Goal: Task Accomplishment & Management: Use online tool/utility

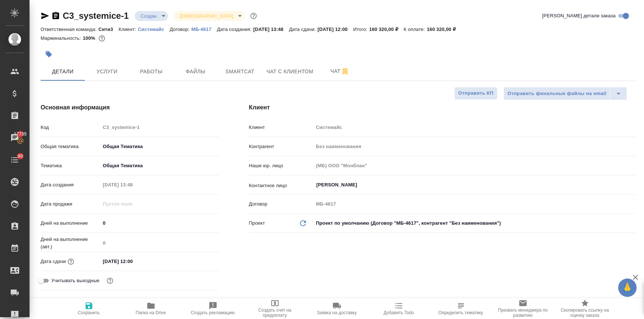
select select "RU"
click at [109, 81] on hr at bounding box center [338, 81] width 595 height 0
click at [104, 67] on span "Услуги" at bounding box center [106, 71] width 35 height 9
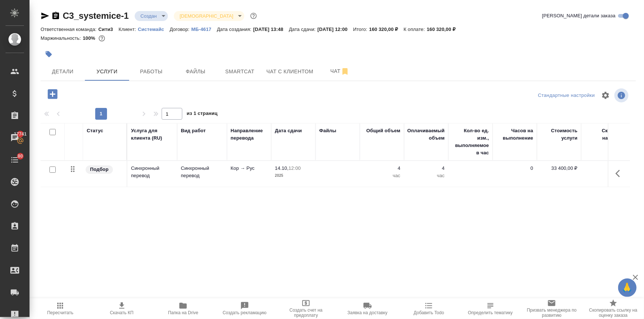
click at [51, 92] on icon "button" at bounding box center [53, 94] width 10 height 10
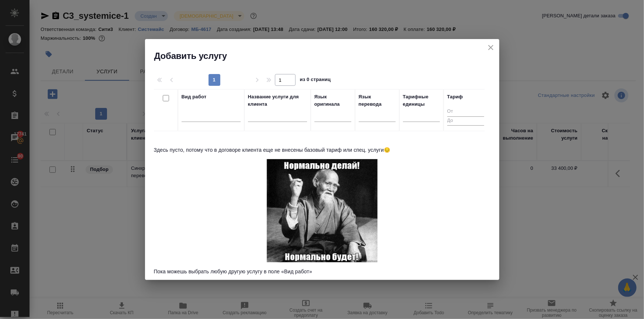
click at [492, 42] on button "close" at bounding box center [490, 47] width 11 height 11
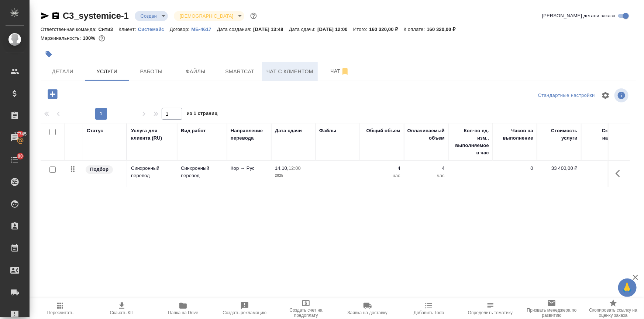
click at [277, 70] on span "Чат с клиентом" at bounding box center [289, 71] width 47 height 9
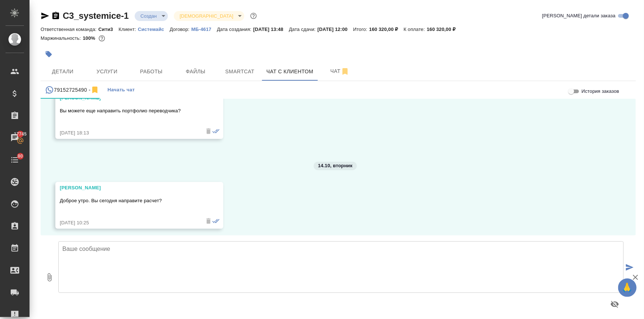
scroll to position [1006, 0]
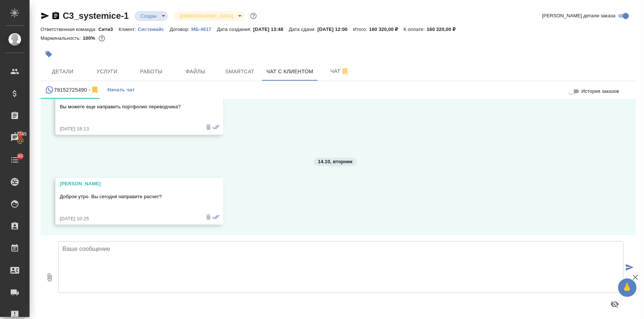
click at [88, 253] on textarea at bounding box center [340, 268] width 565 height 52
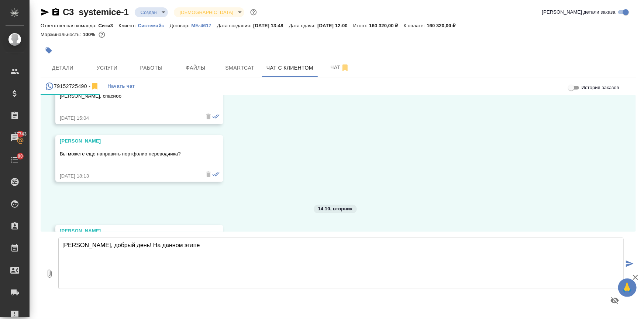
scroll to position [939, 0]
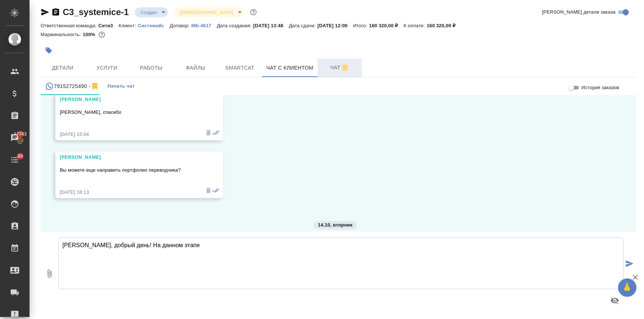
type textarea "Екатерина, добрый день! На данном этапе"
click at [334, 68] on span "Чат" at bounding box center [339, 67] width 35 height 9
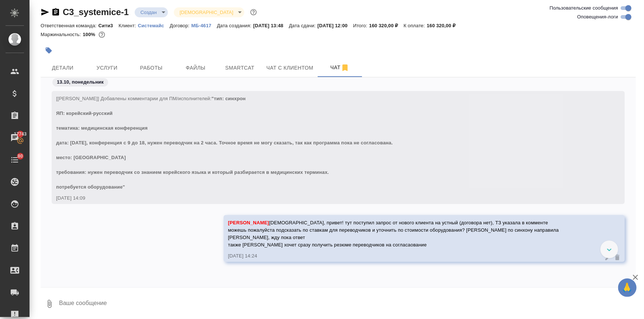
scroll to position [1188, 0]
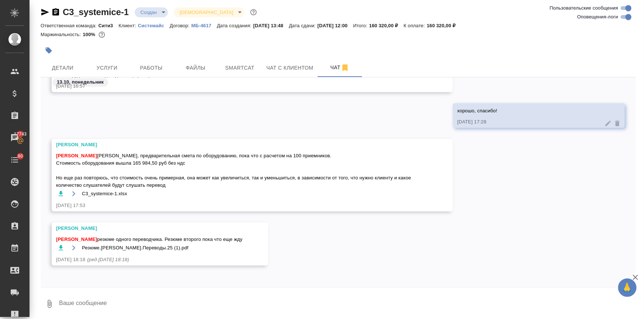
click at [88, 306] on textarea at bounding box center [346, 304] width 577 height 25
click at [59, 246] on icon "button" at bounding box center [60, 248] width 7 height 7
click at [58, 191] on icon "button" at bounding box center [60, 193] width 7 height 7
click at [87, 299] on textarea at bounding box center [346, 304] width 577 height 25
click at [180, 302] on textarea "Ира, спасибо! пока направлю примерную," at bounding box center [340, 304] width 565 height 25
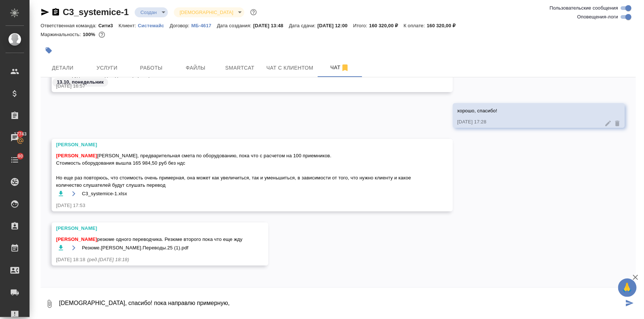
click at [135, 304] on textarea "Ира, спасибо! пока направлю примерную," at bounding box center [340, 304] width 565 height 25
click at [180, 305] on textarea "Ира, спасибо! пока направлю примерную," at bounding box center [340, 304] width 565 height 25
type textarea "Ира, спасибо! пока направлю примерную, но укажу, что она ориентировочная"
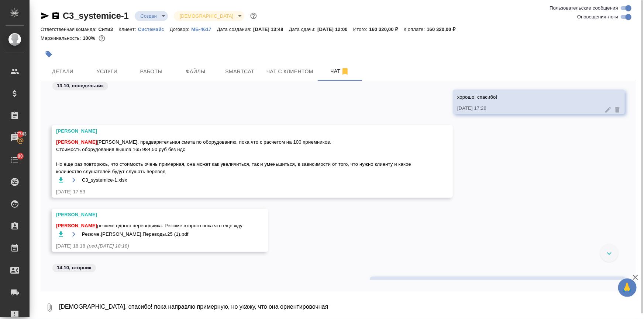
scroll to position [1205, 0]
drag, startPoint x: 132, startPoint y: 150, endPoint x: 157, endPoint y: 152, distance: 24.4
click at [157, 152] on span "Ильина Екатерина Катя, предварительная смета по оборудованию, пока что с расчет…" at bounding box center [241, 158] width 371 height 37
copy span "165 984,50"
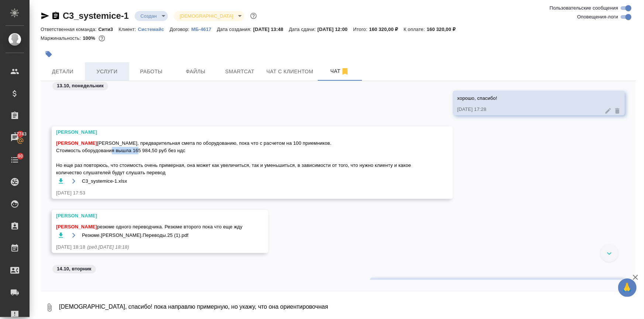
click at [100, 68] on span "Услуги" at bounding box center [106, 71] width 35 height 9
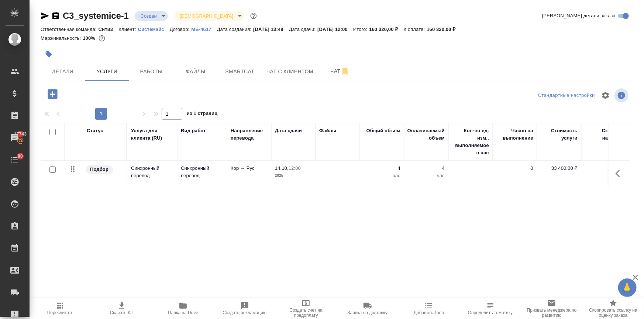
click at [55, 90] on icon "button" at bounding box center [53, 94] width 10 height 10
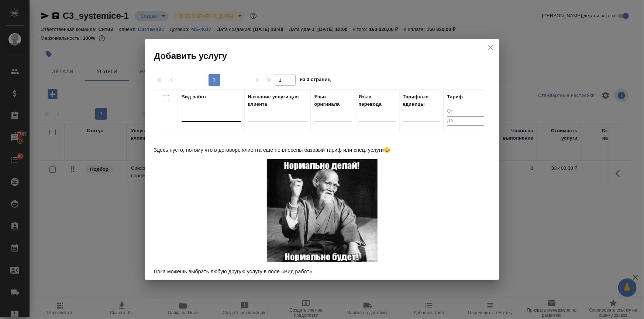
click at [208, 118] on div at bounding box center [210, 114] width 59 height 11
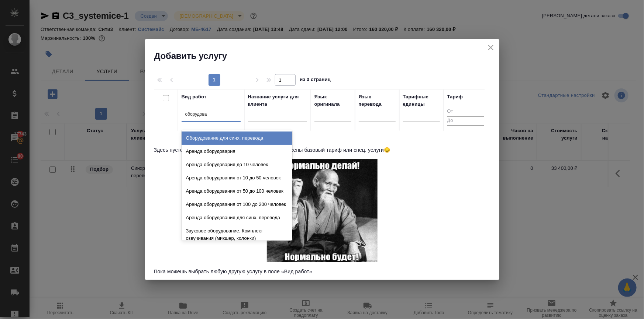
type input "оборудован"
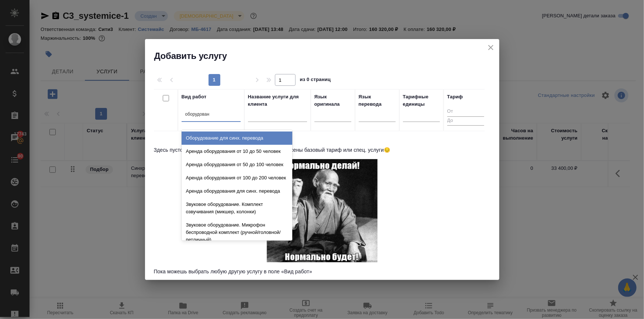
click at [224, 139] on div "Оборудование для синх. перевода" at bounding box center [236, 138] width 111 height 13
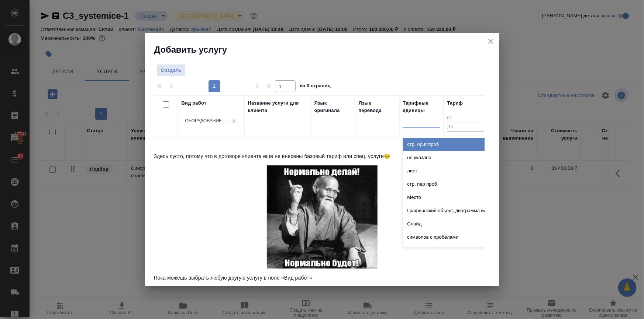
click at [419, 120] on div at bounding box center [421, 121] width 37 height 11
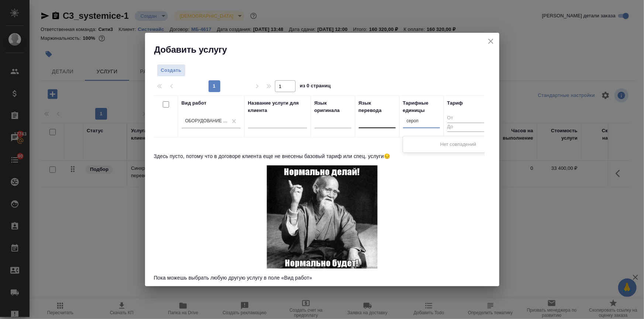
drag, startPoint x: 419, startPoint y: 123, endPoint x: 389, endPoint y: 121, distance: 29.9
click at [389, 121] on tr "Вид работ Оборудование для синх. перевода Название услуги для клиента Язык ориг…" at bounding box center [321, 117] width 334 height 42
type input "мероп"
drag, startPoint x: 410, startPoint y: 138, endPoint x: 401, endPoint y: 139, distance: 8.9
click at [410, 139] on div "Мероприятие" at bounding box center [458, 144] width 111 height 13
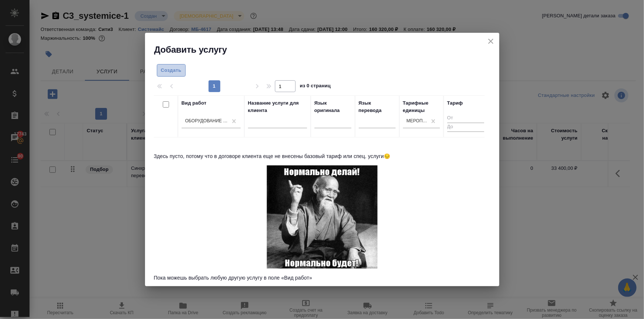
click at [169, 67] on span "Создать" at bounding box center [171, 70] width 21 height 8
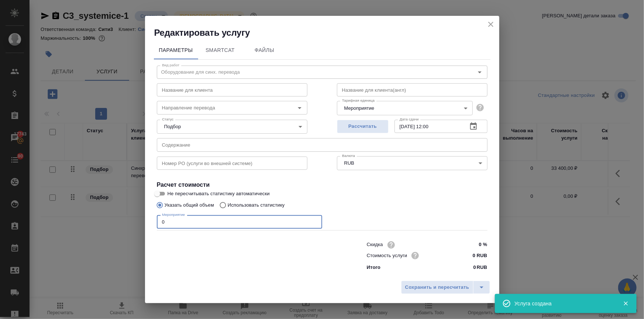
drag, startPoint x: 188, startPoint y: 225, endPoint x: 80, endPoint y: 216, distance: 109.2
click at [80, 216] on div "Редактировать услугу Параметры SmartCat Файлы Вид работ Оборудование для синх. …" at bounding box center [322, 159] width 644 height 319
type input "1"
click at [472, 254] on input "0 RUB" at bounding box center [473, 255] width 27 height 11
drag, startPoint x: 475, startPoint y: 254, endPoint x: 469, endPoint y: 254, distance: 5.5
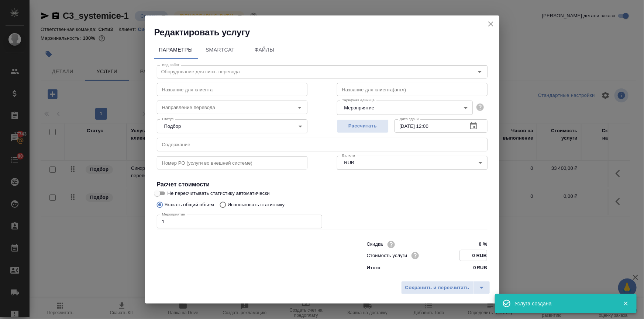
click at [469, 254] on input "0 RUB" at bounding box center [473, 255] width 27 height 11
paste input "1659845"
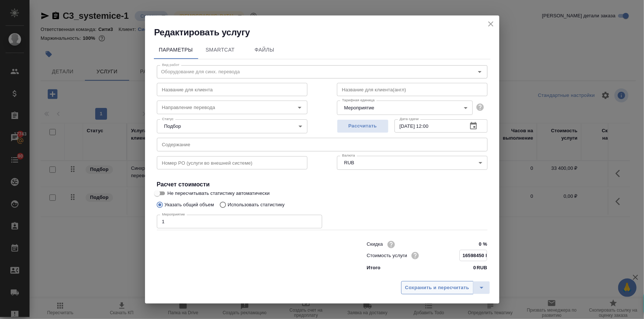
type input "16598450 RUB"
click at [462, 289] on span "Сохранить и пересчитать" at bounding box center [437, 288] width 64 height 8
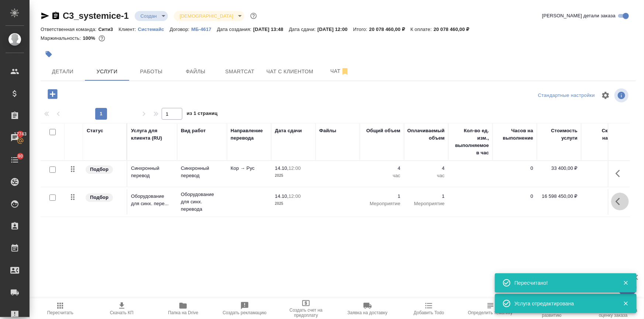
click at [615, 202] on icon "button" at bounding box center [617, 201] width 4 height 7
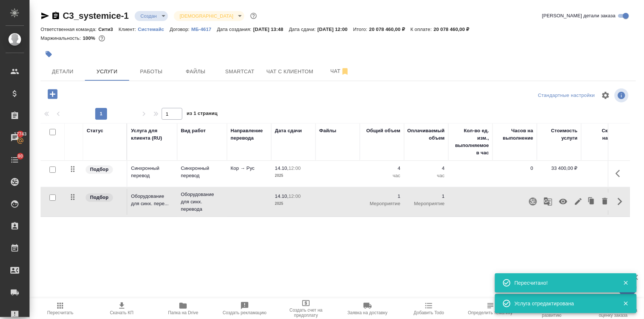
click at [573, 199] on icon "button" at bounding box center [577, 201] width 9 height 9
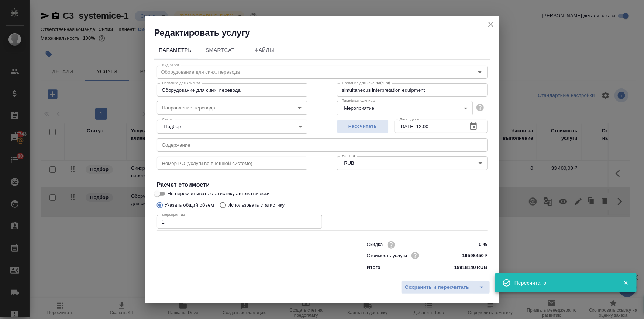
click at [477, 255] on input "16598450 RUB" at bounding box center [473, 255] width 28 height 11
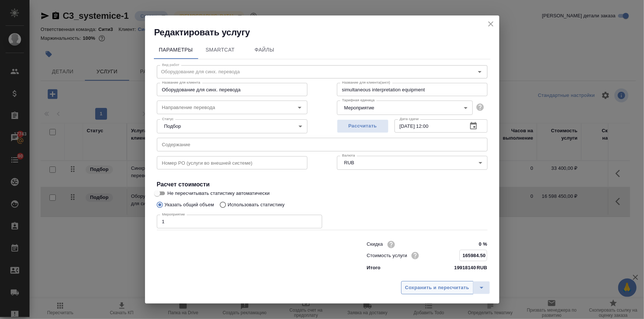
type input "165984.50 RUB"
click at [451, 284] on span "Сохранить и пересчитать" at bounding box center [437, 288] width 64 height 8
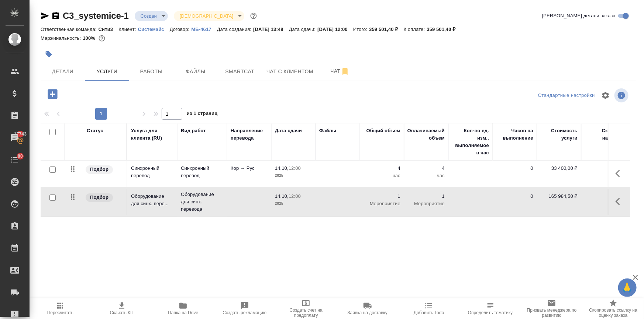
click at [65, 307] on span "Пересчитать" at bounding box center [60, 309] width 53 height 14
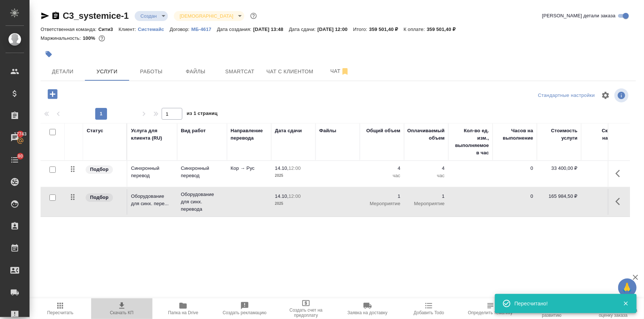
click at [125, 306] on icon "button" at bounding box center [121, 306] width 9 height 9
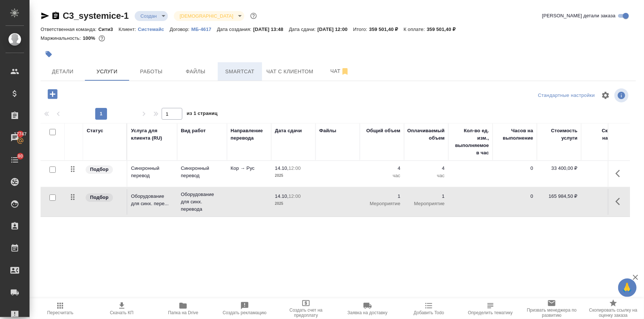
click at [259, 70] on button "Smartcat" at bounding box center [240, 71] width 44 height 18
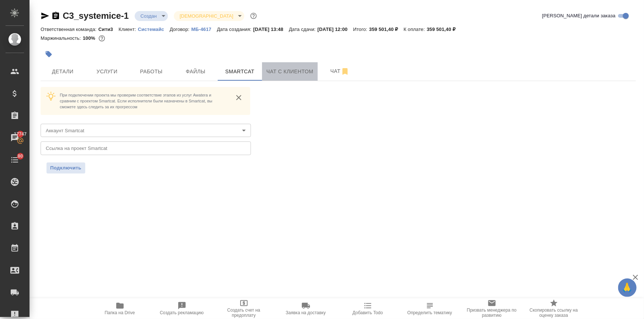
click at [277, 77] on button "Чат с клиентом" at bounding box center [290, 71] width 56 height 18
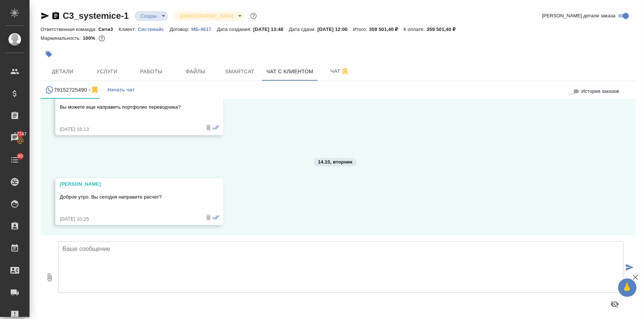
scroll to position [1006, 0]
click at [88, 254] on textarea at bounding box center [340, 268] width 565 height 52
drag, startPoint x: 121, startPoint y: 249, endPoint x: 117, endPoint y: 248, distance: 4.8
click at [117, 248] on textarea "Екатерина, добрыйд ень! В ближайшее время вернемся к Вам со сметой и резюме пер…" at bounding box center [340, 268] width 565 height 52
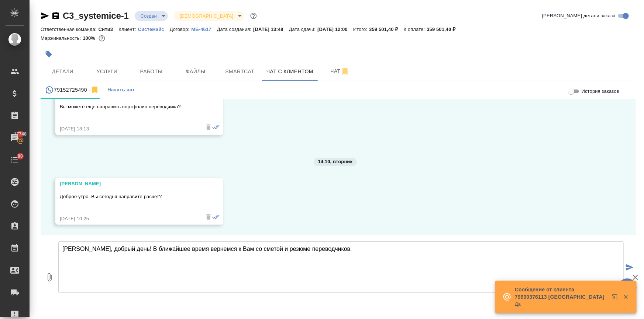
click at [331, 250] on textarea "Екатерина, добрый день! В ближайшее время вернемся к Вам со сметой и резюме пер…" at bounding box center [340, 268] width 565 height 52
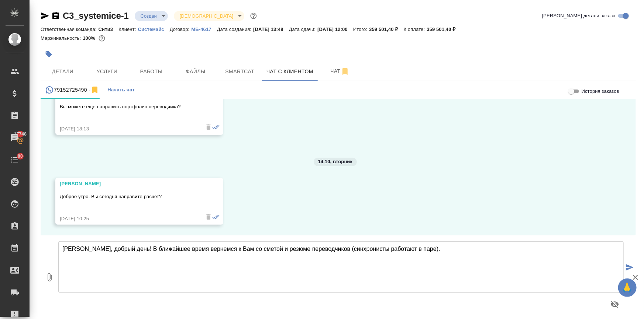
click at [446, 253] on textarea "Екатерина, добрый день! В ближайшее время вернемся к Вам со сметой и резюме пер…" at bounding box center [340, 268] width 565 height 52
type textarea "Екатерина, добрый день! В ближайшее время вернемся к Вам со сметой и резюме пер…"
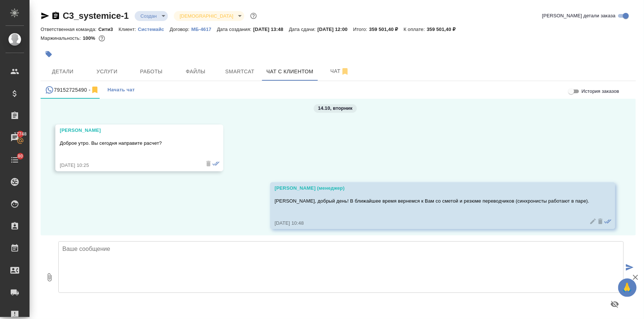
scroll to position [1064, 0]
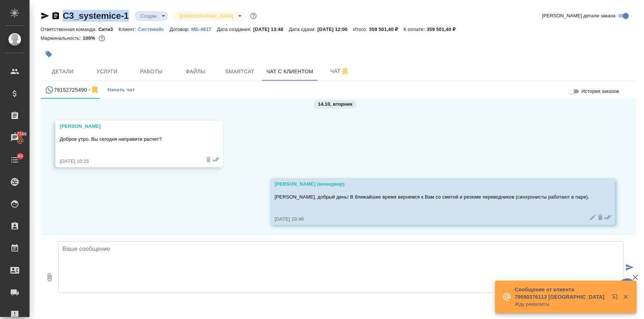
drag, startPoint x: 129, startPoint y: 16, endPoint x: 61, endPoint y: 15, distance: 67.9
click at [61, 15] on div "C3_systemice-1 Создан new Святая троица holyTrinity" at bounding box center [150, 16] width 218 height 12
copy link "C3_systemice-1"
click at [40, 15] on div "C3_systemice-1 Создан new Святая троица holyTrinity Кратко детали заказа Ответс…" at bounding box center [338, 161] width 603 height 323
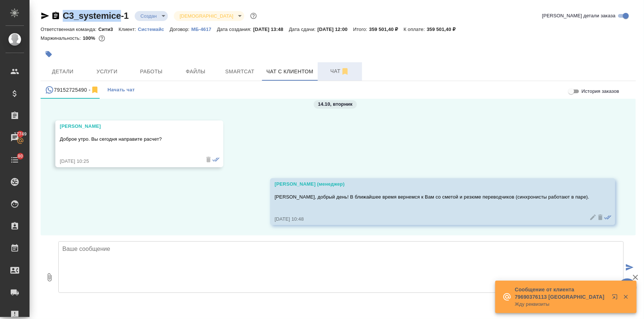
click at [327, 70] on span "Чат" at bounding box center [339, 71] width 35 height 9
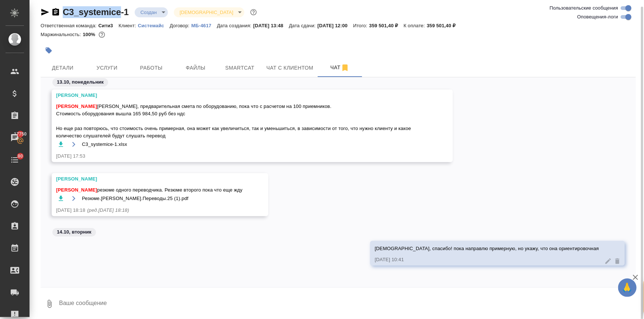
scroll to position [5, 0]
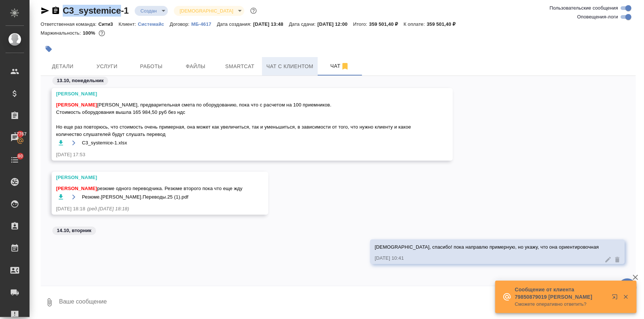
click at [298, 65] on span "Чат с клиентом" at bounding box center [289, 66] width 47 height 9
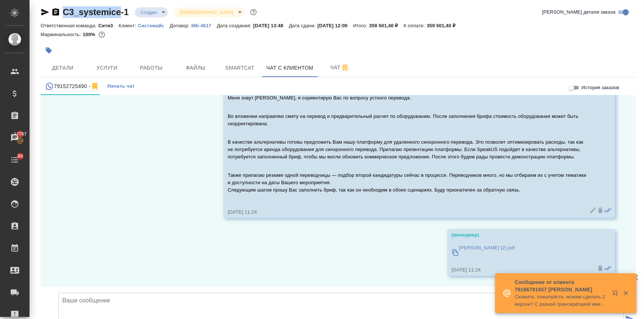
scroll to position [1421, 0]
click at [329, 66] on span "Чат" at bounding box center [339, 67] width 35 height 9
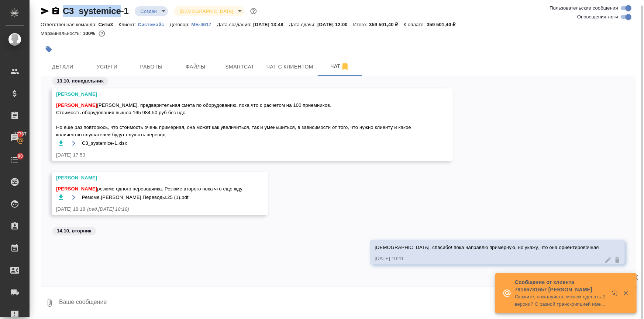
scroll to position [5, 0]
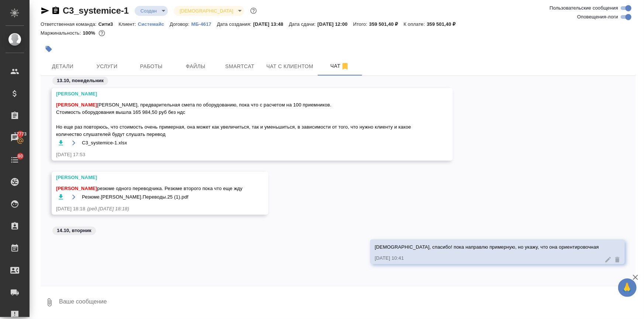
click at [88, 304] on textarea at bounding box center [346, 302] width 577 height 25
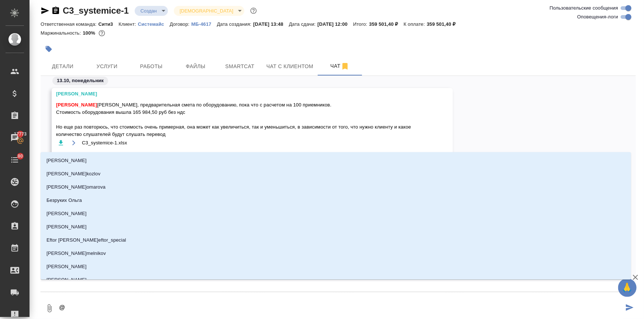
type textarea "@ф"
type input "ф"
type textarea "@фе"
type input "фе"
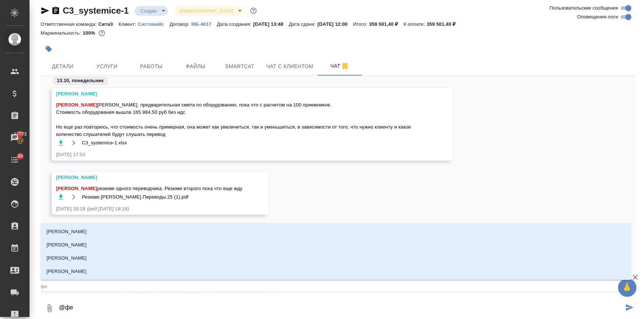
type textarea "@фед"
type input "фед"
type textarea "@федо"
type input "федо"
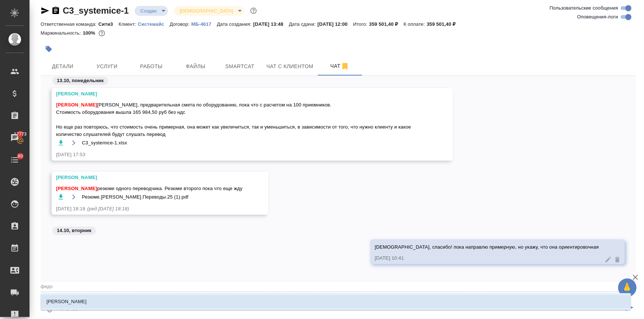
click at [85, 299] on li "Федотова Ирина" at bounding box center [336, 301] width 590 height 13
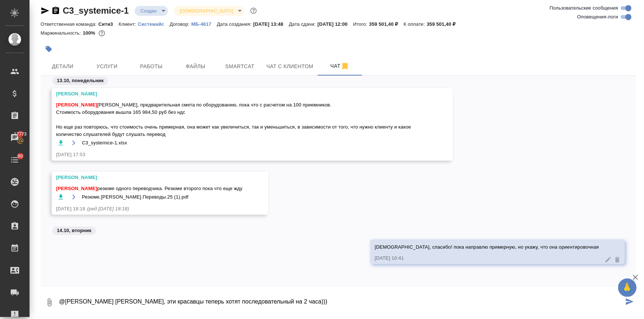
click at [306, 300] on textarea "@Федотова Ирина Ира, эти красавцы теперь хотят последовательный на 2 часа)))" at bounding box center [340, 302] width 565 height 25
click at [290, 302] on textarea "@Федотова Ирина Ира, эти красавцы теперь хотят последовательный на 2 часа))) мо…" at bounding box center [340, 302] width 565 height 25
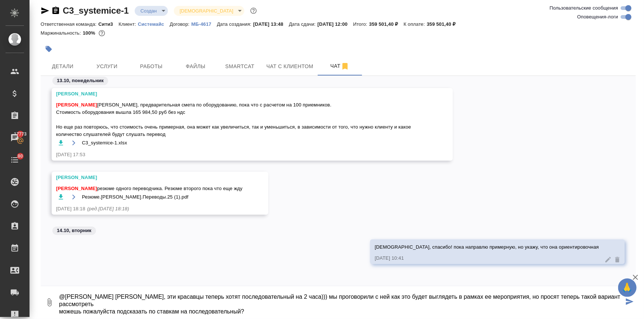
scroll to position [0, 0]
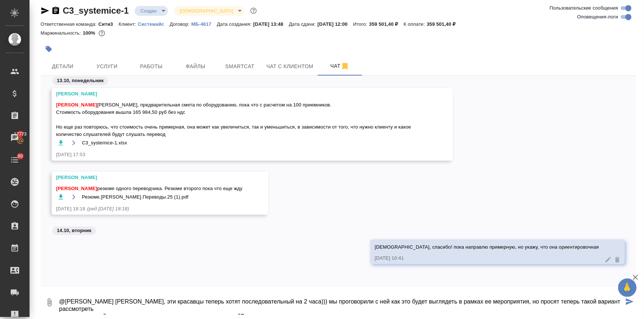
drag, startPoint x: 517, startPoint y: 296, endPoint x: 500, endPoint y: 299, distance: 17.2
click at [500, 299] on textarea "@Федотова Ирина Ира, эти красавцы теперь хотят последовательный на 2 часа))) мы…" at bounding box center [340, 302] width 565 height 25
click at [488, 304] on textarea "@Федотова Ирина Ира, эти красавцы теперь хотят последовательный на 2 часа))) мы…" at bounding box center [340, 302] width 565 height 25
click at [453, 302] on textarea "@Федотова Ирина Ира, эти красавцы теперь хотят последовательный на 2 часа))) мы…" at bounding box center [340, 302] width 565 height 25
drag, startPoint x: 349, startPoint y: 303, endPoint x: 338, endPoint y: 299, distance: 11.7
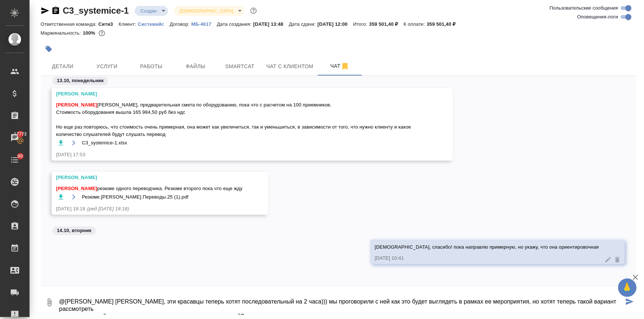
click at [338, 299] on textarea "@Федотова Ирина Ира, эти красавцы теперь хотят последовательный на 2 часа))) мы…" at bounding box center [340, 302] width 565 height 25
click at [333, 298] on textarea "@Федотова Ирина Ира, эти красавцы теперь хотят последовательный на 2 часа))) мы…" at bounding box center [340, 302] width 565 height 25
drag, startPoint x: 298, startPoint y: 300, endPoint x: 289, endPoint y: 301, distance: 9.0
click at [289, 301] on textarea "@Федотова Ирина Ира, эти красавцы теперь хотят последовательный на 2 часа))) мы…" at bounding box center [340, 302] width 565 height 25
click at [354, 301] on textarea "@Федотова Ирина Ира, эти красавцы теперь хотят последовательный на 2 часа))) пр…" at bounding box center [340, 302] width 565 height 25
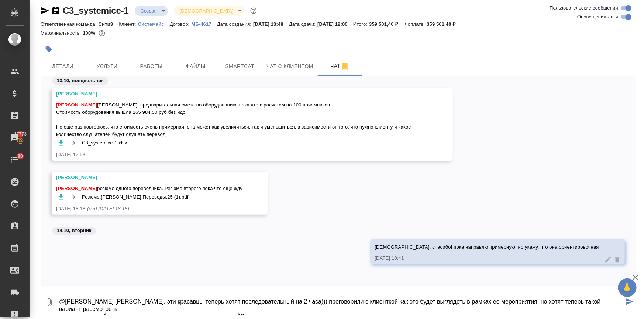
click at [403, 295] on textarea "@Федотова Ирина Ира, эти красавцы теперь хотят последовательный на 2 часа))) пр…" at bounding box center [340, 302] width 565 height 25
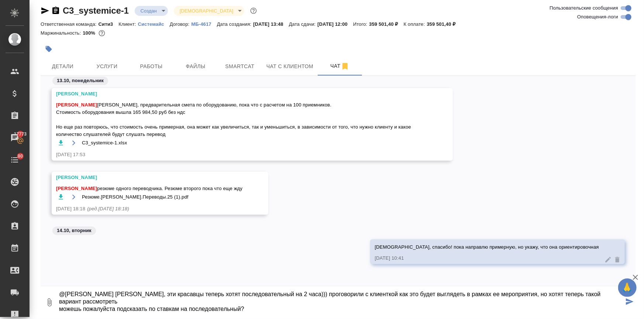
drag, startPoint x: 95, startPoint y: 308, endPoint x: 274, endPoint y: 325, distance: 179.7
click at [274, 319] on html "🙏 .cls-1 fill:#fff; AWATERA Ilina Ekaterina Клиенты Спецификации Заказы 17773 Ч…" at bounding box center [322, 189] width 644 height 379
click at [220, 308] on textarea "@Федотова Ирина Ира, эти красавцы теперь хотят последовательный на 2 часа))) пр…" at bounding box center [340, 302] width 565 height 25
click at [245, 308] on textarea "@Федотова Ирина Ира, эти красавцы теперь хотят последовательный на 2 часа))) пр…" at bounding box center [340, 302] width 565 height 25
type textarea "@Федотова Ирина Ира, эти красавцы теперь хотят последовательный на 2 часа))) пр…"
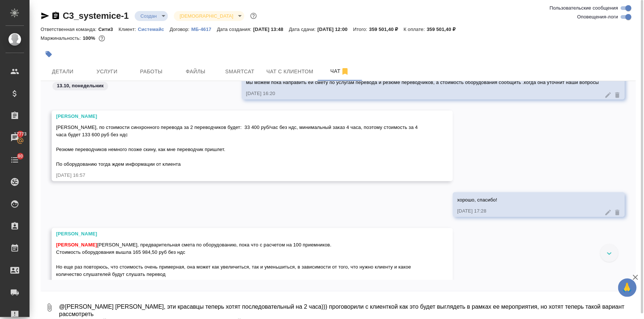
scroll to position [1006, 0]
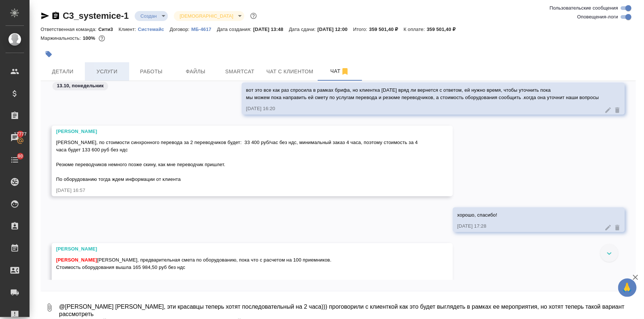
click at [110, 72] on span "Услуги" at bounding box center [106, 71] width 35 height 9
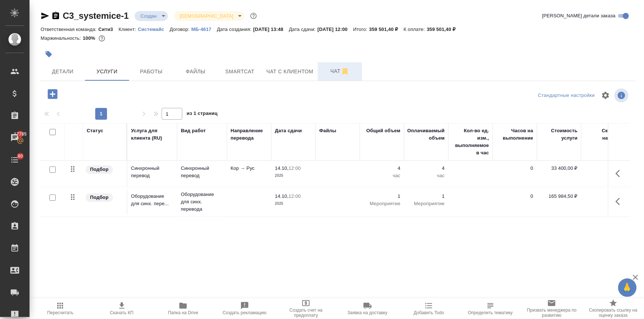
click at [325, 64] on button "Чат" at bounding box center [340, 71] width 44 height 18
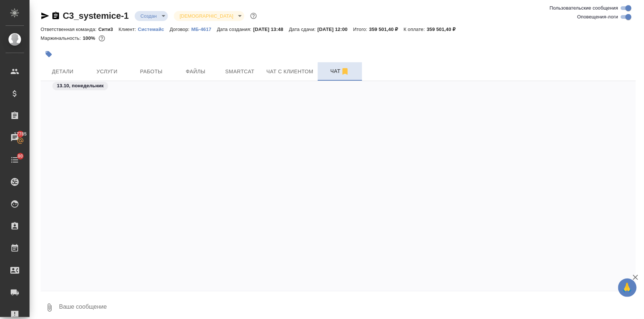
scroll to position [1420, 0]
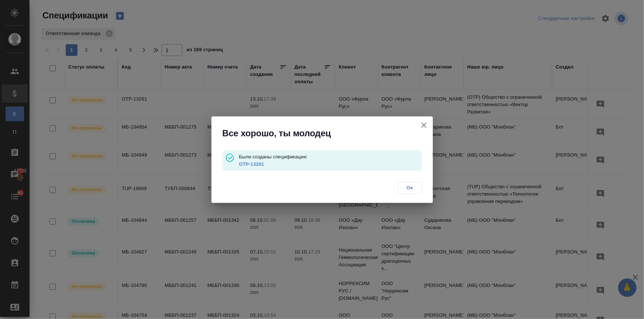
click at [423, 124] on icon "button" at bounding box center [423, 125] width 5 height 5
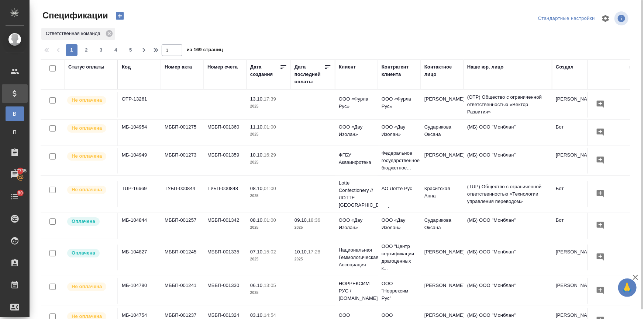
click at [344, 63] on div "Клиент" at bounding box center [347, 66] width 17 height 7
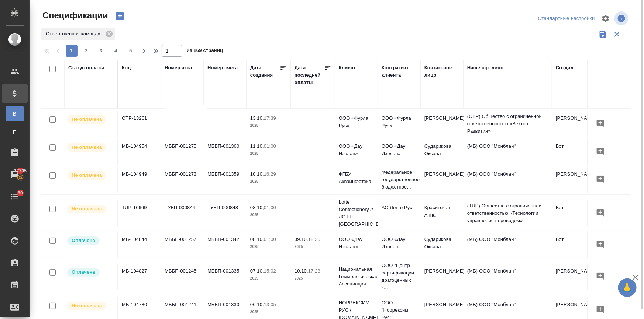
click at [343, 91] on input "text" at bounding box center [356, 94] width 35 height 9
click at [324, 92] on tr "Статус оплаты Код Номер акта Номер счета Дата создания Дата последней оплаты Кл…" at bounding box center [519, 84] width 957 height 49
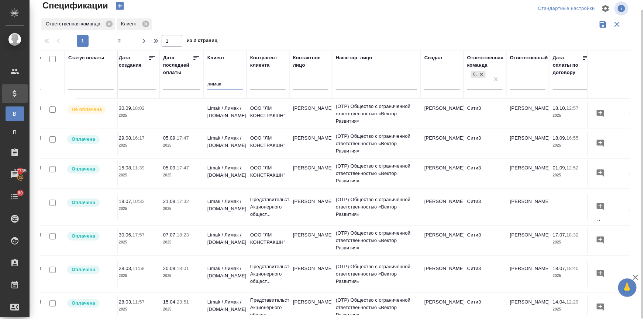
scroll to position [0, 149]
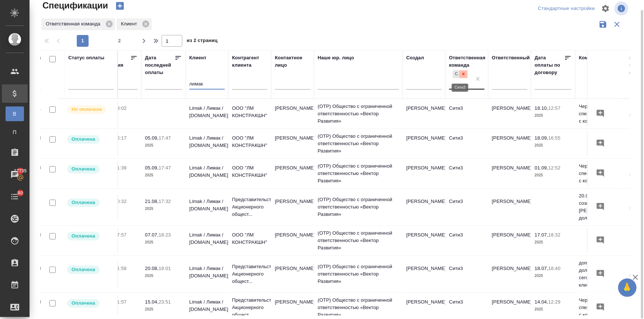
click at [461, 76] on icon at bounding box center [463, 74] width 5 height 5
type input "лимак"
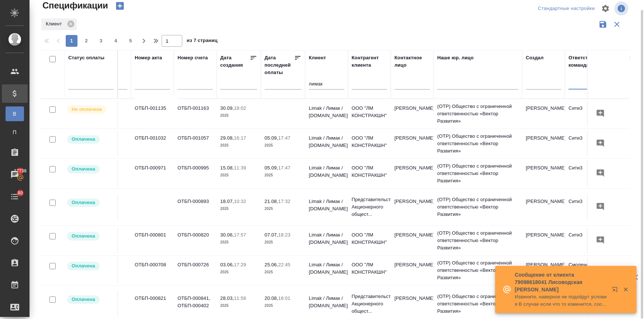
scroll to position [0, 0]
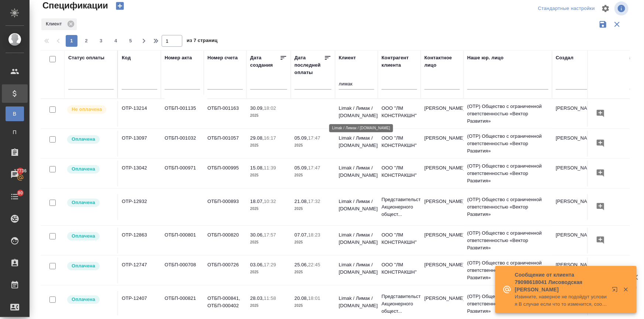
click at [350, 108] on p "Limak / Лимак / [DOMAIN_NAME]" at bounding box center [356, 112] width 35 height 15
click at [349, 108] on p "Limak / Лимак / [DOMAIN_NAME]" at bounding box center [356, 112] width 35 height 15
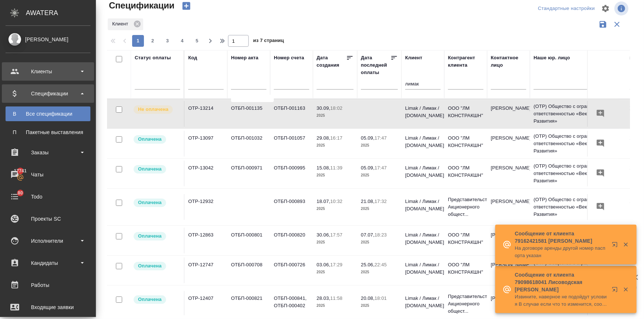
click at [11, 72] on div "Клиенты" at bounding box center [48, 71] width 85 height 11
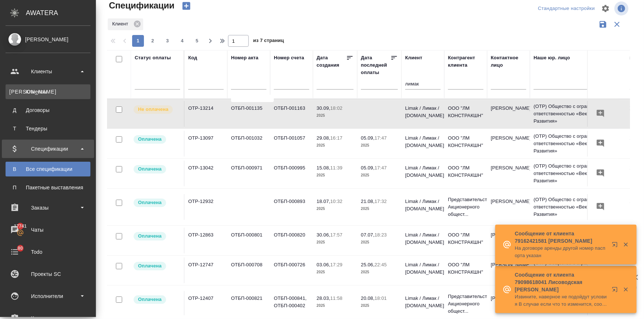
click at [22, 90] on div "Клиенты" at bounding box center [47, 91] width 77 height 7
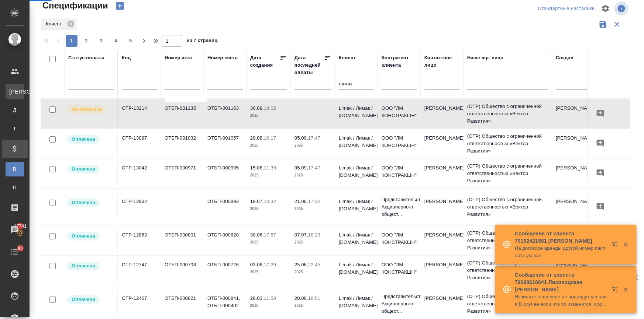
select select "RU"
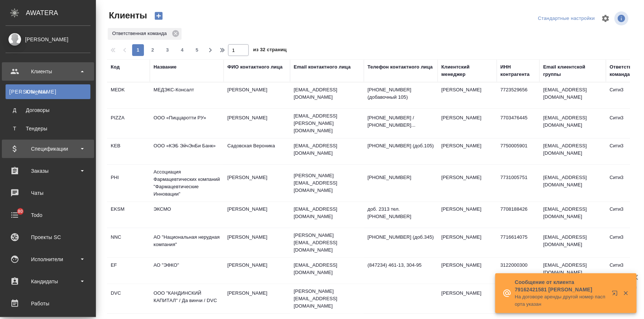
click at [34, 150] on div "Спецификации" at bounding box center [48, 148] width 85 height 11
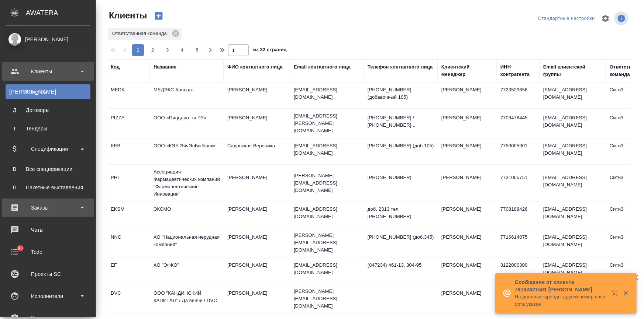
click at [46, 208] on div "Заказы" at bounding box center [48, 207] width 85 height 11
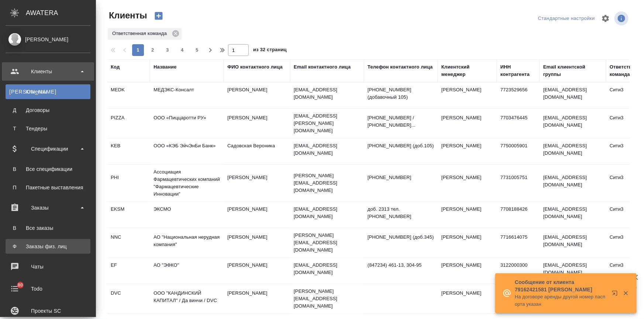
click at [52, 243] on div "Заказы физ. лиц" at bounding box center [47, 246] width 77 height 7
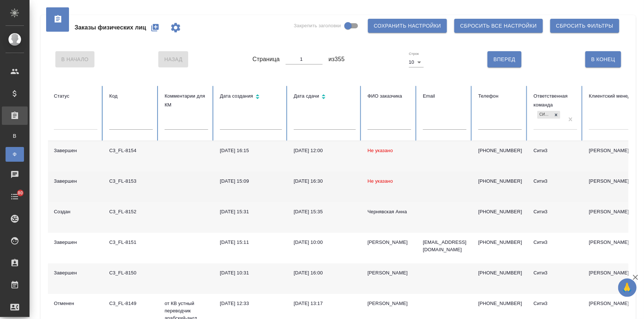
click at [311, 183] on div "08.10.2025, 16:30" at bounding box center [325, 181] width 62 height 7
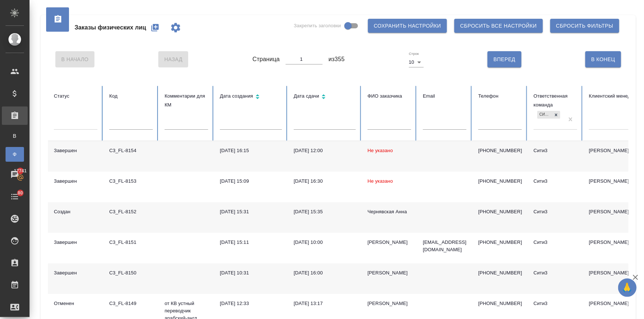
click at [317, 145] on td "10.10.2025, 12:00" at bounding box center [325, 156] width 74 height 31
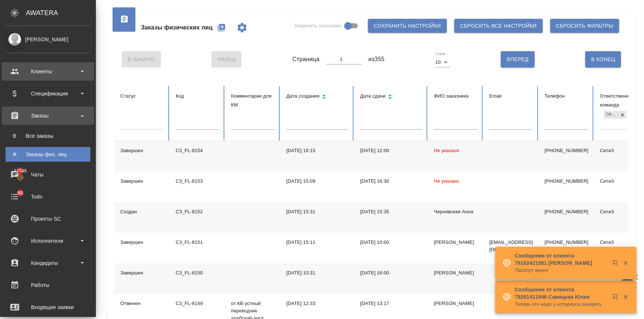
click at [23, 72] on div "Клиенты" at bounding box center [48, 71] width 85 height 11
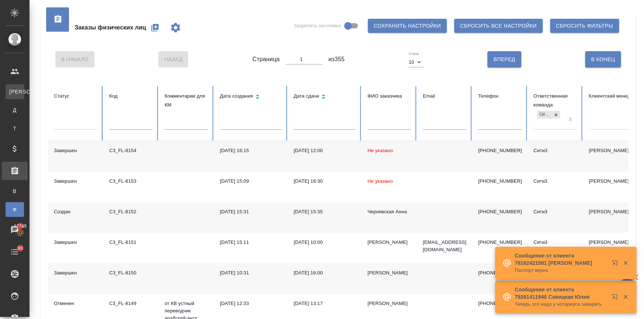
click at [11, 90] on div "Клиенты" at bounding box center [5, 91] width 11 height 7
select select "RU"
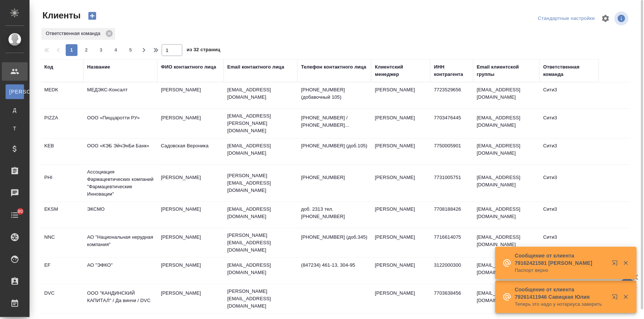
click at [103, 68] on div "Название" at bounding box center [98, 66] width 23 height 7
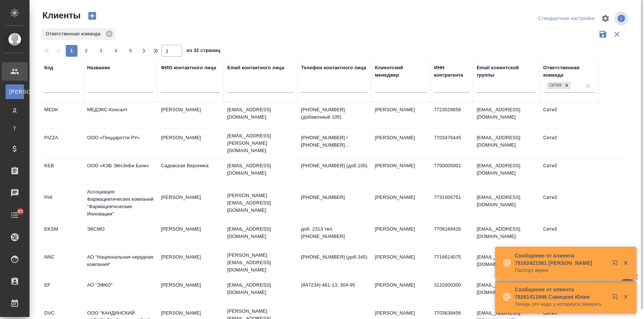
click at [107, 84] on input "text" at bounding box center [120, 88] width 66 height 9
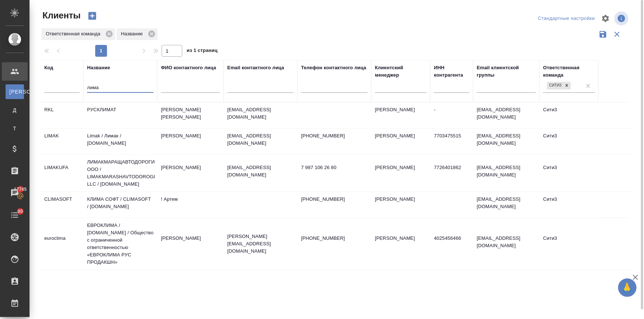
click at [104, 137] on td "Limak / Лимак / [DOMAIN_NAME]" at bounding box center [120, 142] width 74 height 26
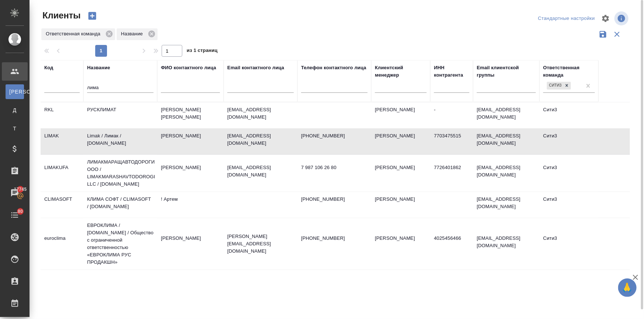
click at [104, 137] on td "Limak / Лимак / [DOMAIN_NAME]" at bounding box center [120, 142] width 74 height 26
click at [104, 143] on td "Limak / Лимак / [DOMAIN_NAME]" at bounding box center [120, 142] width 74 height 26
click at [103, 143] on td "Limak / Лимак / [DOMAIN_NAME]" at bounding box center [120, 142] width 74 height 26
drag, startPoint x: 109, startPoint y: 88, endPoint x: 57, endPoint y: 88, distance: 52.0
click at [57, 88] on tr "Код Название лима ФИО контактного лица Email контактного лица Телефон контактно…" at bounding box center [320, 81] width 558 height 42
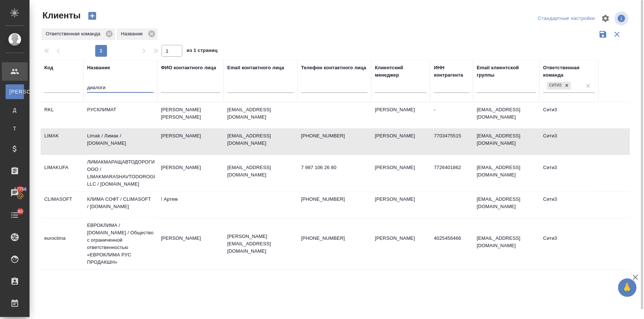
type input "диалоги"
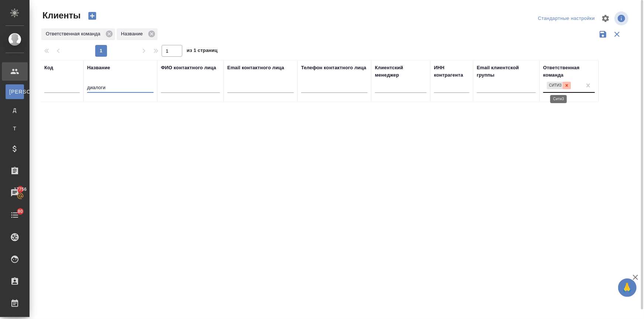
click at [564, 84] on icon at bounding box center [566, 85] width 5 height 5
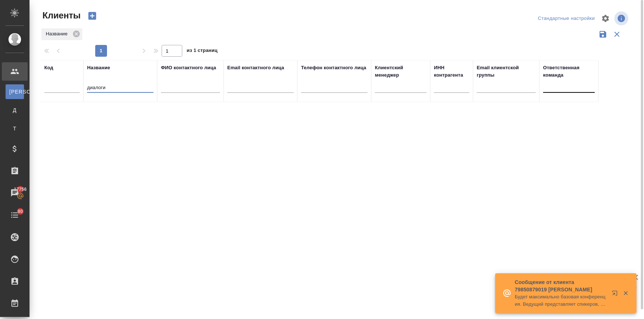
drag, startPoint x: 107, startPoint y: 88, endPoint x: 74, endPoint y: 80, distance: 33.4
click at [74, 80] on tr "Код Название диалоги ФИО контактного лица Email контактного лица Телефон контак…" at bounding box center [320, 81] width 558 height 42
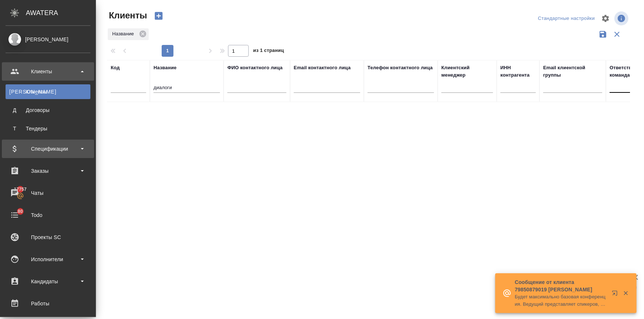
click at [25, 153] on div "Спецификации" at bounding box center [48, 148] width 85 height 11
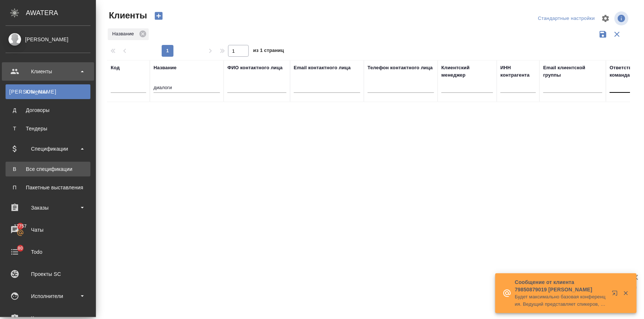
click at [32, 170] on div "Все спецификации" at bounding box center [47, 169] width 77 height 7
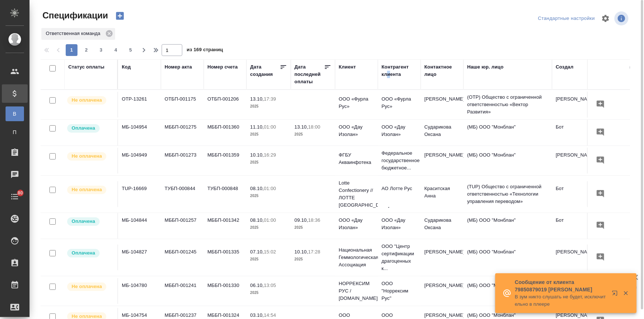
click at [389, 72] on div "Контрагент клиента" at bounding box center [398, 70] width 35 height 15
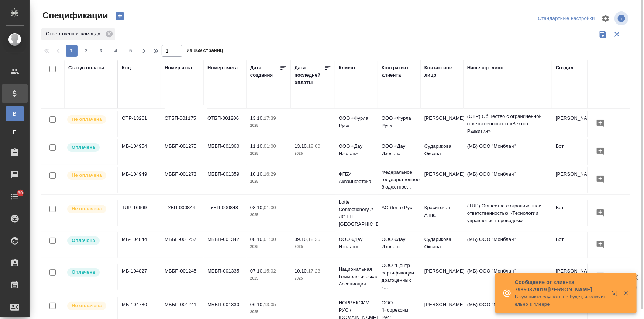
click at [391, 94] on input "text" at bounding box center [398, 94] width 35 height 9
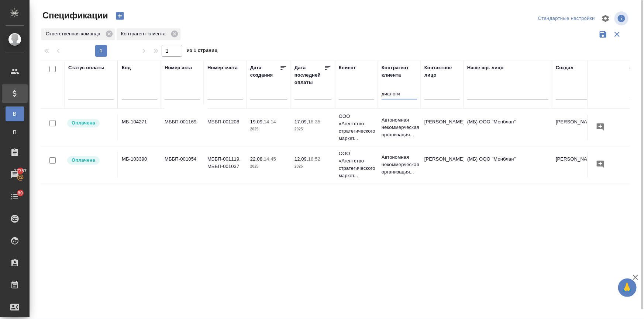
type input "диалоги"
click at [355, 128] on p "ООО «Агентство стратегического маркет..." at bounding box center [356, 128] width 35 height 30
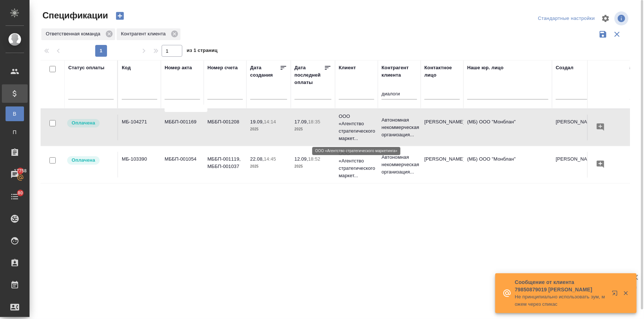
click at [355, 128] on p "ООО «Агентство стратегического маркет..." at bounding box center [356, 128] width 35 height 30
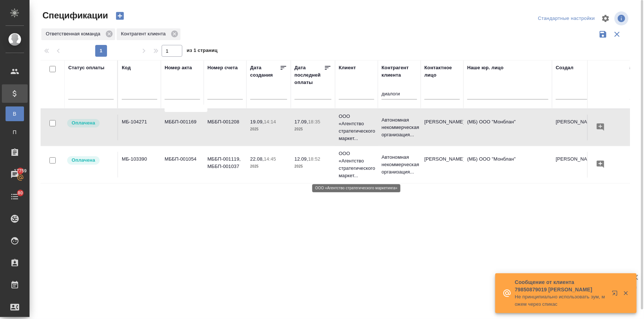
click at [343, 170] on p "ООО «Агентство стратегического маркет..." at bounding box center [356, 165] width 35 height 30
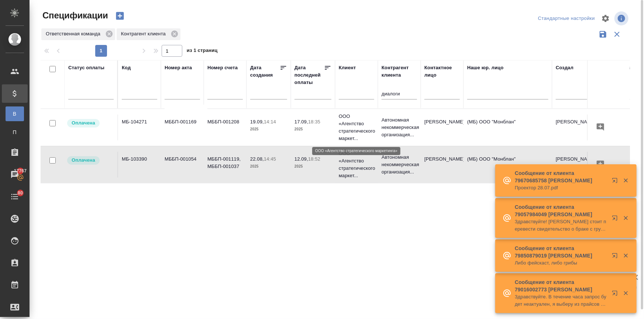
click at [356, 132] on p "ООО «Агентство стратегического маркет..." at bounding box center [356, 128] width 35 height 30
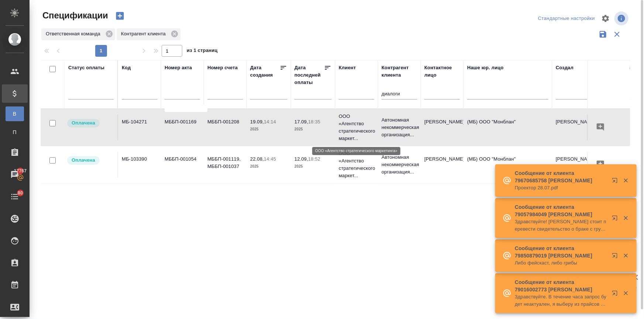
click at [356, 132] on p "ООО «Агентство стратегического маркет..." at bounding box center [356, 128] width 35 height 30
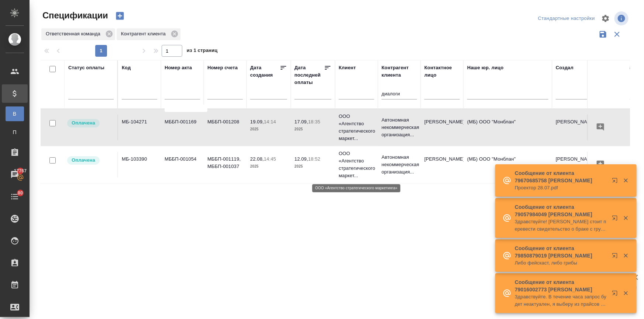
click at [351, 165] on p "ООО «Агентство стратегического маркет..." at bounding box center [356, 165] width 35 height 30
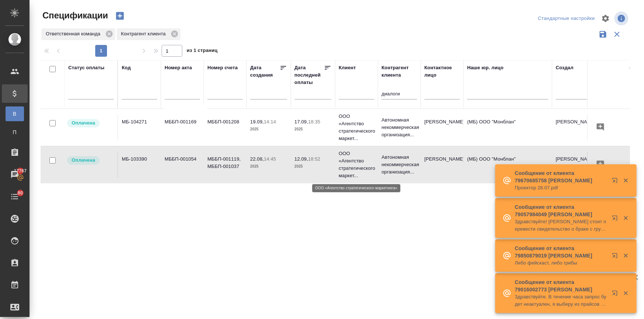
click at [351, 165] on p "ООО «Агентство стратегического маркет..." at bounding box center [356, 165] width 35 height 30
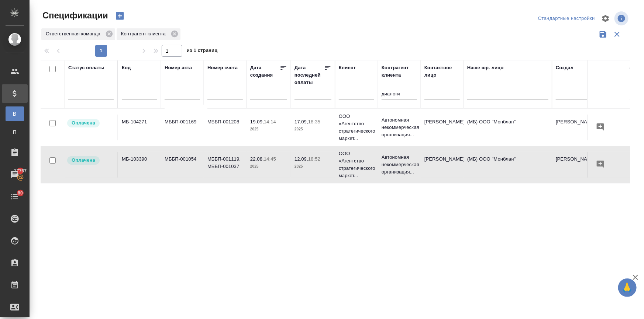
scroll to position [10, 0]
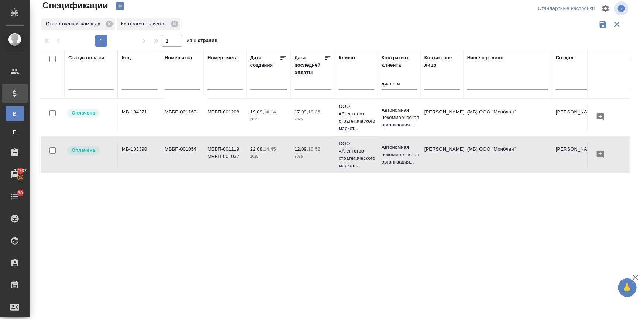
drag, startPoint x: 148, startPoint y: 147, endPoint x: 128, endPoint y: 153, distance: 20.4
click at [128, 153] on td "МБ-103390" at bounding box center [139, 155] width 43 height 26
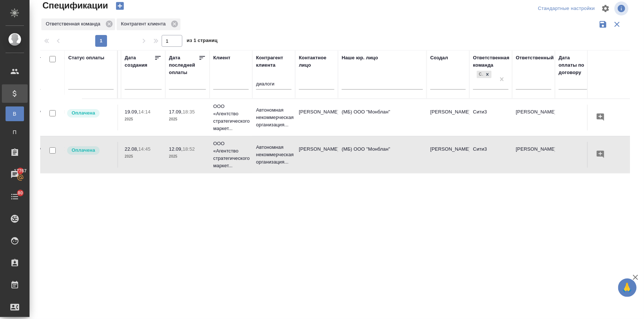
scroll to position [0, 124]
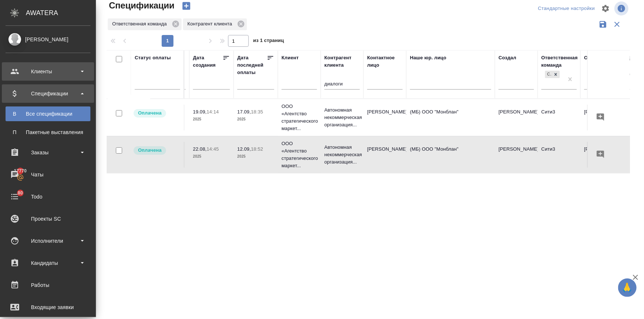
click at [16, 72] on div "Клиенты" at bounding box center [48, 71] width 85 height 11
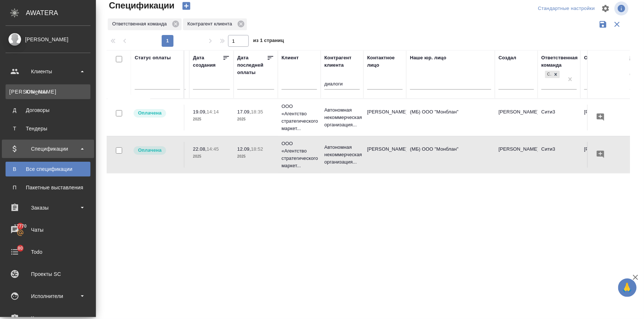
click at [28, 94] on div "Клиенты" at bounding box center [47, 91] width 77 height 7
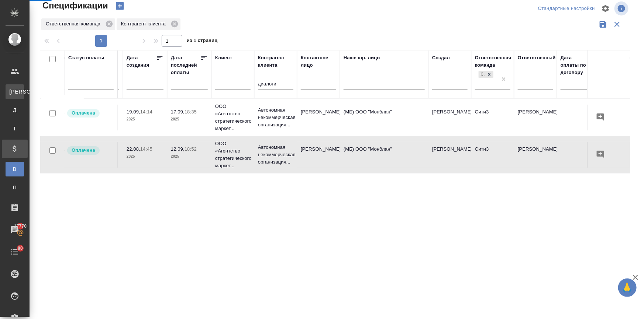
select select "RU"
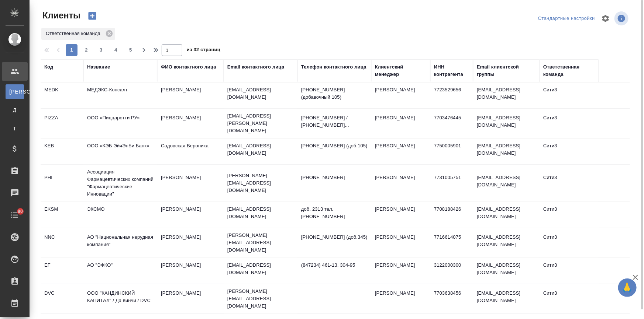
click at [95, 67] on div "Название" at bounding box center [98, 66] width 23 height 7
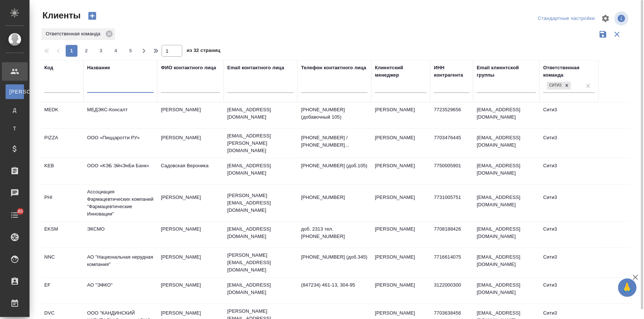
click at [97, 87] on input "text" at bounding box center [120, 88] width 66 height 9
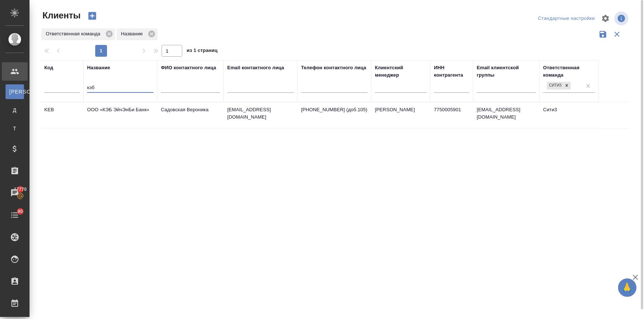
type input "кэб"
click at [103, 110] on td "ООО «КЭБ ЭйчЭнБи Банк»" at bounding box center [120, 116] width 74 height 26
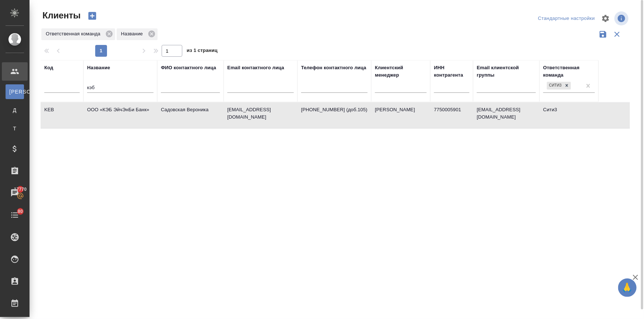
click at [103, 110] on td "ООО «КЭБ ЭйчЭнБи Банк»" at bounding box center [120, 116] width 74 height 26
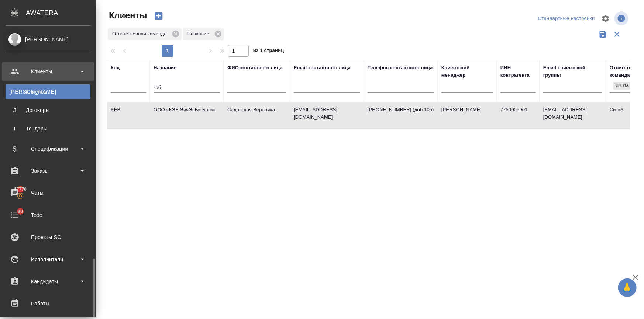
scroll to position [139, 0]
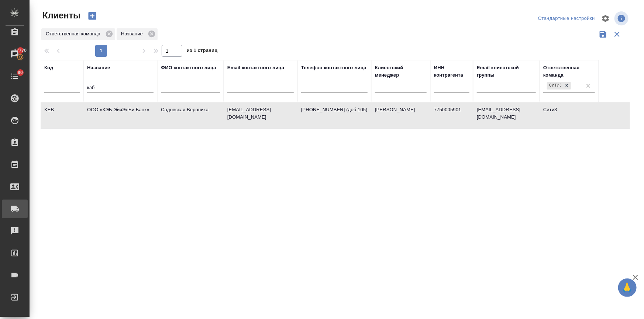
click at [15, 213] on div "Заявки на доставку" at bounding box center [5, 209] width 18 height 11
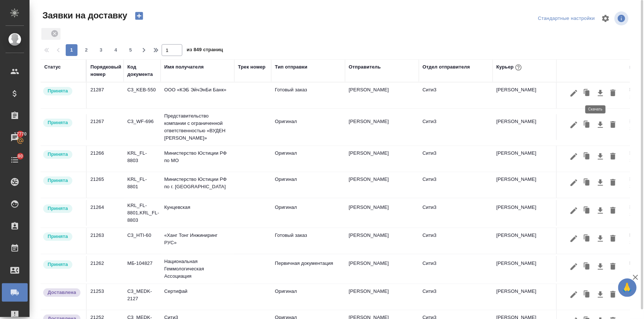
click at [596, 89] on icon "button" at bounding box center [600, 93] width 9 height 9
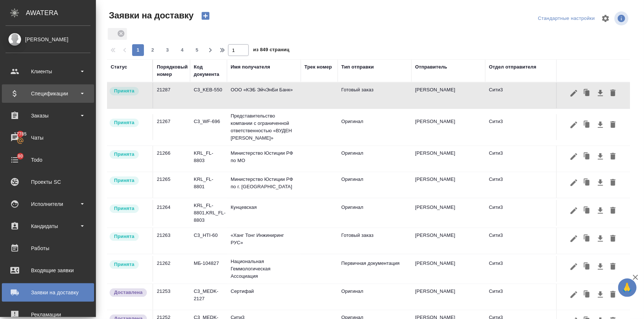
click at [37, 93] on div "Спецификации" at bounding box center [48, 93] width 85 height 11
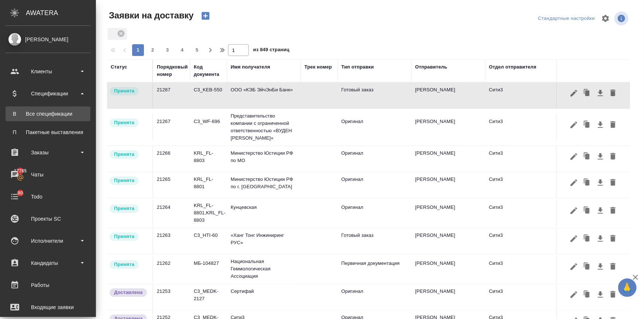
click at [42, 113] on div "Все спецификации" at bounding box center [47, 113] width 77 height 7
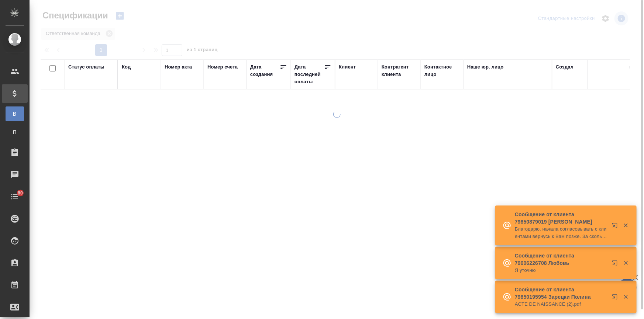
click at [386, 72] on div "Контрагент клиента" at bounding box center [398, 70] width 35 height 15
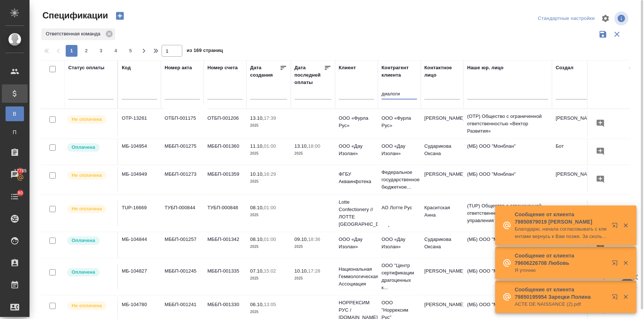
type input "диалоги"
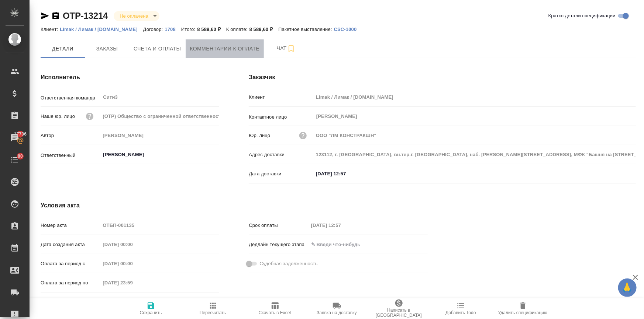
click at [201, 47] on span "Комментарии к оплате" at bounding box center [225, 48] width 70 height 9
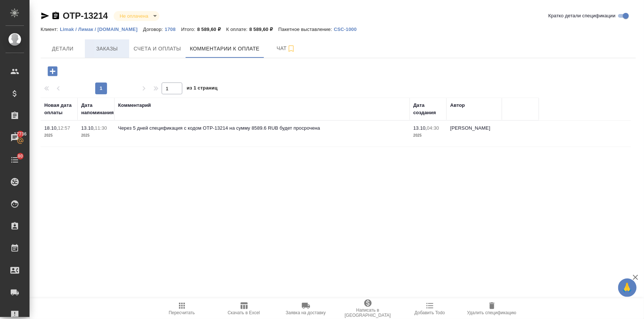
click at [86, 44] on button "Заказы" at bounding box center [107, 48] width 44 height 18
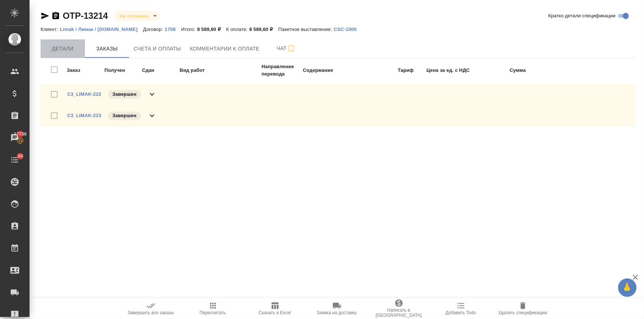
click at [75, 48] on span "Детали" at bounding box center [62, 48] width 35 height 9
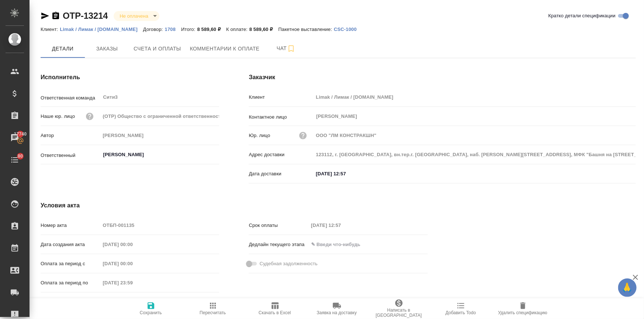
click at [214, 60] on div "Исполнитель Ответственная команда Сити3 ​ Наше юр. лицо (OTP) Общество с ограни…" at bounding box center [130, 129] width 208 height 143
click at [217, 53] on button "Комментарии к оплате" at bounding box center [225, 48] width 79 height 18
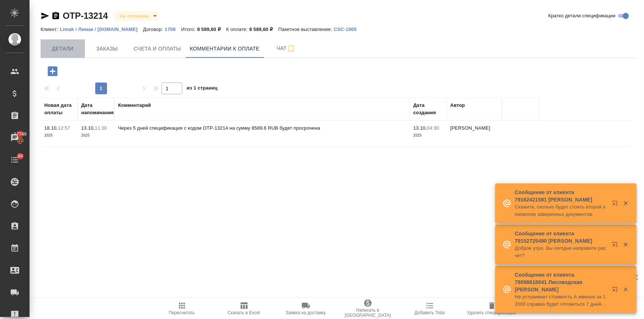
click at [56, 49] on span "Детали" at bounding box center [62, 48] width 35 height 9
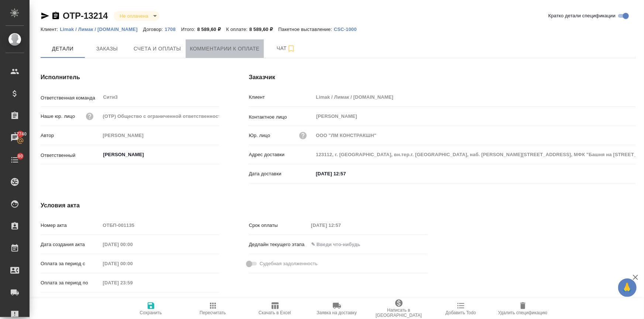
click at [190, 49] on span "Комментарии к оплате" at bounding box center [225, 48] width 70 height 9
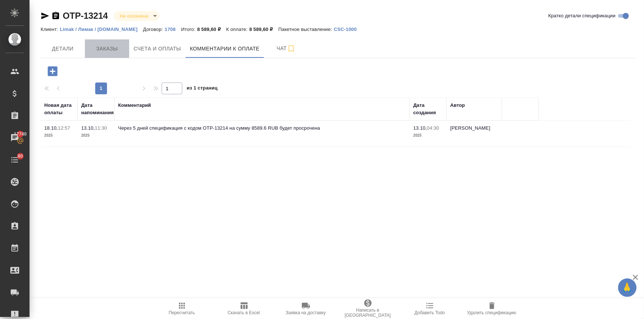
click at [103, 48] on span "Заказы" at bounding box center [106, 48] width 35 height 9
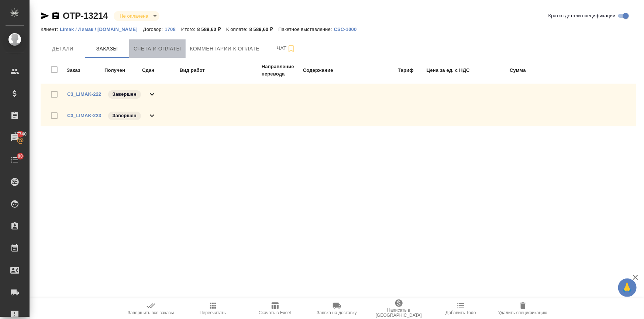
click at [145, 50] on span "Счета и оплаты" at bounding box center [158, 48] width 48 height 9
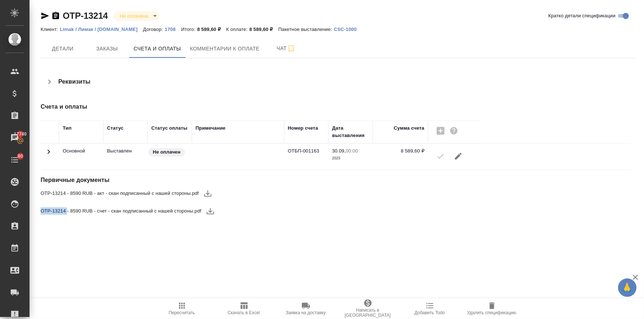
drag, startPoint x: 67, startPoint y: 209, endPoint x: 37, endPoint y: 209, distance: 30.6
click at [37, 209] on div "OTP-13214 Не оплачена notPayed Кратко детали спецификации Клиент: Limak / Лимак…" at bounding box center [338, 119] width 603 height 239
copy span "OTP-13214"
click at [216, 53] on button "Комментарии к оплате" at bounding box center [225, 48] width 79 height 18
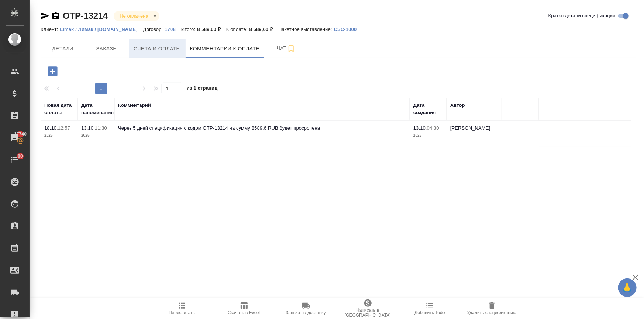
click at [138, 44] on span "Счета и оплаты" at bounding box center [158, 48] width 48 height 9
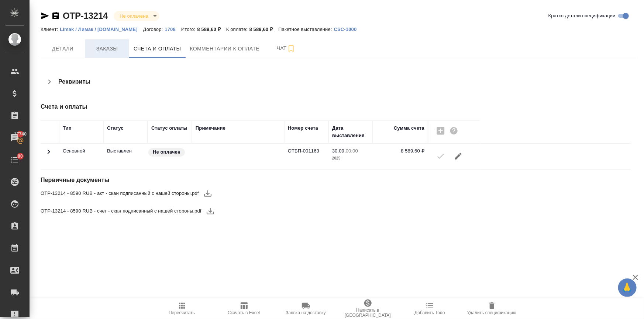
click at [101, 49] on span "Заказы" at bounding box center [106, 48] width 35 height 9
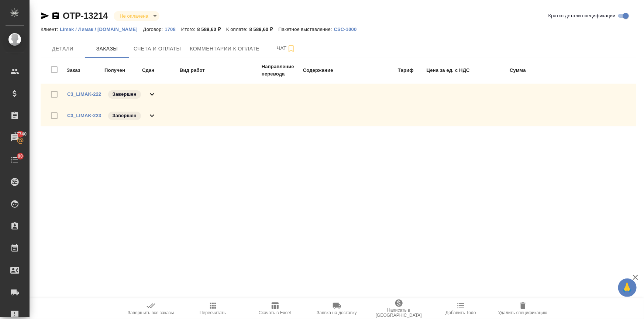
click at [149, 114] on icon at bounding box center [152, 115] width 9 height 9
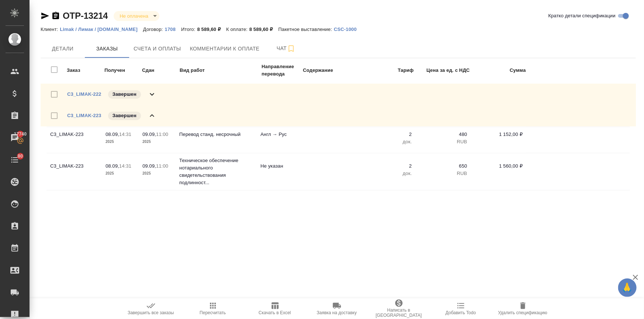
click at [149, 88] on div "C3_LIMAK-222 Завершен" at bounding box center [338, 94] width 595 height 21
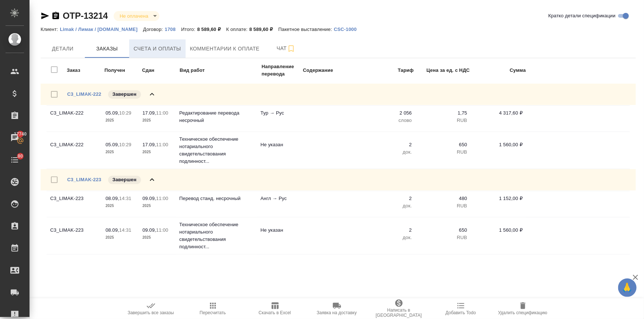
click at [155, 46] on span "Счета и оплаты" at bounding box center [158, 48] width 48 height 9
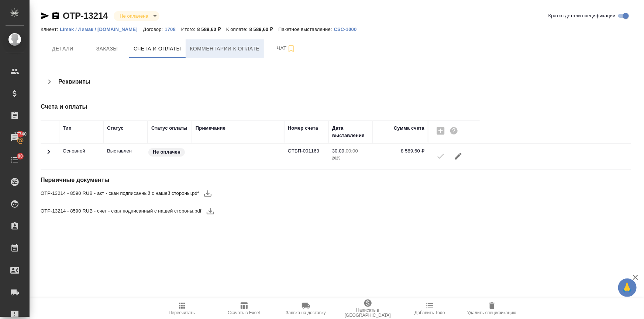
click at [208, 44] on button "Комментарии к оплате" at bounding box center [225, 48] width 79 height 18
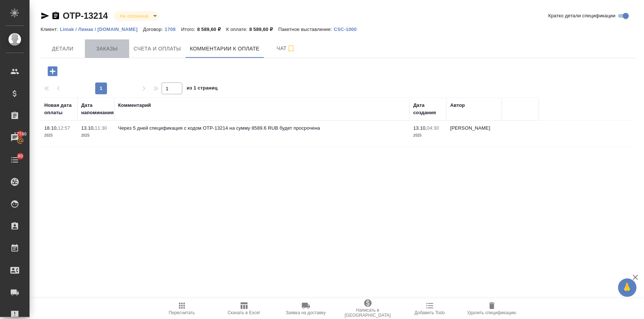
click at [103, 51] on span "Заказы" at bounding box center [106, 48] width 35 height 9
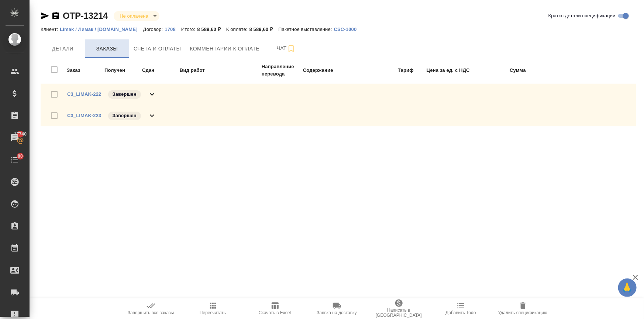
click at [87, 52] on button "Заказы" at bounding box center [107, 48] width 44 height 18
click at [69, 53] on button "Детали" at bounding box center [63, 48] width 44 height 18
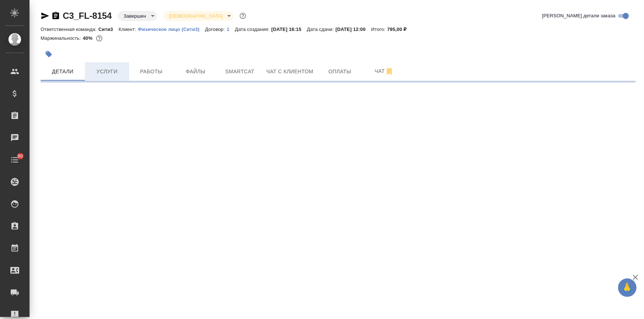
click at [106, 70] on span "Услуги" at bounding box center [106, 71] width 35 height 9
select select "RU"
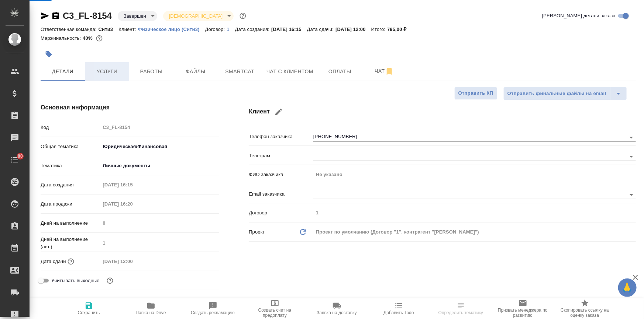
type textarea "x"
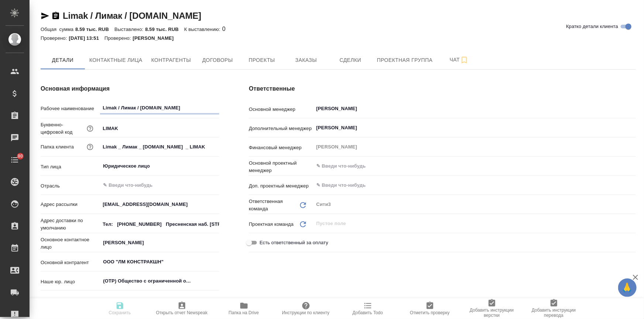
click at [247, 306] on icon "button" at bounding box center [243, 306] width 7 height 6
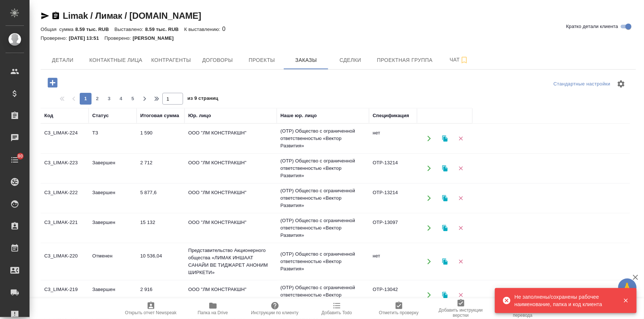
click at [121, 164] on td "Завершен" at bounding box center [113, 169] width 48 height 26
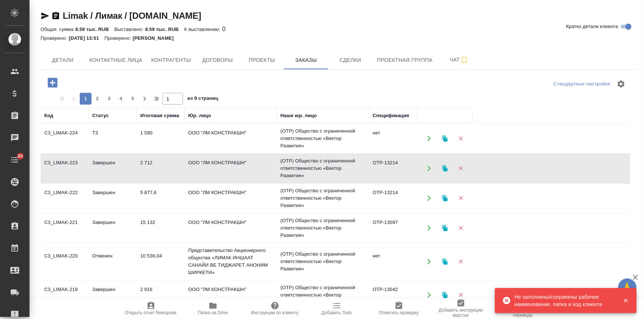
click at [121, 164] on td "Завершен" at bounding box center [113, 169] width 48 height 26
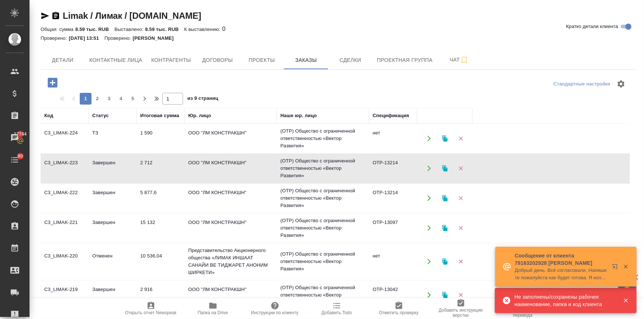
click at [143, 198] on td "5 877,6" at bounding box center [160, 199] width 48 height 26
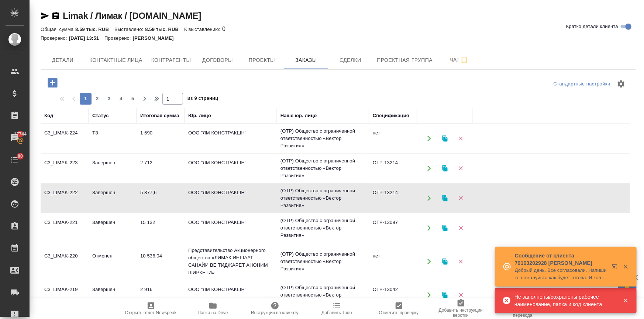
click at [143, 198] on td "5 877,6" at bounding box center [160, 199] width 48 height 26
click at [149, 222] on td "15 132" at bounding box center [160, 228] width 48 height 26
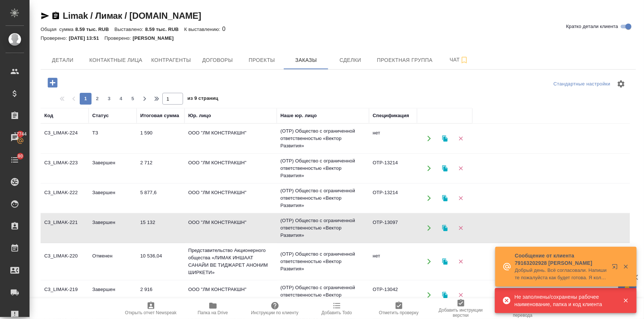
click at [149, 222] on td "15 132" at bounding box center [160, 228] width 48 height 26
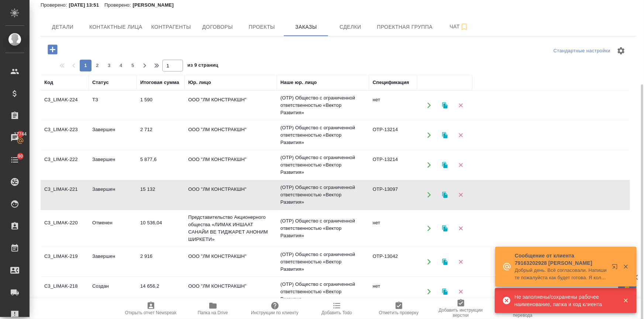
scroll to position [98, 0]
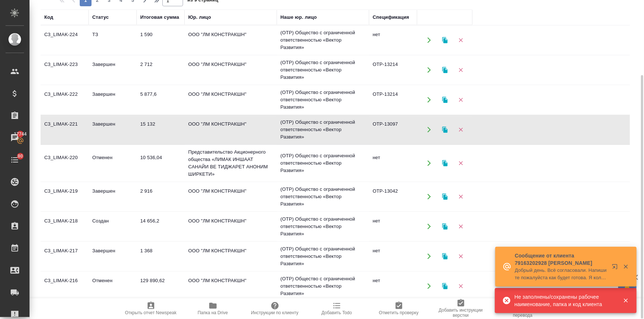
click at [139, 191] on td "2 916" at bounding box center [160, 197] width 48 height 26
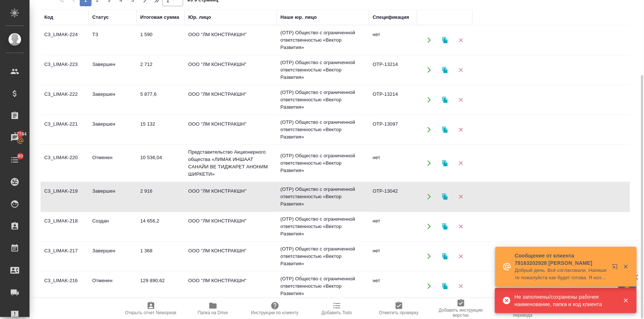
click at [139, 191] on td "2 916" at bounding box center [160, 197] width 48 height 26
click at [150, 91] on td "5 877,6" at bounding box center [160, 100] width 48 height 26
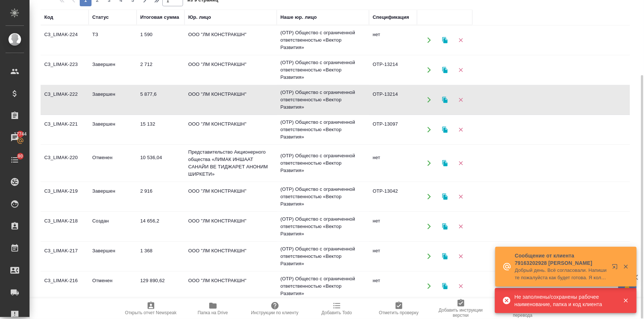
click at [150, 91] on td "5 877,6" at bounding box center [160, 100] width 48 height 26
click at [144, 125] on td "15 132" at bounding box center [160, 130] width 48 height 26
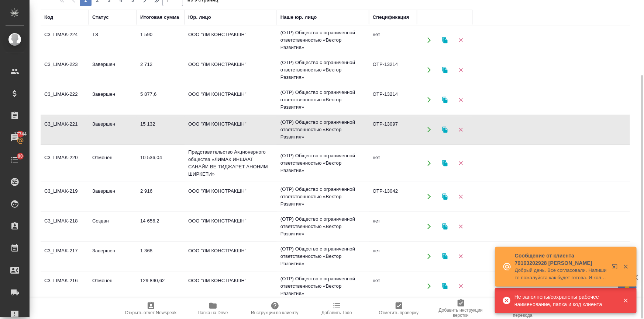
click at [144, 125] on td "15 132" at bounding box center [160, 130] width 48 height 26
click at [140, 191] on td "2 916" at bounding box center [160, 197] width 48 height 26
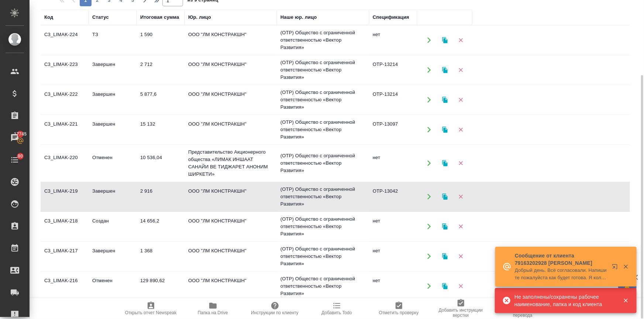
click at [140, 191] on td "2 916" at bounding box center [160, 197] width 48 height 26
click at [194, 252] on td "ООО "ЛМ КОНСТРАКШН"" at bounding box center [230, 257] width 92 height 26
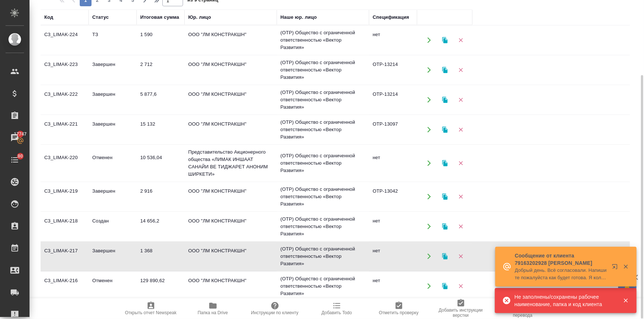
click at [193, 277] on td "ООО "ЛМ КОНСТРАКШН"" at bounding box center [230, 287] width 92 height 26
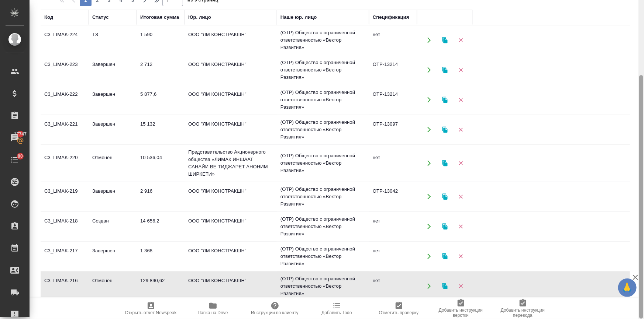
scroll to position [0, 0]
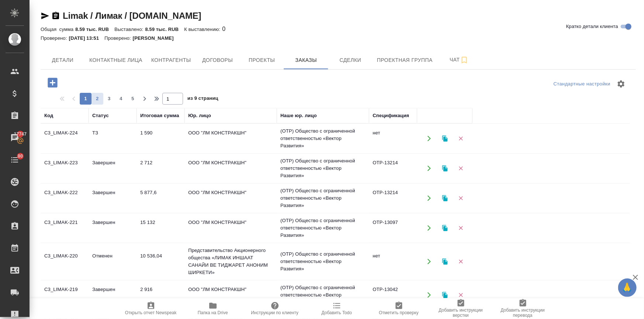
click at [93, 103] on button "2" at bounding box center [97, 99] width 12 height 12
type input "2"
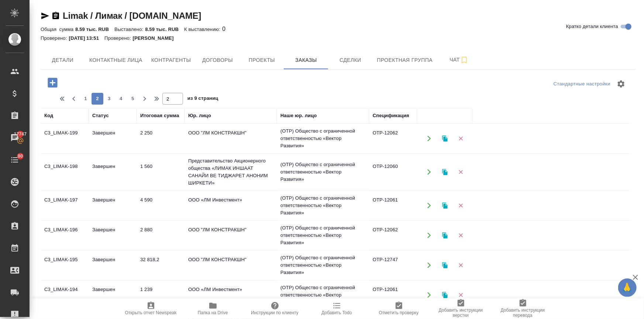
click at [145, 138] on td "2 250" at bounding box center [160, 139] width 48 height 26
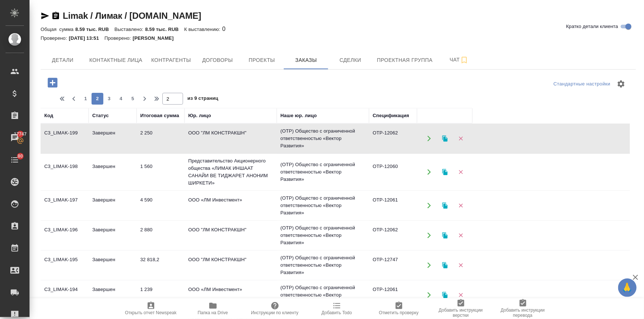
click at [142, 206] on td "4 590" at bounding box center [160, 206] width 48 height 26
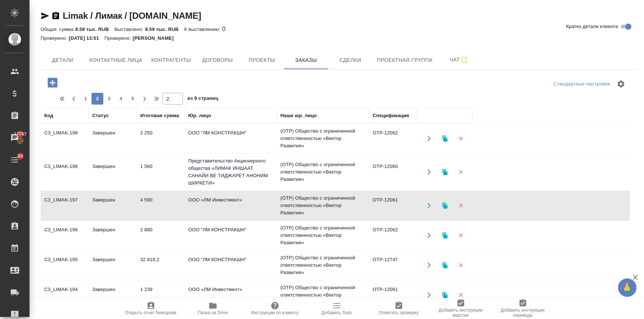
scroll to position [98, 0]
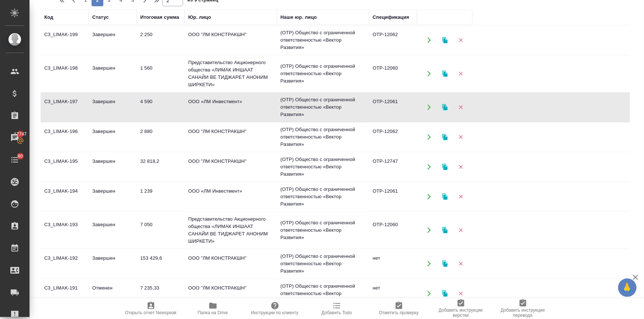
click at [144, 223] on td "7 050" at bounding box center [160, 231] width 48 height 26
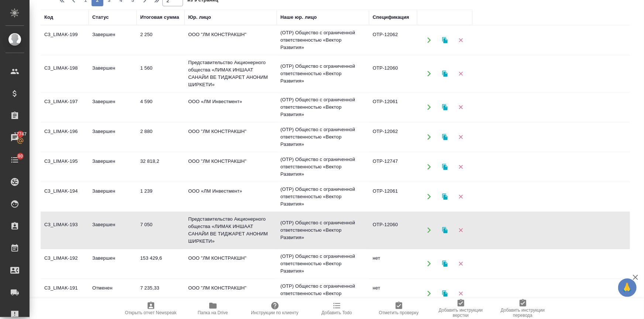
click at [144, 223] on td "7 050" at bounding box center [160, 231] width 48 height 26
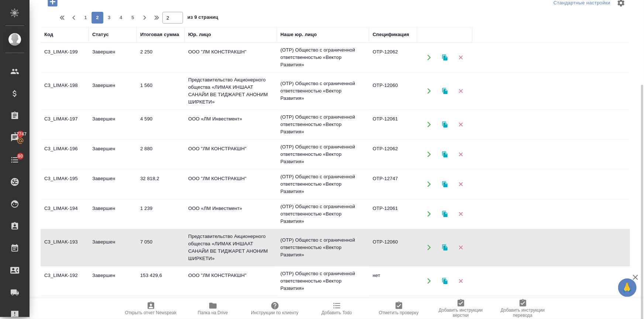
scroll to position [65, 0]
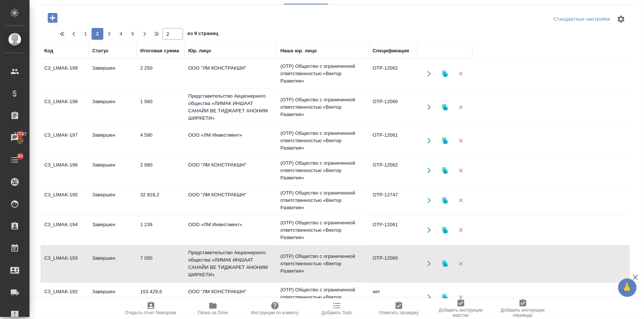
click at [148, 134] on td "4 590" at bounding box center [160, 141] width 48 height 26
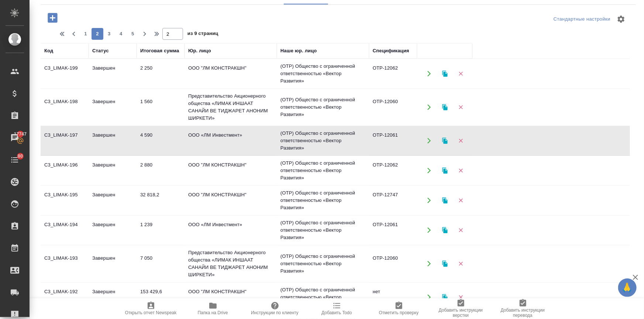
click at [148, 134] on td "4 590" at bounding box center [160, 141] width 48 height 26
click at [101, 171] on td "Завершен" at bounding box center [113, 171] width 48 height 26
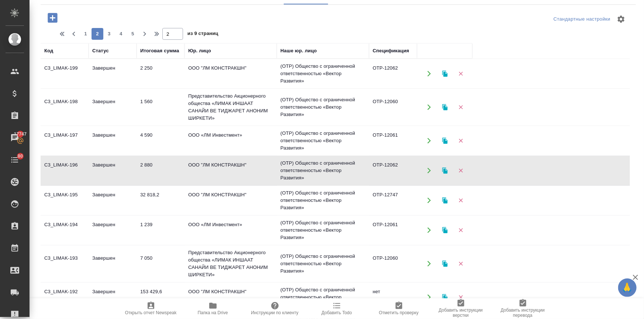
click at [101, 171] on td "Завершен" at bounding box center [113, 171] width 48 height 26
click at [105, 199] on td "Завершен" at bounding box center [113, 201] width 48 height 26
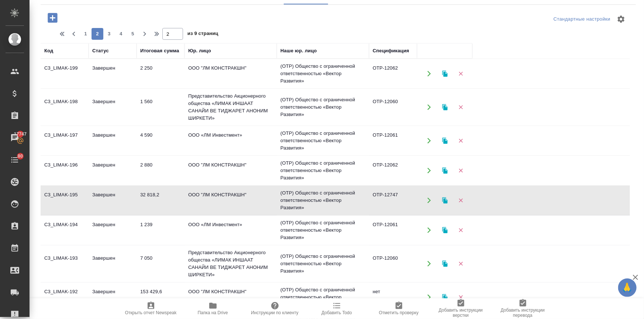
click at [102, 259] on td "Завершен" at bounding box center [113, 264] width 48 height 26
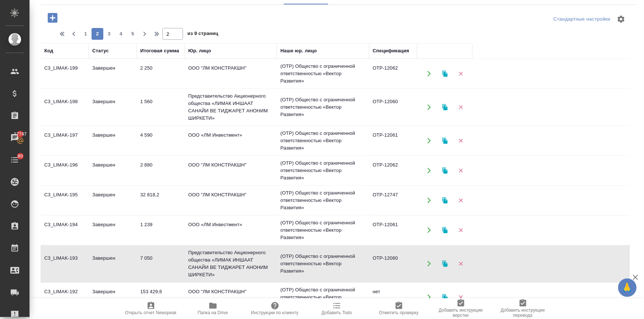
click at [102, 259] on td "Завершен" at bounding box center [113, 264] width 48 height 26
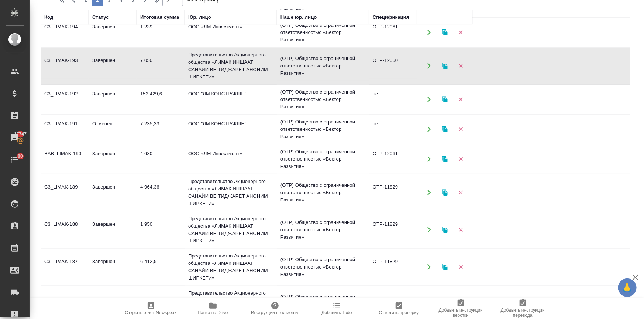
scroll to position [169, 0]
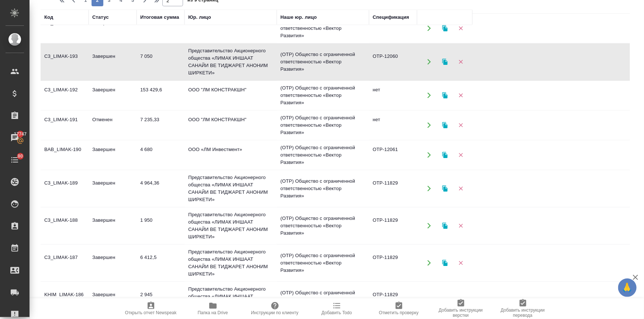
click at [143, 149] on td "4 680" at bounding box center [160, 155] width 48 height 26
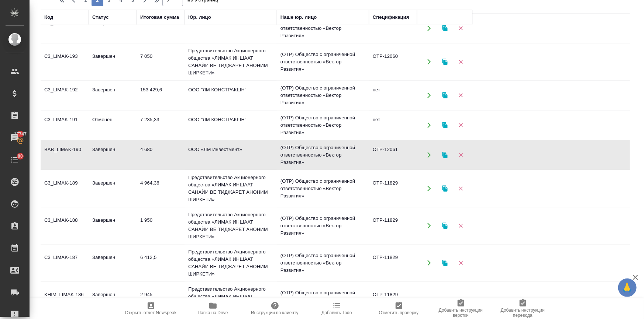
click at [112, 181] on td "Завершен" at bounding box center [113, 189] width 48 height 26
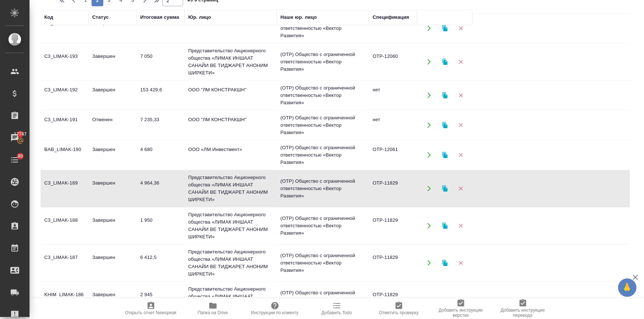
click at [112, 181] on td "Завершен" at bounding box center [113, 189] width 48 height 26
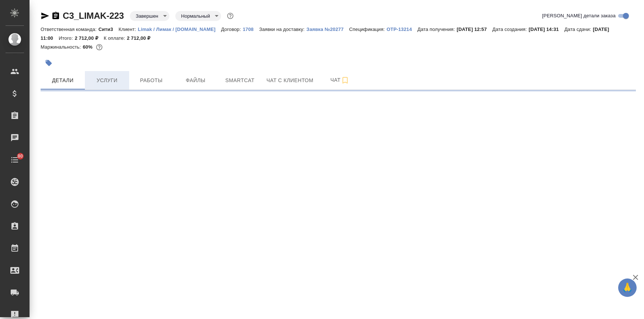
click at [101, 81] on span "Услуги" at bounding box center [106, 80] width 35 height 9
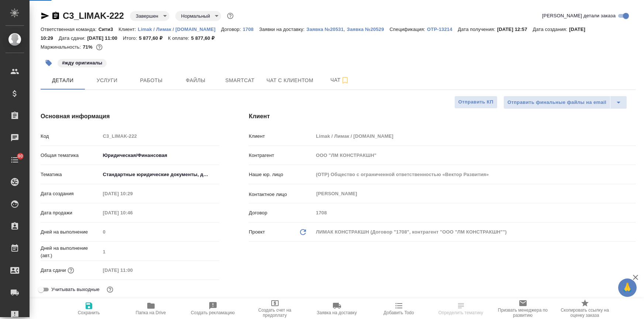
select select "RU"
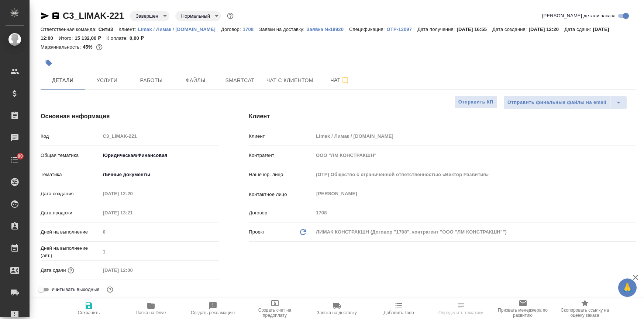
select select "RU"
click at [106, 85] on button "Услуги" at bounding box center [107, 80] width 44 height 18
type textarea "x"
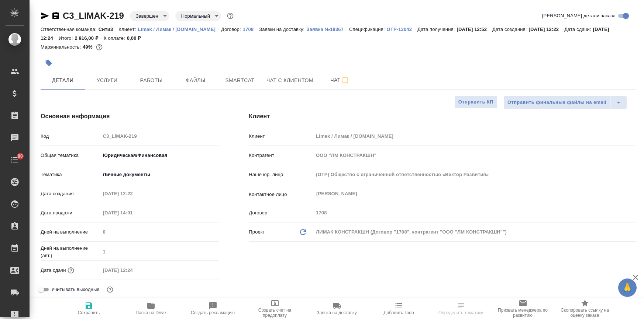
select select "RU"
click at [116, 84] on span "Услуги" at bounding box center [106, 80] width 35 height 9
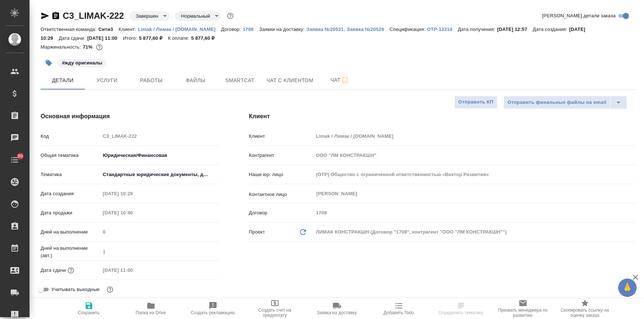
select select "RU"
click at [332, 81] on span "Чат" at bounding box center [339, 80] width 35 height 9
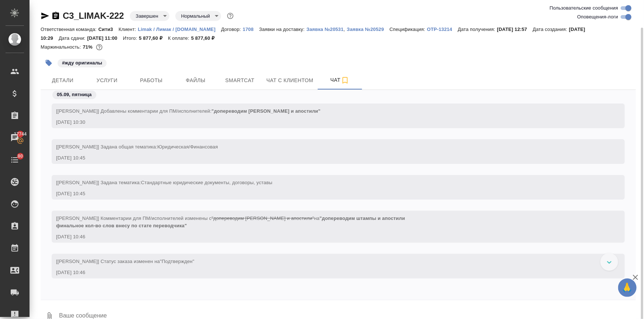
scroll to position [14, 0]
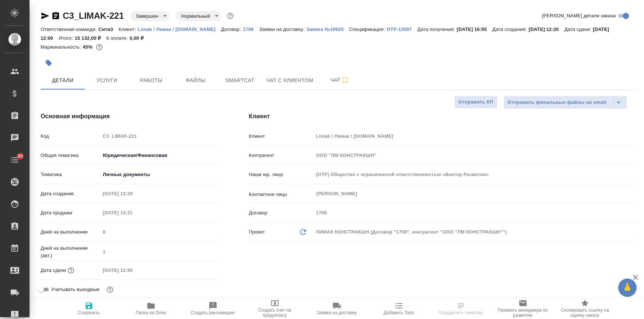
select select "RU"
click at [331, 80] on span "Чат" at bounding box center [339, 80] width 35 height 9
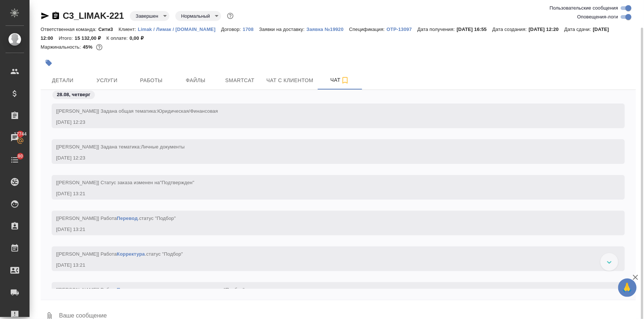
scroll to position [14, 0]
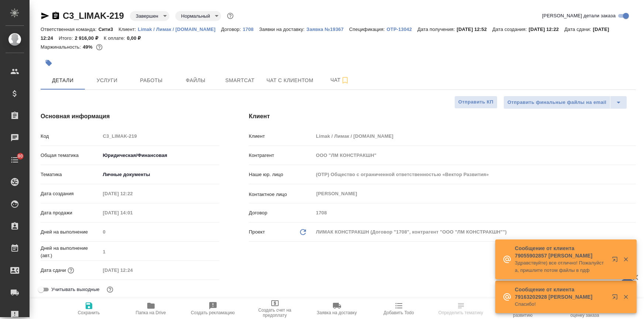
select select "RU"
click at [325, 81] on span "Чат" at bounding box center [339, 80] width 35 height 9
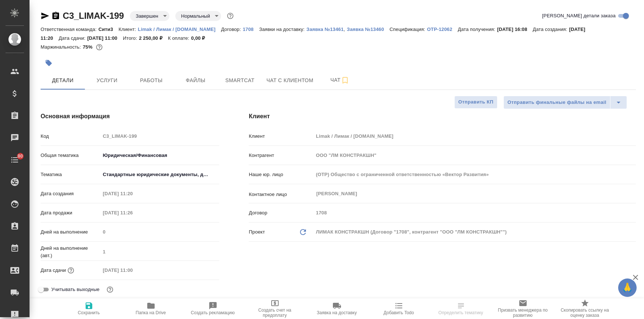
select select "RU"
type textarea "x"
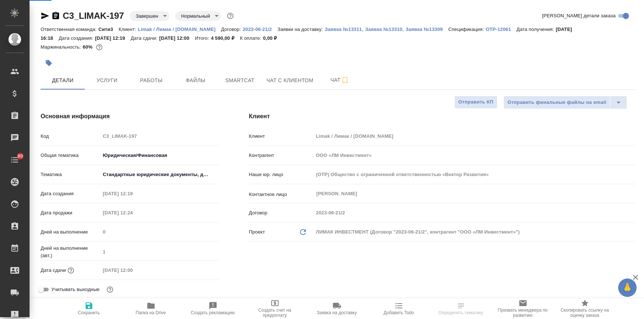
type textarea "x"
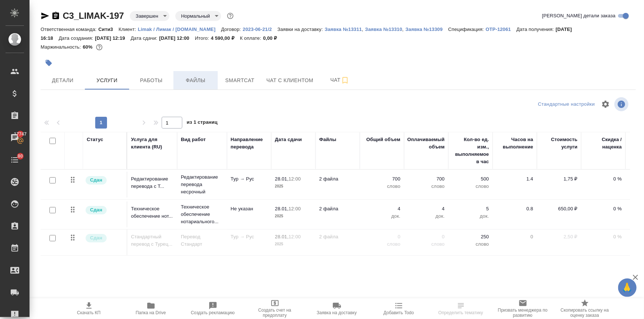
click at [199, 81] on span "Файлы" at bounding box center [195, 80] width 35 height 9
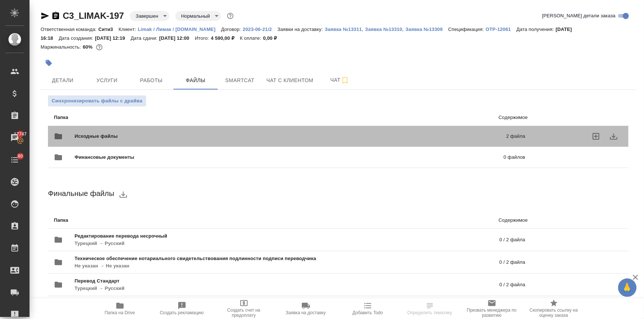
click at [100, 131] on div "Исходные файлы 2 файла" at bounding box center [289, 137] width 471 height 18
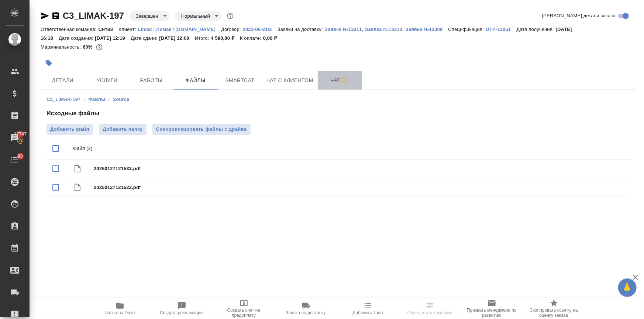
click at [330, 83] on span "Чат" at bounding box center [339, 80] width 35 height 9
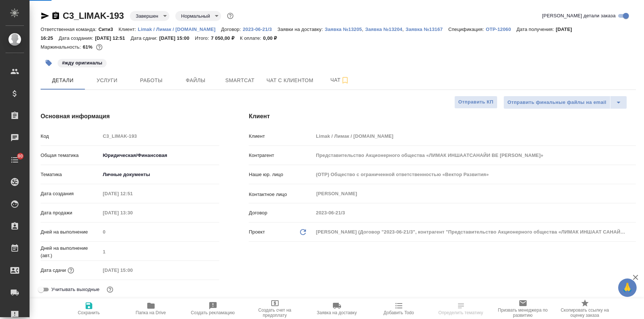
select select "RU"
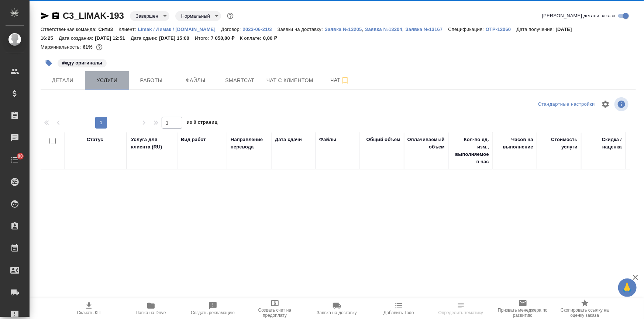
click at [107, 79] on span "Услуги" at bounding box center [106, 80] width 35 height 9
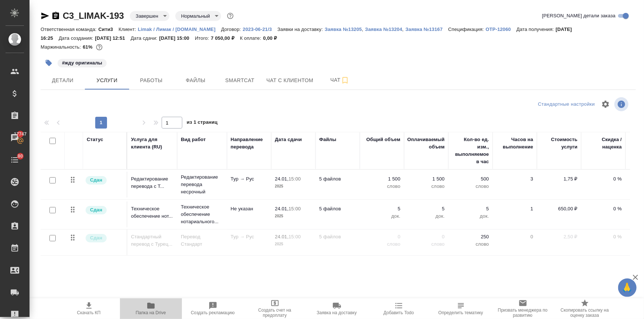
click at [153, 309] on icon "button" at bounding box center [150, 306] width 7 height 6
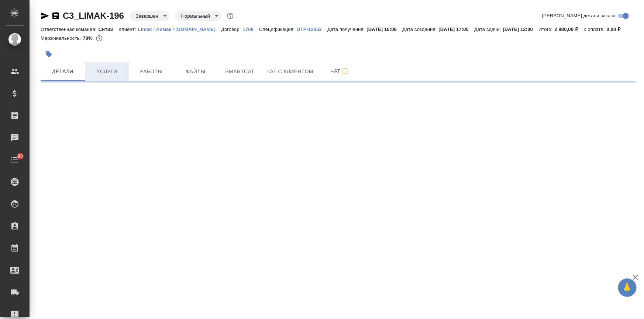
click at [105, 74] on button "Услуги" at bounding box center [107, 71] width 44 height 18
select select "RU"
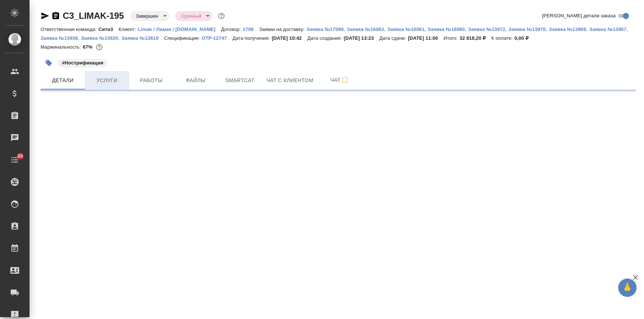
click at [106, 84] on span "Услуги" at bounding box center [106, 80] width 35 height 9
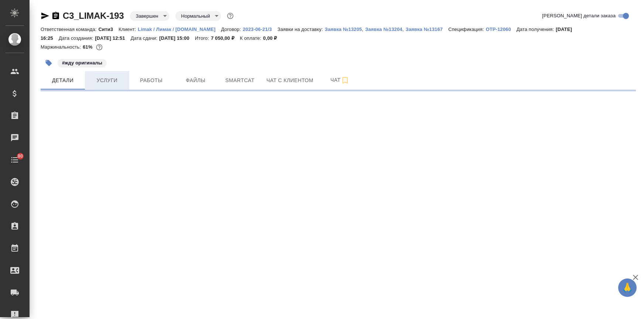
click at [117, 77] on span "Услуги" at bounding box center [106, 80] width 35 height 9
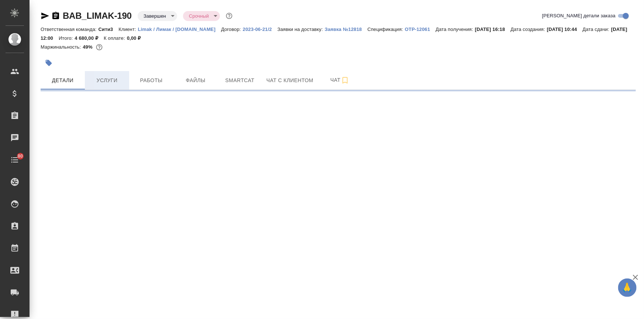
select select "RU"
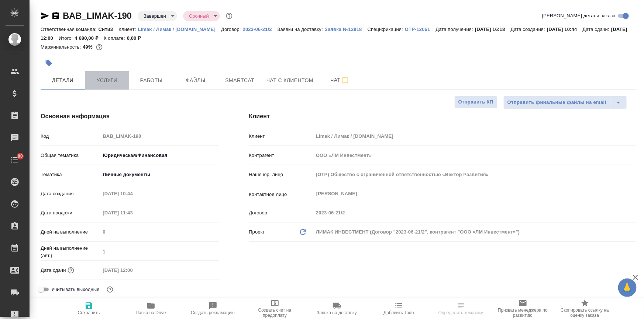
click at [112, 77] on span "Услуги" at bounding box center [106, 80] width 35 height 9
type textarea "x"
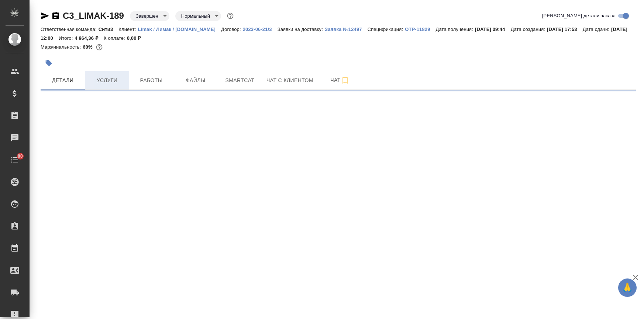
click at [116, 78] on span "Услуги" at bounding box center [106, 80] width 35 height 9
click at [110, 77] on span "Услуги" at bounding box center [106, 80] width 35 height 9
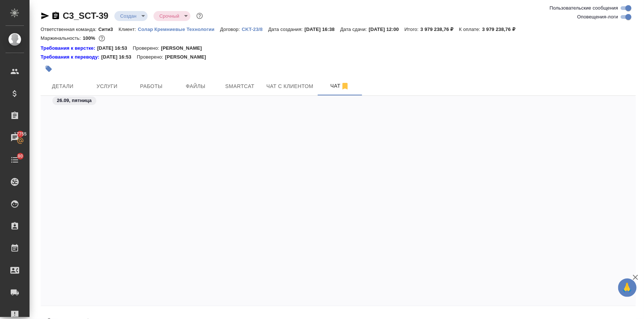
scroll to position [2162, 0]
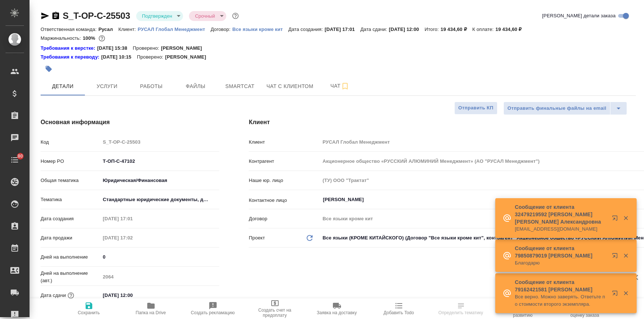
select select "RU"
click at [109, 88] on span "Услуги" at bounding box center [106, 86] width 35 height 9
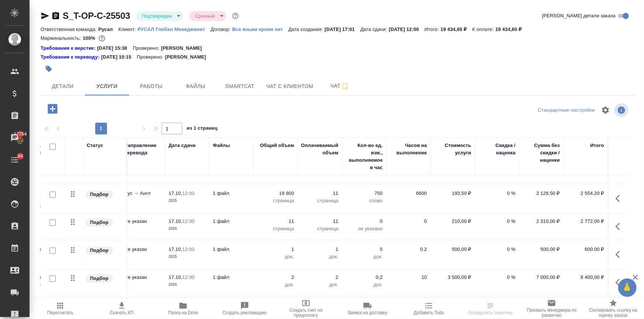
scroll to position [22, 0]
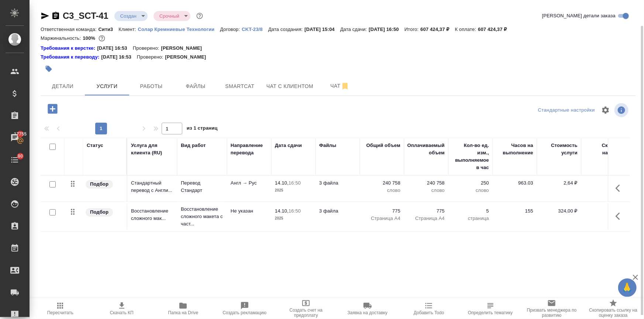
scroll to position [13, 0]
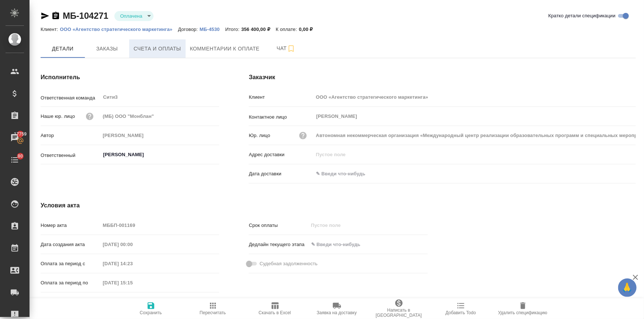
click at [142, 43] on button "Счета и оплаты" at bounding box center [157, 48] width 56 height 18
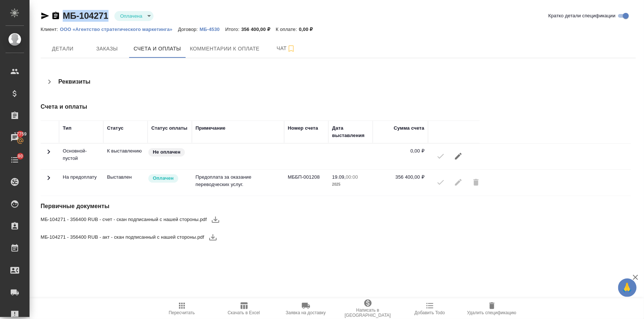
drag, startPoint x: 110, startPoint y: 15, endPoint x: 65, endPoint y: 18, distance: 44.7
click at [65, 18] on div "МБ-104271 Оплачена payed" at bounding box center [100, 16] width 119 height 12
copy link "МБ-104271"
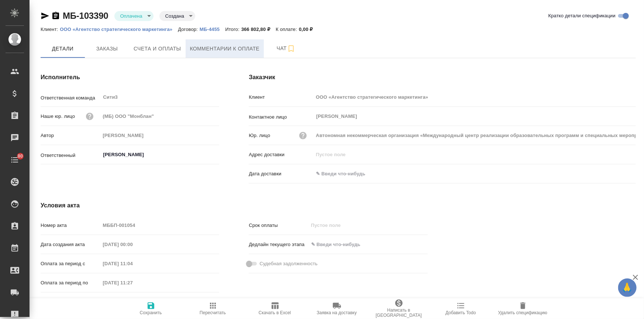
click at [218, 52] on span "Комментарии к оплате" at bounding box center [225, 48] width 70 height 9
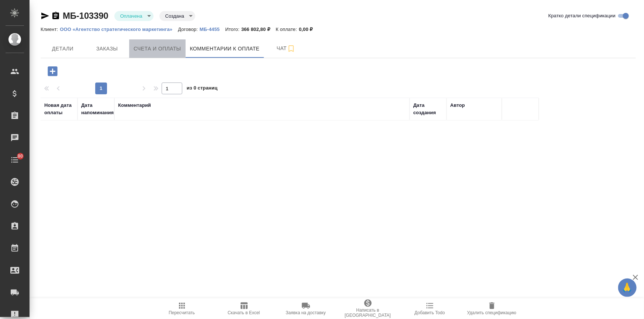
click at [166, 50] on span "Счета и оплаты" at bounding box center [158, 48] width 48 height 9
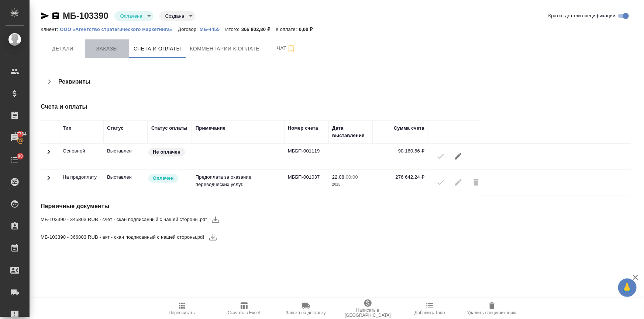
click at [92, 52] on span "Заказы" at bounding box center [106, 48] width 35 height 9
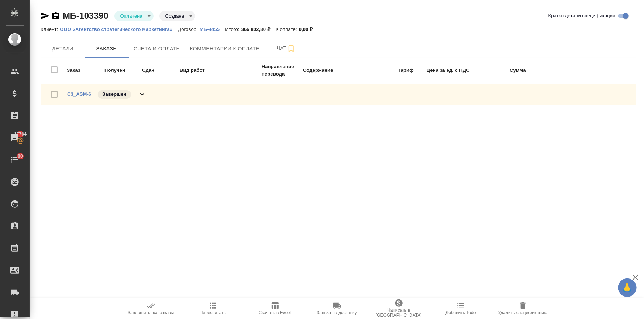
click at [147, 27] on p "ООО «Агентство стратегического маркетинга»" at bounding box center [119, 30] width 118 height 6
click at [203, 46] on span "Комментарии к оплате" at bounding box center [225, 48] width 70 height 9
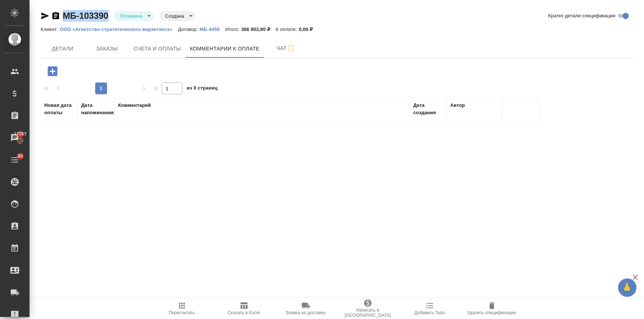
drag, startPoint x: 112, startPoint y: 18, endPoint x: 54, endPoint y: 13, distance: 58.8
click at [54, 13] on div "МБ-103390 Оплачена payed Создана created" at bounding box center [118, 16] width 155 height 12
copy link "МБ-103390"
click at [371, 304] on icon "button" at bounding box center [367, 303] width 9 height 9
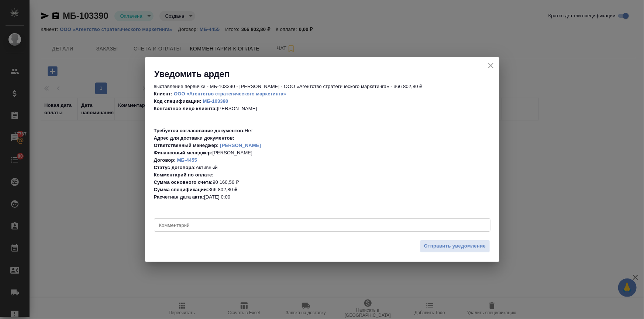
click at [226, 227] on textarea at bounding box center [322, 226] width 326 height 6
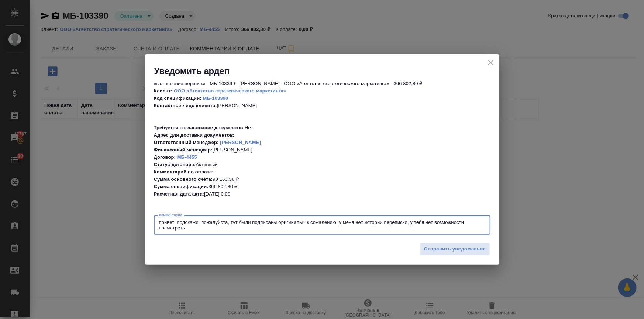
click at [336, 223] on textarea "привет! подскажи, пожалуйста, тут были подписаны оригиналы? к сожалению .у меня…" at bounding box center [322, 225] width 326 height 11
click at [201, 226] on textarea "привет! подскажи, пожалуйста, тут были подписаны оригиналы? к сожалению, у меня…" at bounding box center [322, 225] width 326 height 11
click at [212, 226] on textarea "привет! подскажи, пожалуйста, тут были подписаны оригиналы? к сожалению, у меня…" at bounding box center [322, 225] width 326 height 11
click at [430, 221] on textarea "привет! подскажи, пожалуйста, тут были подписаны оригиналы? к сожалению, у меня…" at bounding box center [322, 225] width 326 height 11
click at [302, 228] on textarea "привет! подскажи, пожалуйста, тут были подписаны оригиналы? к сожалению, у меня…" at bounding box center [322, 225] width 326 height 11
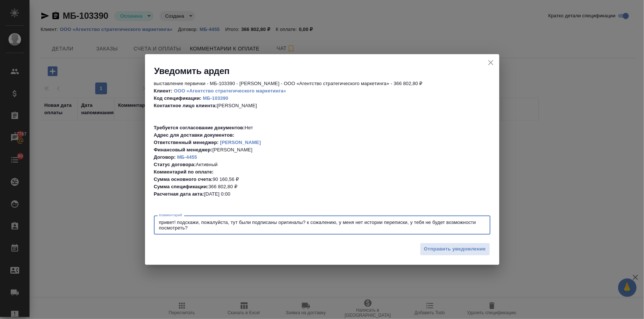
click at [184, 228] on textarea "привет! подскажи, пожалуйста, тут были подписаны оригиналы? к сожалению, у меня…" at bounding box center [322, 225] width 326 height 11
click at [264, 228] on textarea "привет! подскажи, пожалуйста, тут были подписаны оригиналы? к сожалению, у меня…" at bounding box center [322, 225] width 326 height 11
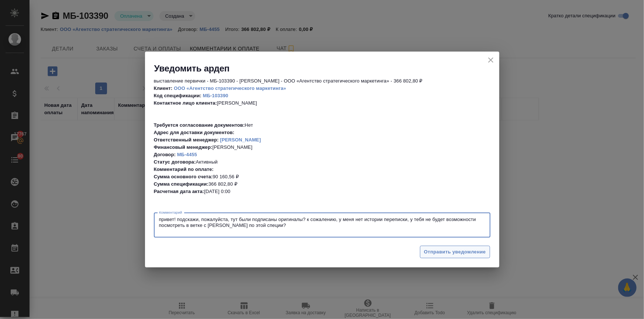
type textarea "привет! подскажи, пожалуйста, тут были подписаны оригиналы? к сожалению, у меня…"
click at [480, 253] on span "Отправить уведомление" at bounding box center [455, 252] width 62 height 8
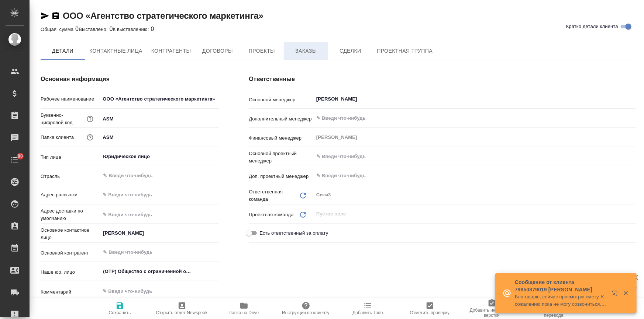
click at [307, 51] on span "Заказы" at bounding box center [305, 50] width 35 height 9
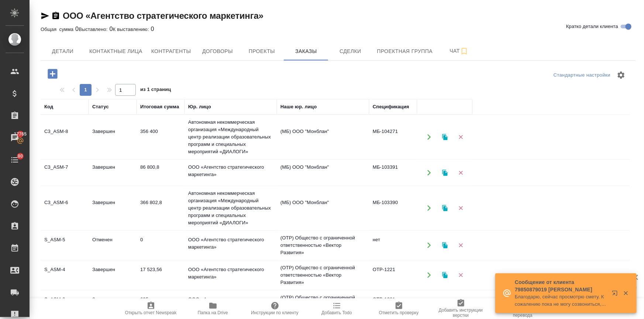
click at [151, 128] on td "356 400" at bounding box center [160, 137] width 48 height 26
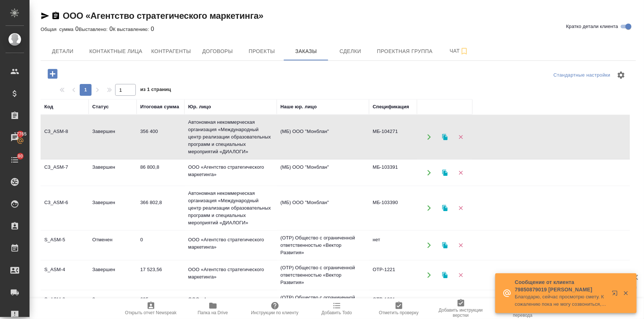
click at [151, 128] on td "356 400" at bounding box center [160, 137] width 48 height 26
click at [135, 51] on span "Контактные лица" at bounding box center [115, 51] width 53 height 9
select select "RU"
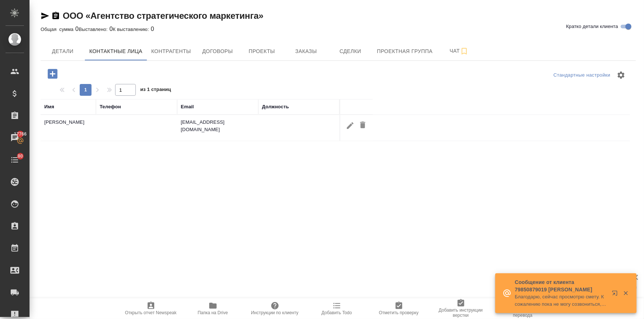
click at [350, 123] on icon "button" at bounding box center [350, 125] width 7 height 7
type input "Елена"
type input "Ступникова"
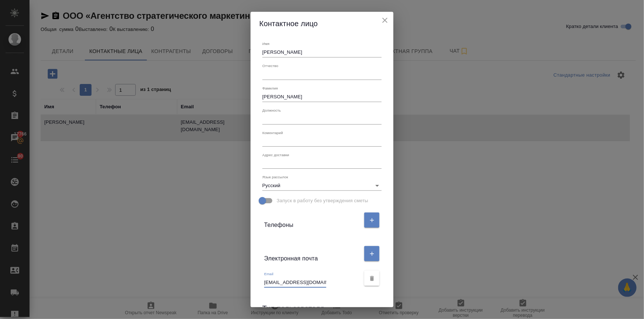
drag, startPoint x: 262, startPoint y: 282, endPoint x: 354, endPoint y: 284, distance: 92.6
click at [354, 284] on div "Email e.stupnikova@asmcompany.ru" at bounding box center [312, 280] width 96 height 16
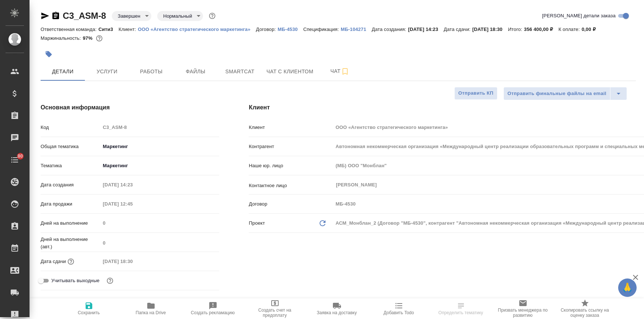
select select "RU"
type textarea "x"
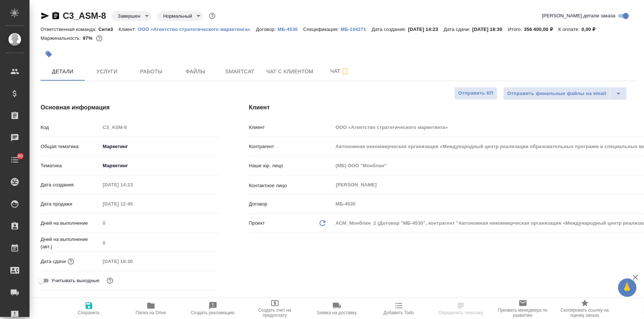
type textarea "x"
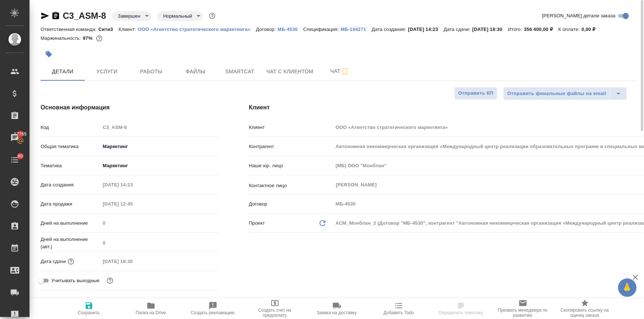
select select "RU"
type textarea "x"
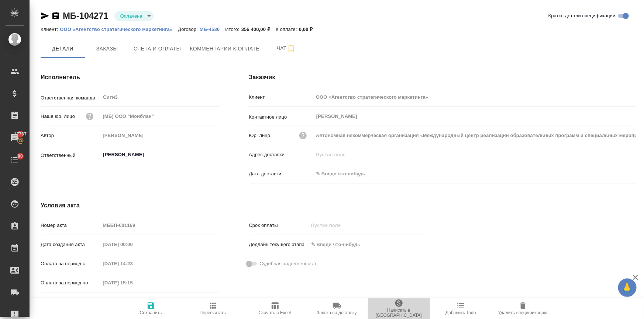
click at [400, 308] on icon "button" at bounding box center [398, 303] width 9 height 9
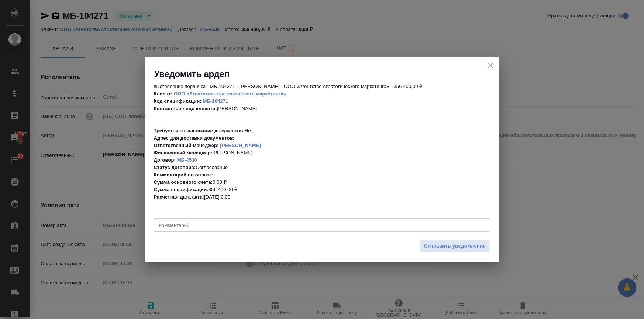
click at [214, 223] on textarea at bounding box center [322, 226] width 326 height 6
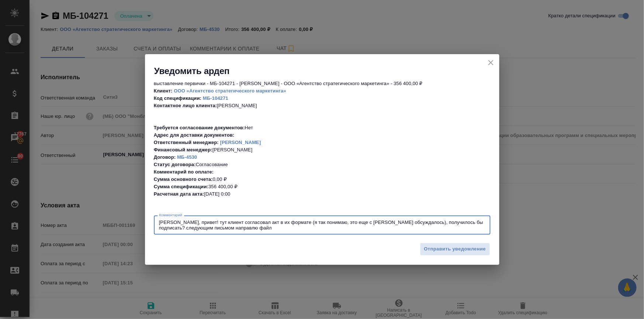
click at [394, 224] on textarea "[PERSON_NAME], привет! тут клиент согласовал акт в их формате (я так понимаю, э…" at bounding box center [322, 225] width 326 height 11
type textarea "[PERSON_NAME], привет! тут клиент согласовал акт в их формате (я так понимаю, э…"
click at [430, 248] on span "Отправить уведомление" at bounding box center [455, 249] width 62 height 8
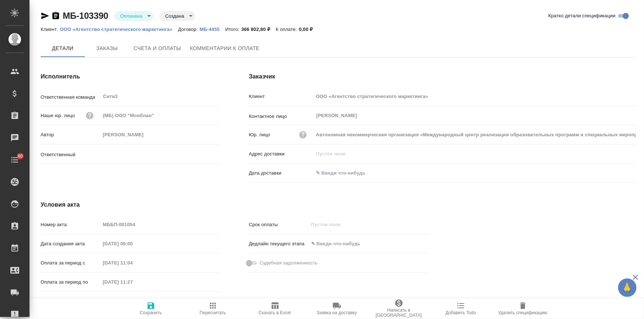
click at [201, 48] on span "Комментарии к оплате" at bounding box center [225, 48] width 70 height 9
type input "[PERSON_NAME]"
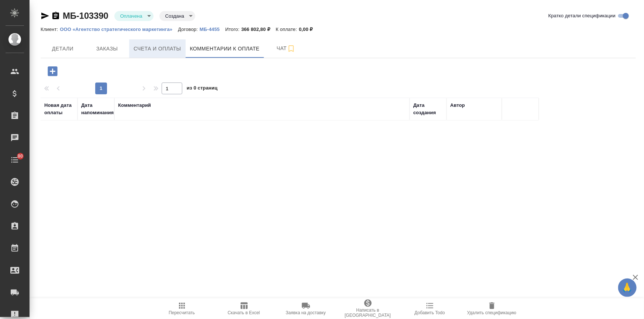
click at [154, 53] on button "Счета и оплаты" at bounding box center [157, 48] width 56 height 18
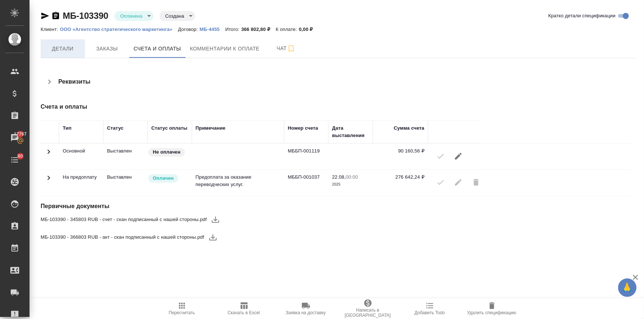
click at [62, 48] on span "Детали" at bounding box center [62, 48] width 35 height 9
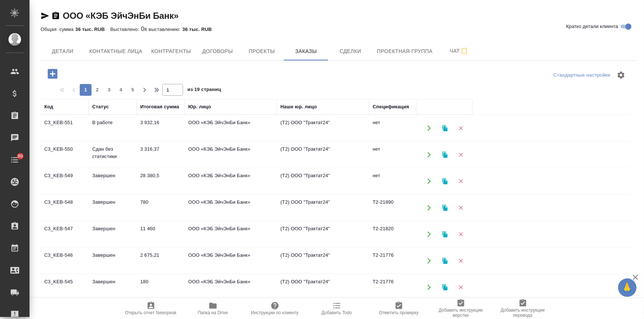
click at [141, 148] on td "3 316,37" at bounding box center [160, 155] width 48 height 26
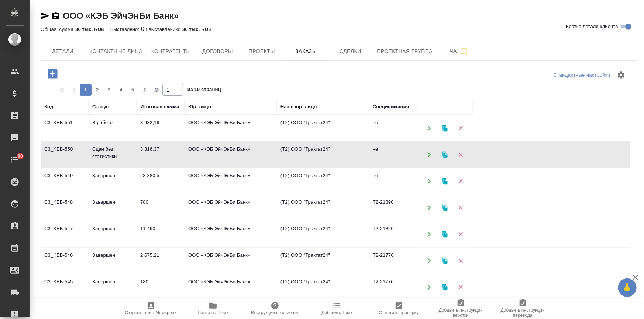
click at [141, 148] on td "3 316,37" at bounding box center [160, 155] width 48 height 26
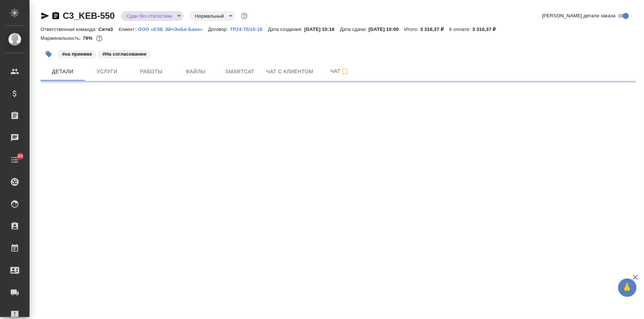
select select "RU"
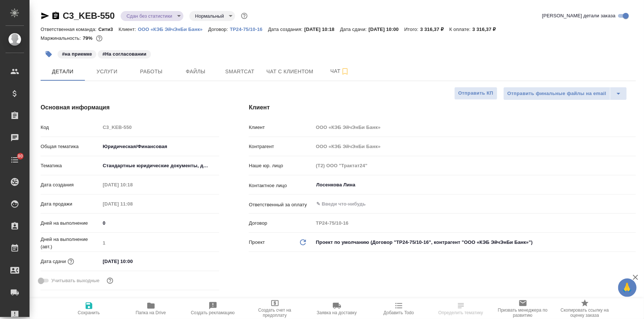
type textarea "x"
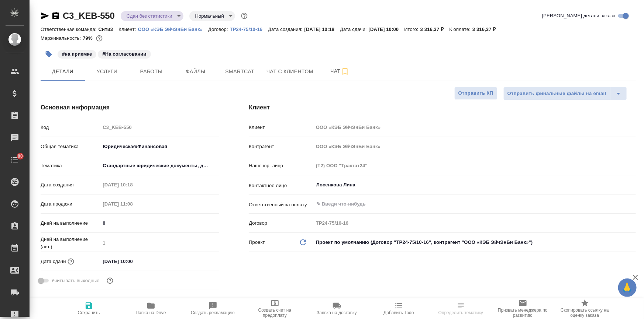
type textarea "x"
click at [339, 313] on span "Заявка на доставку" at bounding box center [336, 313] width 40 height 5
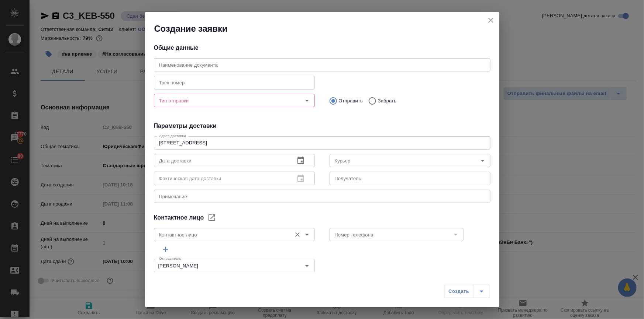
type input "Лосенкова Лина"
click at [363, 231] on input "Номер телефона" at bounding box center [384, 235] width 105 height 9
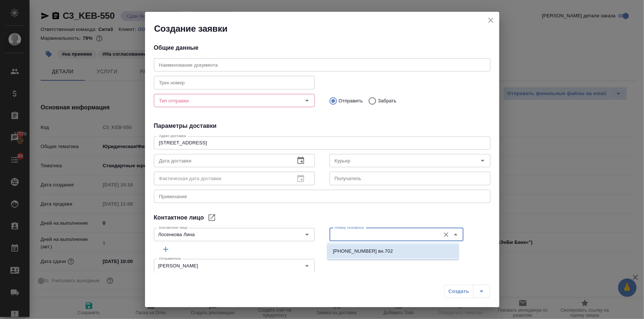
click at [359, 252] on p "+7 (495) 988-47-01 вн.702" at bounding box center [363, 251] width 60 height 7
type input "+7 (495) 988-47-01 вн.702"
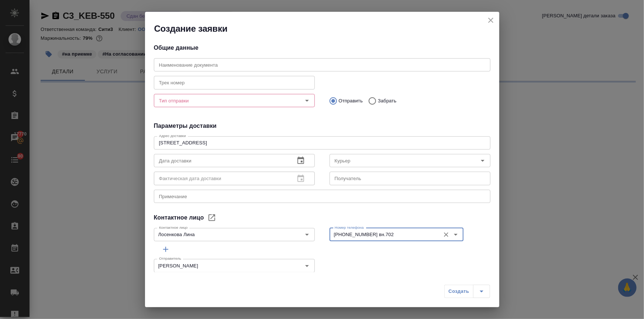
select select "RU"
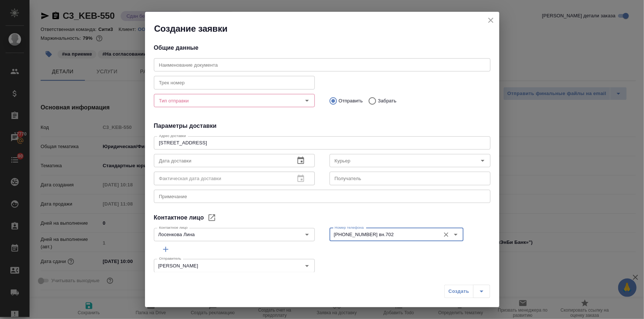
type textarea "x"
click at [202, 99] on input "Тип отправки" at bounding box center [222, 100] width 132 height 9
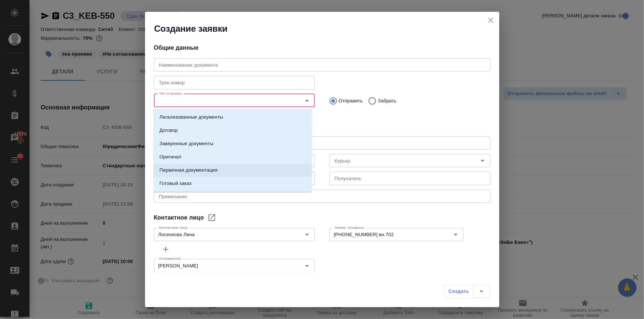
click at [183, 181] on p "Готовый заказ" at bounding box center [175, 183] width 32 height 7
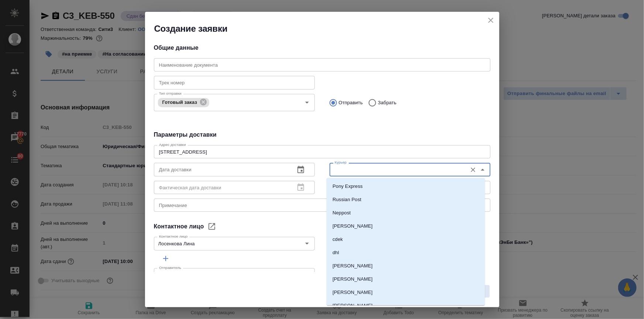
click at [338, 170] on input "Курьер" at bounding box center [398, 169] width 132 height 9
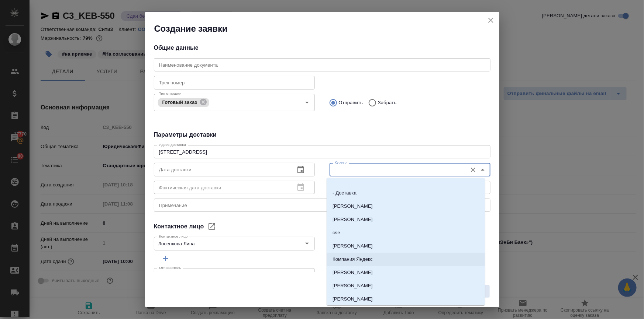
scroll to position [153, 0]
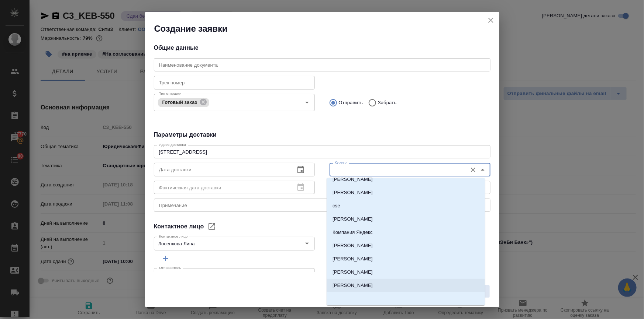
click at [359, 286] on p "[PERSON_NAME]" at bounding box center [352, 285] width 40 height 7
type input "[PERSON_NAME]"
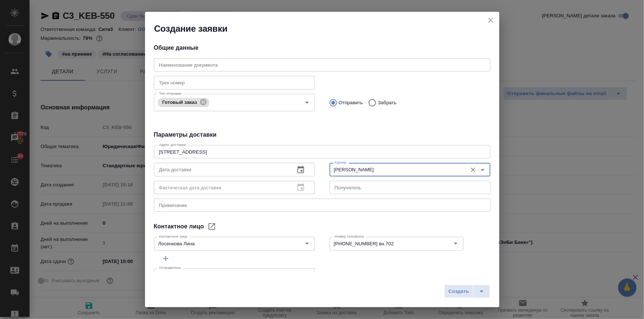
click at [296, 163] on button "button" at bounding box center [301, 170] width 18 height 18
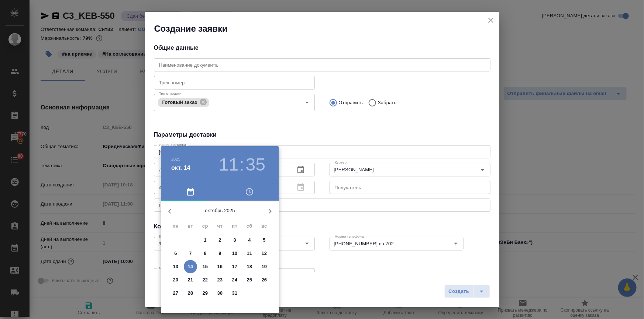
click at [296, 166] on div at bounding box center [322, 159] width 644 height 319
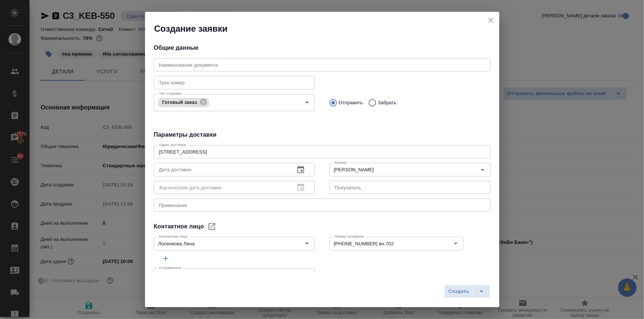
click at [297, 168] on icon "button" at bounding box center [300, 169] width 7 height 7
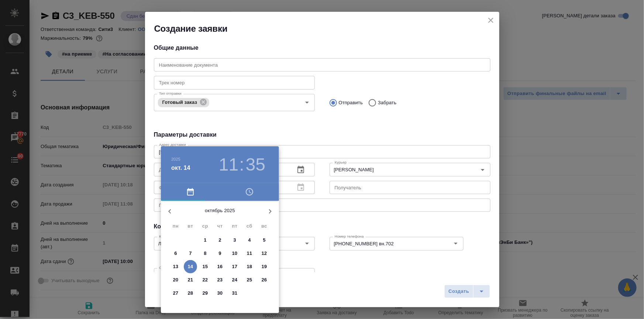
click at [232, 165] on h3 "11" at bounding box center [229, 165] width 20 height 21
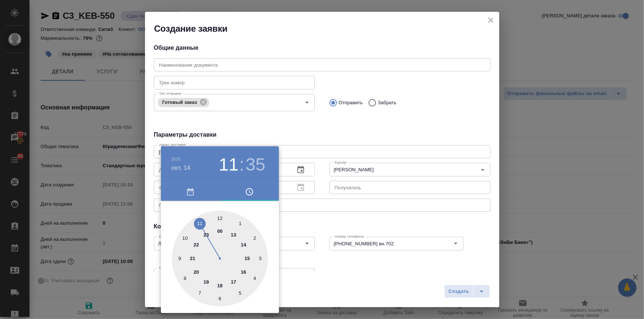
click at [235, 234] on div at bounding box center [220, 259] width 96 height 96
click at [221, 217] on div at bounding box center [220, 259] width 96 height 96
type input "14.10.2025 13:00"
click at [307, 215] on div at bounding box center [322, 159] width 644 height 319
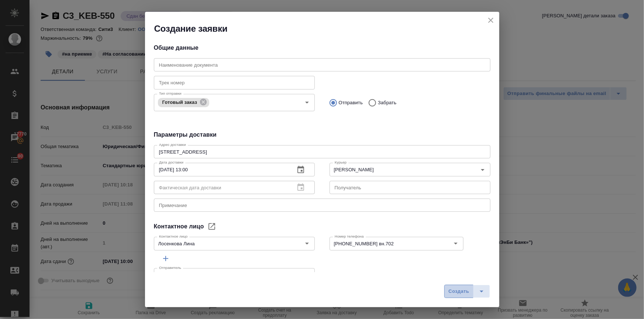
click at [446, 288] on button "Создать" at bounding box center [458, 291] width 29 height 13
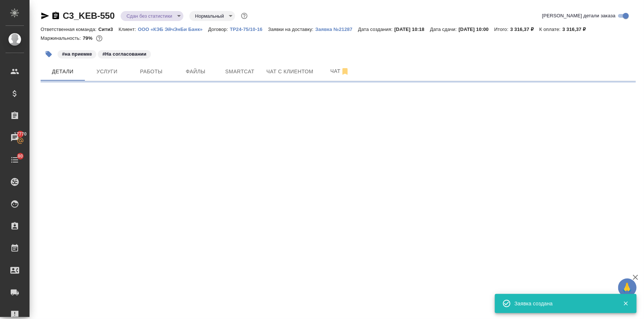
select select "RU"
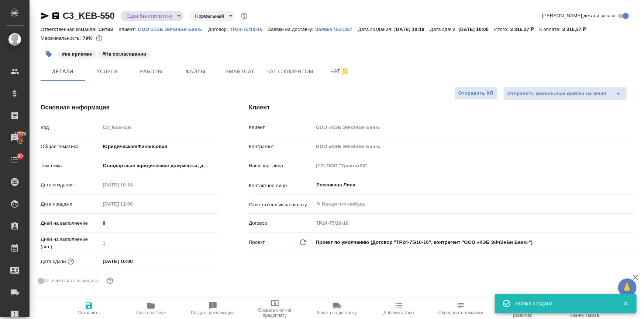
type textarea "x"
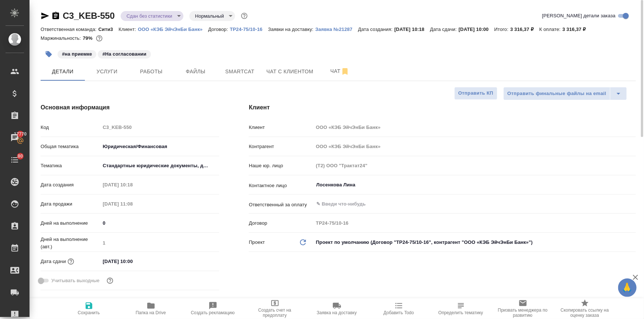
type textarea "x"
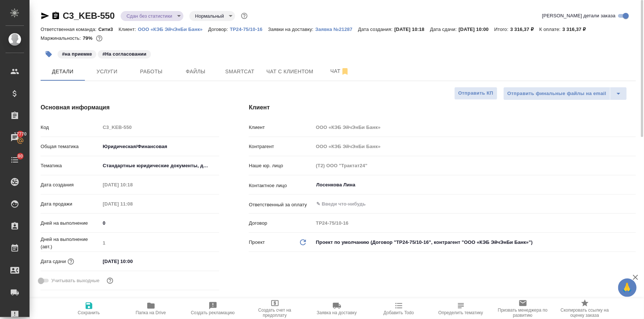
type textarea "x"
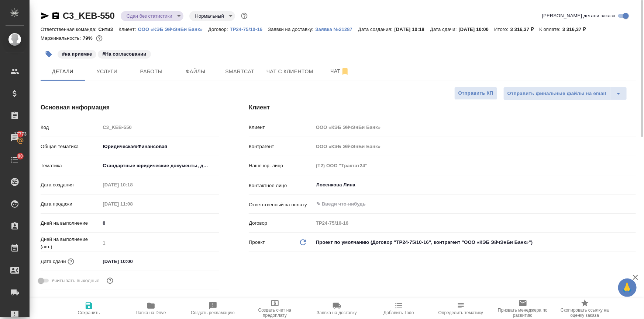
type textarea "x"
click at [166, 74] on span "Работы" at bounding box center [151, 71] width 35 height 9
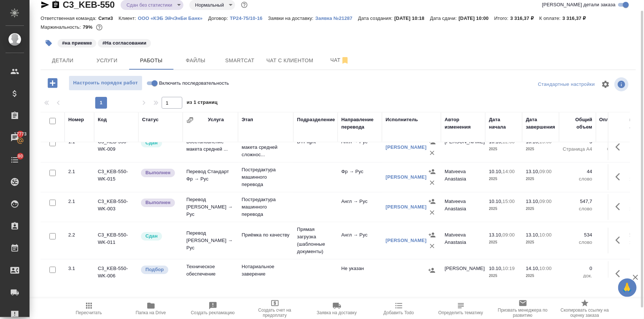
scroll to position [26, 0]
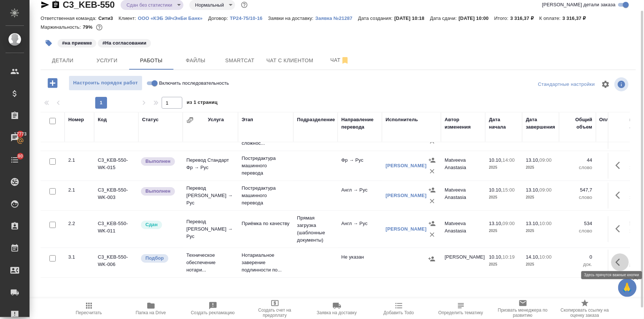
click at [615, 259] on icon "button" at bounding box center [617, 262] width 4 height 7
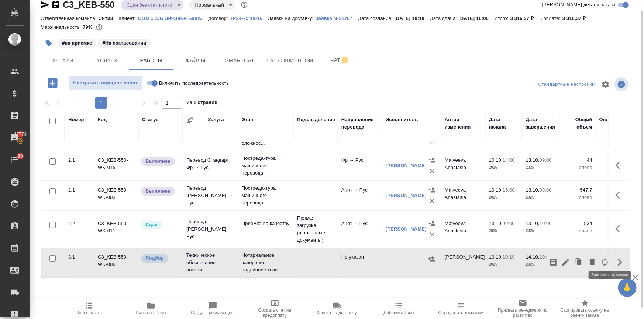
click at [562, 259] on icon "button" at bounding box center [565, 262] width 7 height 7
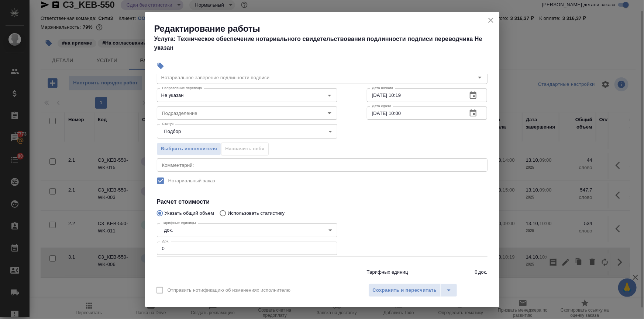
scroll to position [52, 0]
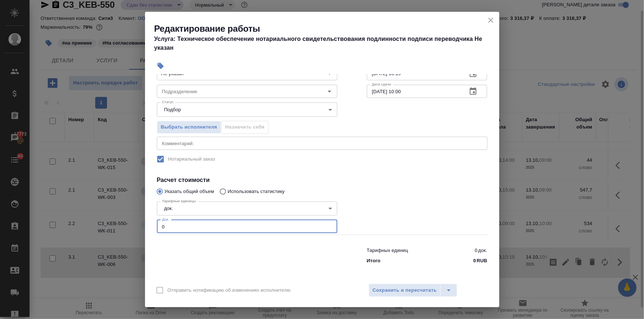
drag, startPoint x: 166, startPoint y: 225, endPoint x: 142, endPoint y: 218, distance: 25.7
click at [142, 218] on div "Редактирование работы Услуга: Техническое обеспечение нотариального свидетельст…" at bounding box center [322, 159] width 644 height 319
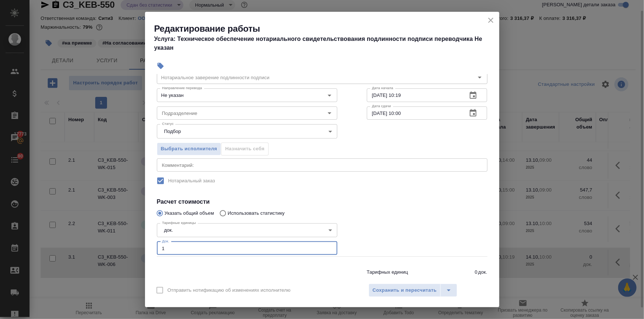
scroll to position [0, 0]
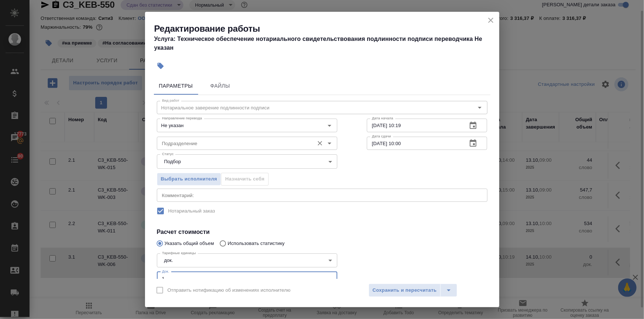
click at [187, 138] on div "Подразделение" at bounding box center [247, 143] width 180 height 13
type input "1"
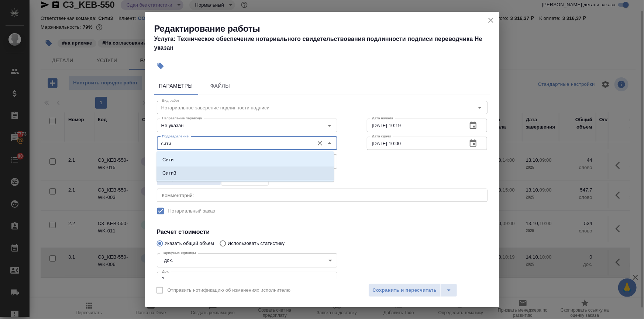
click at [170, 175] on p "Сити3" at bounding box center [169, 173] width 14 height 7
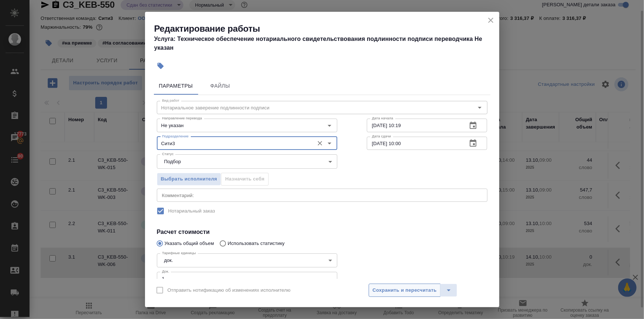
type input "Сити3"
click at [401, 290] on span "Сохранить и пересчитать" at bounding box center [404, 291] width 64 height 8
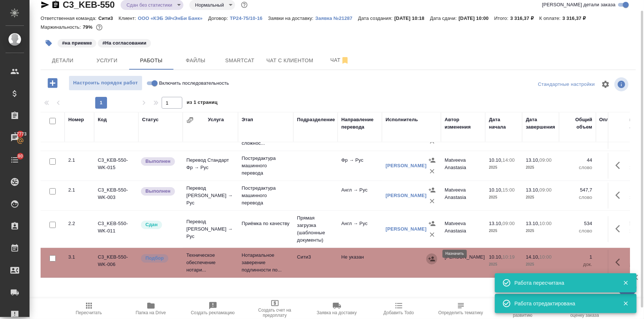
click at [430, 256] on icon "button" at bounding box center [431, 259] width 7 height 7
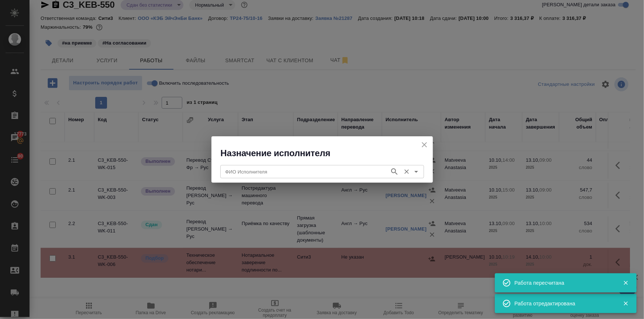
click at [330, 176] on input "ФИО Исполнителя" at bounding box center [303, 171] width 163 height 9
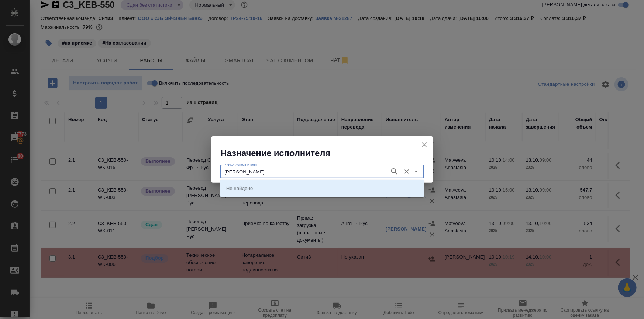
type input "[PERSON_NAME]"
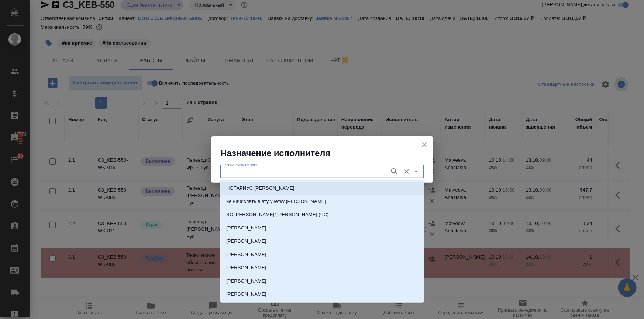
drag, startPoint x: 286, startPoint y: 184, endPoint x: 256, endPoint y: 219, distance: 45.5
click at [285, 184] on li "НОТАРИУС [PERSON_NAME]" at bounding box center [322, 188] width 204 height 13
type input "НОТАРИУС [PERSON_NAME]"
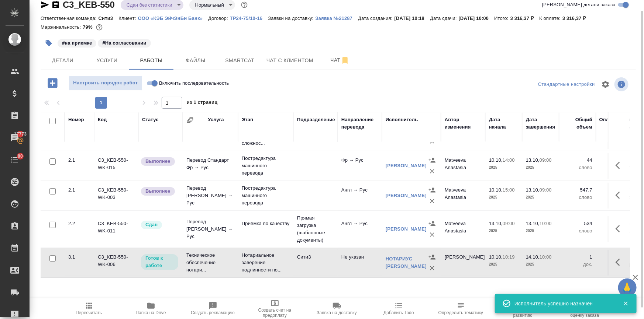
click at [89, 312] on span "Пересчитать" at bounding box center [89, 313] width 26 height 5
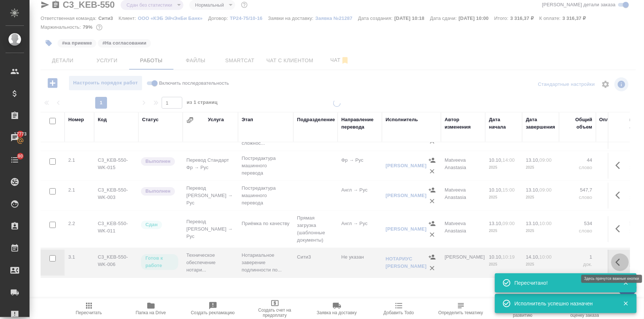
click at [615, 262] on icon "button" at bounding box center [619, 262] width 9 height 9
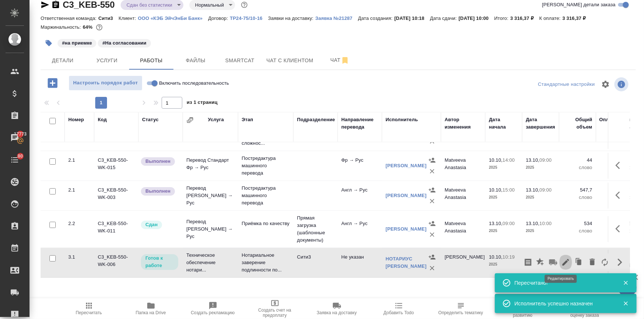
click at [562, 261] on icon "button" at bounding box center [565, 262] width 7 height 7
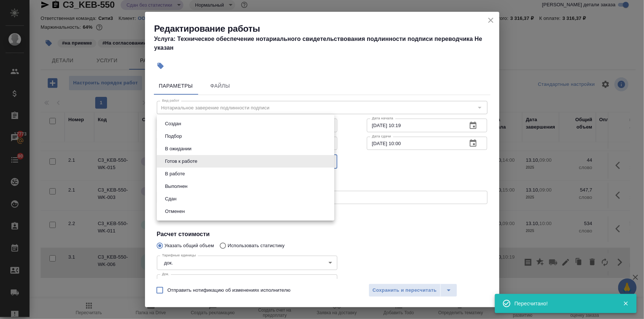
click at [172, 159] on body "🙏 .cls-1 fill:#fff; AWATERA Ilina Ekaterina Клиенты Спецификации Заказы 17773 Ч…" at bounding box center [322, 189] width 644 height 379
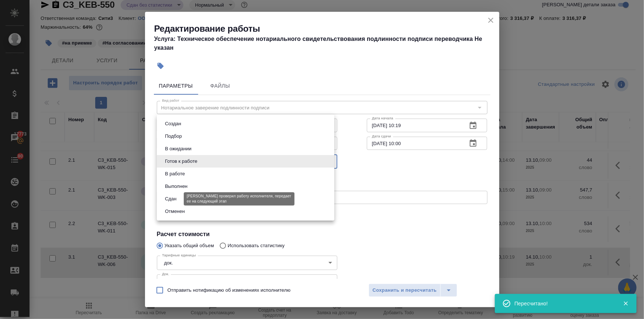
click at [174, 197] on button "Сдан" at bounding box center [171, 199] width 16 height 8
type input "closed"
click at [417, 288] on div "Создан Подбор В ожидании Готов к работе В работе Выполнен Сдан Отменен" at bounding box center [322, 159] width 644 height 319
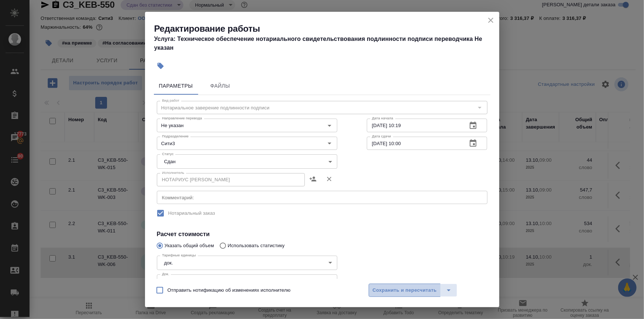
click at [406, 288] on span "Сохранить и пересчитать" at bounding box center [404, 291] width 64 height 8
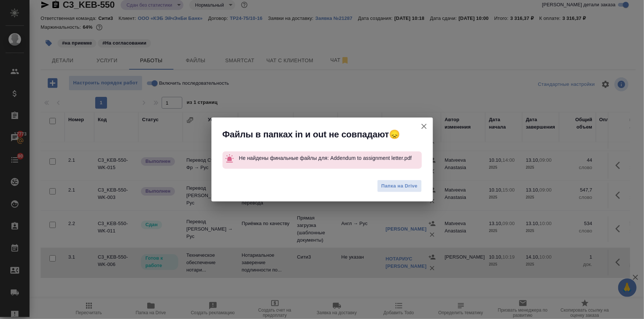
click at [419, 122] on icon "button" at bounding box center [423, 126] width 9 height 9
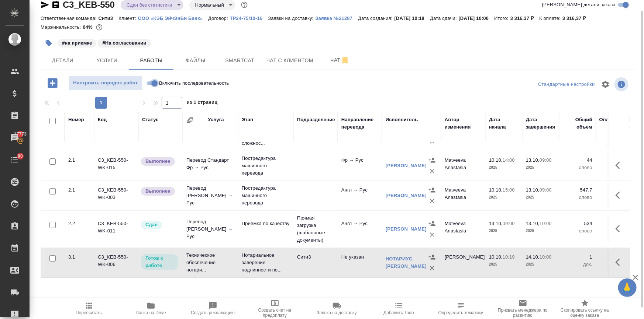
click at [149, 83] on input "Включить последовательность" at bounding box center [154, 83] width 27 height 9
checkbox input "true"
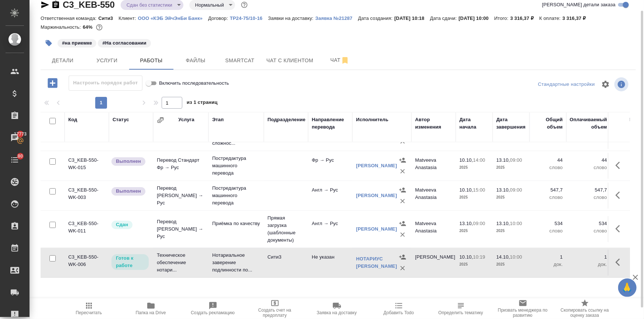
click at [615, 260] on icon "button" at bounding box center [619, 262] width 9 height 9
click at [561, 259] on icon "button" at bounding box center [565, 262] width 9 height 9
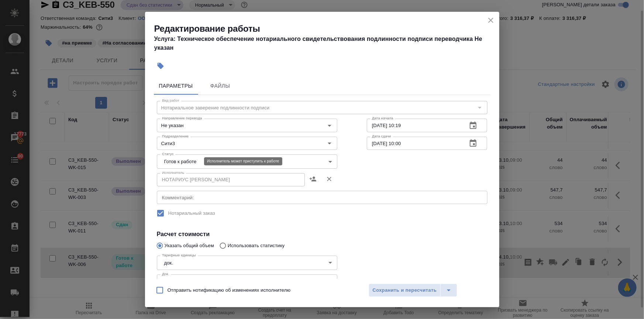
click at [190, 162] on body "🙏 .cls-1 fill:#fff; AWATERA Ilina Ekaterina Клиенты Спецификации Заказы 17773 Ч…" at bounding box center [322, 189] width 644 height 379
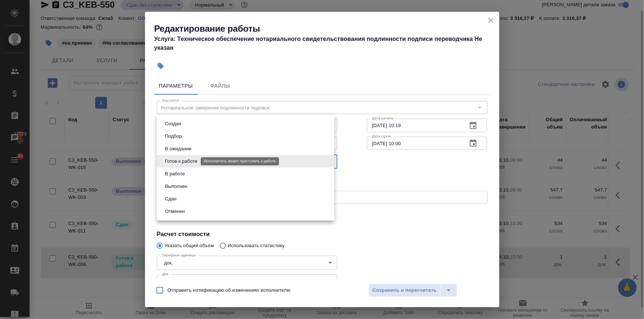
click at [180, 197] on li "Сдан" at bounding box center [245, 199] width 177 height 13
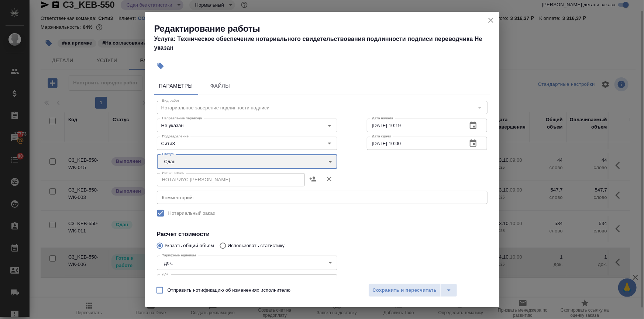
type input "closed"
click at [405, 290] on span "Сохранить и пересчитать" at bounding box center [404, 291] width 64 height 8
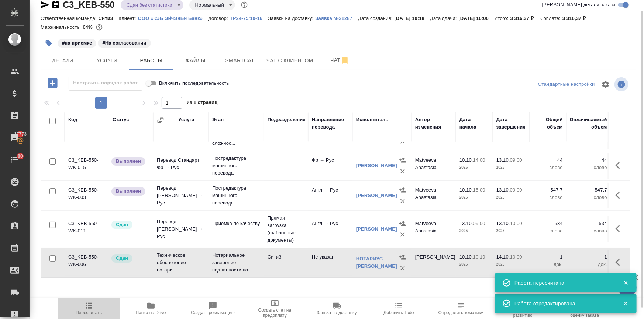
click at [91, 311] on span "Пересчитать" at bounding box center [89, 313] width 26 height 5
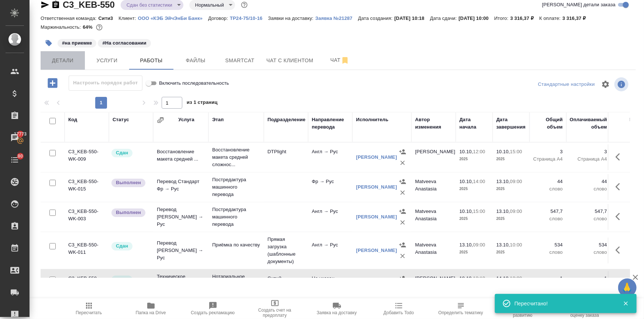
click at [63, 63] on span "Детали" at bounding box center [62, 60] width 35 height 9
select select "RU"
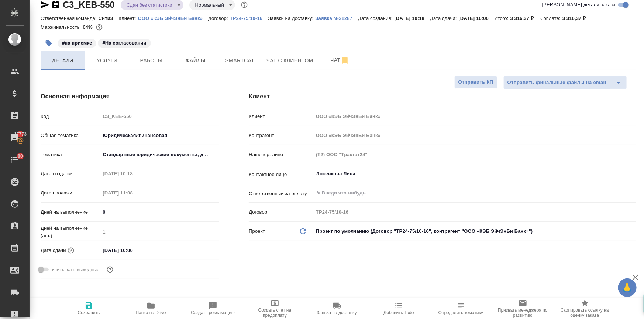
type textarea "x"
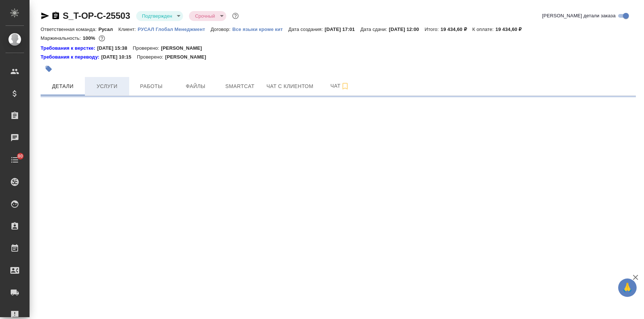
click at [102, 88] on span "Услуги" at bounding box center [106, 86] width 35 height 9
select select "RU"
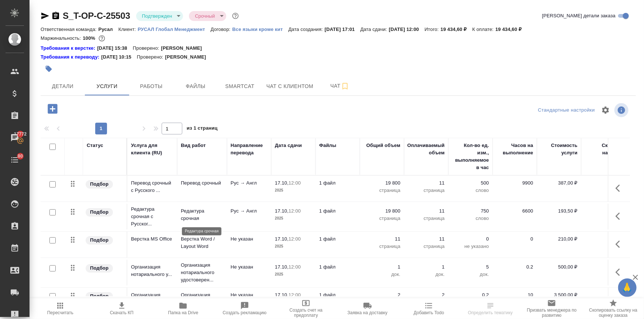
scroll to position [22, 0]
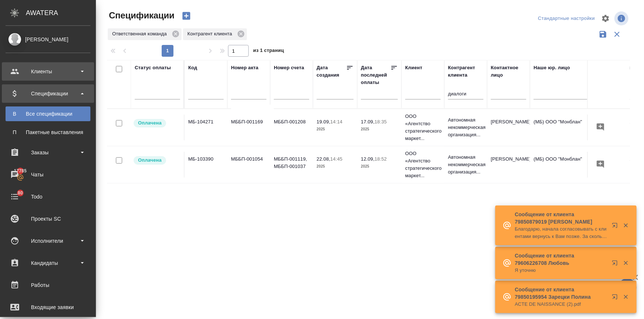
click at [11, 73] on div "Клиенты" at bounding box center [48, 71] width 85 height 11
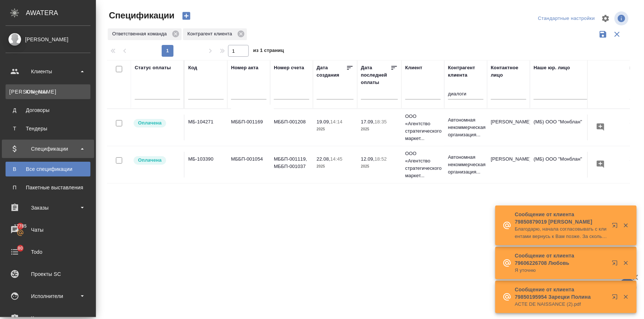
click at [20, 87] on link "К Клиенты" at bounding box center [48, 91] width 85 height 15
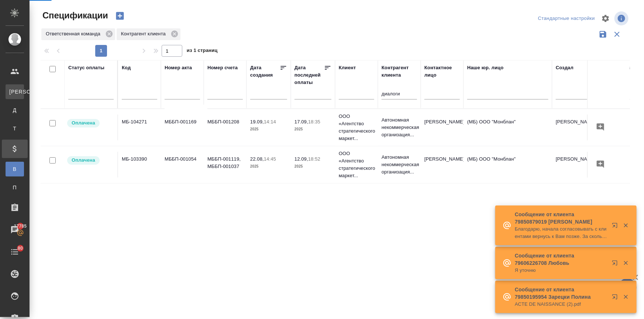
select select "RU"
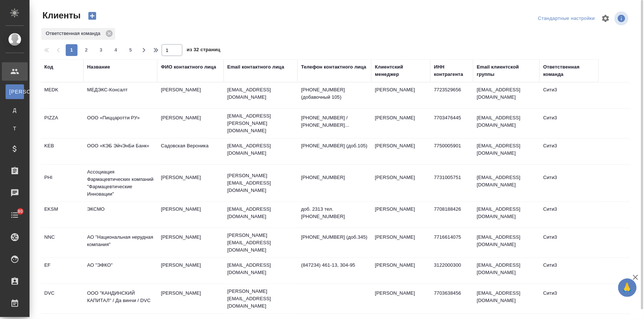
click at [96, 67] on div "Название" at bounding box center [98, 66] width 23 height 7
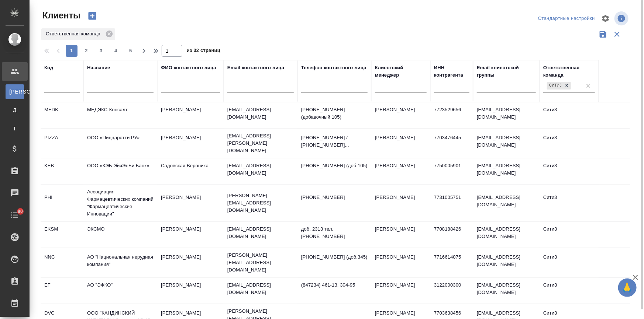
click at [101, 89] on input "text" at bounding box center [120, 88] width 66 height 9
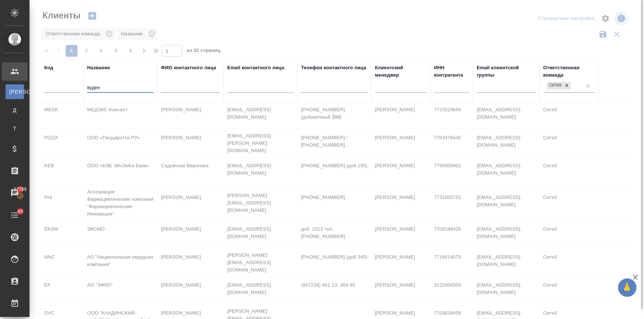
type input "вуден"
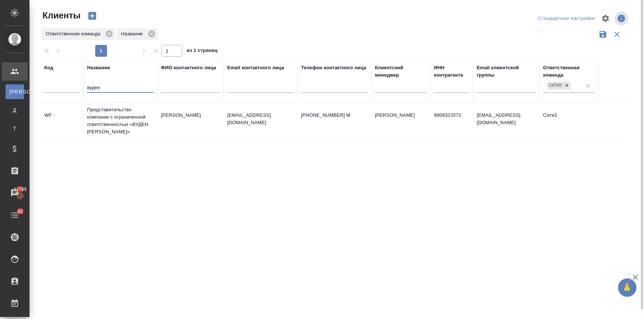
click at [119, 120] on td "Представительство компании с ограниченной ответственностью «ВУДЕН [PERSON_NAME]»" at bounding box center [120, 121] width 74 height 37
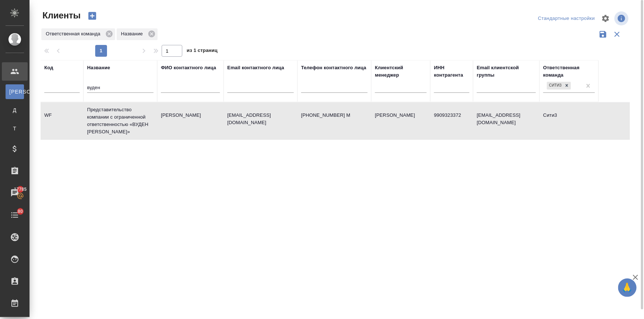
click at [119, 120] on td "Представительство компании с ограниченной ответственностью «ВУДЕН [PERSON_NAME]»" at bounding box center [120, 121] width 74 height 37
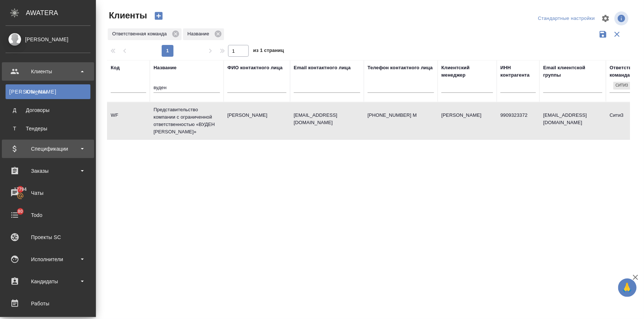
click at [33, 142] on div "Спецификации" at bounding box center [48, 149] width 92 height 18
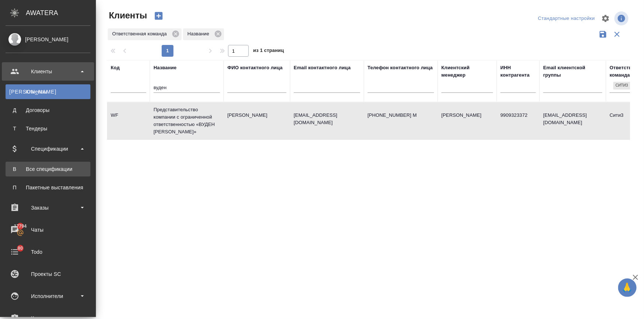
click at [46, 168] on div "Все спецификации" at bounding box center [47, 169] width 77 height 7
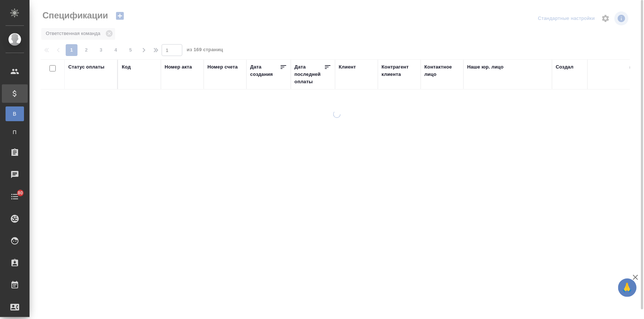
click at [394, 72] on div "Контрагент клиента" at bounding box center [398, 70] width 35 height 15
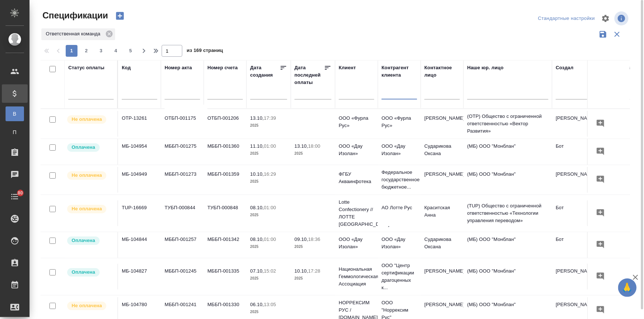
click at [392, 95] on input "text" at bounding box center [398, 94] width 35 height 9
type input "асм"
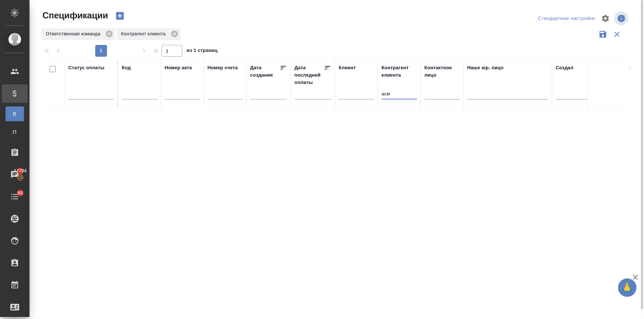
drag, startPoint x: 397, startPoint y: 93, endPoint x: 368, endPoint y: 91, distance: 29.2
click at [368, 91] on tr "Статус оплаты Код Номер акта Номер счета Дата создания Дата последней оплаты Кл…" at bounding box center [519, 84] width 957 height 49
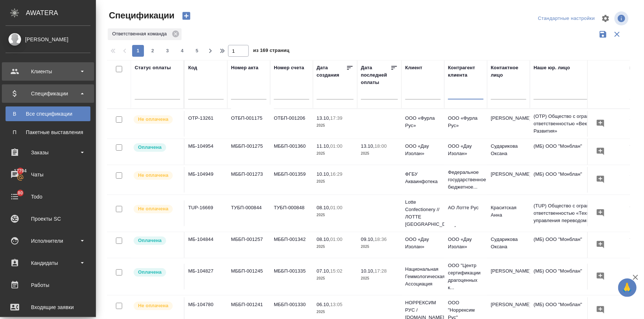
click at [18, 72] on div "Клиенты" at bounding box center [48, 71] width 85 height 11
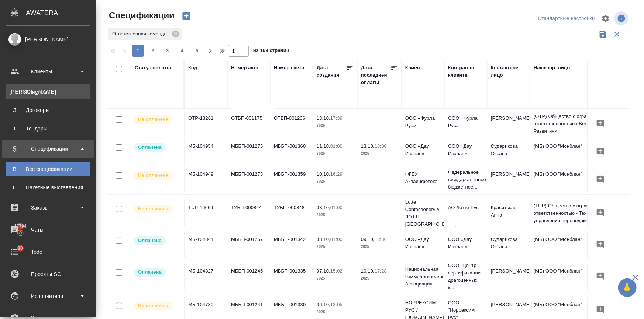
click at [37, 91] on div "Клиенты" at bounding box center [47, 91] width 77 height 7
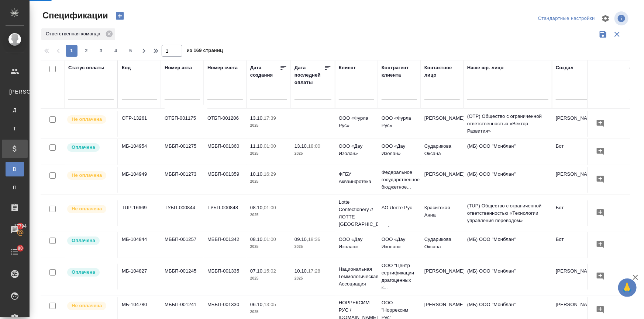
select select "RU"
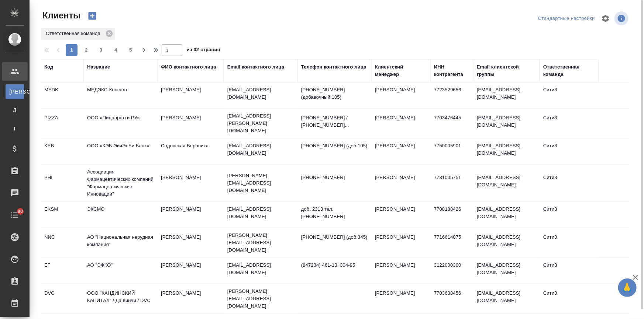
click at [97, 66] on div "Название" at bounding box center [98, 66] width 23 height 7
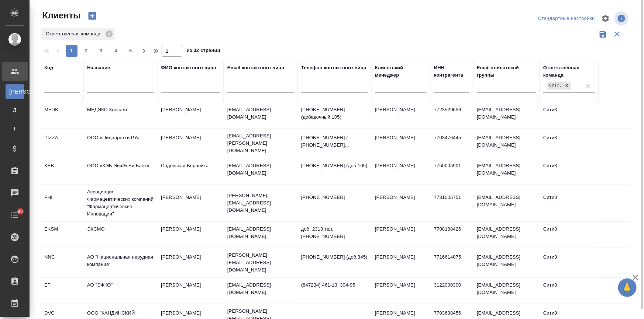
click at [104, 85] on input "text" at bounding box center [120, 88] width 66 height 9
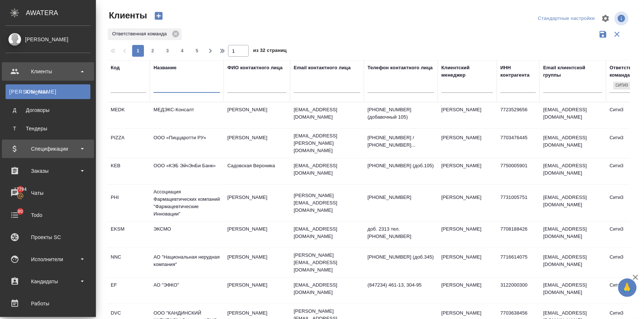
click at [35, 152] on div "Спецификации" at bounding box center [48, 148] width 85 height 11
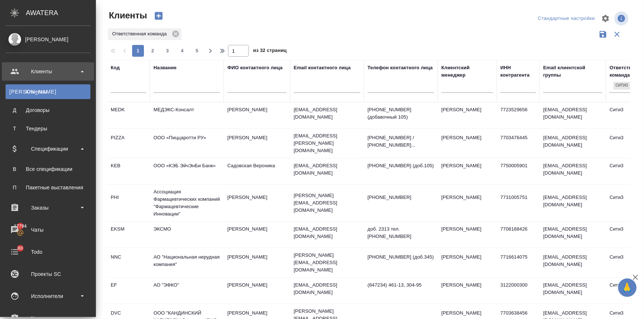
click at [40, 170] on div "Все спецификации" at bounding box center [47, 169] width 77 height 7
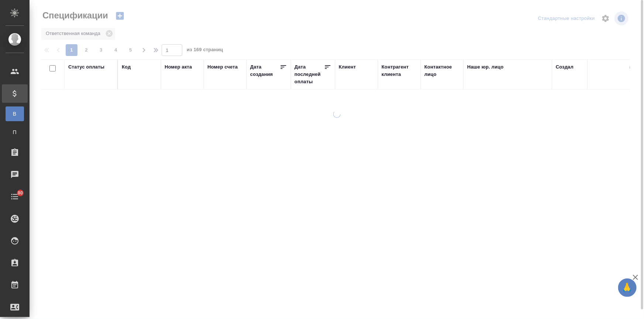
click at [385, 75] on div "Контрагент клиента" at bounding box center [398, 70] width 35 height 15
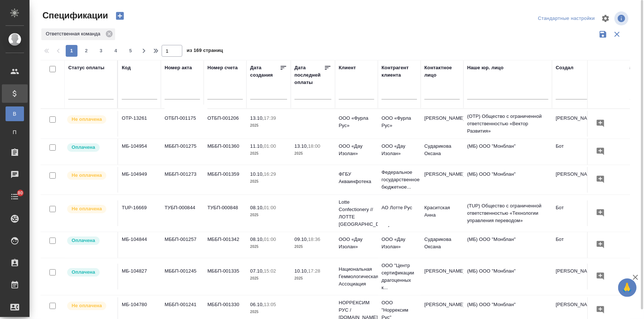
click at [388, 94] on input "text" at bounding box center [398, 94] width 35 height 9
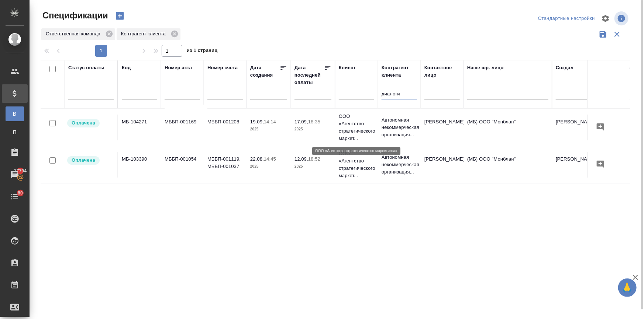
type input "диалоги"
click at [360, 129] on p "ООО «Агентство стратегического маркет..." at bounding box center [356, 128] width 35 height 30
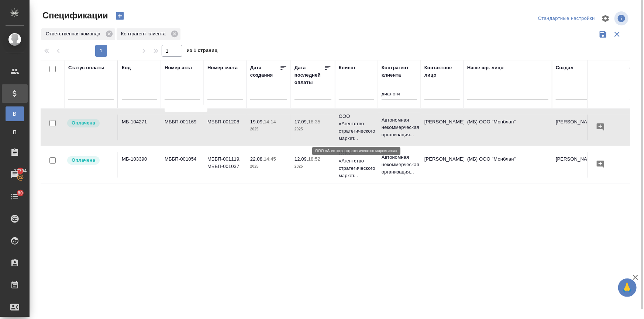
click at [356, 129] on p "ООО «Агентство стратегического маркет..." at bounding box center [356, 128] width 35 height 30
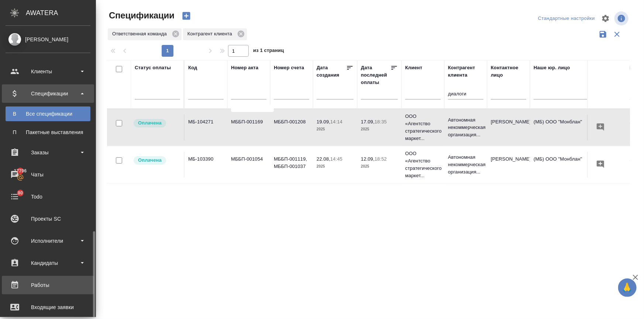
scroll to position [121, 0]
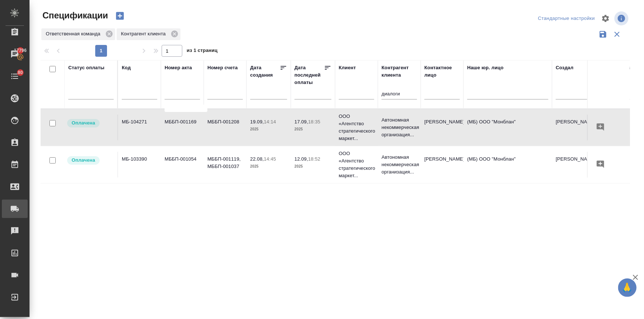
click at [15, 211] on div "Заявки на доставку" at bounding box center [5, 209] width 18 height 11
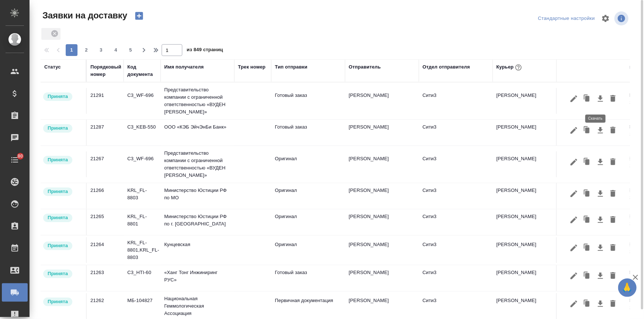
click at [596, 100] on icon "button" at bounding box center [600, 98] width 9 height 9
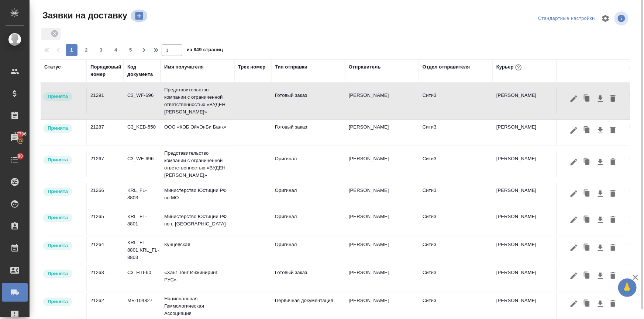
click at [135, 18] on icon "button" at bounding box center [139, 16] width 8 height 8
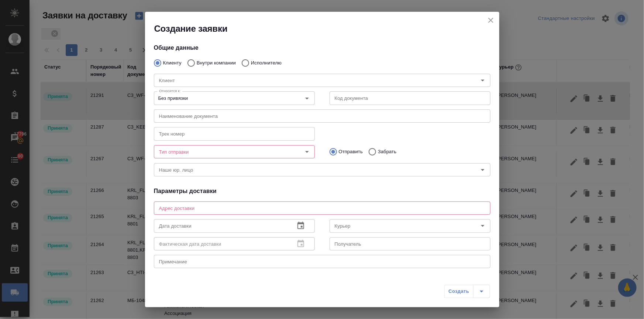
click at [191, 62] on input "Внутри компании" at bounding box center [189, 62] width 13 height 15
radio input "true"
click at [190, 82] on input "Команда" at bounding box center [309, 80] width 307 height 9
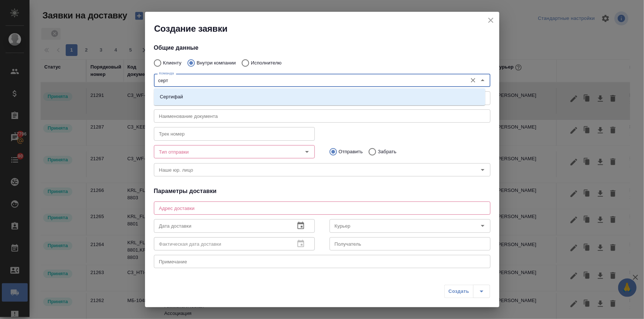
type input "серти"
click at [191, 92] on li "Сертифай" at bounding box center [319, 96] width 331 height 13
type textarea "Кузнецкий мост, д.7"
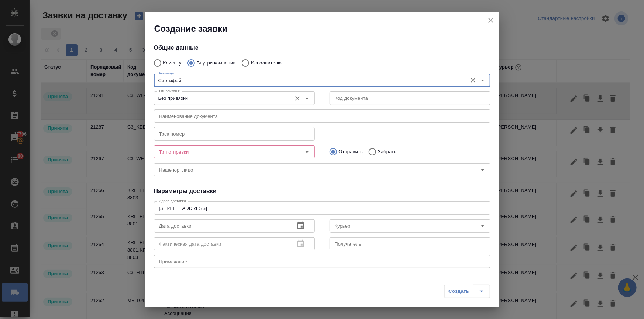
type input "Сертифай"
click at [170, 98] on input "Без привязки" at bounding box center [222, 98] width 132 height 9
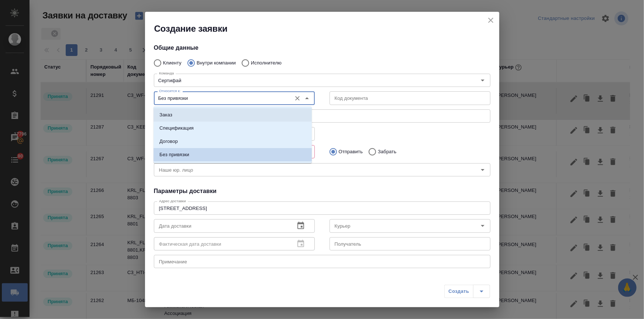
click at [171, 110] on li "Заказ" at bounding box center [232, 114] width 158 height 13
type input "Заказ"
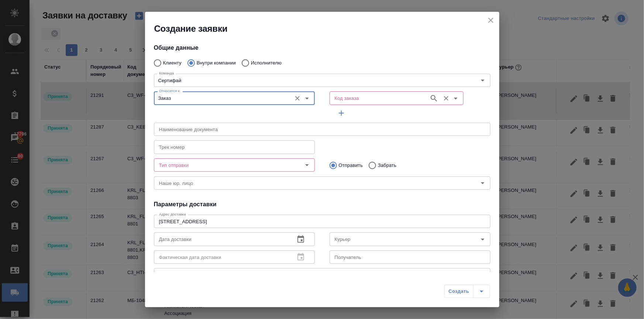
click at [364, 100] on input "Код заказа" at bounding box center [379, 98] width 94 height 9
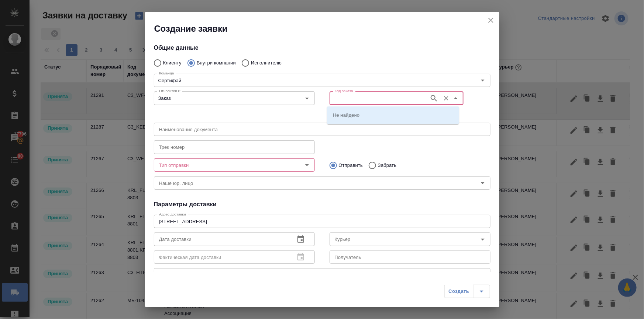
paste input "C3_MEDK-2127"
type input "C3_MEDK-2127"
click at [356, 114] on p "C3_MEDK-2127" at bounding box center [350, 114] width 35 height 7
type input "(МБ) ООО "Монблан""
type input "C3_MEDK-2127"
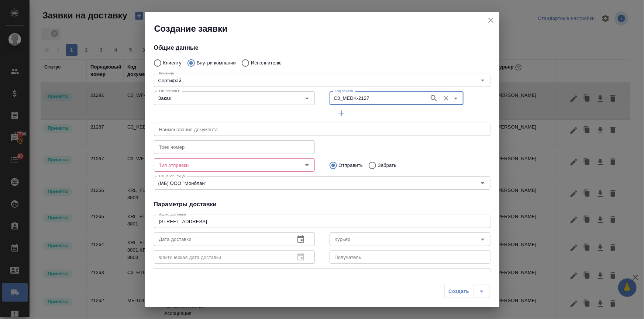
click at [369, 165] on input "Забрать" at bounding box center [370, 165] width 13 height 15
radio input "true"
click at [226, 165] on input "Тип отправки" at bounding box center [222, 165] width 132 height 9
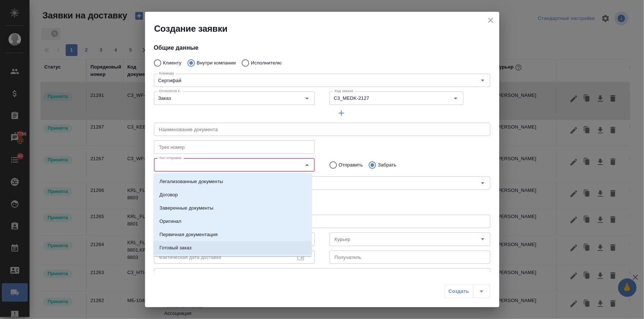
click at [180, 246] on p "Готовый заказ" at bounding box center [175, 248] width 32 height 7
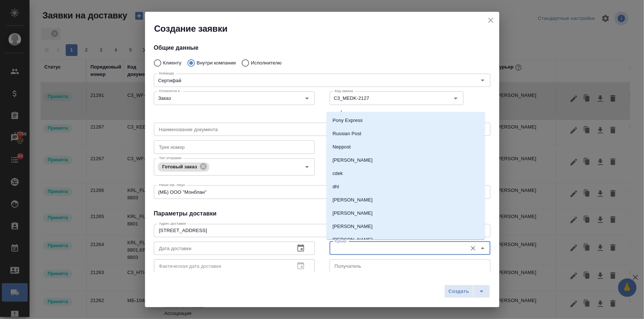
click at [361, 249] on input "Курьер" at bounding box center [398, 248] width 132 height 9
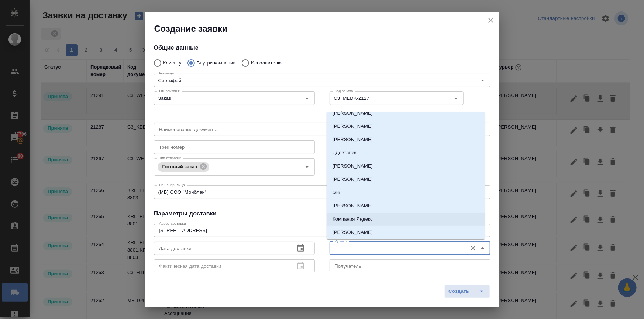
scroll to position [153, 0]
click at [354, 218] on p "[PERSON_NAME]" at bounding box center [352, 219] width 40 height 7
type input "[PERSON_NAME]"
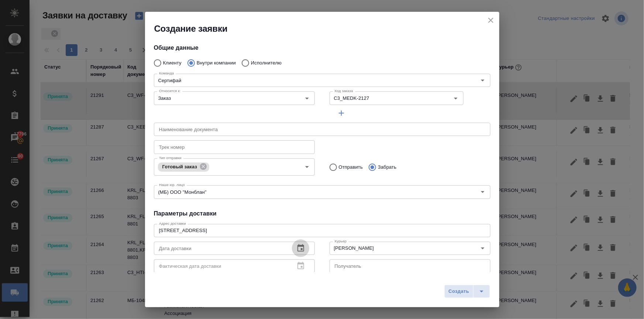
click at [297, 248] on icon "button" at bounding box center [300, 248] width 7 height 7
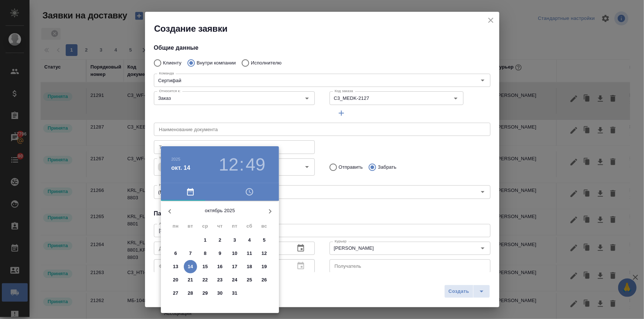
click at [226, 166] on h3 "12" at bounding box center [229, 165] width 20 height 21
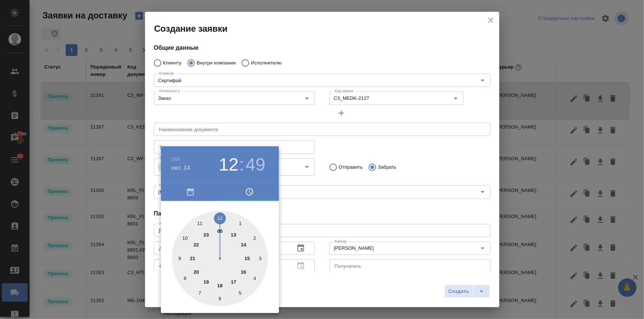
click at [184, 235] on div at bounding box center [220, 259] width 96 height 96
click at [220, 217] on div at bounding box center [220, 259] width 96 height 96
click at [333, 209] on div at bounding box center [322, 159] width 644 height 319
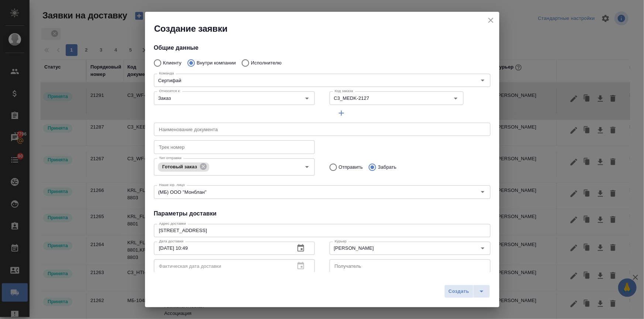
type input "14.10.2025 10:00"
click at [453, 287] on button "Создать" at bounding box center [458, 291] width 29 height 13
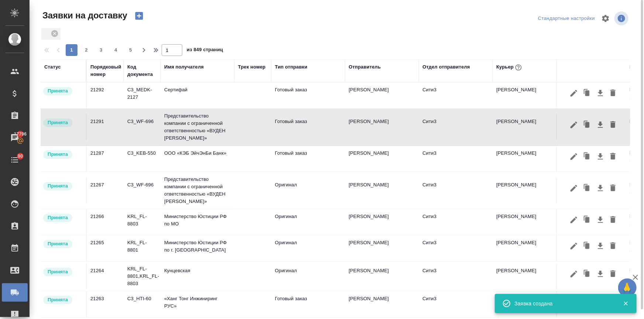
click at [136, 15] on icon "button" at bounding box center [139, 16] width 8 height 8
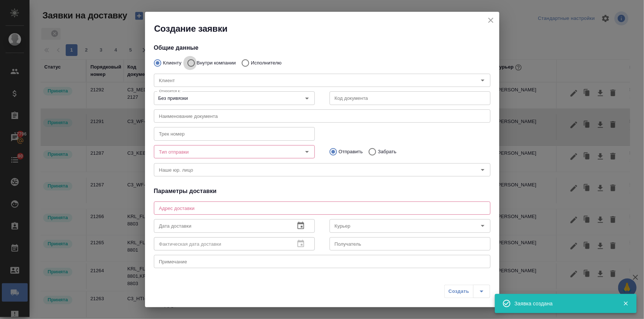
click at [190, 63] on input "Внутри компании" at bounding box center [189, 62] width 13 height 15
radio input "true"
click at [195, 83] on input "Команда" at bounding box center [309, 80] width 307 height 9
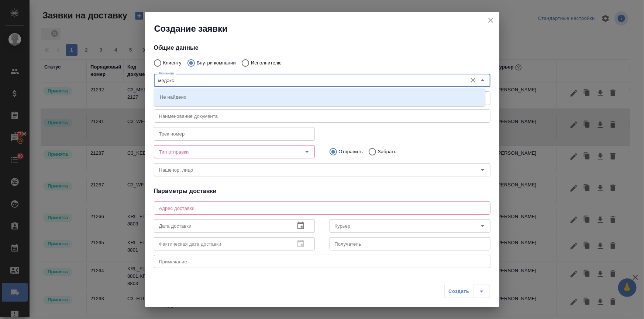
type input "медэкс"
click at [158, 62] on input "Клиенту" at bounding box center [156, 62] width 13 height 15
radio input "true"
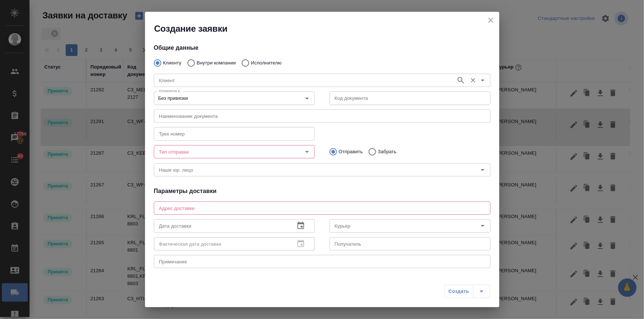
click at [169, 79] on input "Клиент" at bounding box center [304, 80] width 296 height 9
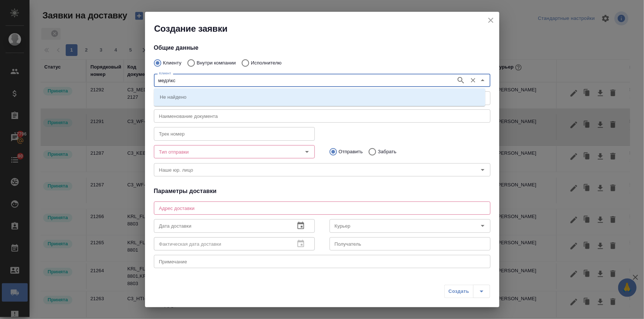
type input "медэ\кс"
click at [179, 96] on p "МЕДЭКС-Консалт" at bounding box center [180, 96] width 41 height 7
type textarea "109052, Москва, Рязанский проспект, д. 3Б, офис 416 Тел: + 7 (499) 110 55 10 (e…"
type input "МЕДЭКС-Консалт"
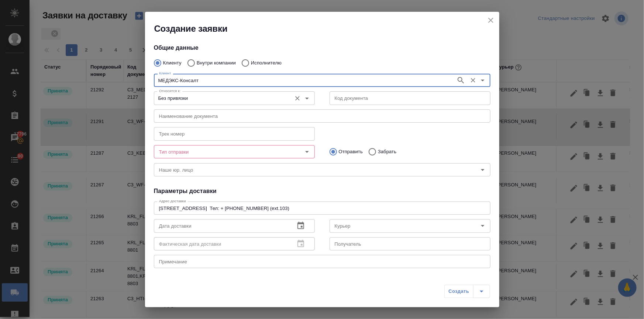
click at [177, 101] on input "Без привязки" at bounding box center [222, 98] width 132 height 9
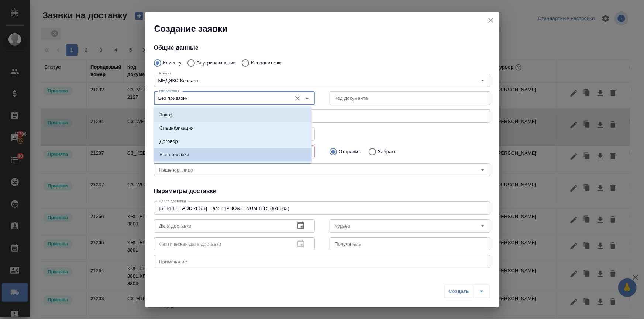
click at [173, 118] on li "Заказ" at bounding box center [232, 114] width 158 height 13
type input "Заказ"
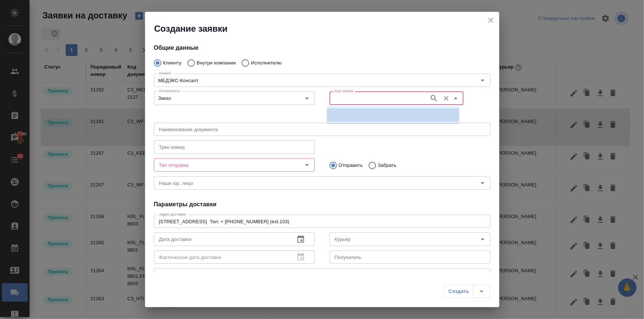
click at [351, 96] on input "Код заказа" at bounding box center [379, 98] width 94 height 9
paste input "C3_MEDK-2127"
type input "C3_MEDK-2127"
click at [352, 120] on li "C3_MEDK-2127" at bounding box center [393, 114] width 132 height 13
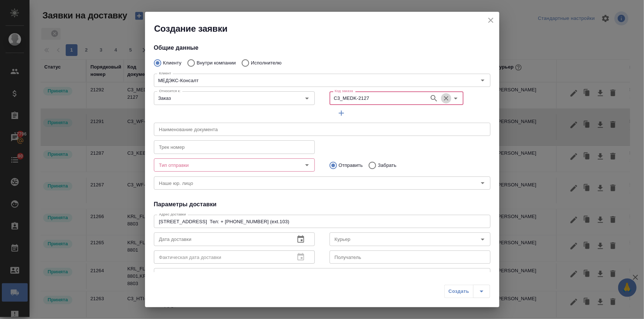
click at [442, 99] on icon "Очистить" at bounding box center [445, 98] width 7 height 7
click at [384, 96] on input "Код заказа" at bounding box center [379, 98] width 94 height 9
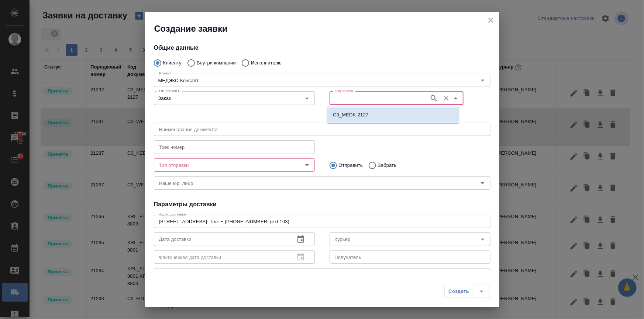
click at [374, 113] on li "C3_MEDK-2127" at bounding box center [393, 114] width 132 height 13
type input "(МБ) ООО "Монблан""
type input "C3_MEDK-2127"
type input "Прокофьева Татьяна"
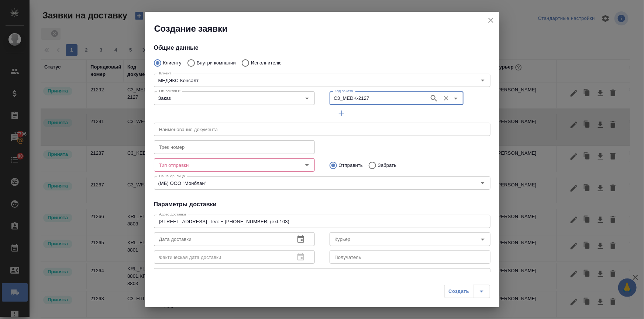
click at [253, 164] on input "Тип отправки" at bounding box center [222, 165] width 132 height 9
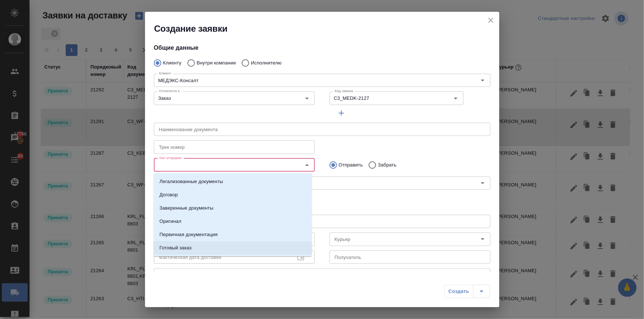
click at [183, 248] on p "Готовый заказ" at bounding box center [175, 248] width 32 height 7
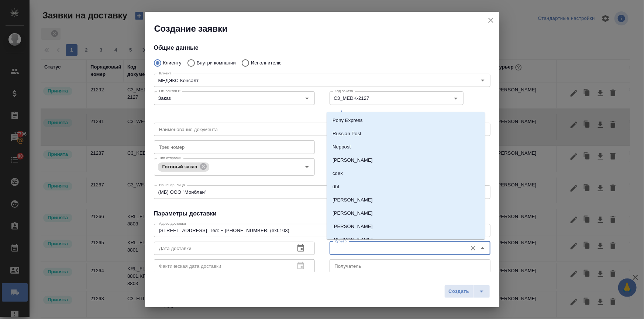
click at [359, 245] on input "Курьер" at bounding box center [398, 248] width 132 height 9
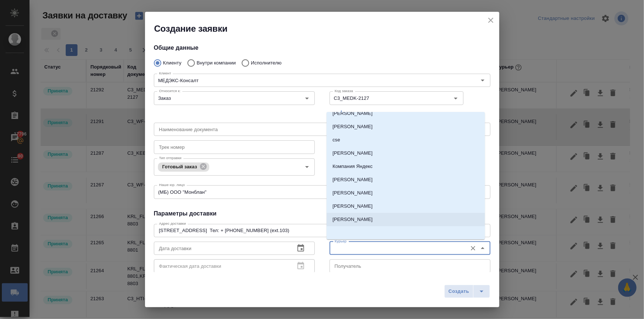
click at [358, 220] on p "Бородулин Антон" at bounding box center [352, 219] width 40 height 7
type input "Бородулин Антон"
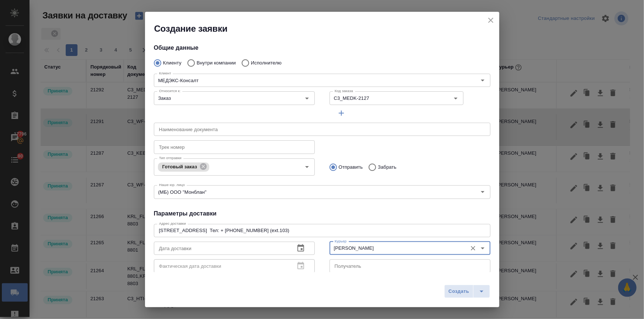
click at [297, 245] on icon "button" at bounding box center [300, 248] width 7 height 7
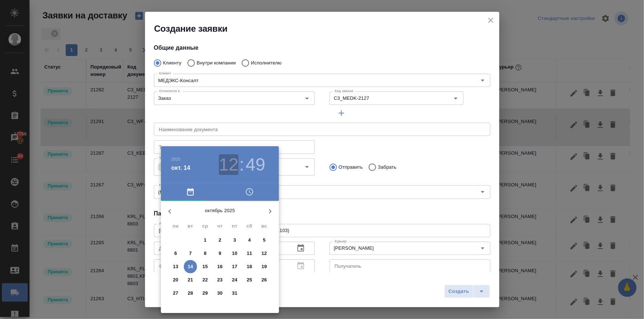
click at [232, 170] on h3 "12" at bounding box center [229, 165] width 20 height 21
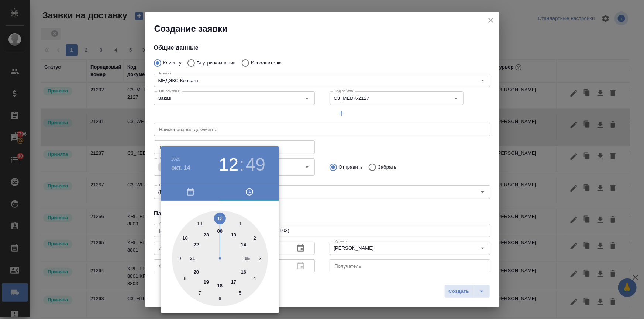
click at [218, 216] on div at bounding box center [220, 259] width 96 height 96
click at [219, 216] on div at bounding box center [220, 259] width 96 height 96
type input "14.10.2025 12:00"
click at [368, 176] on div at bounding box center [322, 159] width 644 height 319
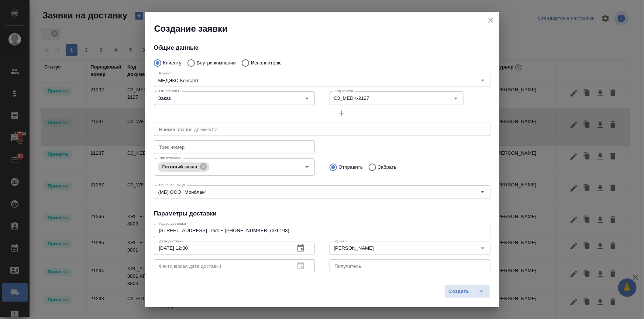
click at [453, 291] on span "Создать" at bounding box center [458, 292] width 21 height 8
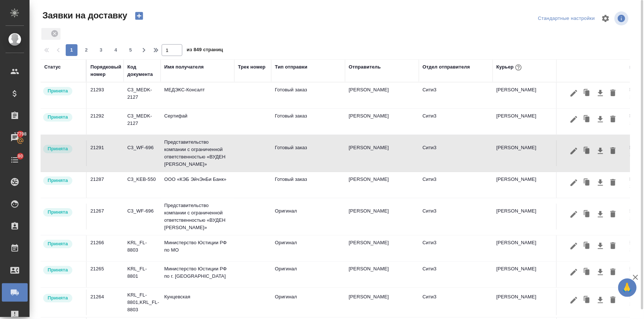
scroll to position [9, 0]
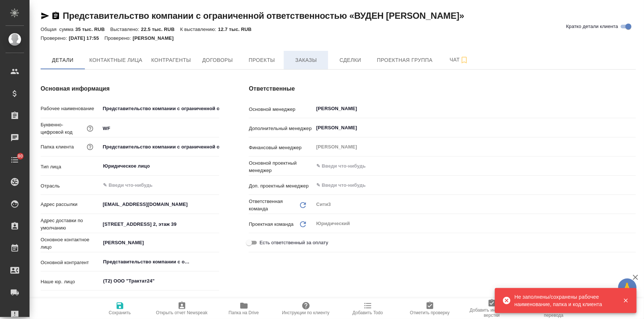
click at [297, 62] on span "Заказы" at bounding box center [305, 60] width 35 height 9
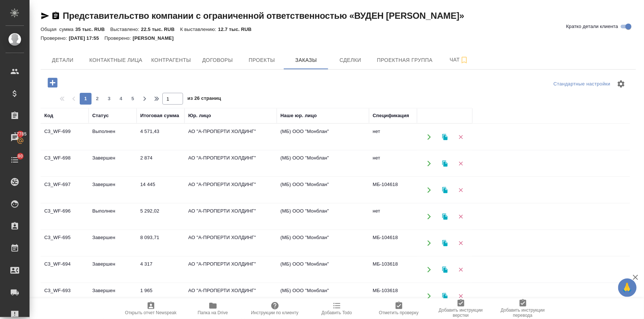
click at [115, 208] on td "Выполнен" at bounding box center [113, 217] width 48 height 26
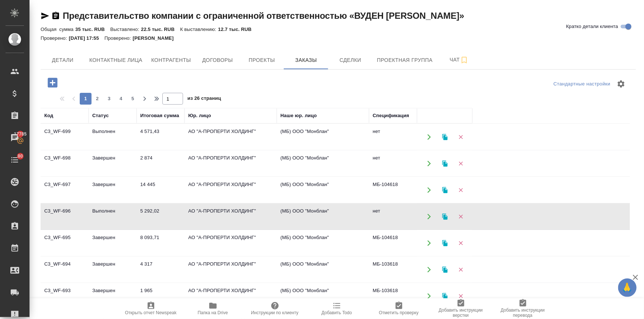
click at [115, 208] on td "Выполнен" at bounding box center [113, 217] width 48 height 26
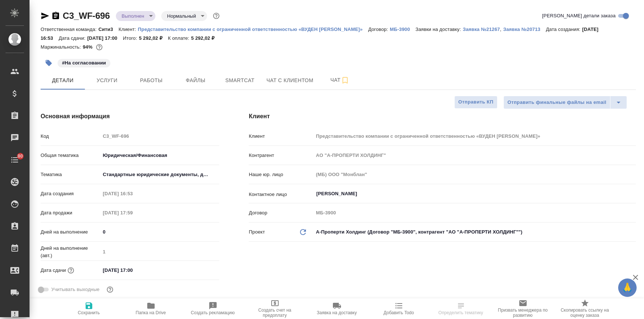
select select "RU"
click at [152, 311] on span "Папка на Drive" at bounding box center [151, 313] width 30 height 5
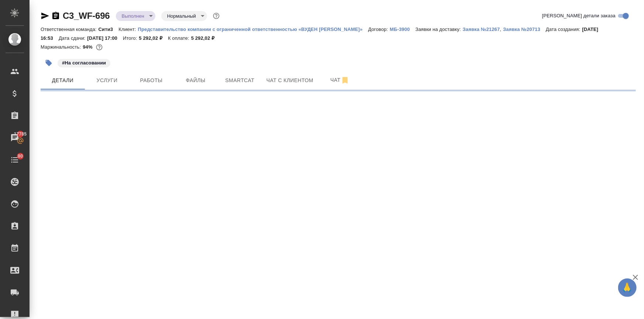
select select "RU"
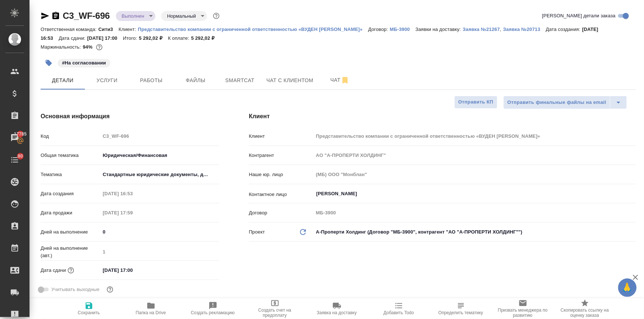
type textarea "x"
drag, startPoint x: 113, startPoint y: 19, endPoint x: 51, endPoint y: 14, distance: 61.8
click at [51, 14] on div "C3_WF-696 Выполнен completed Нормальный normal" at bounding box center [131, 16] width 180 height 12
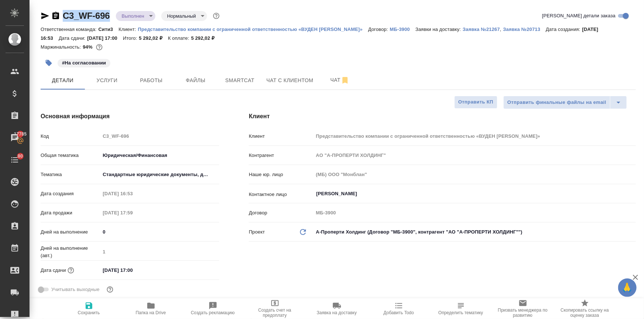
copy link "C3_WF-696"
type textarea "x"
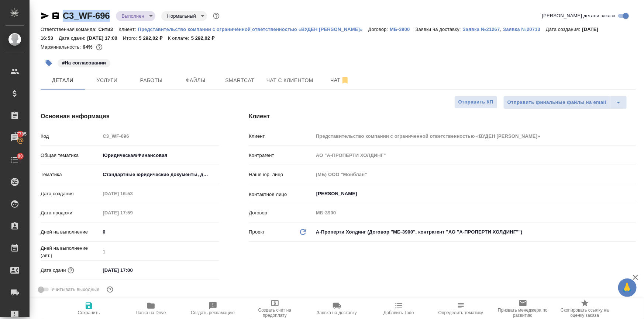
type textarea "x"
click at [149, 81] on span "Работы" at bounding box center [151, 80] width 35 height 9
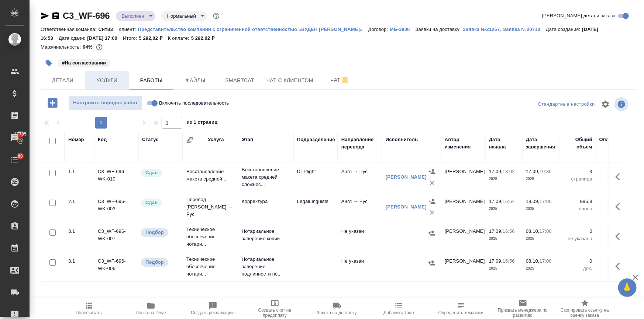
click at [105, 75] on button "Услуги" at bounding box center [107, 80] width 44 height 18
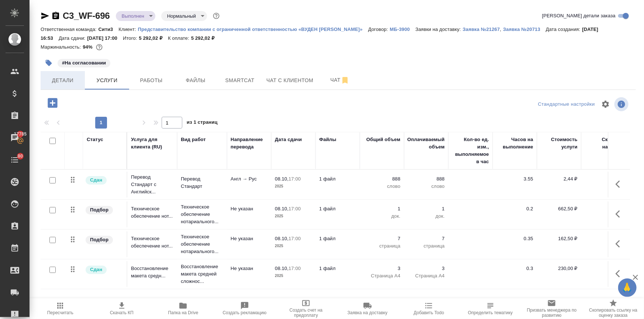
click at [60, 80] on span "Детали" at bounding box center [62, 80] width 35 height 9
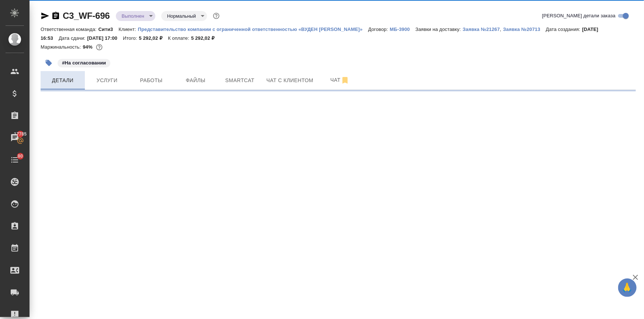
select select "RU"
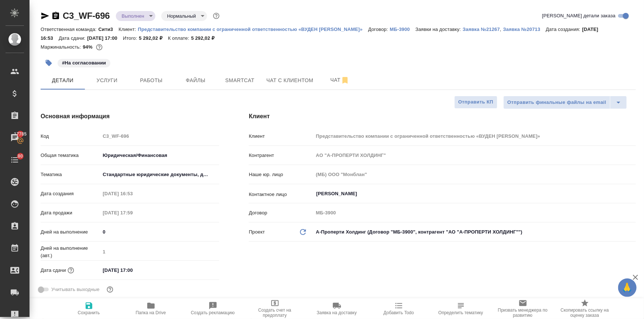
type textarea "x"
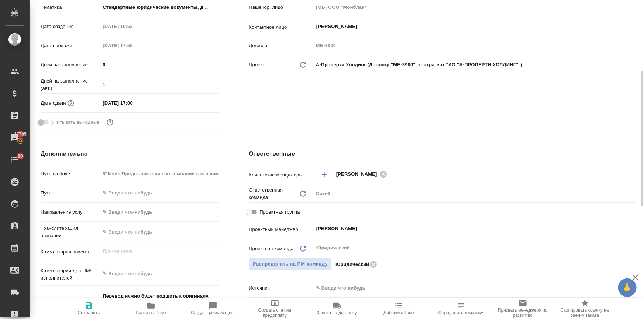
scroll to position [235, 0]
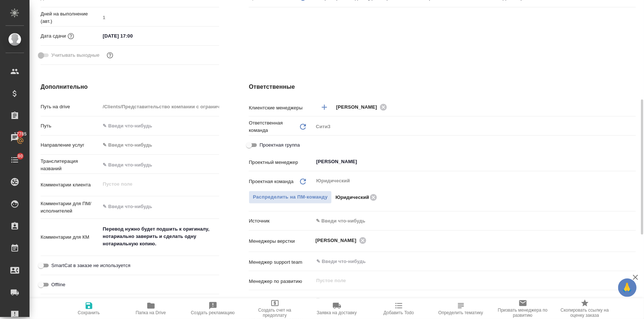
type textarea "x"
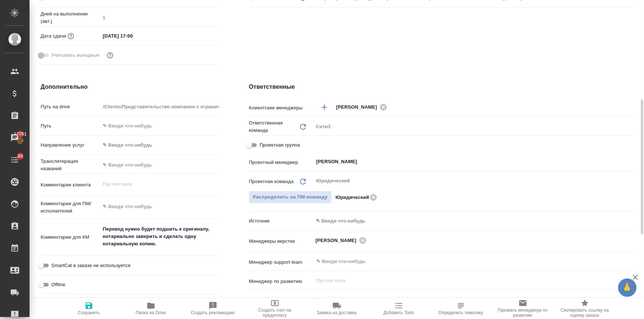
type textarea "x"
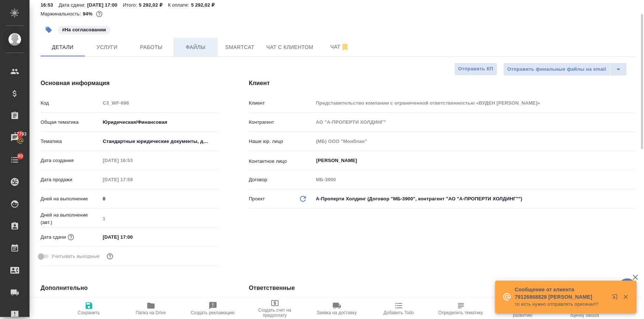
scroll to position [0, 0]
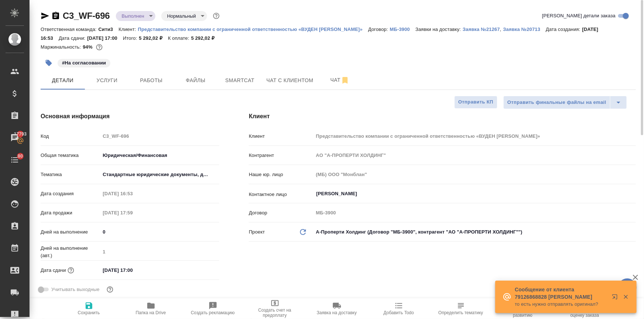
type textarea "x"
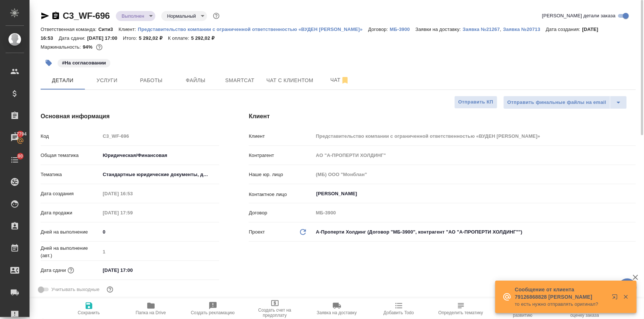
type textarea "x"
click at [143, 84] on span "Работы" at bounding box center [151, 80] width 35 height 9
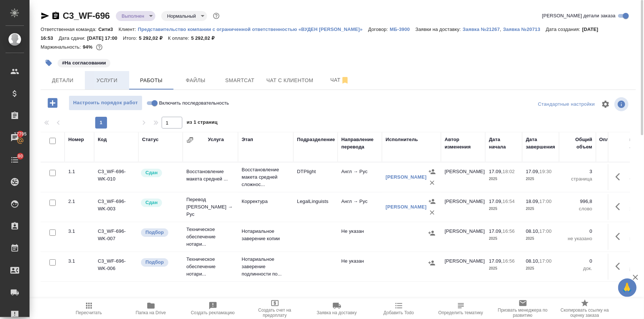
click at [112, 82] on span "Услуги" at bounding box center [106, 80] width 35 height 9
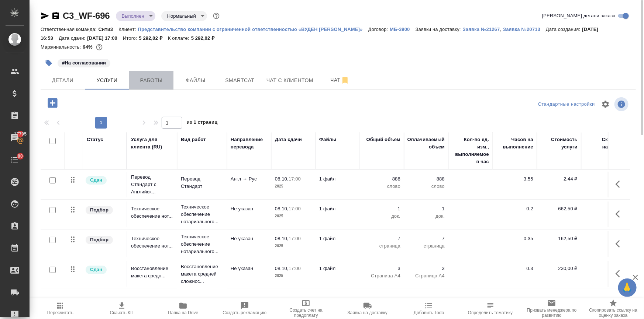
click at [144, 82] on span "Работы" at bounding box center [151, 80] width 35 height 9
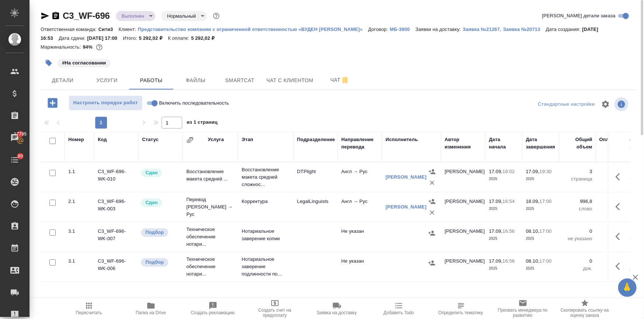
click at [150, 102] on input "Включить последовательность" at bounding box center [154, 103] width 27 height 9
checkbox input "true"
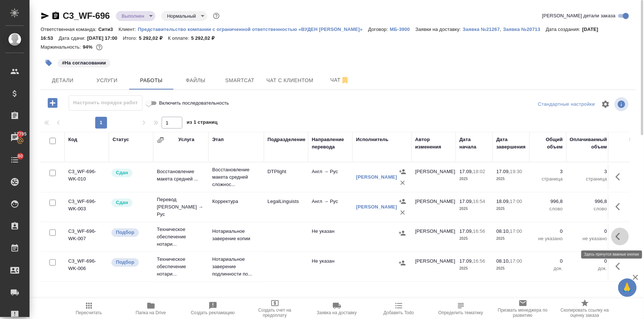
click at [617, 239] on icon "button" at bounding box center [619, 236] width 9 height 9
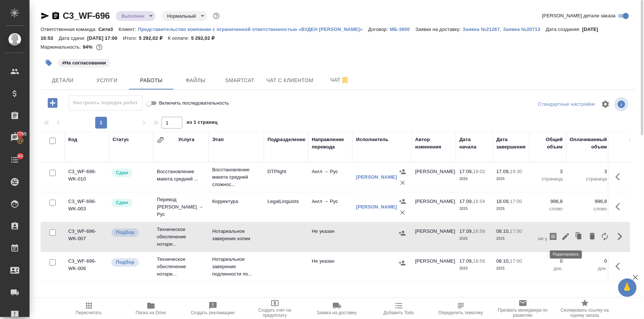
click at [567, 236] on icon "button" at bounding box center [565, 236] width 7 height 7
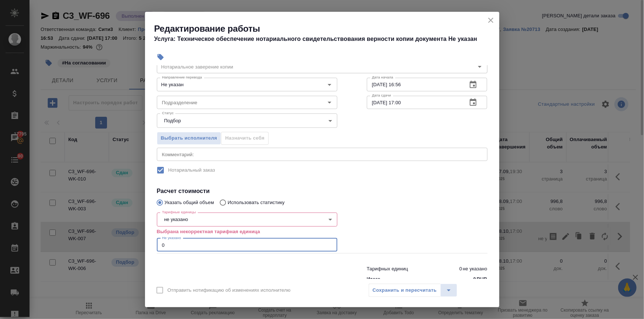
drag, startPoint x: 171, startPoint y: 273, endPoint x: 146, endPoint y: 277, distance: 25.3
click at [146, 277] on div "Параметры Файлы Вид работ Нотариальное заверение копии Вид работ Направление пе…" at bounding box center [322, 172] width 354 height 214
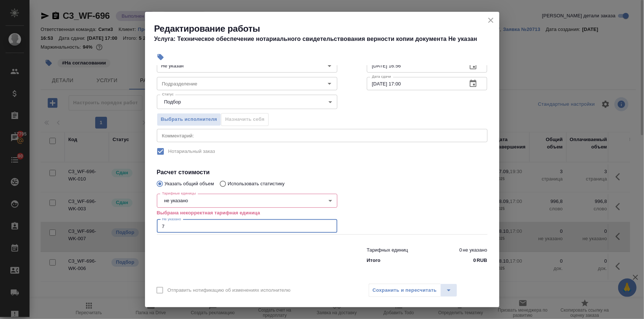
type input "7"
click at [210, 200] on body "🙏 .cls-1 fill:#fff; AWATERA [PERSON_NAME] Спецификации Заказы 17795 Чаты 80 Tod…" at bounding box center [322, 189] width 644 height 379
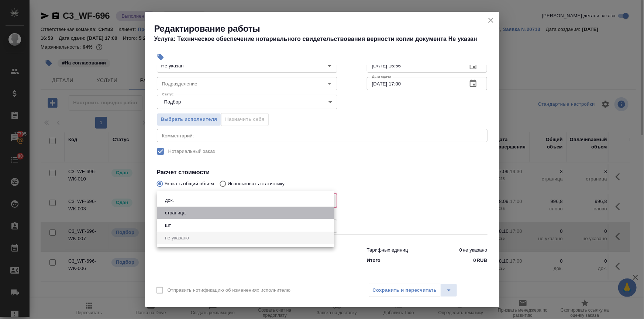
click at [200, 213] on li "страница" at bounding box center [245, 213] width 177 height 13
type input "5a8b1489cc6b4906c91bfdb2"
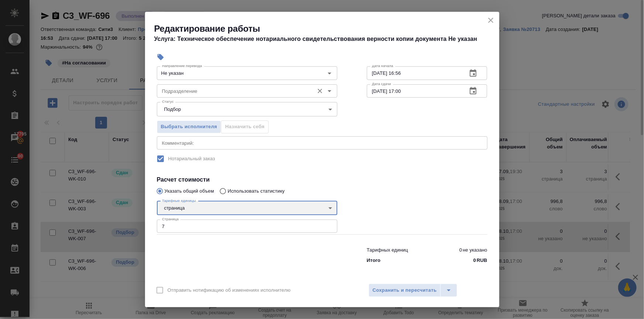
click at [193, 84] on div "Подразделение" at bounding box center [247, 90] width 180 height 13
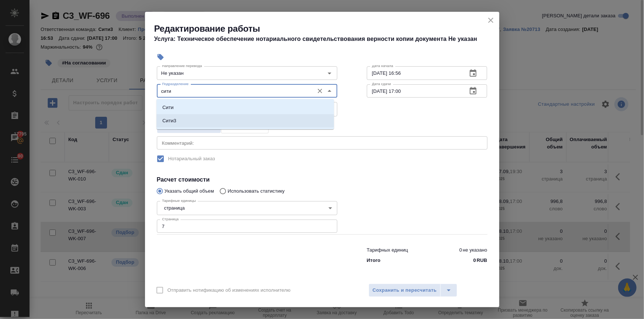
drag, startPoint x: 188, startPoint y: 115, endPoint x: 248, endPoint y: 148, distance: 68.7
click at [188, 115] on li "Сити3" at bounding box center [244, 120] width 177 height 13
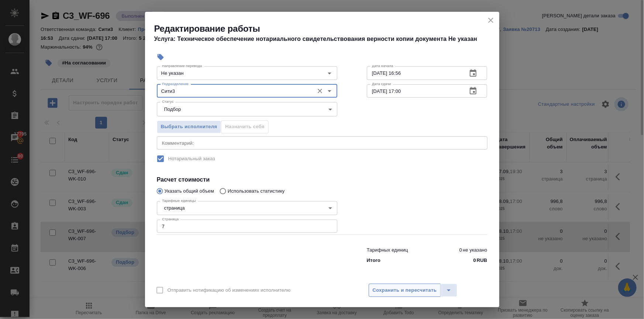
type input "Сити3"
click at [415, 288] on span "Сохранить и пересчитать" at bounding box center [404, 291] width 64 height 8
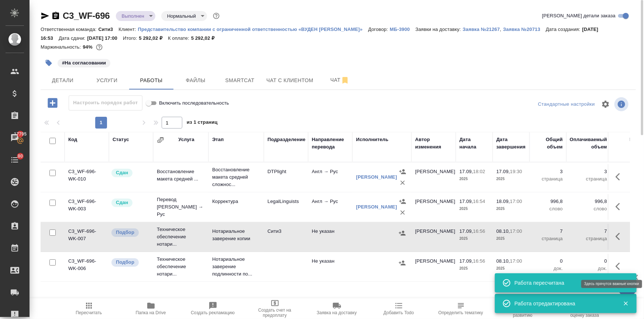
click at [617, 265] on icon "button" at bounding box center [617, 266] width 4 height 7
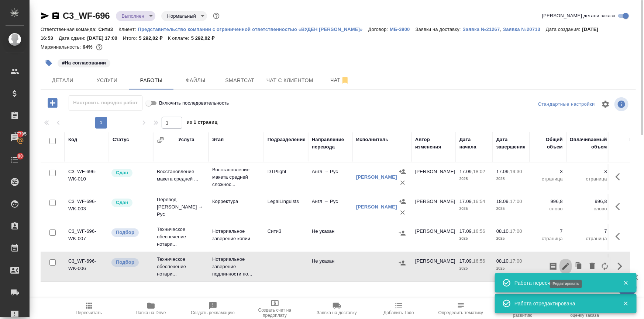
click at [564, 267] on icon "button" at bounding box center [565, 266] width 7 height 7
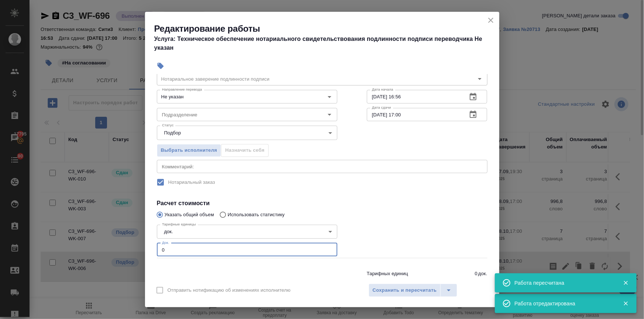
drag, startPoint x: 174, startPoint y: 273, endPoint x: 144, endPoint y: 277, distance: 30.8
click at [144, 277] on div "Редактирование работы Услуга: Техническое обеспечение нотариального свидетельст…" at bounding box center [322, 159] width 644 height 319
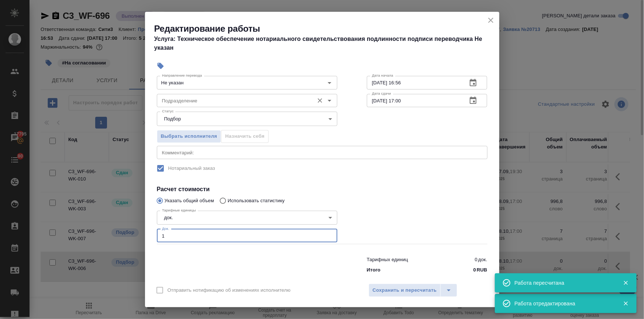
type input "1"
click at [176, 101] on input "Подразделение" at bounding box center [234, 100] width 151 height 9
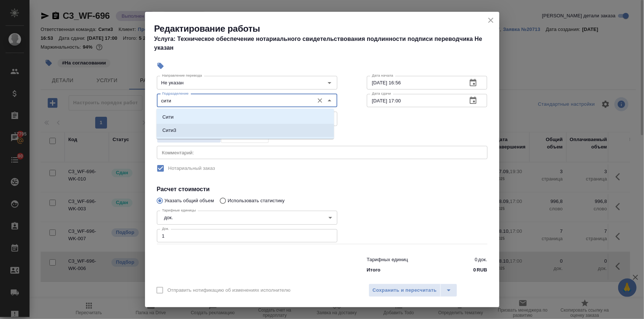
click at [177, 128] on li "Сити3" at bounding box center [244, 130] width 177 height 13
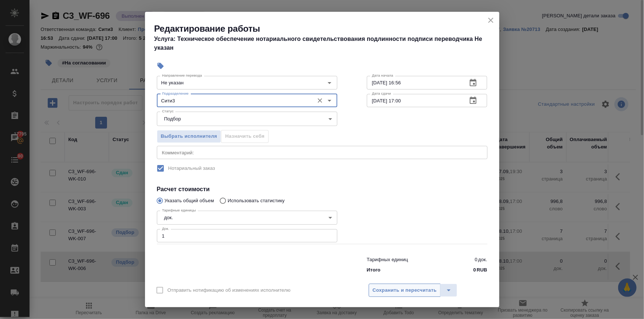
type input "Сити3"
click at [410, 287] on span "Сохранить и пересчитать" at bounding box center [404, 291] width 64 height 8
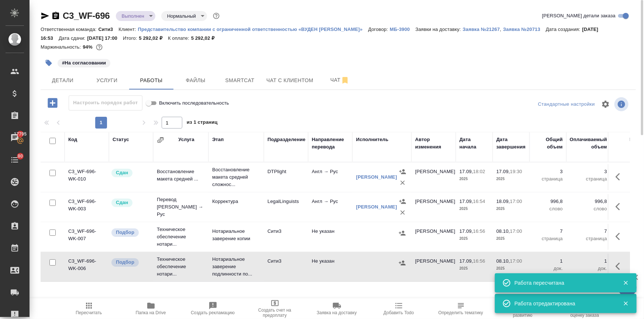
click at [400, 261] on icon "button" at bounding box center [401, 263] width 7 height 7
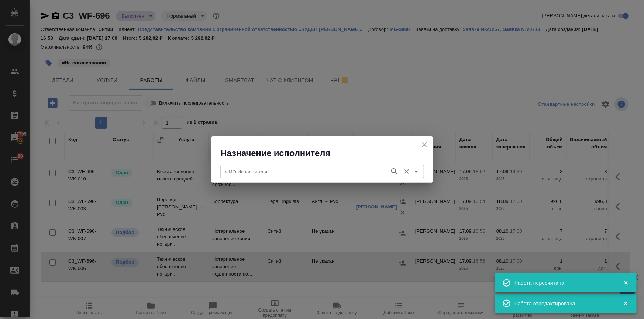
click at [264, 175] on input "ФИО Исполнителя" at bounding box center [303, 171] width 163 height 9
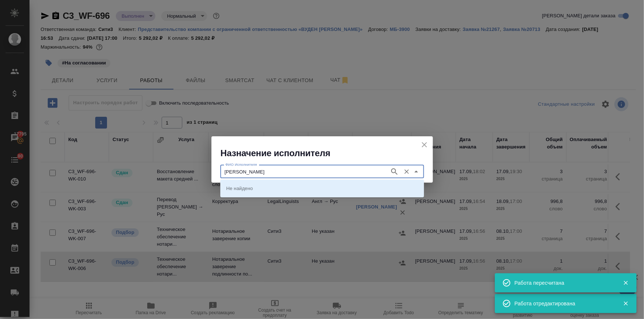
type input "[PERSON_NAME]"
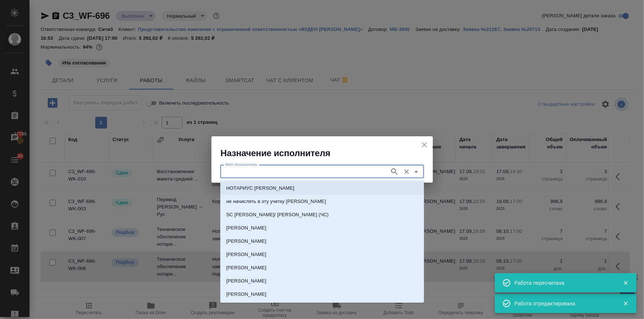
click at [254, 186] on p "НОТАРИУС [PERSON_NAME]" at bounding box center [260, 188] width 68 height 7
type input "НОТАРИУС [PERSON_NAME]"
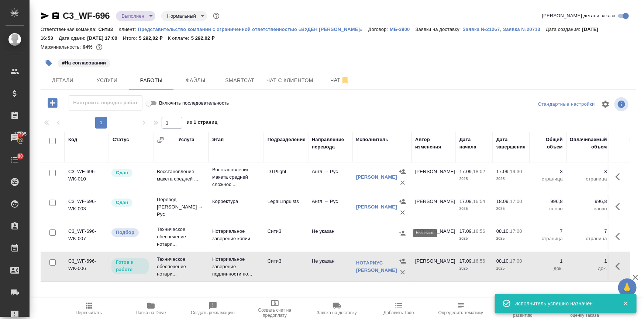
click at [402, 232] on icon "button" at bounding box center [402, 233] width 7 height 5
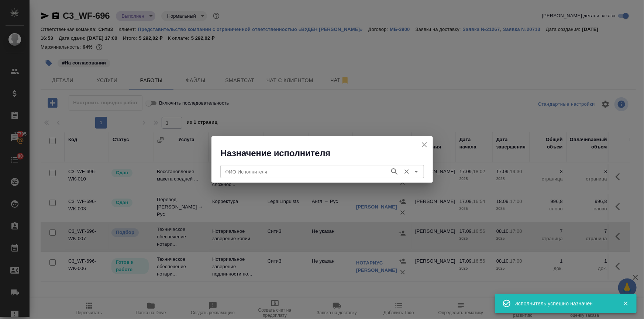
click at [306, 174] on input "ФИО Исполнителя" at bounding box center [303, 171] width 163 height 9
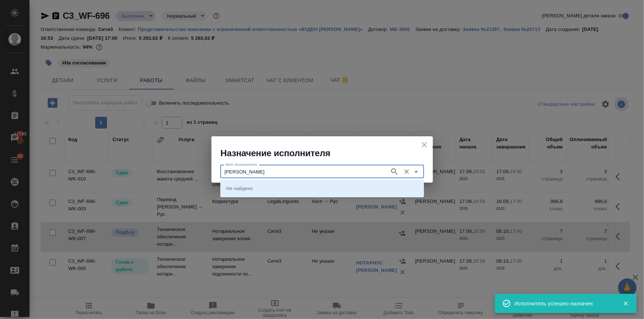
type input "[PERSON_NAME]"
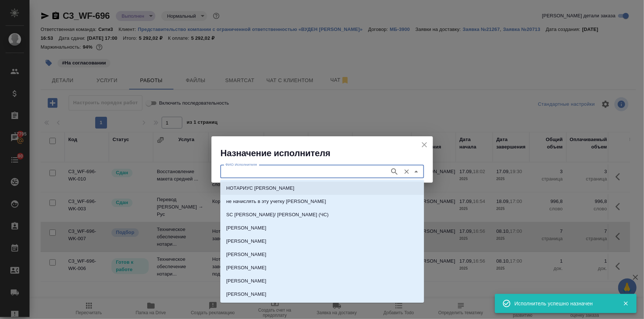
click at [258, 187] on p "НОТАРИУС [PERSON_NAME]" at bounding box center [260, 188] width 68 height 7
type input "НОТАРИУС [PERSON_NAME]"
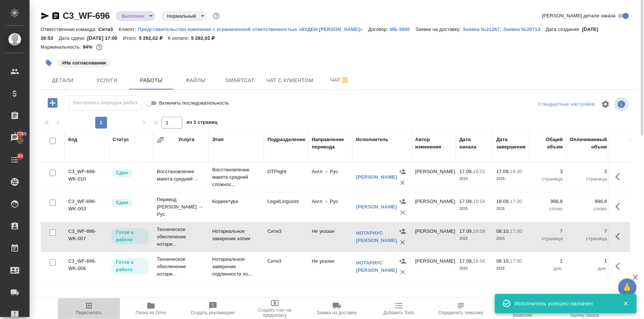
click at [91, 307] on icon "button" at bounding box center [88, 306] width 9 height 9
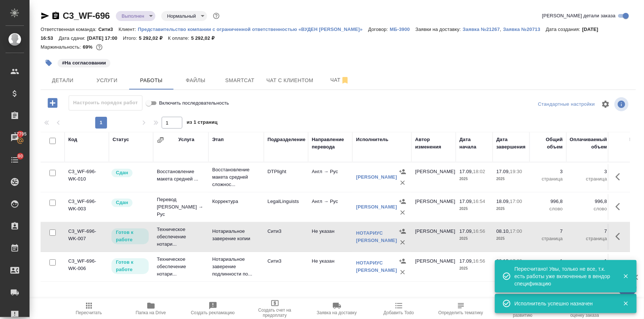
click at [615, 238] on icon "button" at bounding box center [619, 236] width 9 height 9
click at [562, 240] on icon "button" at bounding box center [565, 236] width 7 height 7
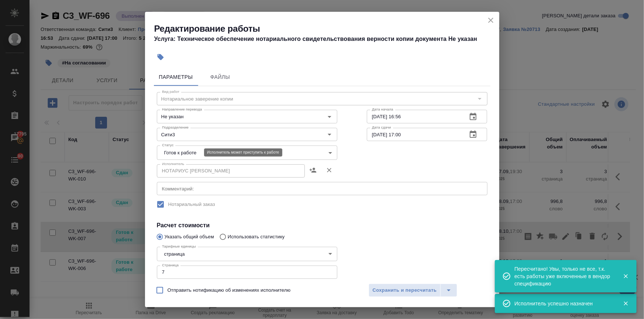
click at [173, 153] on body "🙏 .cls-1 fill:#fff; AWATERA [PERSON_NAME] Спецификации Заказы 17795 Чаты 80 Tod…" at bounding box center [322, 189] width 644 height 379
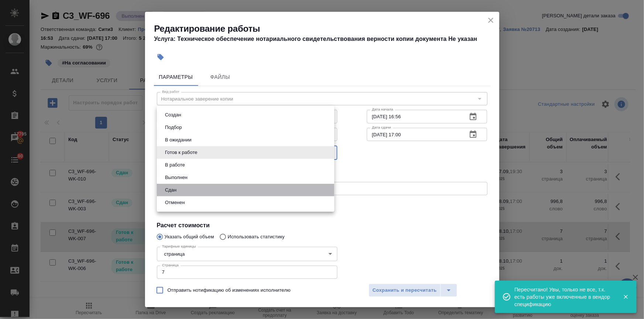
click at [185, 189] on li "Сдан" at bounding box center [245, 190] width 177 height 13
type input "closed"
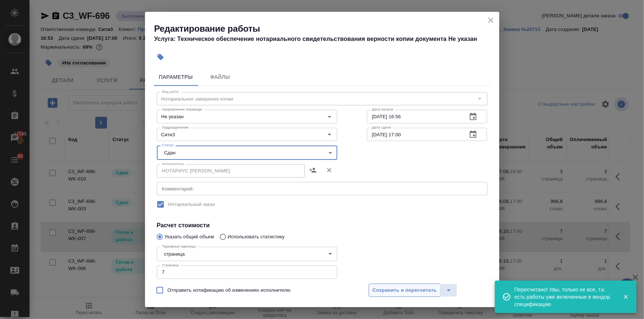
click at [406, 291] on span "Сохранить и пересчитать" at bounding box center [404, 291] width 64 height 8
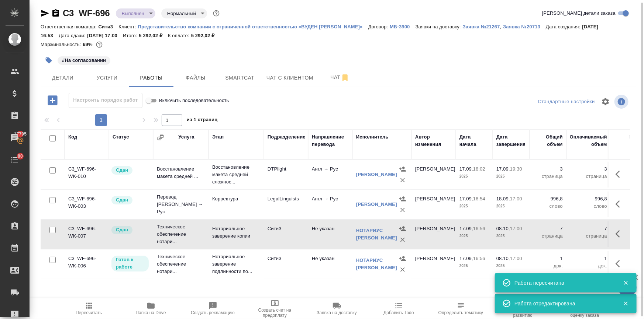
scroll to position [4, 0]
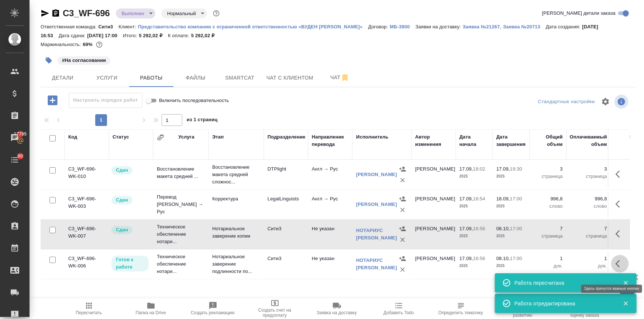
click at [611, 266] on button "button" at bounding box center [620, 264] width 18 height 18
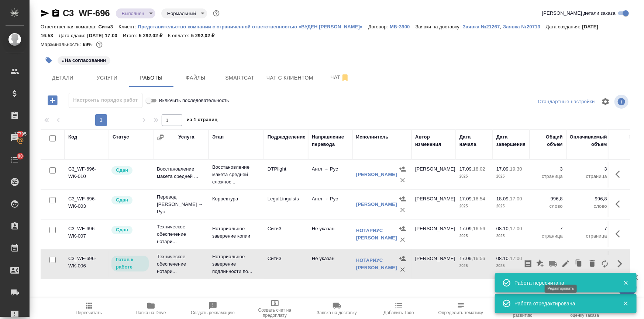
click at [561, 268] on icon "button" at bounding box center [565, 264] width 9 height 9
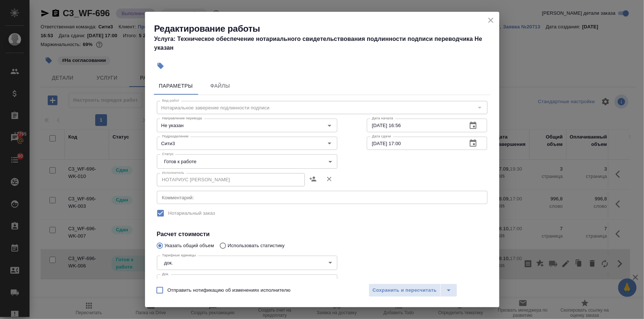
click at [169, 164] on body "🙏 .cls-1 fill:#fff; AWATERA Ilina Ekaterina Клиенты Спецификации Заказы 17795 Ч…" at bounding box center [322, 189] width 644 height 379
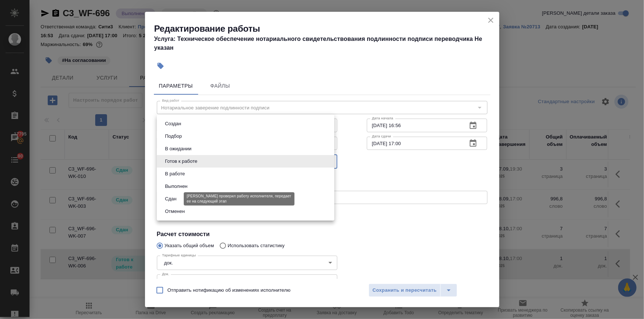
click at [171, 199] on button "Сдан" at bounding box center [171, 199] width 16 height 8
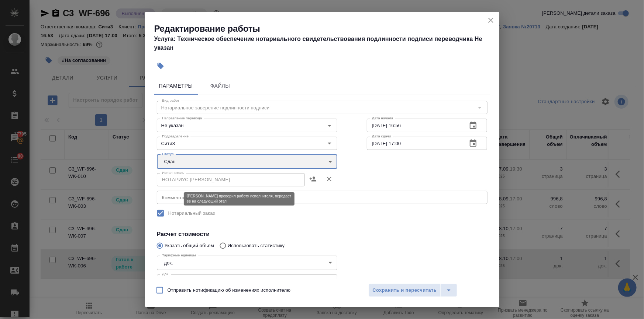
type input "closed"
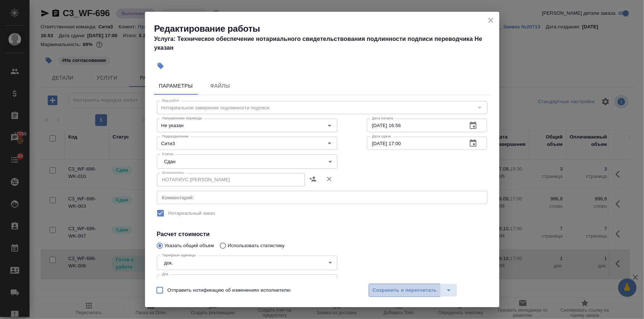
click at [408, 290] on span "Сохранить и пересчитать" at bounding box center [404, 291] width 64 height 8
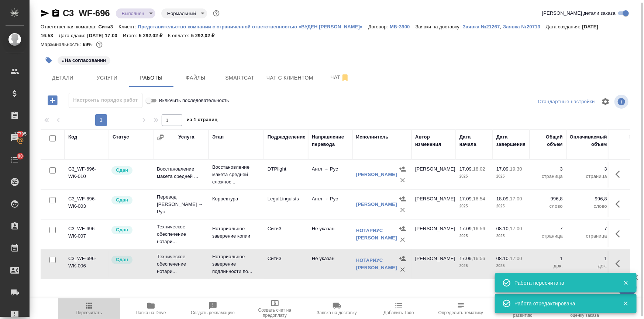
click at [88, 306] on icon "button" at bounding box center [89, 306] width 6 height 6
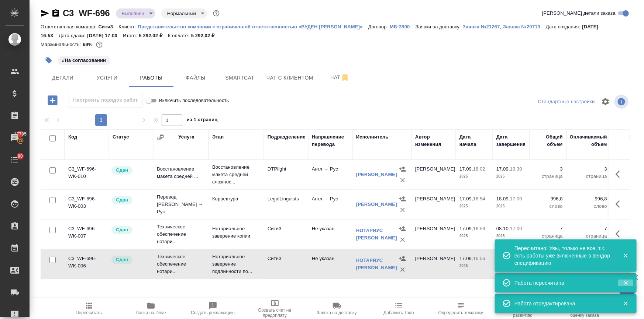
click at [624, 281] on icon "button" at bounding box center [625, 283] width 7 height 7
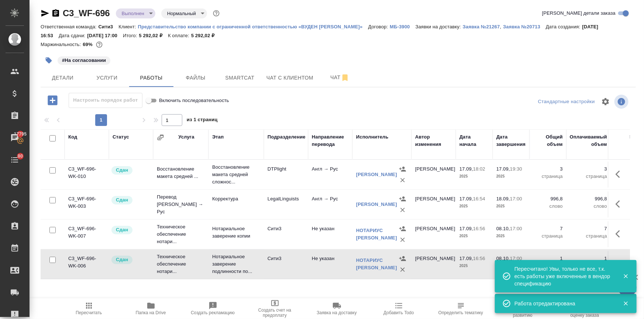
click at [623, 302] on icon "button" at bounding box center [625, 304] width 4 height 4
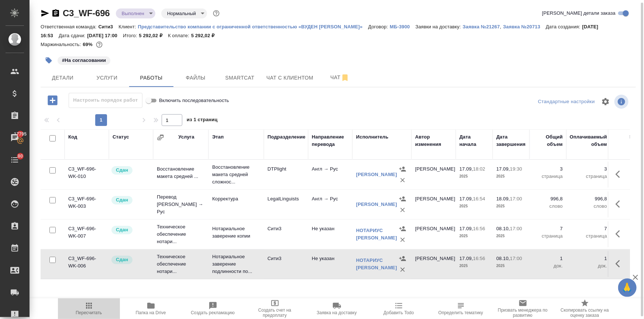
click at [93, 311] on span "Пересчитать" at bounding box center [89, 313] width 26 height 5
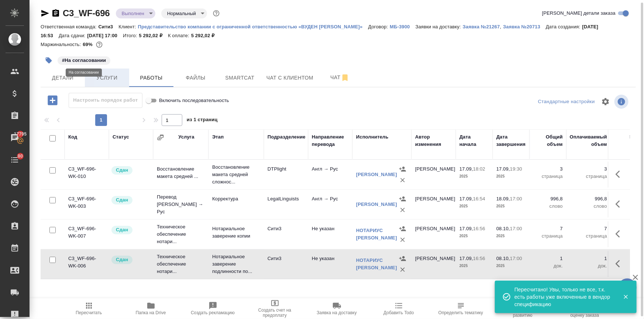
click at [100, 70] on button "Услуги" at bounding box center [107, 78] width 44 height 18
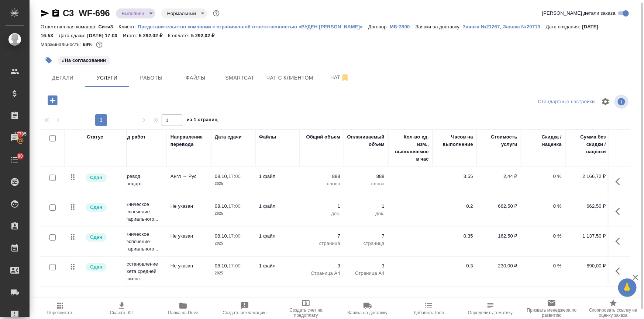
scroll to position [0, 111]
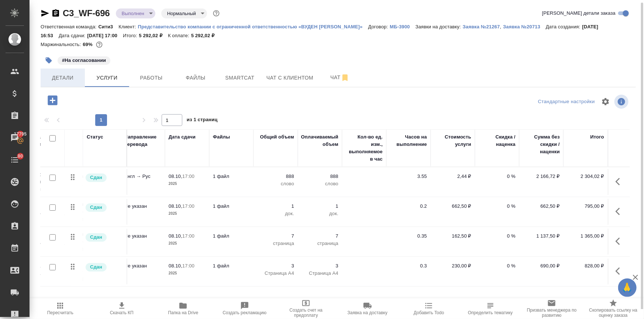
click at [63, 79] on span "Детали" at bounding box center [62, 77] width 35 height 9
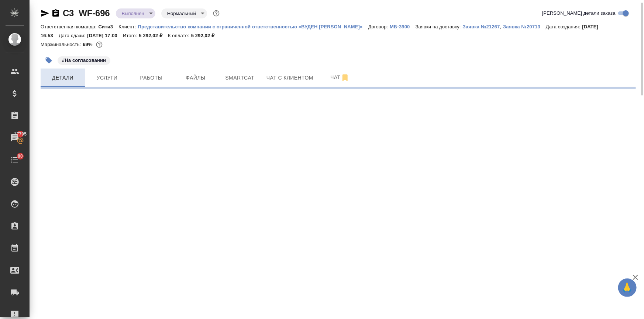
select select "RU"
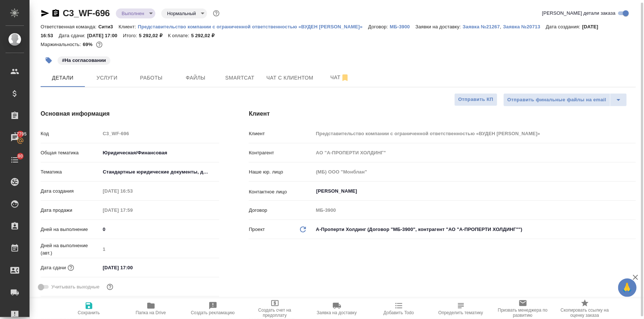
type textarea "x"
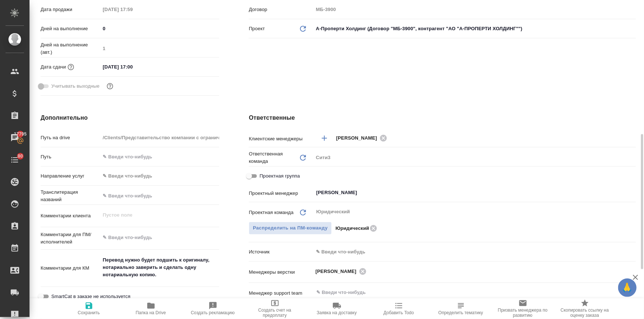
scroll to position [237, 0]
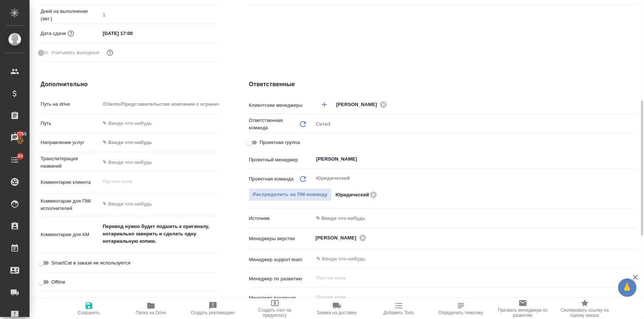
click at [252, 139] on input "Проектная группа" at bounding box center [249, 142] width 27 height 9
checkbox input "true"
type textarea "x"
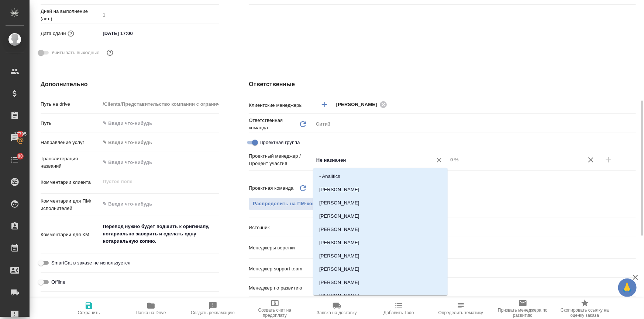
drag, startPoint x: 350, startPoint y: 155, endPoint x: 260, endPoint y: 157, distance: 90.8
click at [260, 157] on div "Проектный менеджер / Процент участия Не назначен ​ 0 %" at bounding box center [442, 160] width 387 height 15
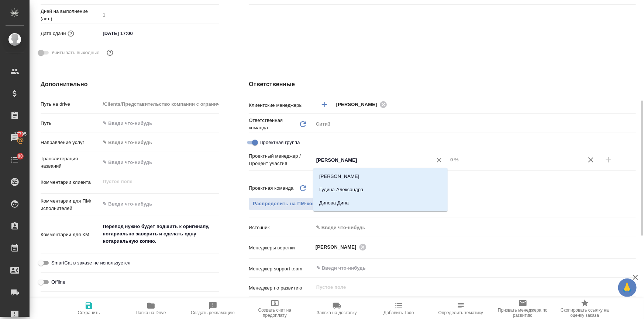
type input "динар"
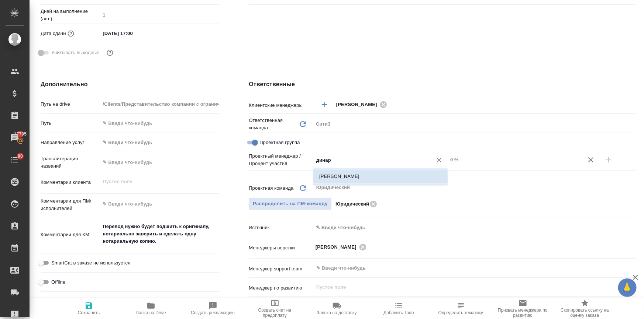
click at [328, 178] on li "Валеев Динар" at bounding box center [380, 176] width 134 height 13
type textarea "x"
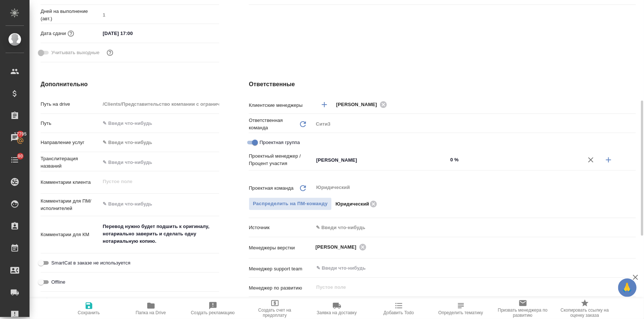
click at [609, 156] on icon "button" at bounding box center [608, 160] width 9 height 9
type textarea "x"
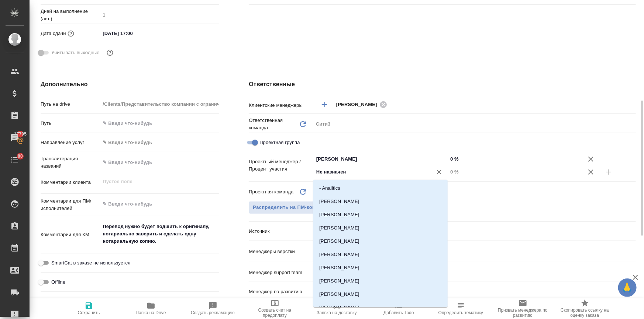
drag, startPoint x: 356, startPoint y: 173, endPoint x: 261, endPoint y: 163, distance: 94.6
click at [261, 163] on div "Проектный менеджер / Процент участия Валеев Динар ​ 0 % Не назначен ​ 0 %" at bounding box center [442, 166] width 387 height 26
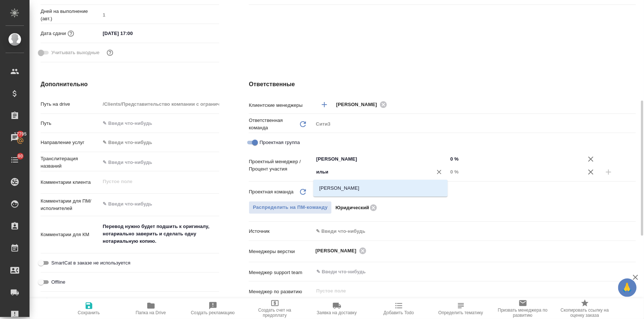
type input "ильин"
click at [334, 185] on li "Ильина Екатерина" at bounding box center [380, 188] width 134 height 13
type textarea "x"
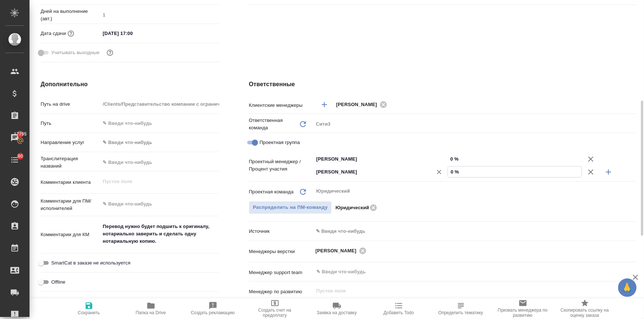
drag, startPoint x: 453, startPoint y: 169, endPoint x: 446, endPoint y: 169, distance: 7.4
click at [446, 169] on div "Ильина Екатерина ​ 0 %" at bounding box center [474, 172] width 322 height 13
type textarea "x"
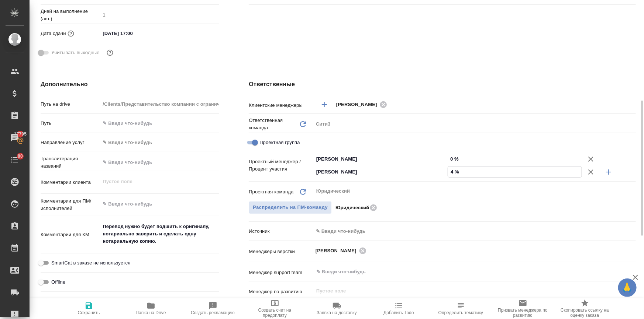
type input "40 %"
type textarea "x"
type input "40 %"
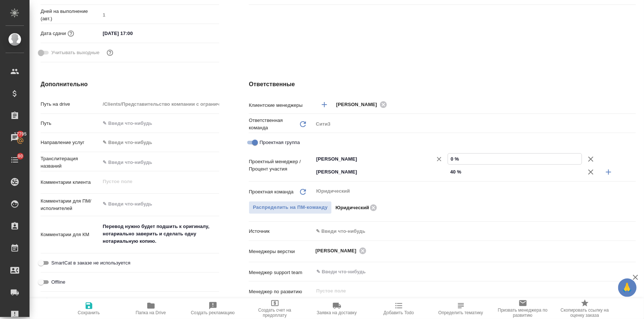
drag, startPoint x: 453, startPoint y: 159, endPoint x: 444, endPoint y: 158, distance: 9.6
click at [444, 158] on div "Валеев Динар ​ 0 %" at bounding box center [474, 159] width 322 height 13
type textarea "x"
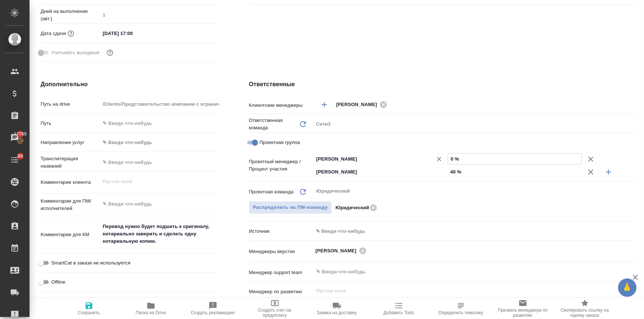
type input "6 %"
type textarea "x"
type input "60 %"
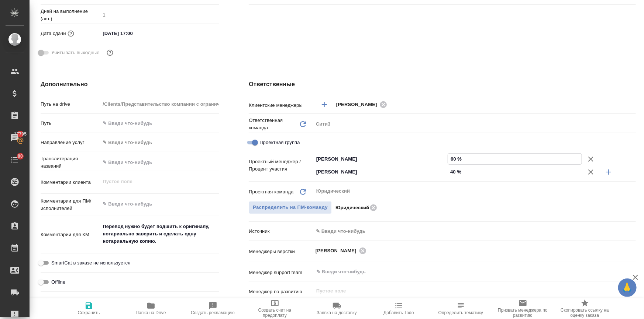
click at [87, 310] on icon "button" at bounding box center [88, 306] width 9 height 9
type textarea "x"
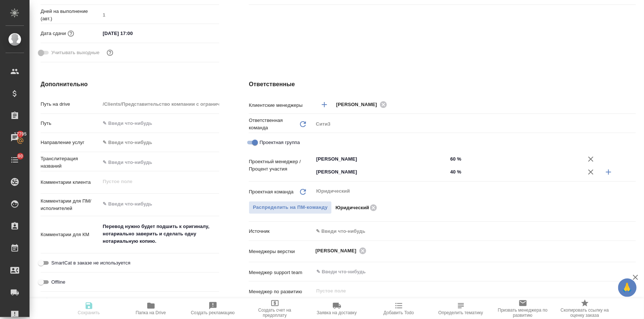
type textarea "x"
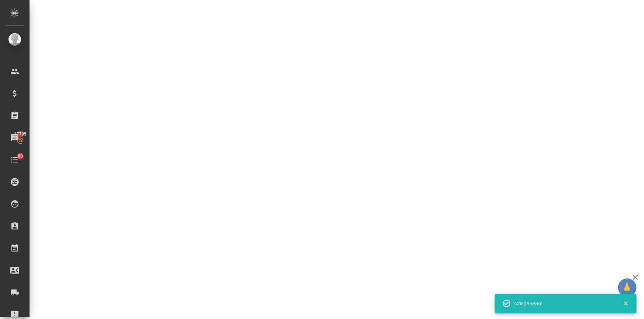
select select "RU"
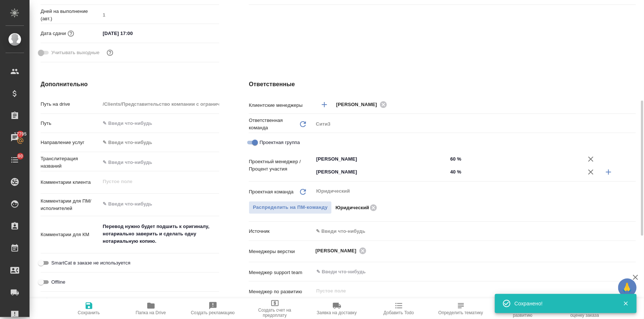
type textarea "x"
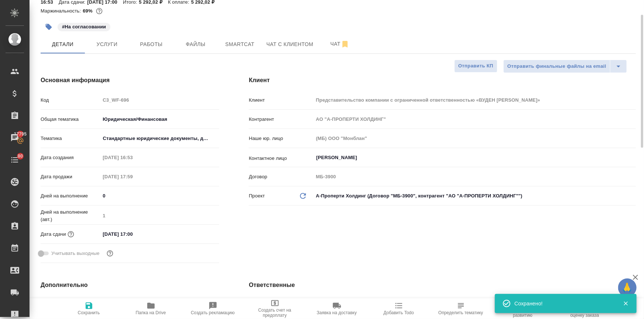
scroll to position [0, 0]
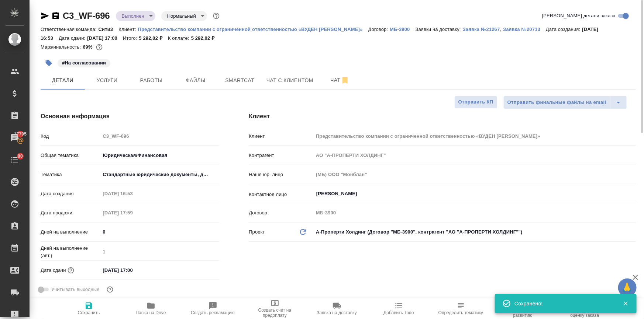
click at [88, 305] on icon "button" at bounding box center [88, 306] width 9 height 9
type textarea "x"
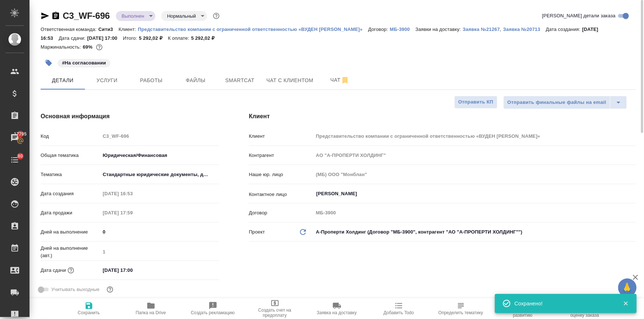
type textarea "x"
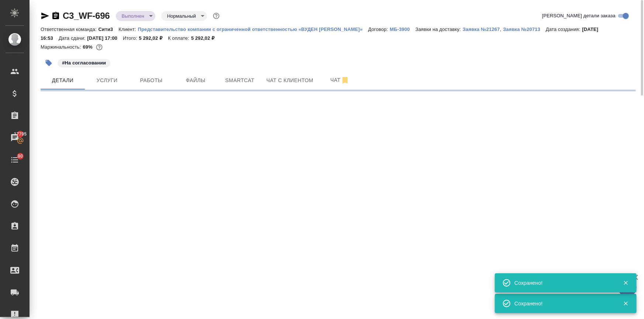
select select "RU"
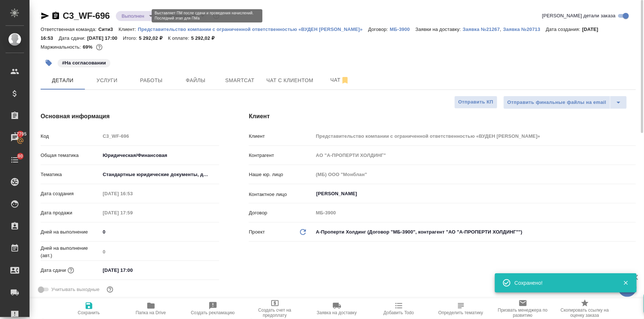
type textarea "x"
click at [140, 13] on body "🙏 .cls-1 fill:#fff; AWATERA Ilina Ekaterina Клиенты Спецификации Заказы 17795 Ч…" at bounding box center [322, 189] width 644 height 379
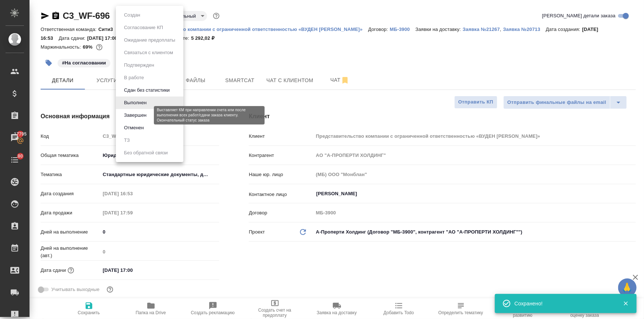
click at [141, 111] on button "Завершен" at bounding box center [135, 115] width 27 height 8
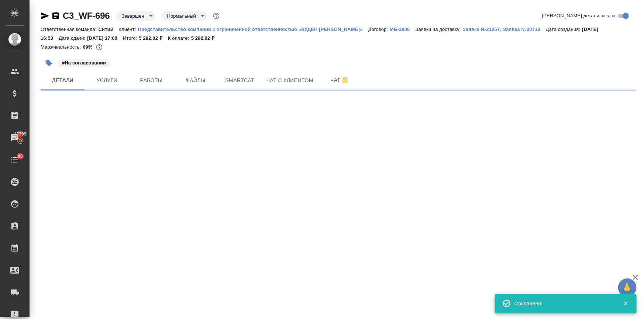
select select "RU"
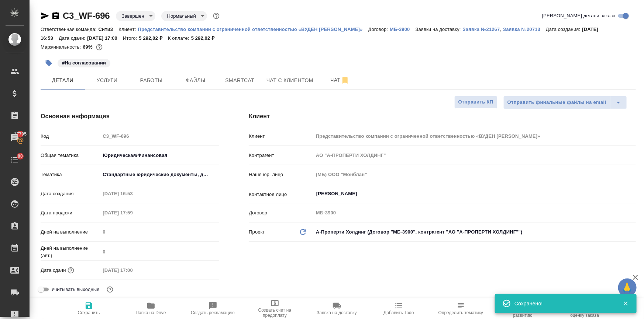
type textarea "x"
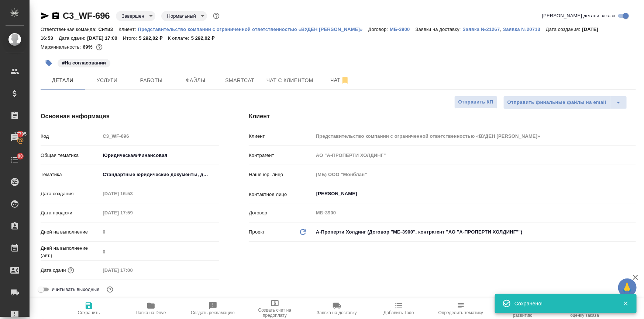
type textarea "x"
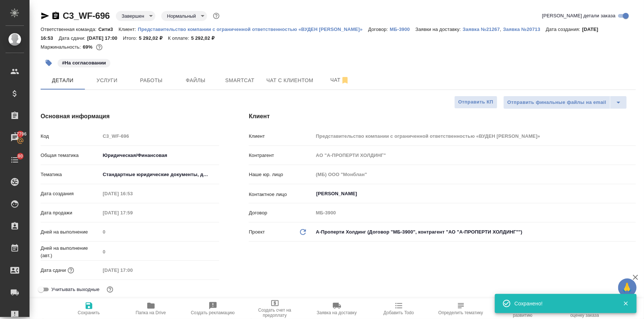
type textarea "x"
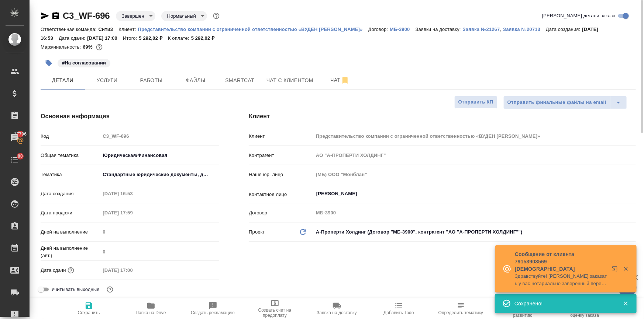
click at [339, 311] on span "Заявка на доставку" at bounding box center [336, 313] width 40 height 5
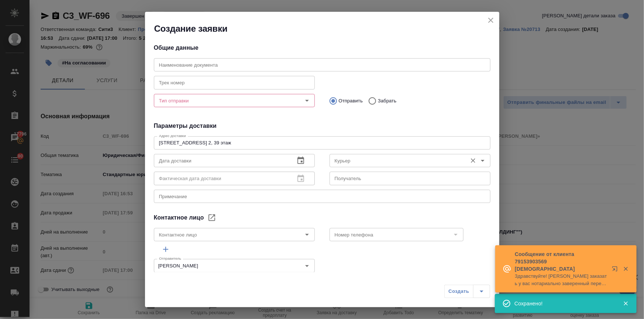
type input "[PERSON_NAME]"
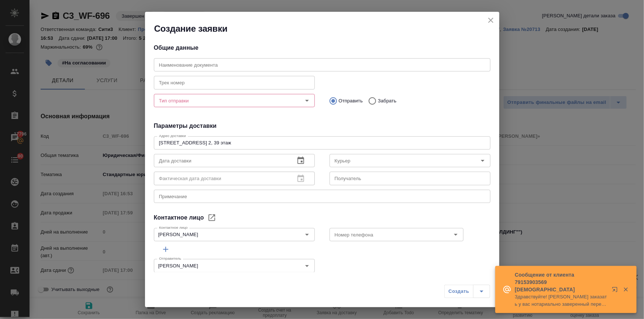
click at [299, 160] on icon "button" at bounding box center [300, 160] width 9 height 9
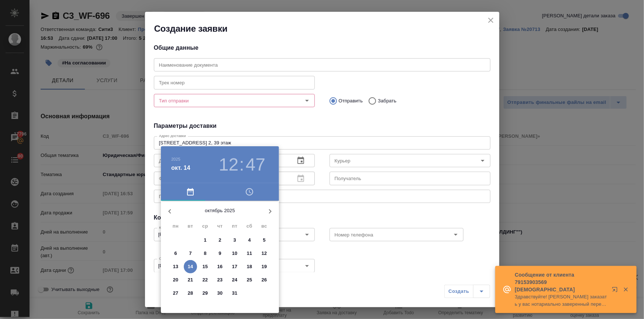
click at [235, 158] on h3 "12" at bounding box center [229, 165] width 20 height 21
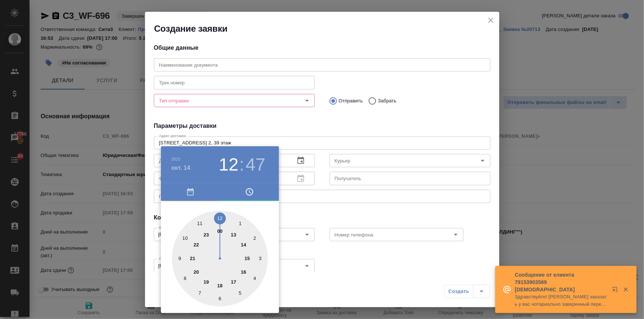
click at [232, 282] on div at bounding box center [220, 259] width 96 height 96
click at [221, 218] on div at bounding box center [220, 259] width 96 height 96
type input "14.10.2025 17:00"
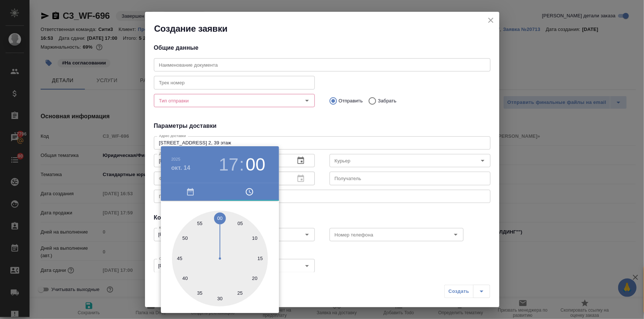
click at [408, 199] on div at bounding box center [322, 159] width 644 height 319
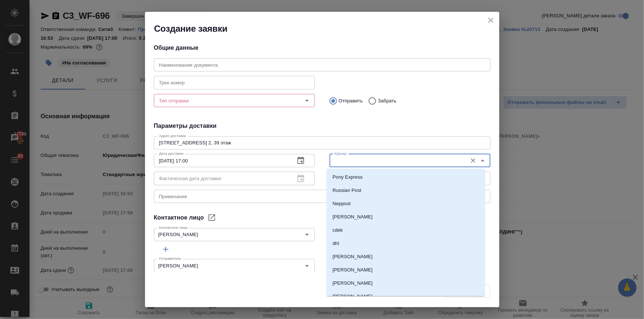
click at [365, 159] on input "Курьер" at bounding box center [398, 160] width 132 height 9
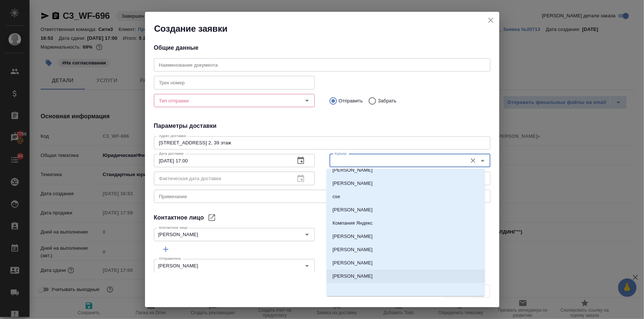
click at [358, 274] on p "Бородулин Антон" at bounding box center [352, 276] width 40 height 7
type input "Бородулин Антон"
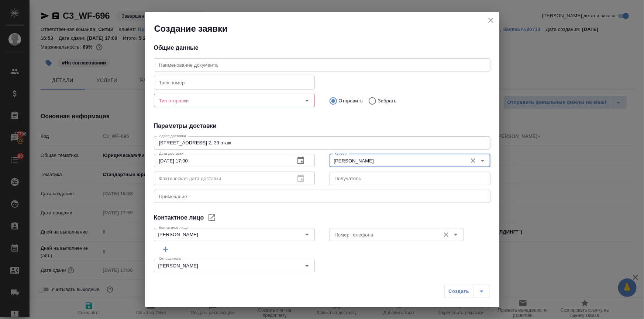
click at [349, 236] on input "Номер телефона" at bounding box center [384, 235] width 105 height 9
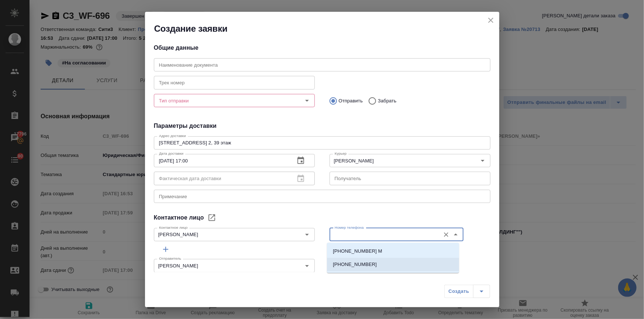
click at [350, 261] on p "+7 (926) 215 24 07" at bounding box center [355, 264] width 44 height 7
type input "+7 (926) 215 24 07"
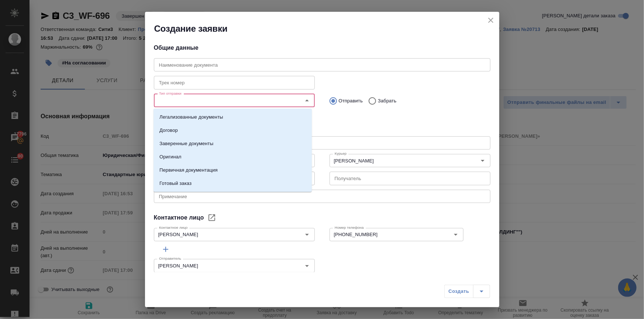
click at [228, 98] on input "Тип отправки" at bounding box center [222, 100] width 132 height 9
click at [178, 180] on p "Готовый заказ" at bounding box center [175, 183] width 32 height 7
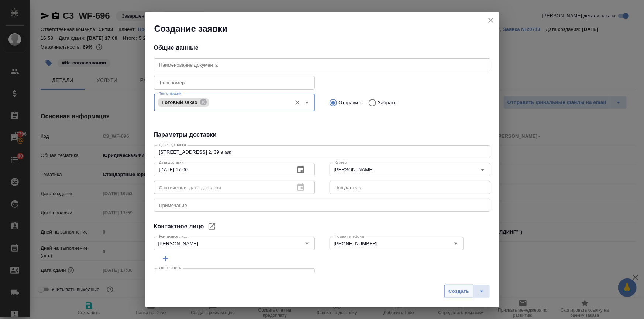
click at [456, 291] on span "Создать" at bounding box center [458, 292] width 21 height 8
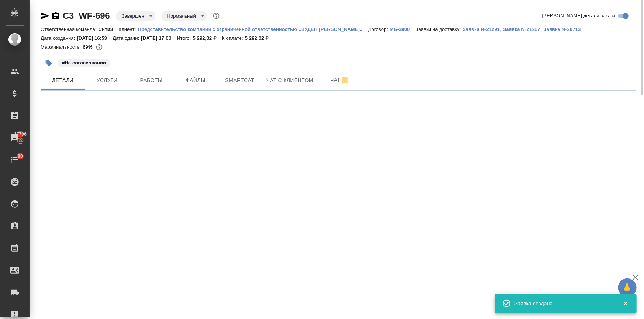
select select "RU"
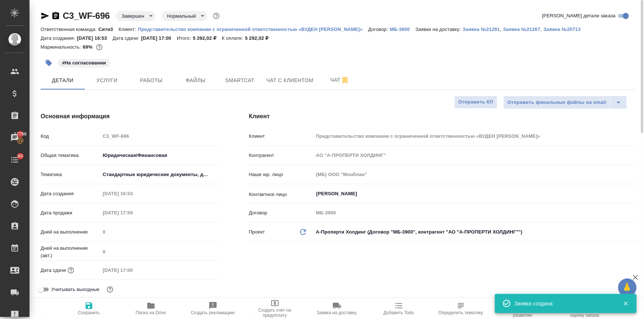
type textarea "x"
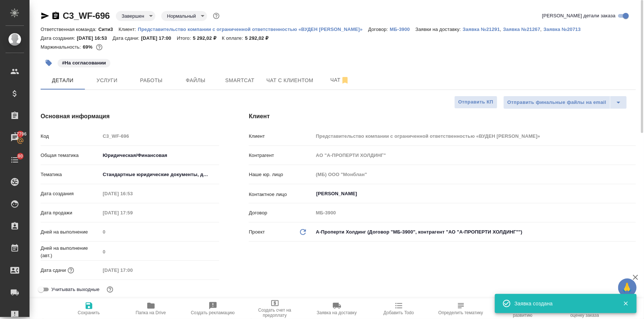
type textarea "x"
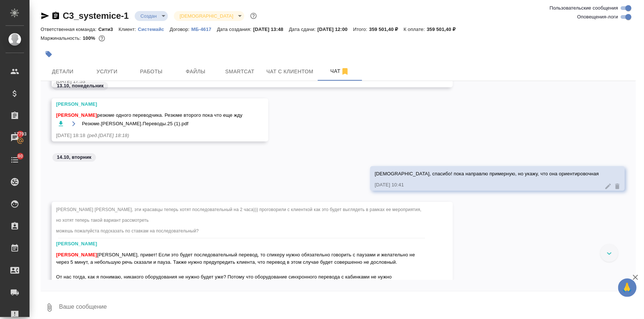
scroll to position [1486, 0]
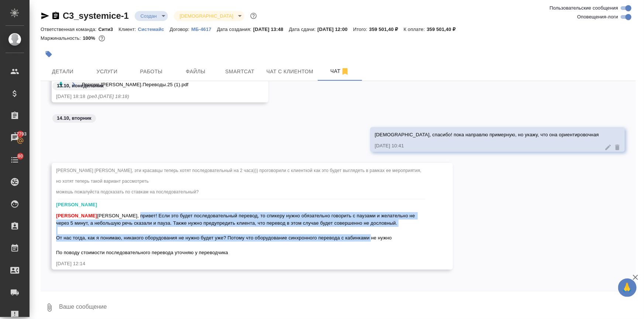
drag, startPoint x: 395, startPoint y: 239, endPoint x: 134, endPoint y: 214, distance: 262.7
click at [134, 214] on div "[PERSON_NAME] [PERSON_NAME], привет! Если это будет последовательный перевод, т…" at bounding box center [241, 234] width 371 height 46
copy span "Если это будет последовательный перевод, то спикеру нужно обязательно говорить …"
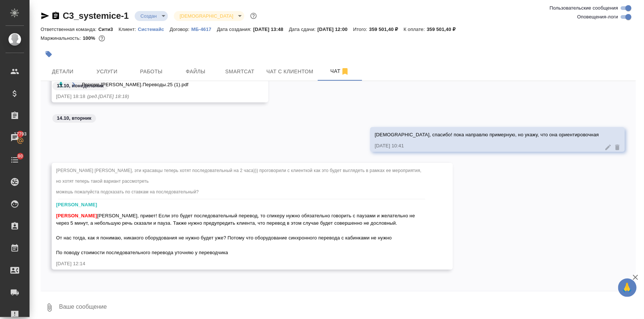
drag, startPoint x: 103, startPoint y: 304, endPoint x: 111, endPoint y: 305, distance: 9.0
click at [103, 304] on textarea at bounding box center [346, 307] width 577 height 25
click at [60, 314] on textarea "да, все верно, если они решатся на последовательный, оборудование не нужно комм…" at bounding box center [340, 307] width 565 height 25
click at [59, 315] on textarea "да, все верно, если они решатся на последовательный, оборудование не нужно комм…" at bounding box center [340, 307] width 565 height 25
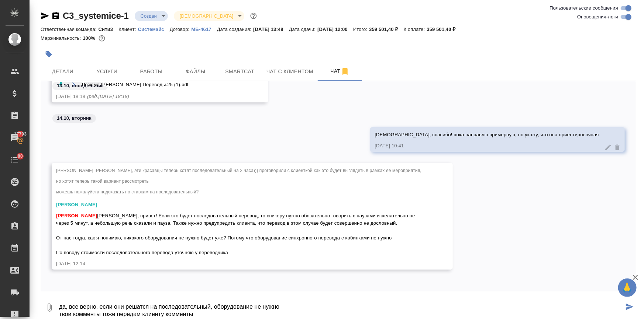
scroll to position [5, 0]
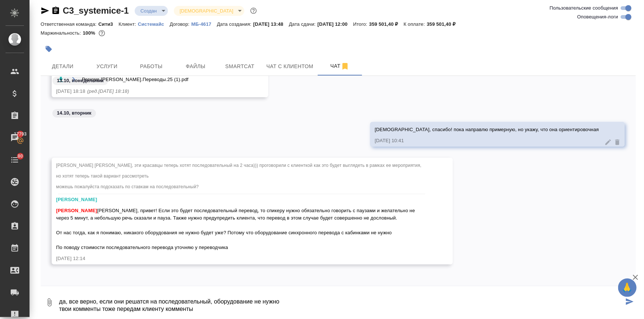
drag, startPoint x: 200, startPoint y: 317, endPoint x: 163, endPoint y: 313, distance: 37.0
click at [163, 313] on textarea "да, все верно, если они решатся на последовательный, оборудование не нужно твои…" at bounding box center [340, 302] width 565 height 25
click at [281, 301] on textarea "да, все верно, если они решатся на последовательный, оборудование не нужно твои…" at bounding box center [340, 302] width 565 height 25
drag, startPoint x: 167, startPoint y: 308, endPoint x: 181, endPoint y: 306, distance: 14.6
click at [169, 308] on textarea "да, все верно, если они решатся на последовательный, оборудование не нужно твои…" at bounding box center [340, 302] width 565 height 25
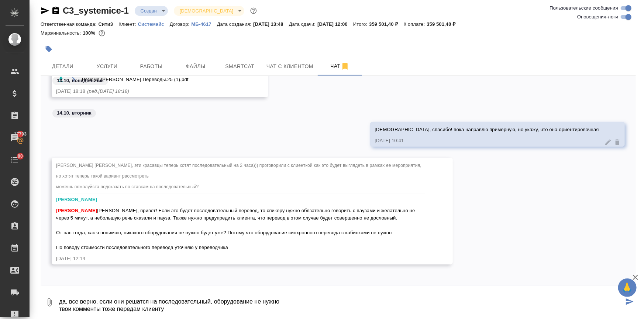
type textarea "да, все верно, если они решатся на последовательный, оборудование не нужно твои…"
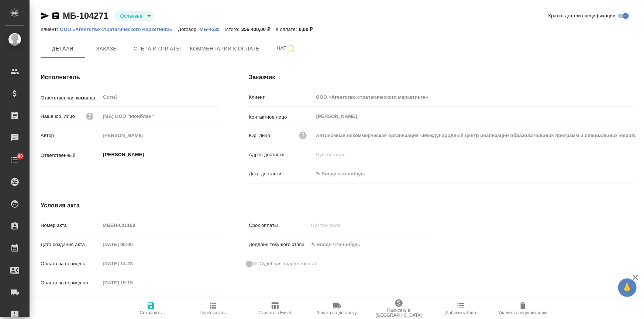
click at [135, 28] on p "ООО «Агентство стратегического маркетинга»" at bounding box center [119, 30] width 118 height 6
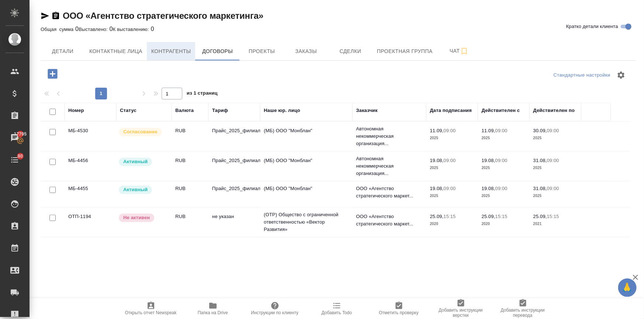
click at [160, 50] on span "Контрагенты" at bounding box center [171, 51] width 40 height 9
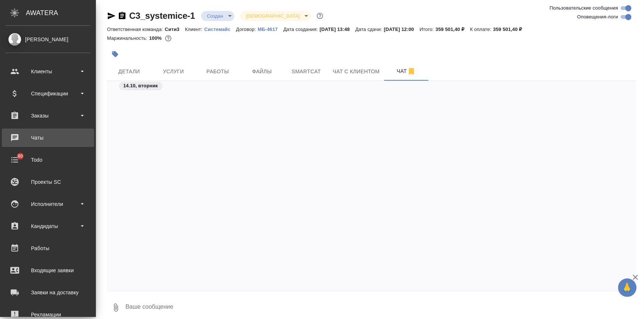
scroll to position [1823, 0]
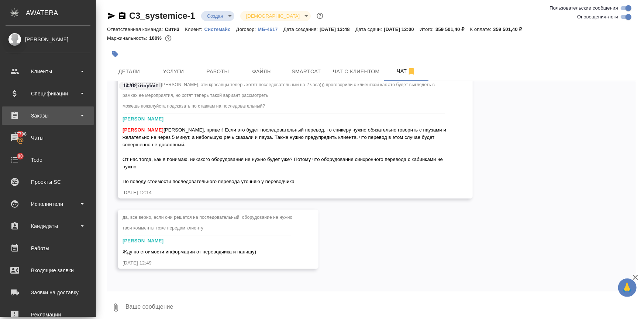
click at [33, 118] on div "Заказы" at bounding box center [48, 115] width 85 height 11
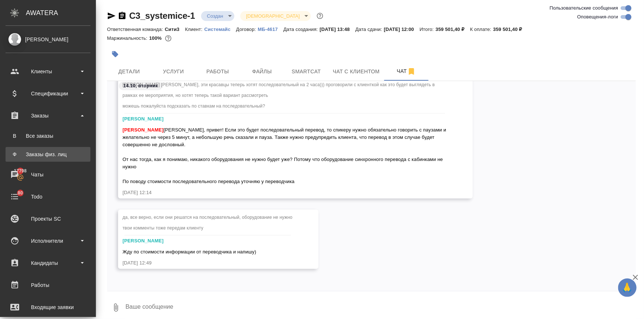
click at [43, 157] on div "Заказы физ. лиц" at bounding box center [47, 154] width 77 height 7
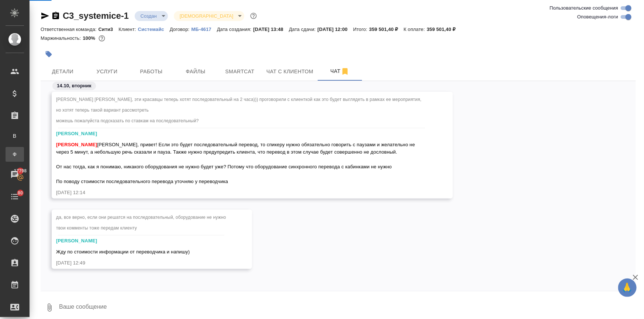
scroll to position [1808, 0]
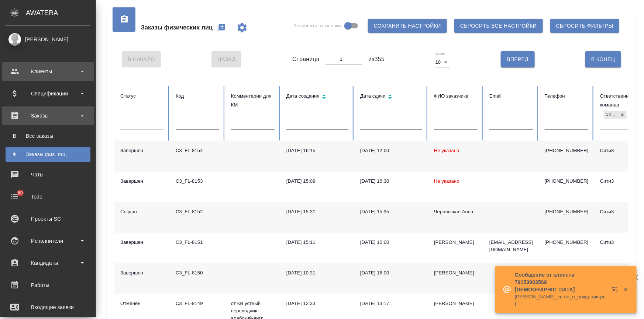
click at [15, 70] on div "Клиенты" at bounding box center [48, 71] width 85 height 11
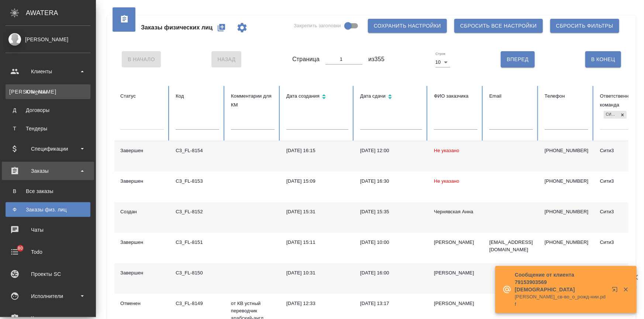
click at [21, 91] on div "Клиенты" at bounding box center [47, 91] width 77 height 7
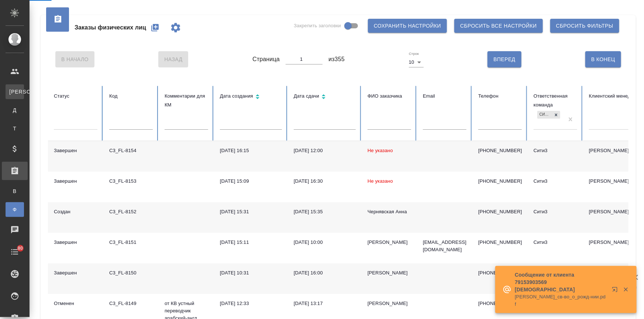
select select "RU"
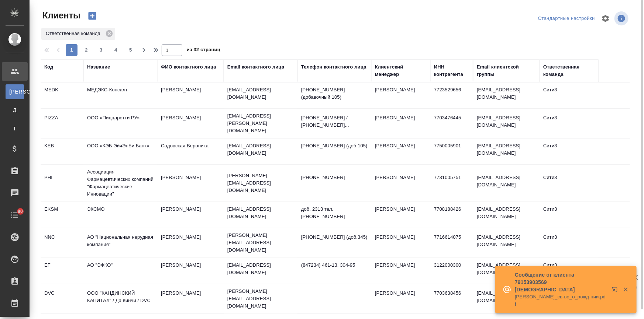
click at [100, 66] on div "Название" at bounding box center [98, 66] width 23 height 7
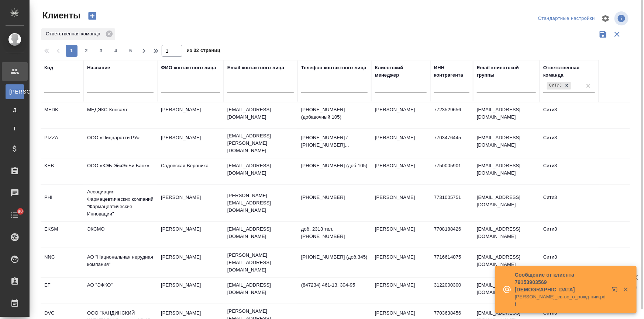
click at [102, 87] on input "text" at bounding box center [120, 88] width 66 height 9
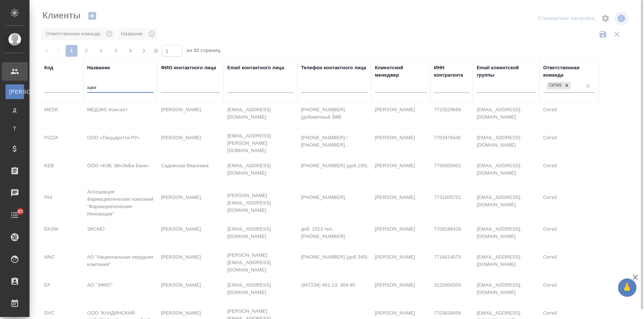
type input "ханг"
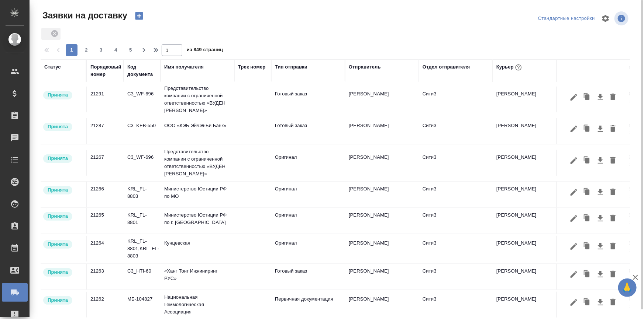
scroll to position [75, 0]
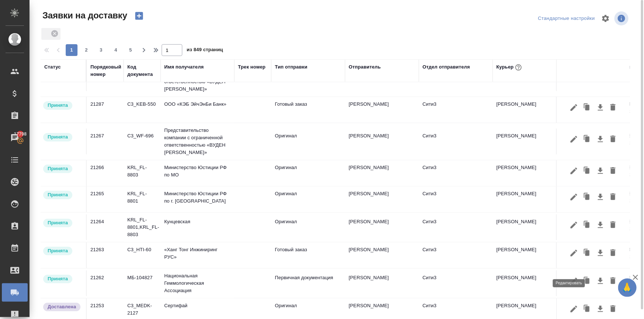
click at [569, 258] on icon "button" at bounding box center [573, 253] width 9 height 9
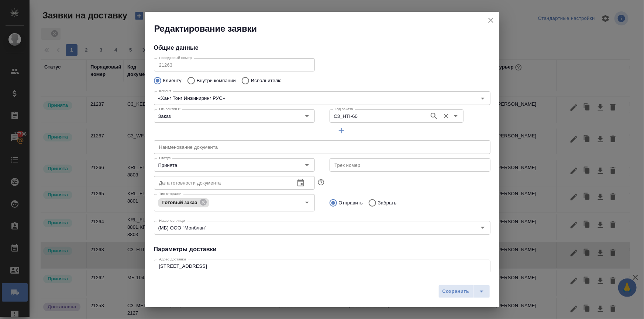
type input "Бородулин Антон"
type input "Junbing Pu"
type input "89113010240"
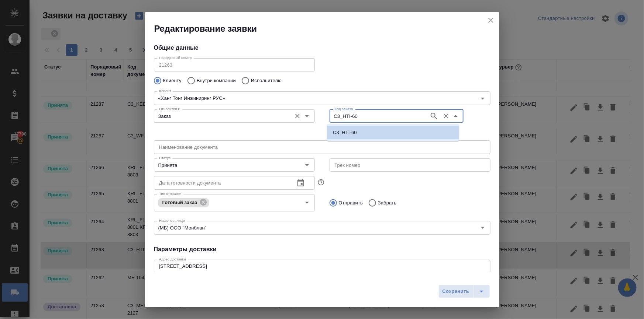
drag, startPoint x: 315, startPoint y: 110, endPoint x: 308, endPoint y: 109, distance: 7.0
click at [308, 109] on div "Относится к: Заказ Относится к: Код заказа C3_HTI-60 Код заказа" at bounding box center [321, 122] width 351 height 46
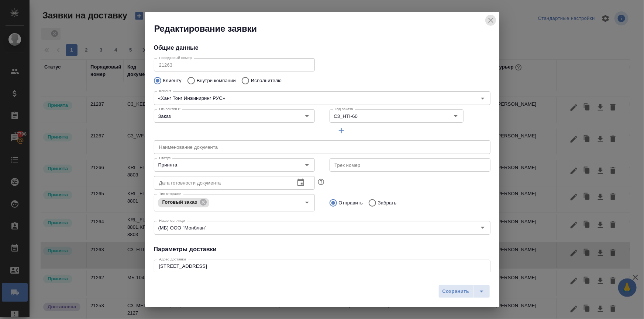
click at [492, 22] on icon "close" at bounding box center [490, 20] width 5 height 5
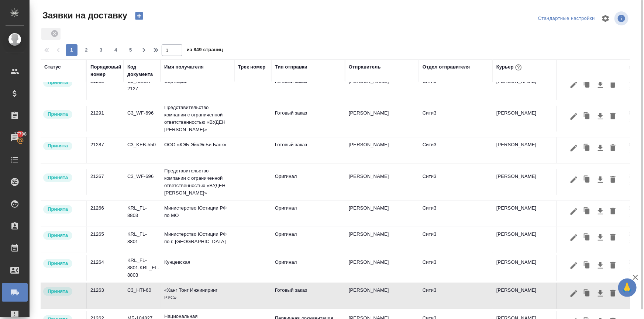
scroll to position [0, 0]
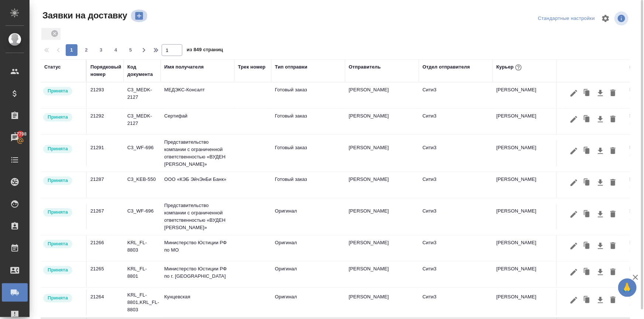
click at [138, 15] on icon "button" at bounding box center [139, 16] width 8 height 8
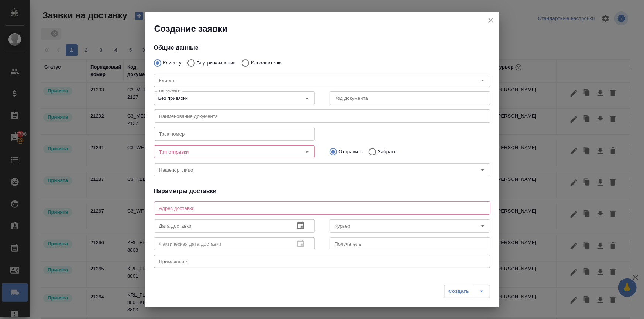
click at [190, 61] on input "Внутри компании" at bounding box center [189, 62] width 13 height 15
radio input "true"
click at [182, 81] on input "Команда" at bounding box center [309, 80] width 307 height 9
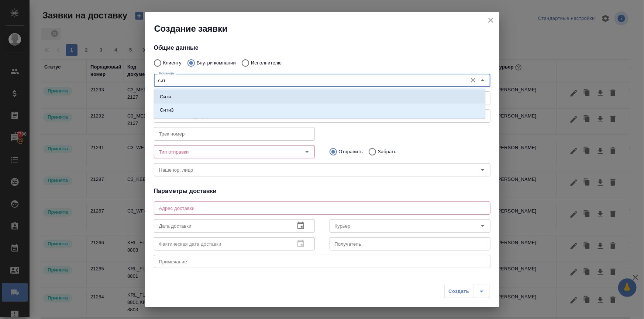
type input "сити"
click at [183, 110] on li "Сити3" at bounding box center [319, 110] width 331 height 13
type textarea "Огородный проезд 16/1, строение 4, этаж 3, офис 302"
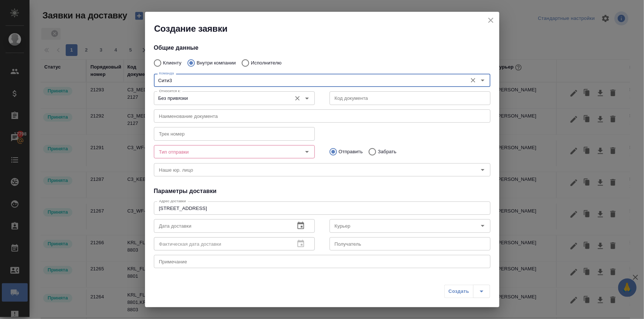
type input "Сити3"
click at [179, 100] on input "Без привязки" at bounding box center [222, 98] width 132 height 9
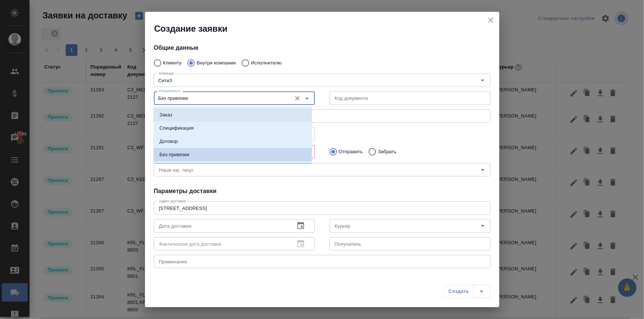
click at [179, 112] on li "Заказ" at bounding box center [232, 114] width 158 height 13
type input "Заказ"
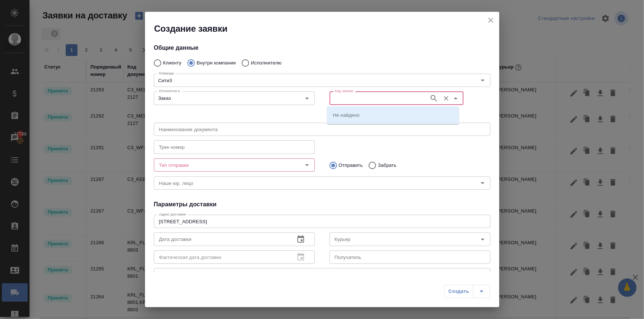
click at [338, 96] on input "Код заказа" at bounding box center [379, 98] width 94 height 9
paste input "C3_HTI-60"
type input "C3_HTI-60"
click at [347, 115] on p "C3_HTI-60" at bounding box center [345, 114] width 24 height 7
type input "(МБ) ООО "Монблан""
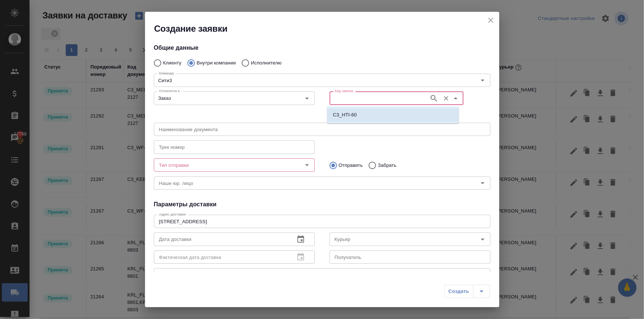
type input "C3_HTI-60"
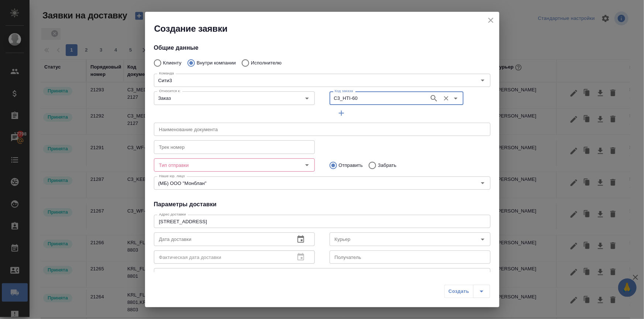
click at [370, 165] on input "Забрать" at bounding box center [370, 165] width 13 height 15
radio input "true"
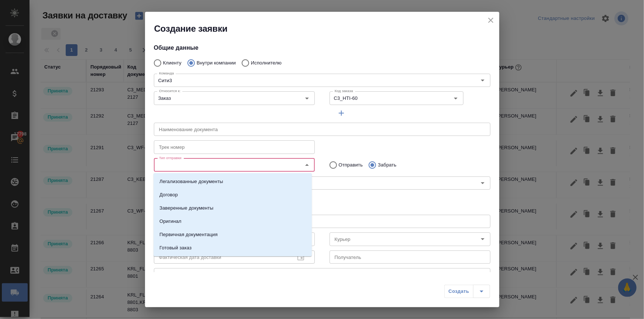
drag, startPoint x: 239, startPoint y: 164, endPoint x: 215, endPoint y: 218, distance: 58.6
click at [239, 164] on input "Тип отправки" at bounding box center [222, 165] width 132 height 9
click at [195, 252] on li "Готовый заказ" at bounding box center [232, 248] width 158 height 13
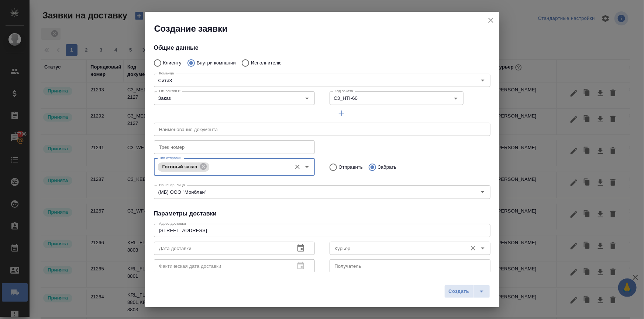
click at [336, 247] on input "Курьер" at bounding box center [398, 248] width 132 height 9
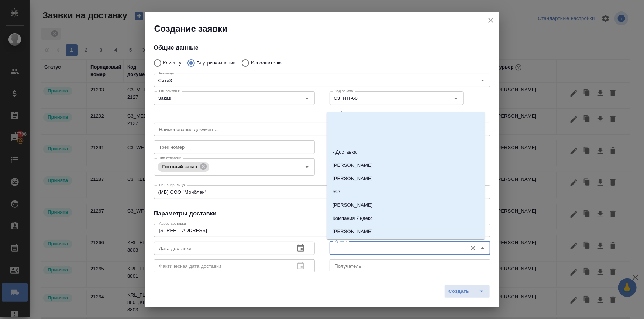
scroll to position [153, 0]
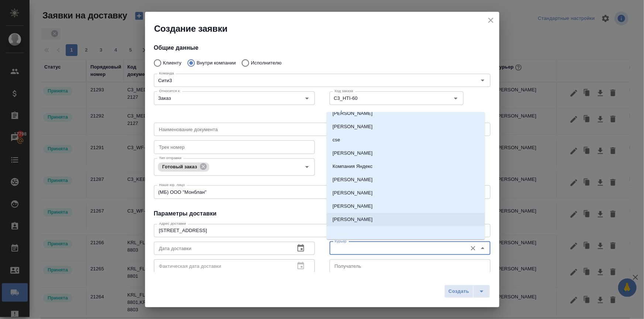
click at [350, 222] on p "Бородулин Антон" at bounding box center [352, 219] width 40 height 7
type input "Бородулин Антон"
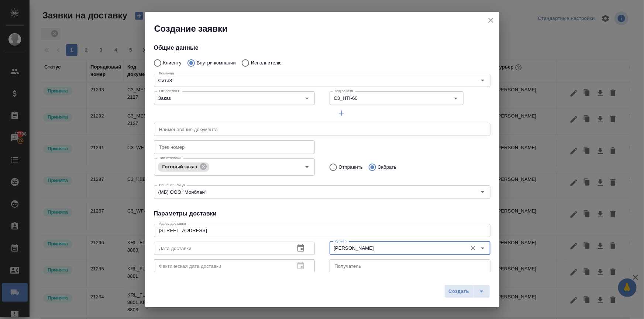
click at [297, 247] on icon "button" at bounding box center [300, 248] width 9 height 9
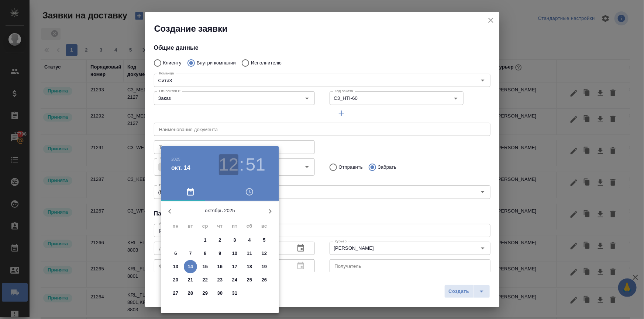
click at [223, 165] on h3 "12" at bounding box center [229, 165] width 20 height 21
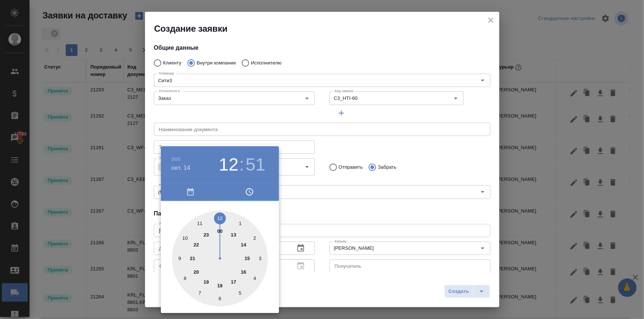
click at [235, 235] on div at bounding box center [220, 259] width 96 height 96
click at [220, 218] on div at bounding box center [220, 259] width 96 height 96
type input "14.10.2025 13:00"
click at [399, 205] on div at bounding box center [322, 159] width 644 height 319
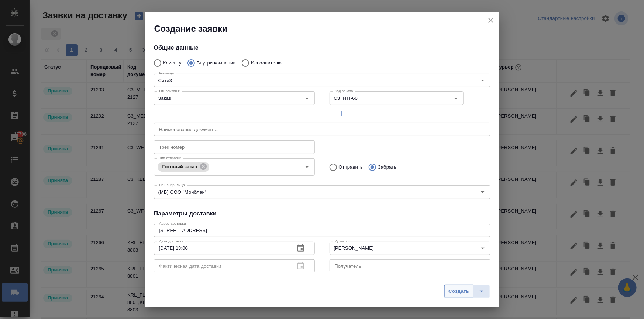
click at [456, 287] on button "Создать" at bounding box center [458, 291] width 29 height 13
radio input "true"
type input "Без привязки"
radio input "true"
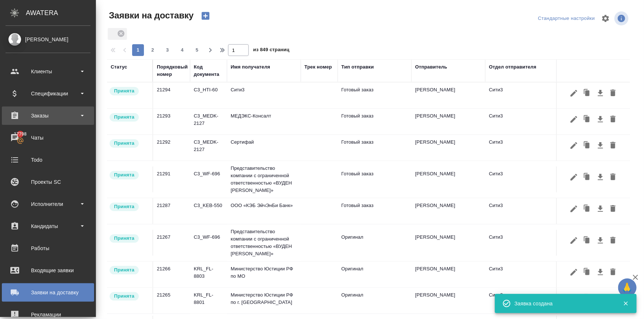
click at [42, 113] on div "Заказы" at bounding box center [48, 115] width 85 height 11
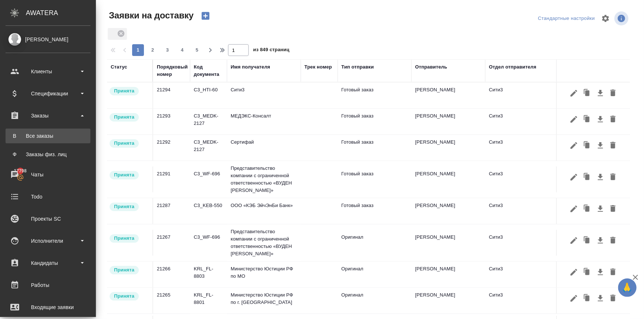
click at [45, 137] on div "Все заказы" at bounding box center [47, 135] width 77 height 7
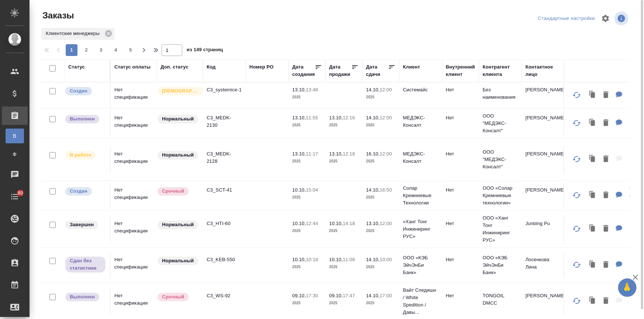
click at [369, 73] on div "Дата сдачи" at bounding box center [377, 70] width 22 height 15
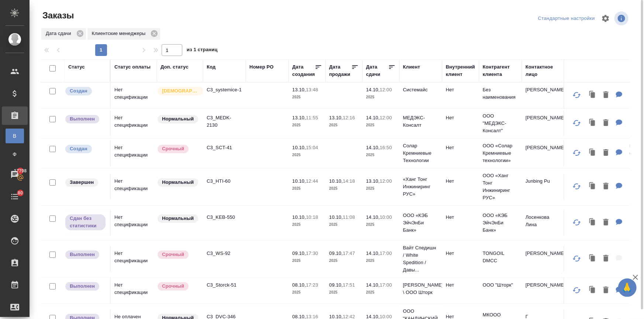
click at [358, 119] on span "13.10, 12:16" at bounding box center [344, 117] width 30 height 7
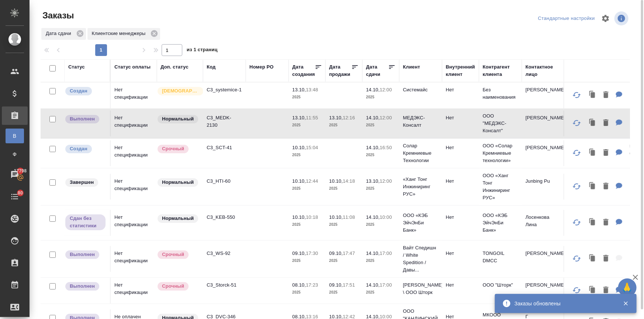
click at [326, 252] on td "09.10, 17:47 2025" at bounding box center [343, 259] width 37 height 26
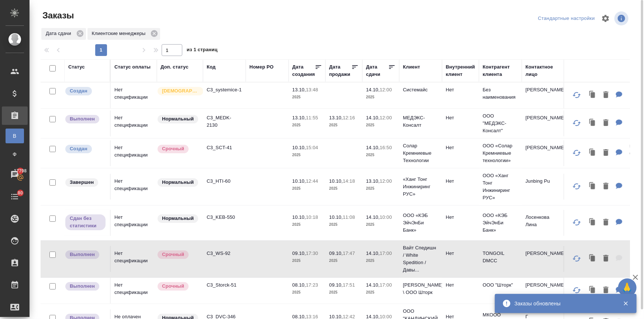
click at [339, 288] on span "09.10, 17:51" at bounding box center [344, 285] width 30 height 7
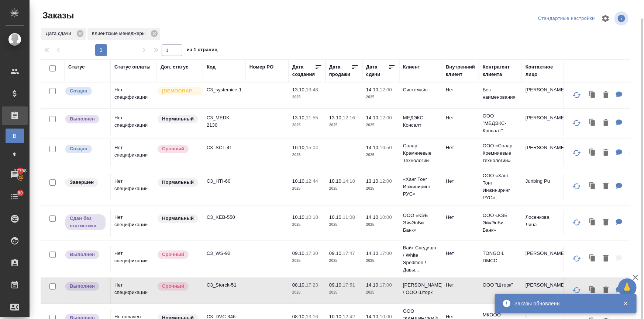
scroll to position [9, 0]
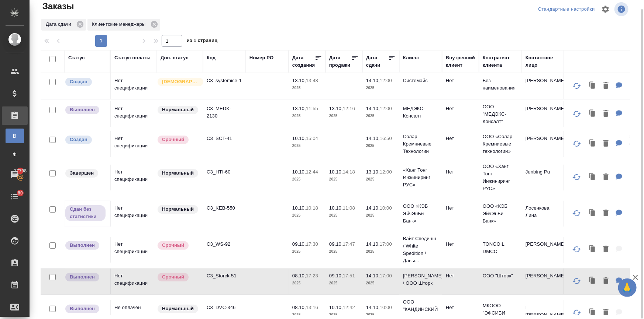
click at [363, 304] on td "14.10, 10:00 2025" at bounding box center [380, 314] width 37 height 26
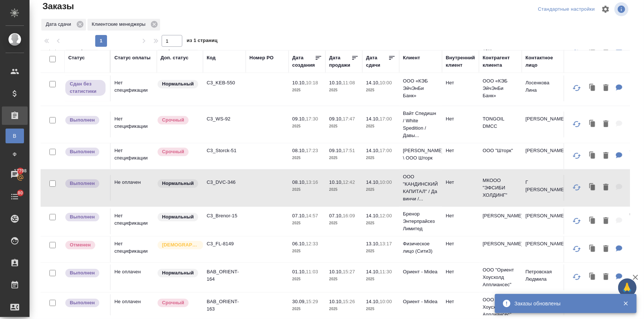
scroll to position [245, 0]
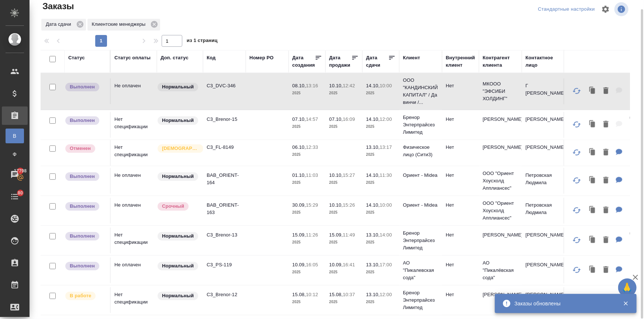
click at [344, 117] on p "16:09" at bounding box center [349, 120] width 12 height 6
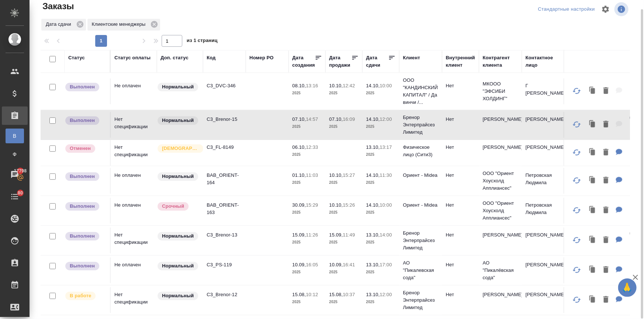
click at [360, 229] on td "15.09, 11:49 2025" at bounding box center [343, 241] width 37 height 26
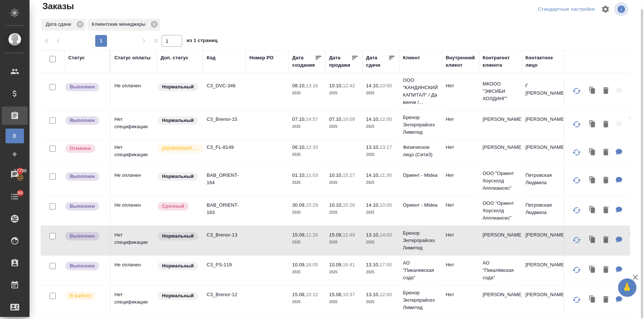
click at [357, 261] on span "10.09, 16:41" at bounding box center [344, 264] width 30 height 7
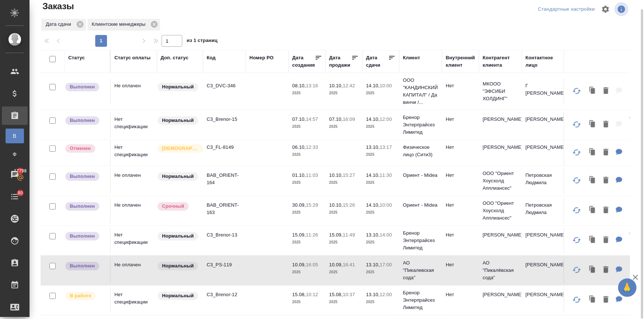
click at [326, 290] on td "15.08, 10:37 2025" at bounding box center [343, 301] width 37 height 26
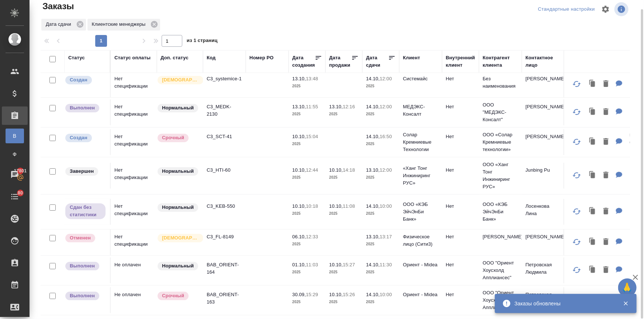
scroll to position [25, 0]
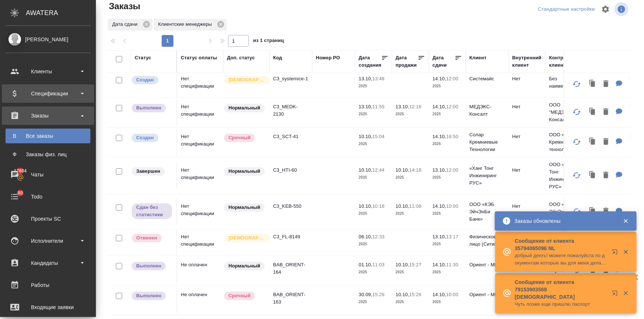
drag, startPoint x: 39, startPoint y: 93, endPoint x: 39, endPoint y: 99, distance: 5.9
click at [39, 93] on div "Спецификации" at bounding box center [48, 93] width 85 height 11
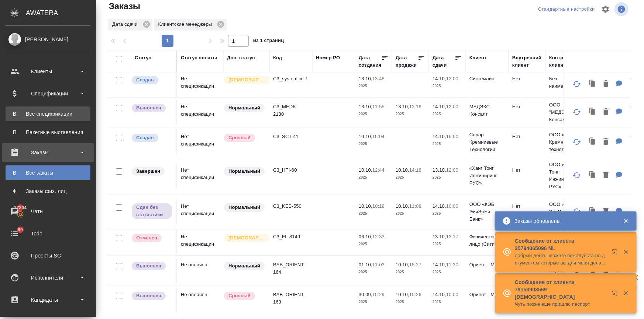
click at [39, 109] on link "В Все спецификации" at bounding box center [48, 114] width 85 height 15
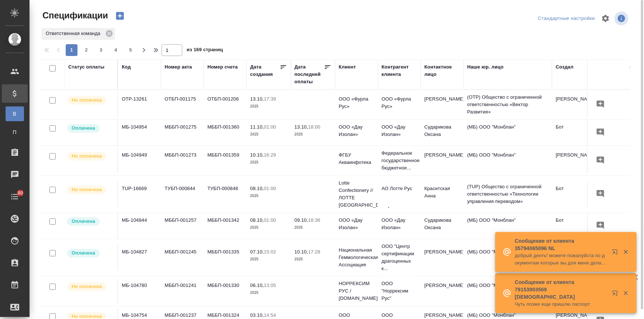
click at [343, 66] on div "Клиент" at bounding box center [347, 66] width 17 height 7
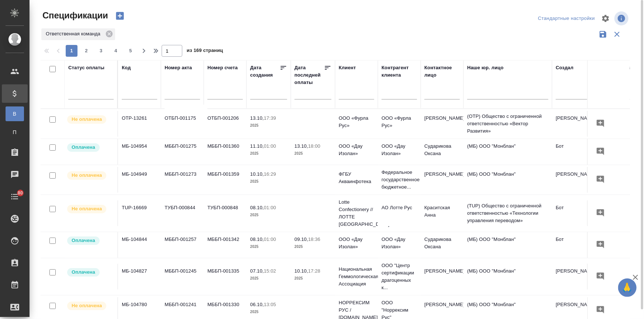
click at [346, 91] on input "text" at bounding box center [356, 94] width 35 height 9
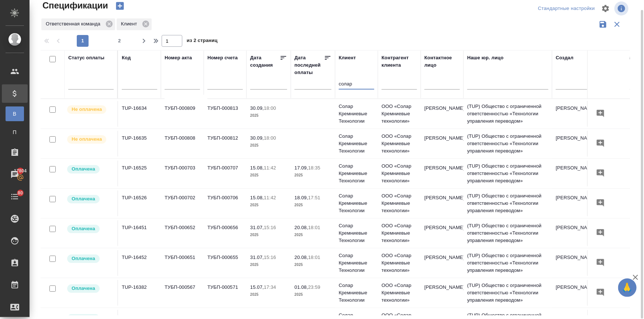
type input "солар"
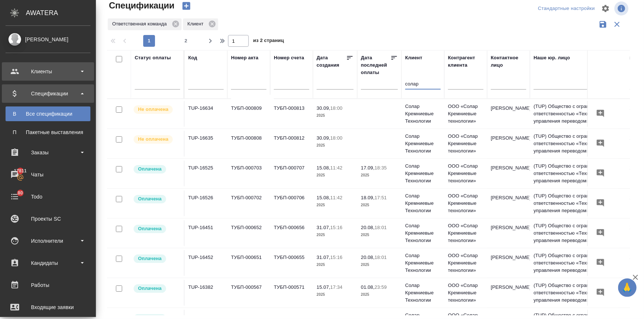
drag, startPoint x: 24, startPoint y: 70, endPoint x: 30, endPoint y: 80, distance: 11.4
click at [24, 70] on div "Клиенты" at bounding box center [48, 71] width 85 height 11
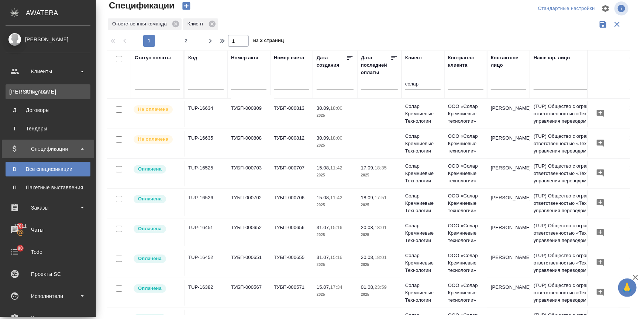
click at [50, 94] on div "Клиенты" at bounding box center [47, 91] width 77 height 7
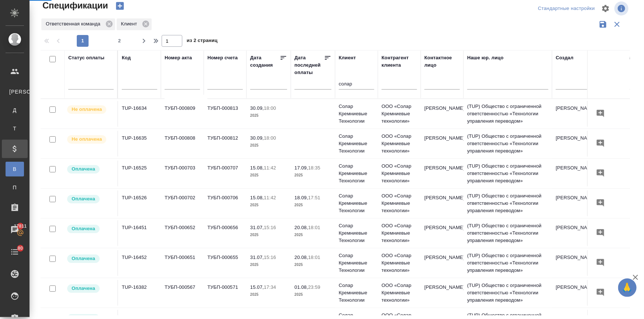
select select "RU"
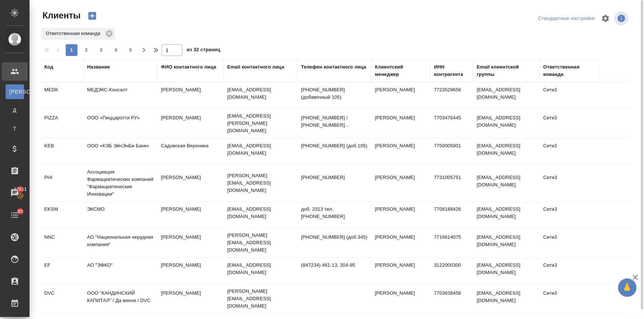
click at [97, 86] on td "МЕДЭКС-Консалт" at bounding box center [120, 96] width 74 height 26
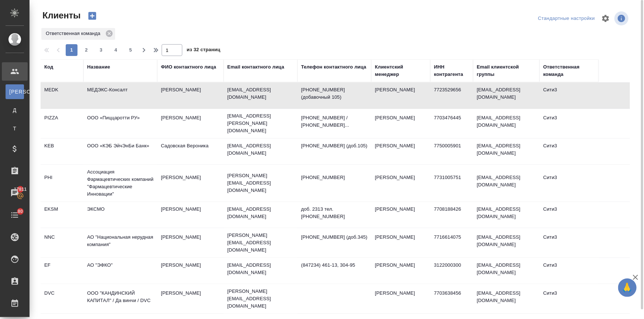
click at [97, 86] on td "МЕДЭКС-Консалт" at bounding box center [120, 96] width 74 height 26
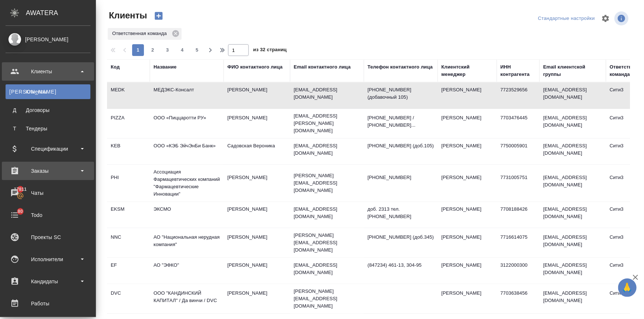
click at [26, 166] on div "Заказы" at bounding box center [48, 171] width 85 height 11
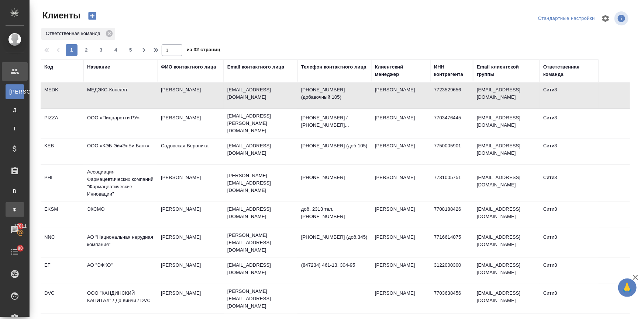
drag, startPoint x: 51, startPoint y: 205, endPoint x: 51, endPoint y: 213, distance: 8.1
click at [24, 205] on link "Ф Заказы физ. лиц" at bounding box center [15, 209] width 18 height 15
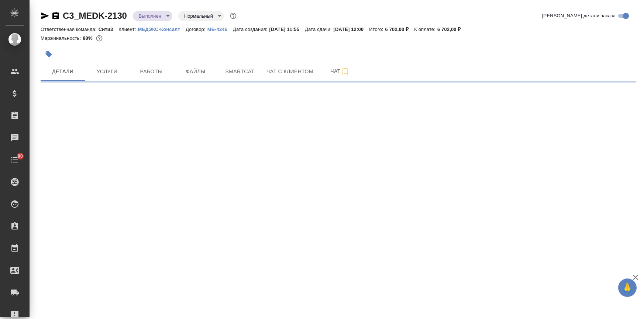
select select "RU"
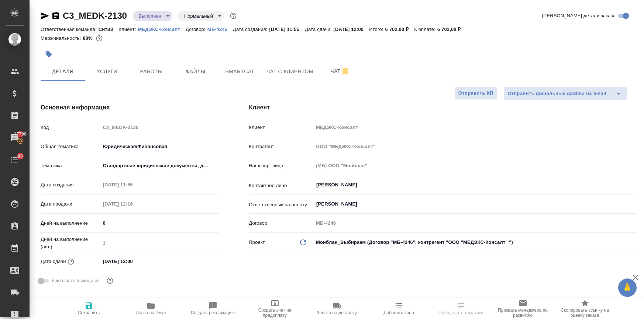
select select "RU"
type textarea "x"
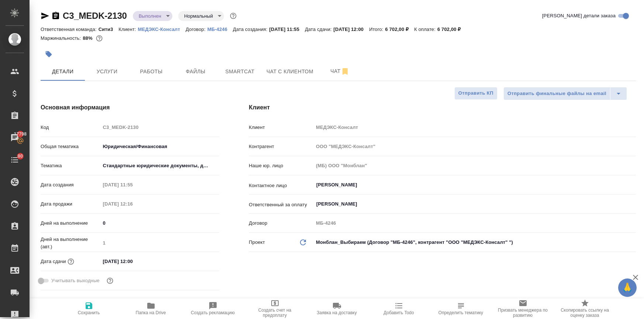
type textarea "x"
click at [148, 308] on icon "button" at bounding box center [150, 306] width 7 height 6
type textarea "x"
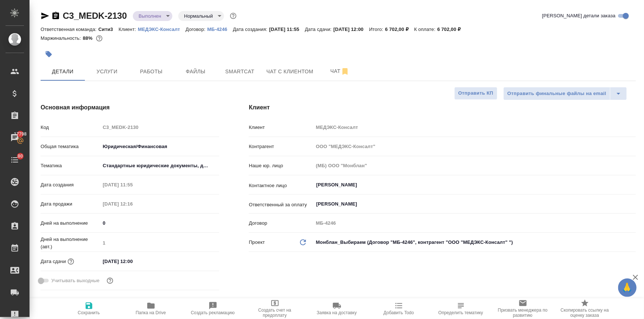
type textarea "x"
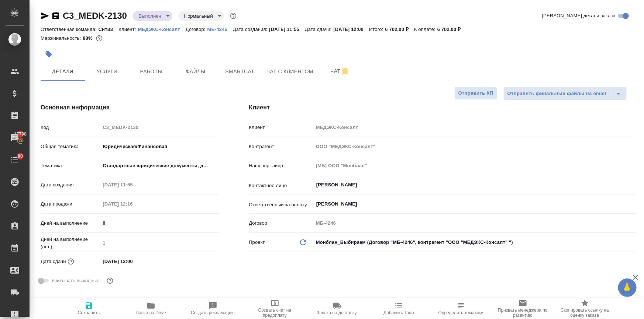
type textarea "x"
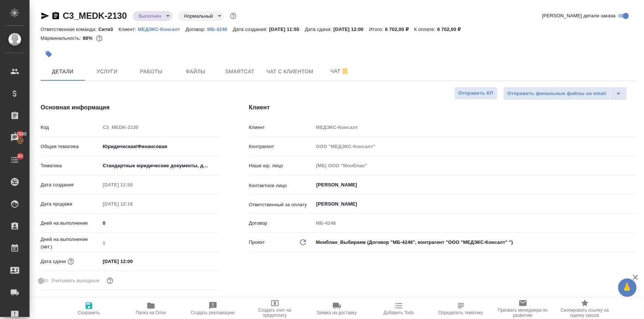
type textarea "x"
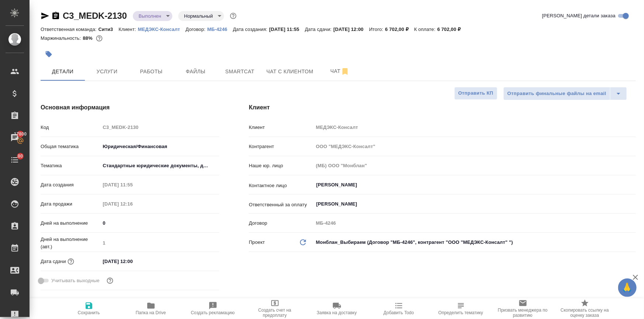
type textarea "x"
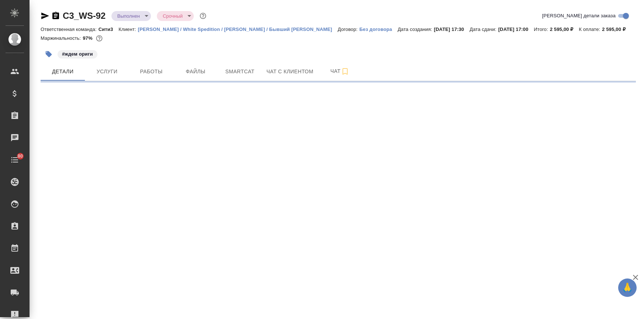
select select "RU"
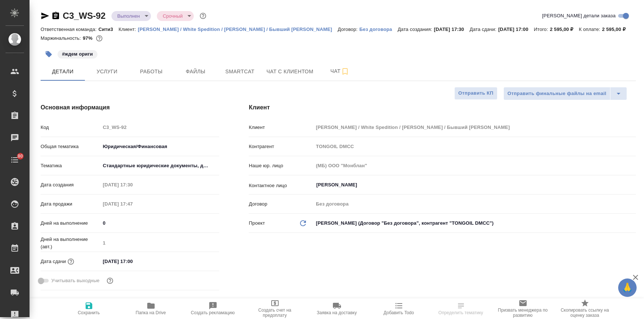
type textarea "x"
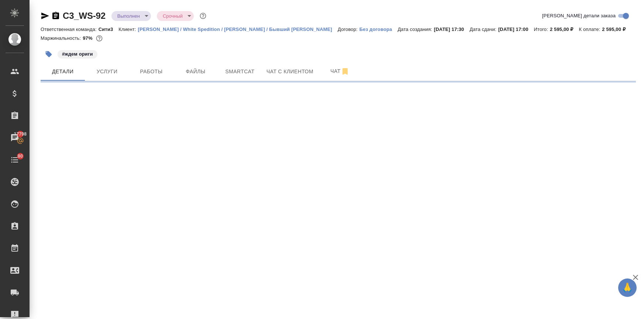
select select "RU"
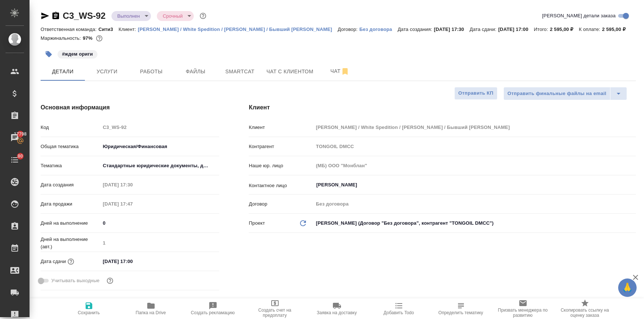
type textarea "x"
click at [158, 265] on input "[DATE] 17:00" at bounding box center [132, 261] width 65 height 11
click at [195, 257] on icon "button" at bounding box center [197, 261] width 9 height 9
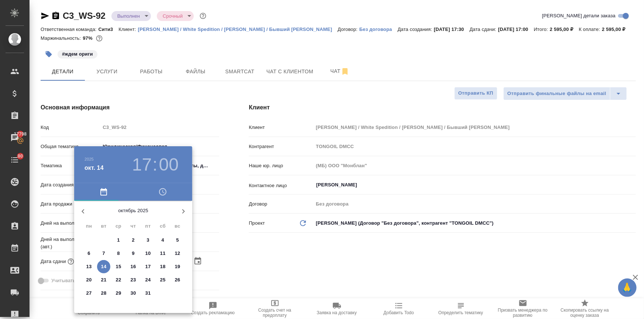
drag, startPoint x: 146, startPoint y: 266, endPoint x: 211, endPoint y: 259, distance: 66.0
click at [146, 267] on p "17" at bounding box center [148, 266] width 6 height 7
type input "[DATE] 17:00"
type textarea "x"
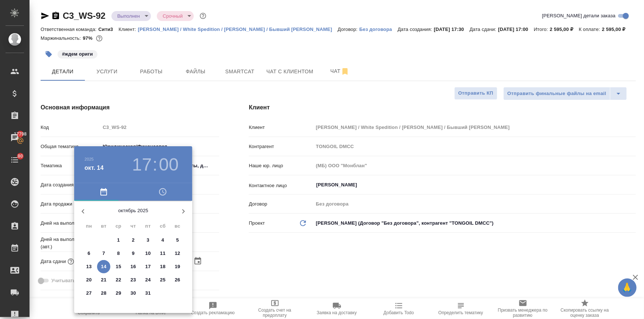
type textarea "x"
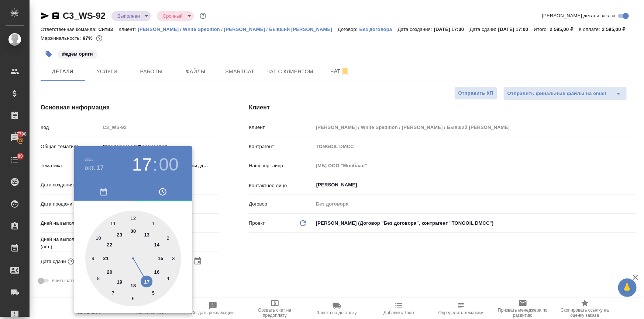
click at [232, 258] on div at bounding box center [322, 159] width 644 height 319
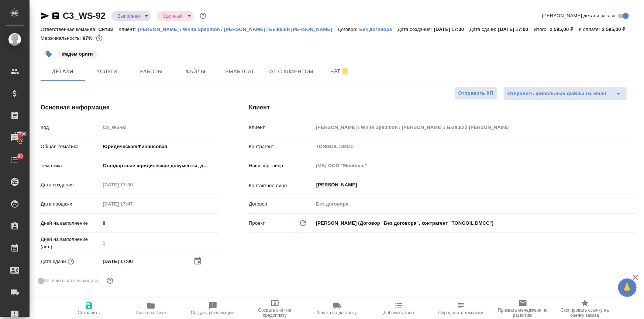
drag, startPoint x: 89, startPoint y: 306, endPoint x: 98, endPoint y: 301, distance: 9.9
click at [89, 306] on icon "button" at bounding box center [89, 306] width 7 height 7
type textarea "x"
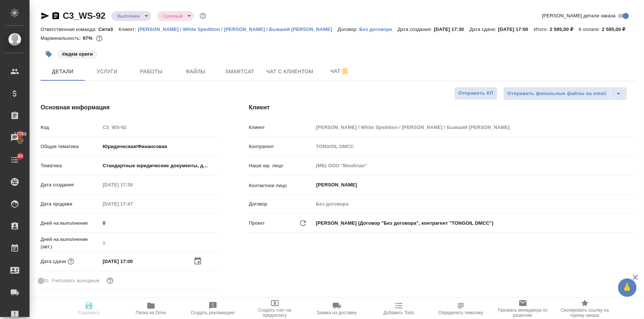
type textarea "x"
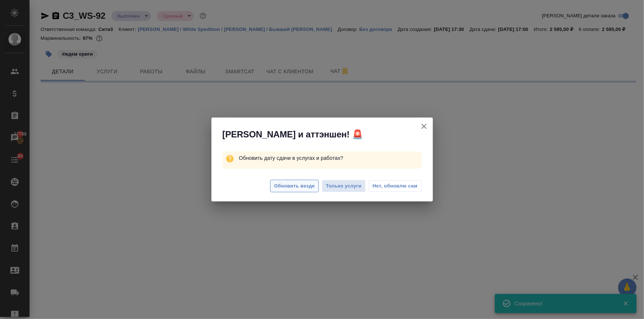
click at [292, 184] on span "Обновить везде" at bounding box center [294, 186] width 41 height 8
select select "RU"
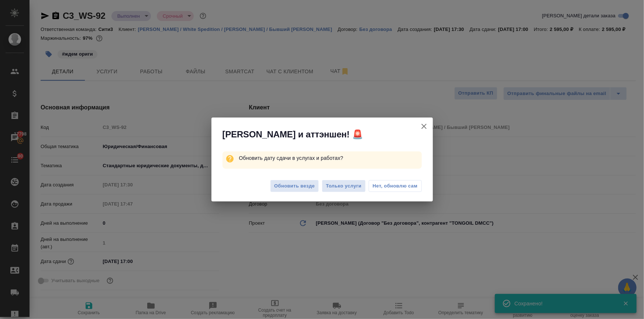
type textarea "x"
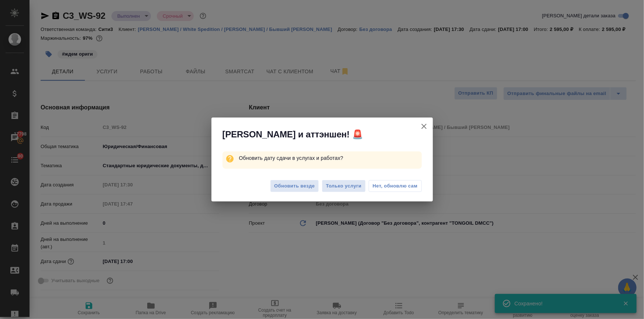
type textarea "x"
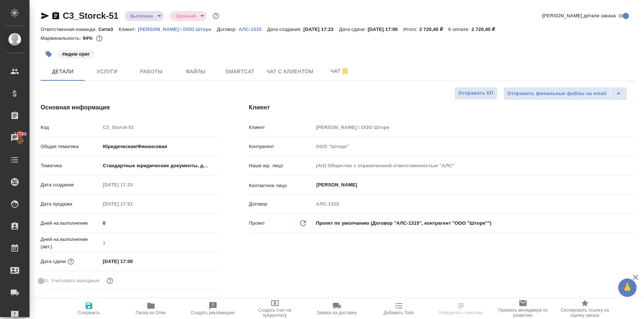
select select "RU"
type textarea "x"
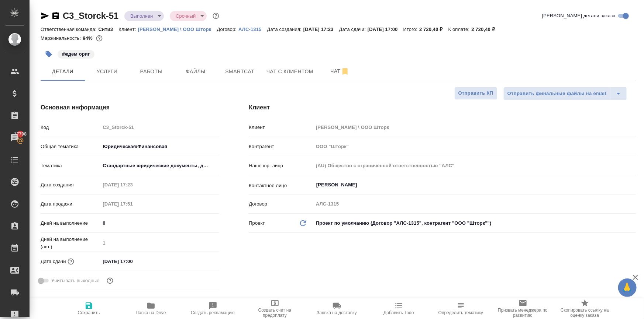
type textarea "x"
click at [159, 262] on input "[DATE] 17:00" at bounding box center [132, 261] width 65 height 11
click at [194, 259] on icon "button" at bounding box center [197, 261] width 9 height 9
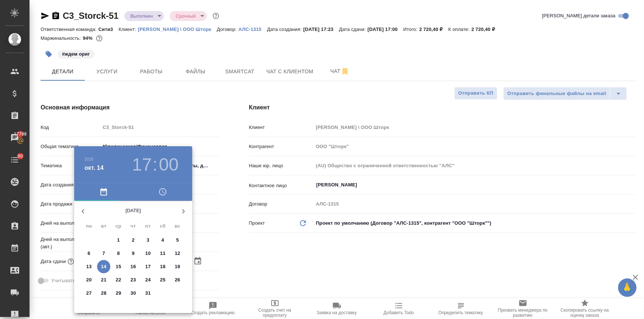
click at [146, 268] on p "17" at bounding box center [148, 266] width 6 height 7
type input "[DATE] 17:00"
type textarea "x"
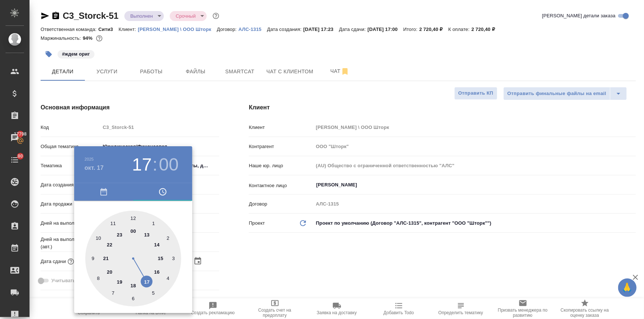
click at [249, 259] on div at bounding box center [322, 159] width 644 height 319
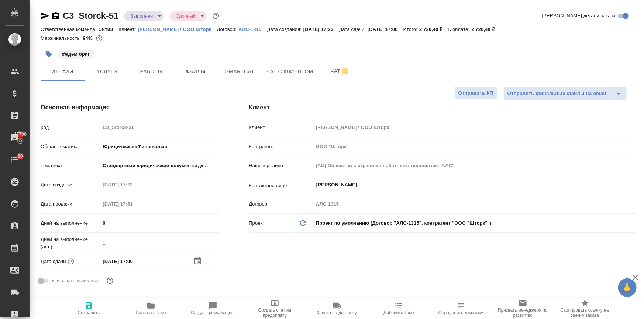
click at [91, 308] on icon "button" at bounding box center [89, 306] width 7 height 7
type textarea "x"
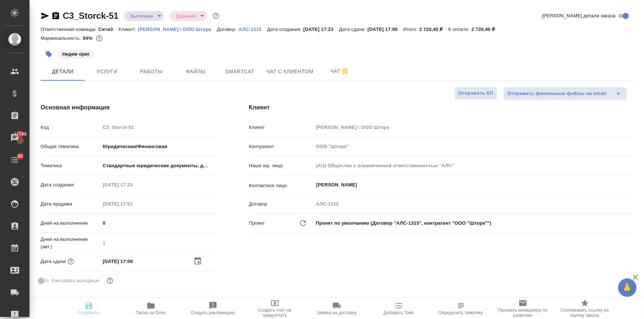
type textarea "x"
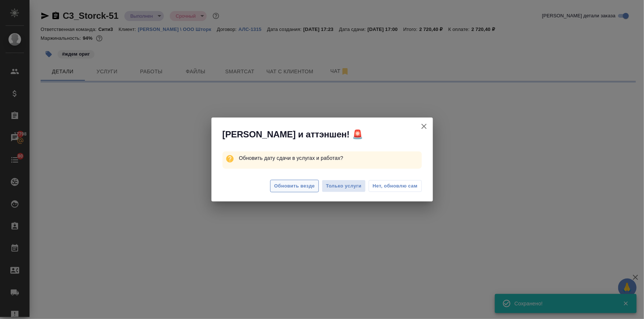
click at [295, 184] on span "Обновить везде" at bounding box center [294, 186] width 41 height 8
select select "RU"
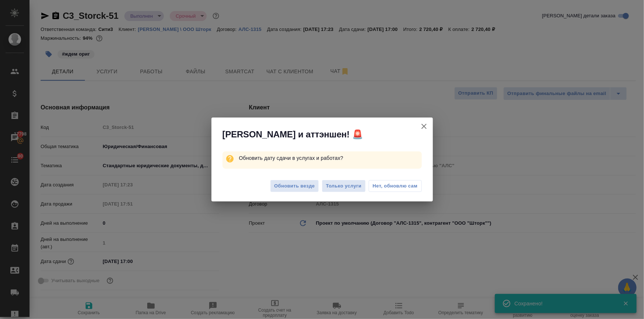
type textarea "x"
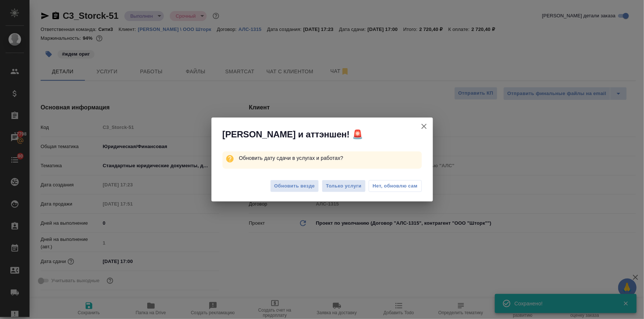
type textarea "x"
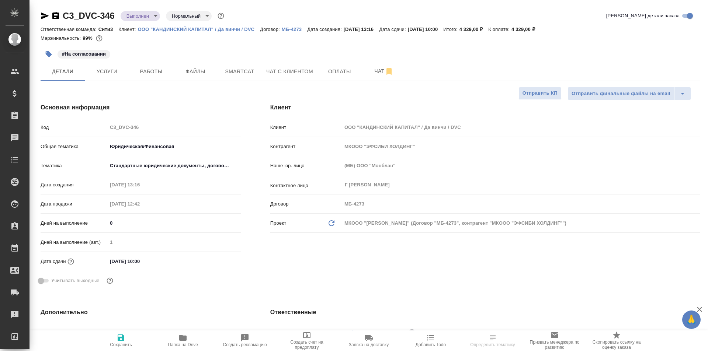
select select "RU"
type textarea "x"
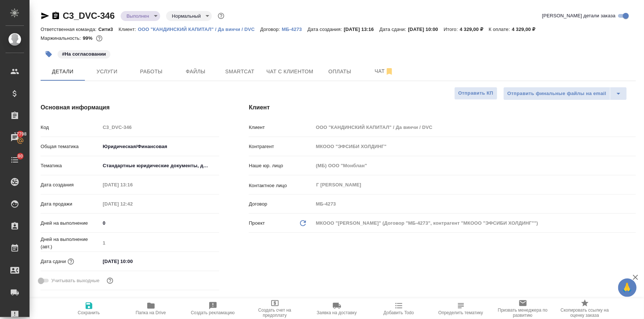
type textarea "x"
click at [150, 259] on input "14.10.2025 10:00" at bounding box center [132, 261] width 65 height 11
click at [197, 260] on icon "button" at bounding box center [197, 261] width 9 height 9
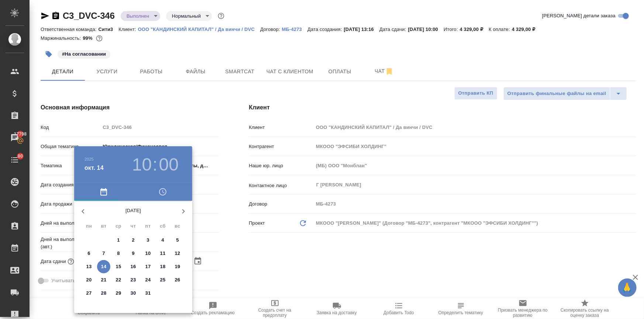
click at [144, 266] on span "17" at bounding box center [147, 266] width 13 height 7
type input "17.10.2025 10:00"
type textarea "x"
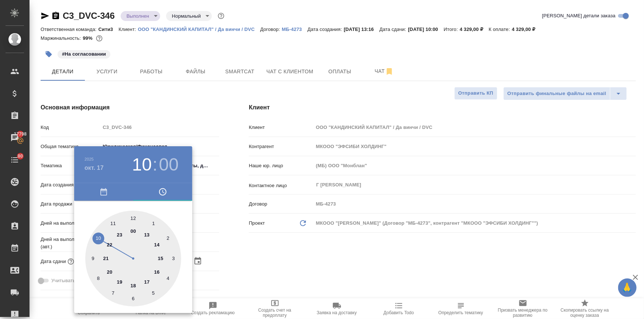
drag, startPoint x: 244, startPoint y: 271, endPoint x: 153, endPoint y: 294, distance: 93.6
click at [244, 272] on div at bounding box center [322, 159] width 644 height 319
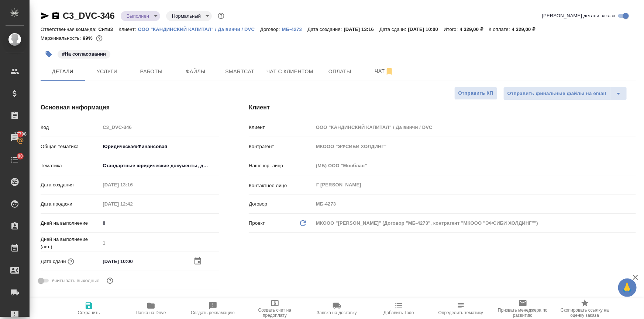
drag, startPoint x: 93, startPoint y: 312, endPoint x: 97, endPoint y: 309, distance: 4.8
click at [93, 312] on span "Сохранить" at bounding box center [89, 313] width 22 height 5
type textarea "x"
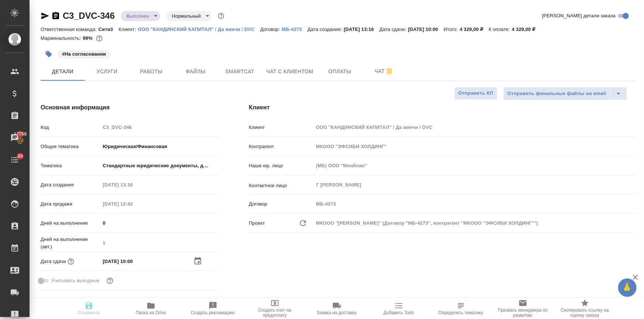
type textarea "x"
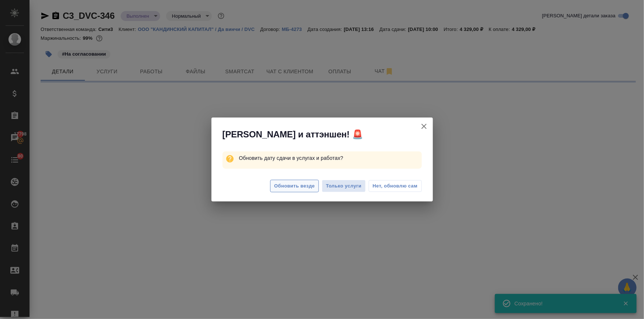
click at [282, 188] on span "Обновить везде" at bounding box center [294, 186] width 41 height 8
select select "RU"
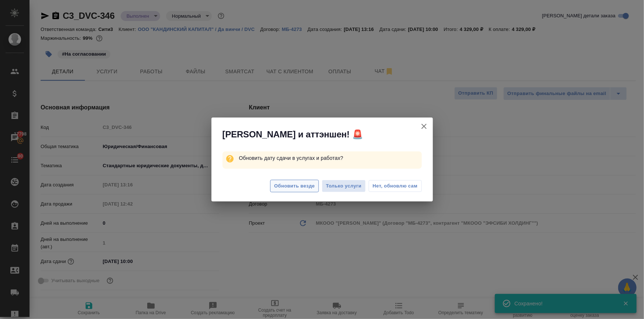
type textarea "x"
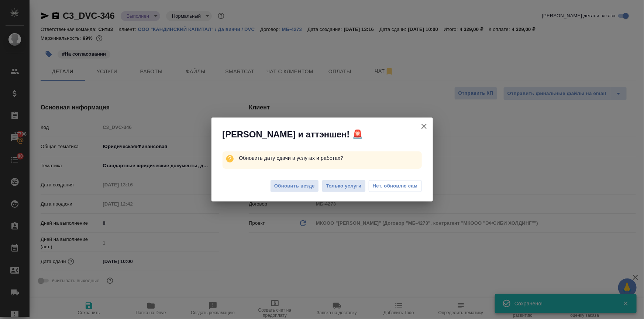
type textarea "x"
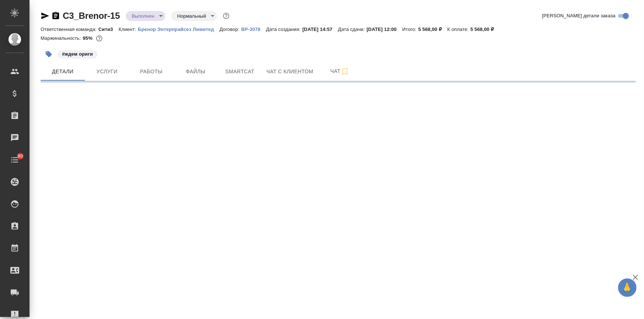
select select "RU"
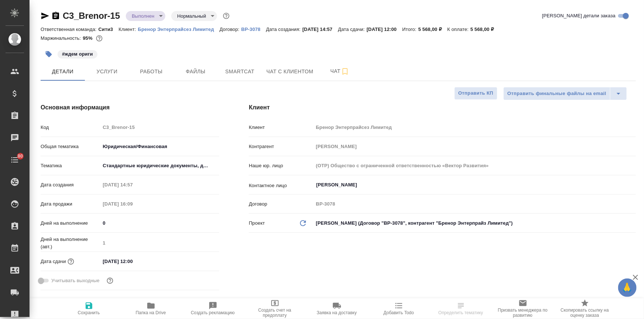
type textarea "x"
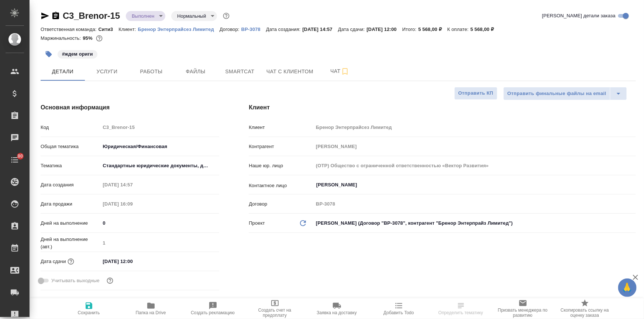
type textarea "x"
select select "RU"
type textarea "x"
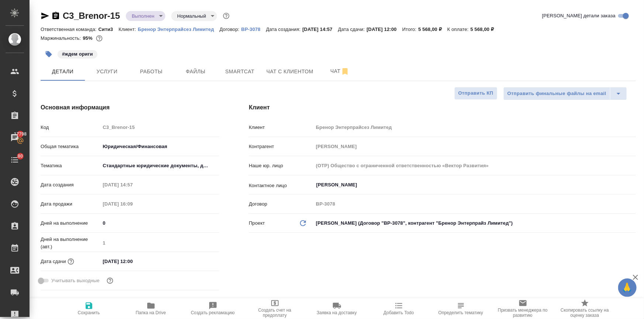
type textarea "x"
click at [147, 264] on input "[DATE] 12:00" at bounding box center [132, 261] width 65 height 11
click at [198, 262] on icon "button" at bounding box center [197, 260] width 7 height 7
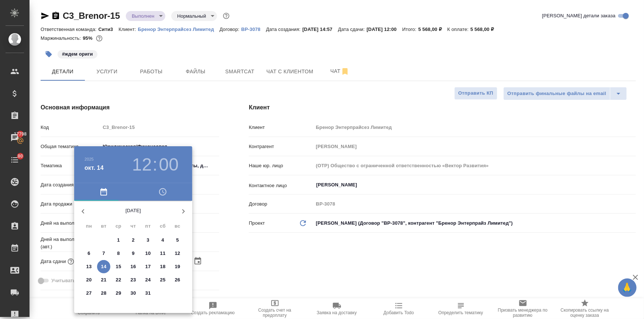
click at [148, 267] on p "17" at bounding box center [148, 266] width 6 height 7
type input "17.10.2025 12:00"
type textarea "x"
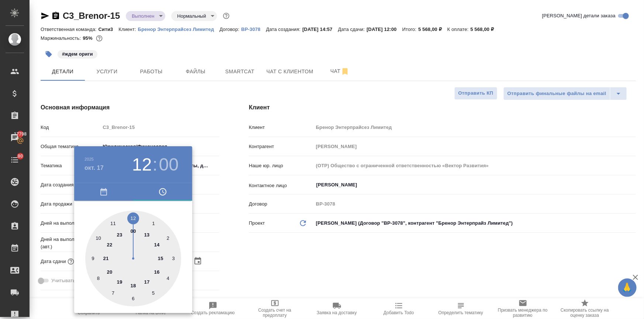
drag, startPoint x: 244, startPoint y: 243, endPoint x: 223, endPoint y: 257, distance: 25.6
click at [243, 245] on div at bounding box center [322, 159] width 644 height 319
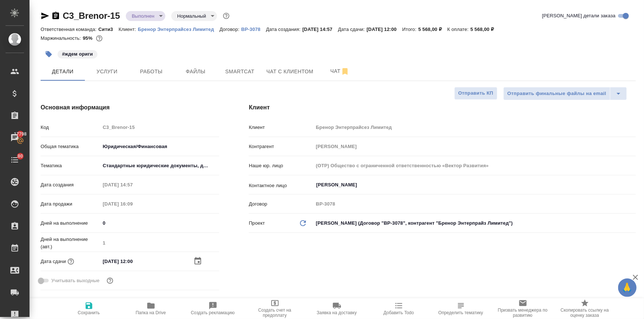
click at [92, 305] on icon "button" at bounding box center [88, 306] width 9 height 9
type textarea "x"
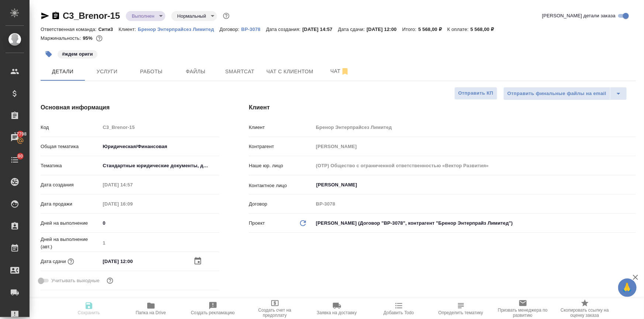
type textarea "x"
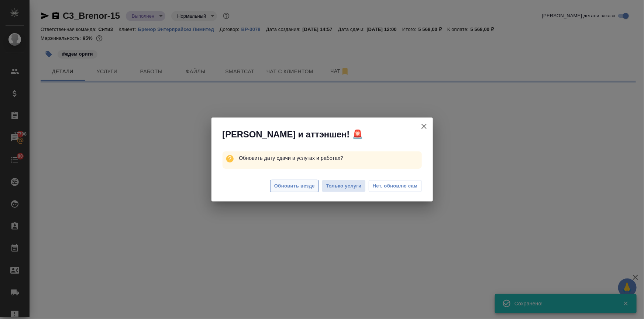
select select "RU"
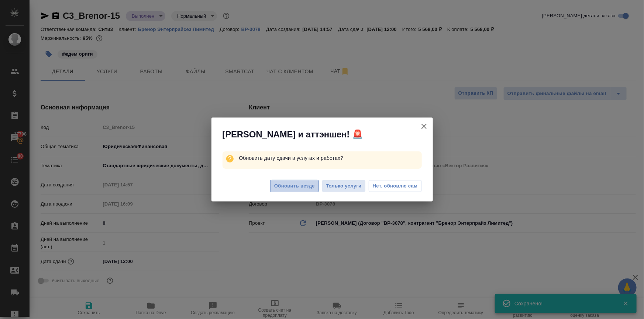
click at [288, 187] on span "Обновить везде" at bounding box center [294, 186] width 41 height 8
type textarea "x"
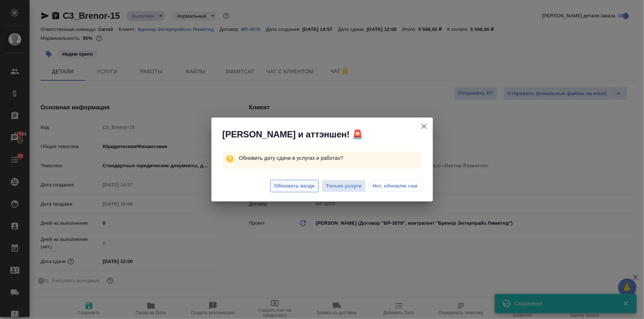
type textarea "x"
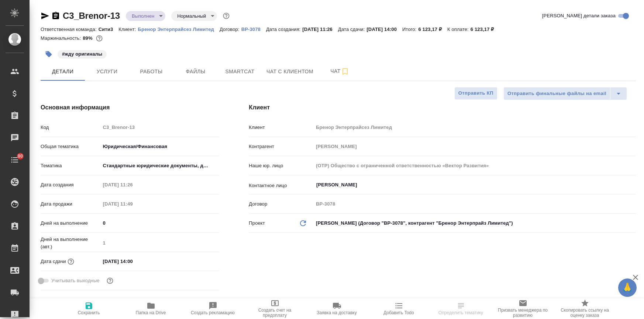
select select "RU"
type textarea "x"
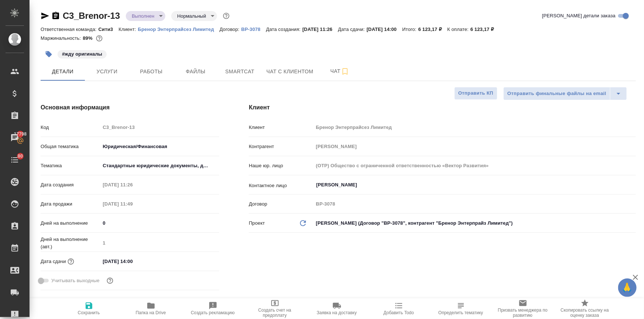
click at [148, 262] on input "13.10.2025 14:00" at bounding box center [132, 261] width 65 height 11
click at [302, 263] on div "Клиент Клиент Бренор Энтерпрайсез Лимитед Контрагент Бренор Энтерпрайз Лимитед …" at bounding box center [442, 199] width 416 height 220
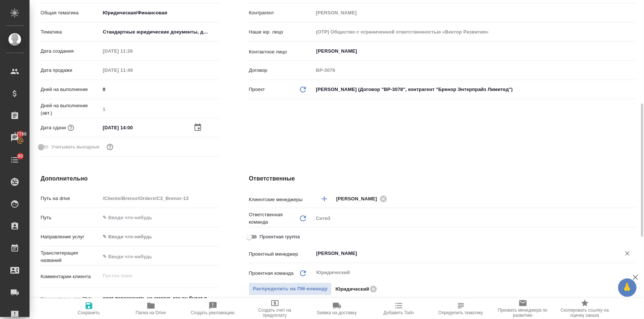
scroll to position [235, 0]
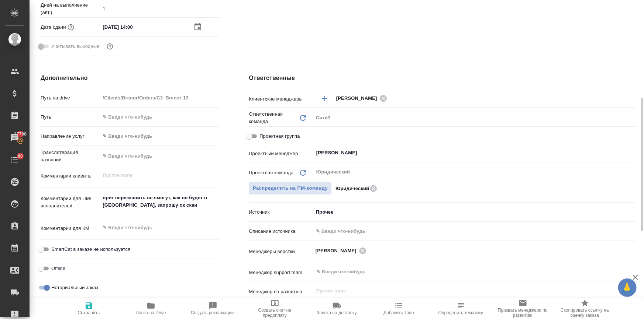
click at [327, 215] on body "🙏 .cls-1 fill:#fff; AWATERA Ilina Ekaterina Клиенты Спецификации Заказы 17798 Ч…" at bounding box center [322, 189] width 644 height 379
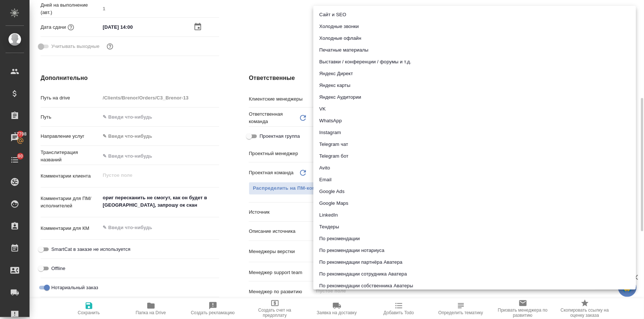
scroll to position [17, 0]
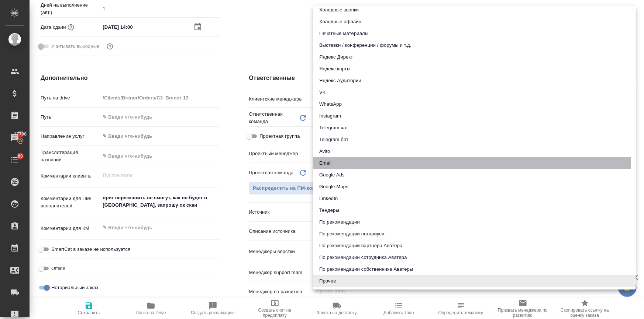
click at [328, 160] on li "Email" at bounding box center [474, 163] width 322 height 12
type textarea "x"
type input "emailAds"
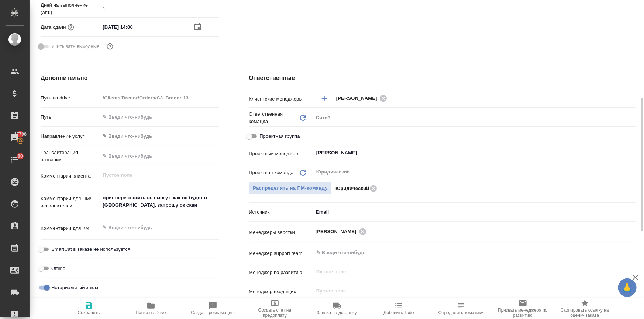
drag, startPoint x: 96, startPoint y: 304, endPoint x: 91, endPoint y: 306, distance: 5.4
click at [93, 306] on span "Сохранить" at bounding box center [88, 309] width 53 height 14
type textarea "x"
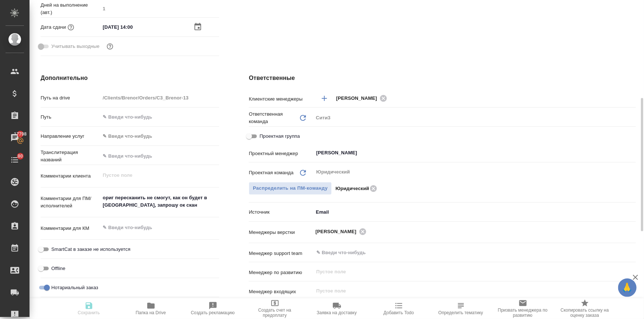
type textarea "x"
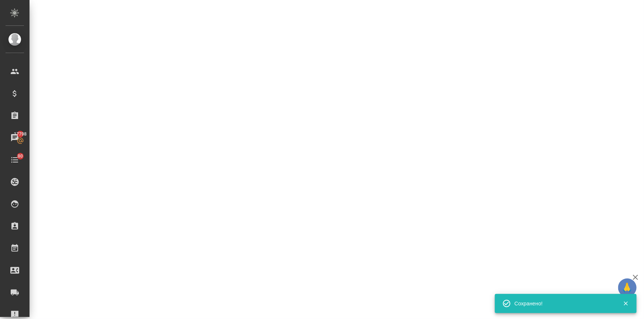
select select "RU"
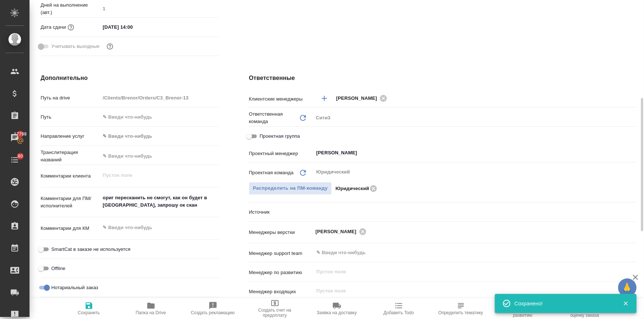
type textarea "x"
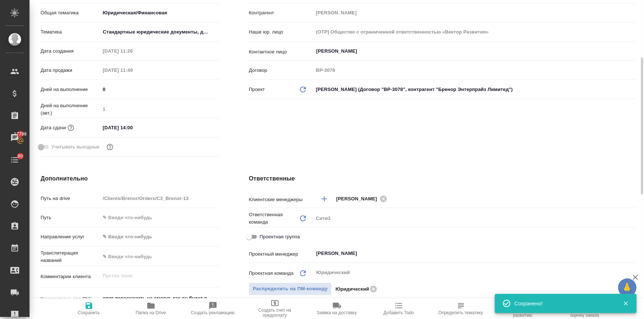
click at [160, 122] on input "13.10.2025 14:00" at bounding box center [132, 127] width 65 height 11
click at [195, 125] on icon "button" at bounding box center [197, 126] width 7 height 7
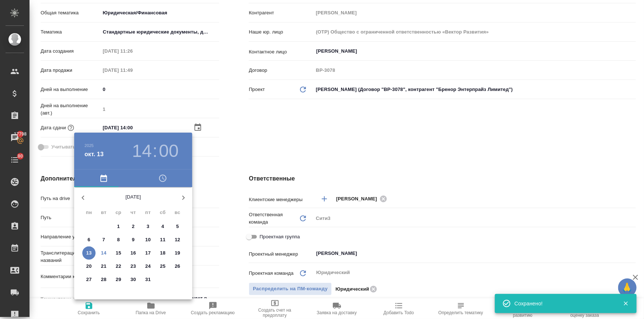
click at [146, 254] on p "17" at bounding box center [148, 253] width 6 height 7
type input "17.10.2025 14:00"
type textarea "x"
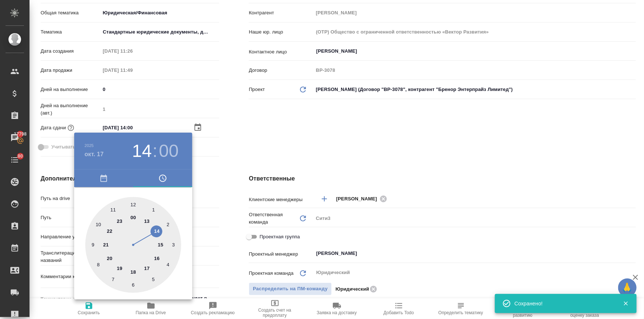
click at [252, 227] on div at bounding box center [322, 159] width 644 height 319
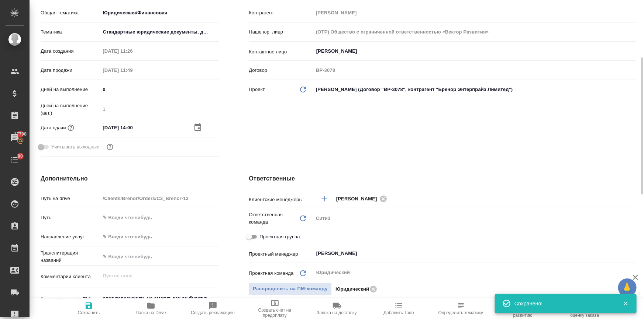
click at [84, 313] on span "Сохранить" at bounding box center [89, 313] width 22 height 5
type textarea "x"
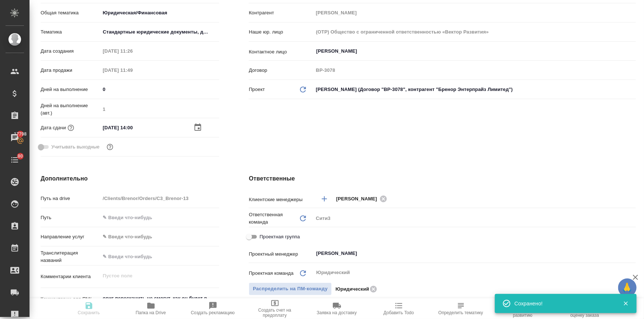
type textarea "x"
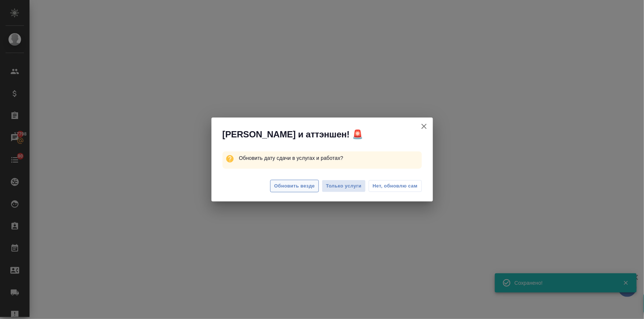
select select "RU"
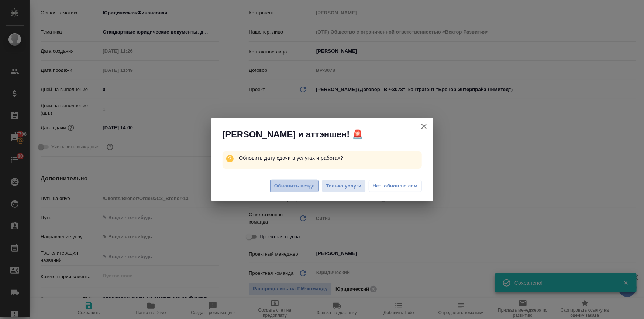
click at [284, 188] on span "Обновить везде" at bounding box center [294, 186] width 41 height 8
type textarea "x"
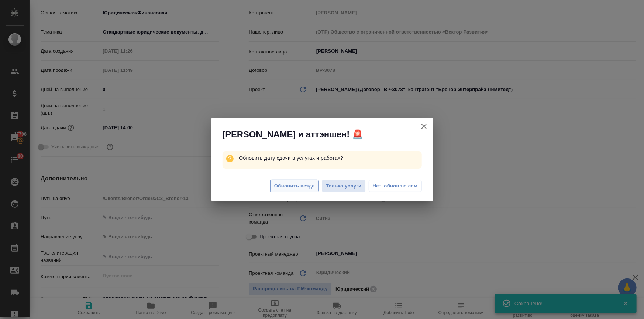
type textarea "x"
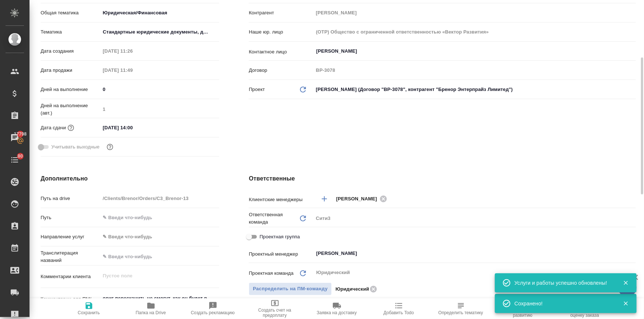
scroll to position [0, 0]
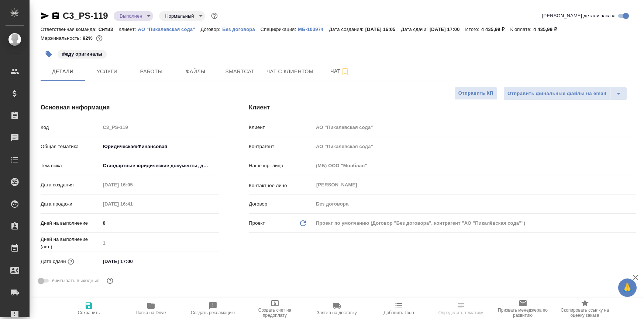
select select "RU"
type textarea "x"
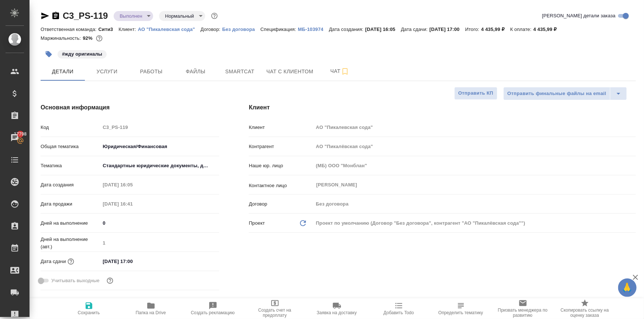
type textarea "x"
click at [153, 266] on input "[DATE] 17:00" at bounding box center [132, 261] width 65 height 11
click at [216, 219] on input "0" at bounding box center [159, 223] width 118 height 11
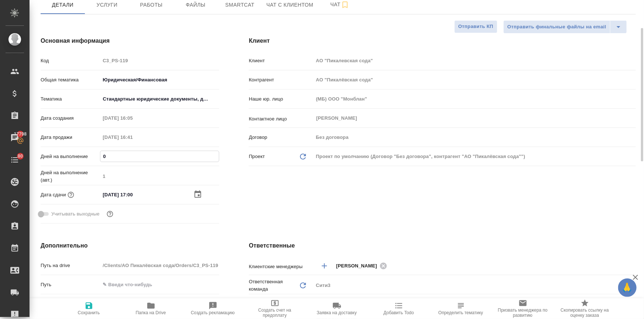
scroll to position [100, 0]
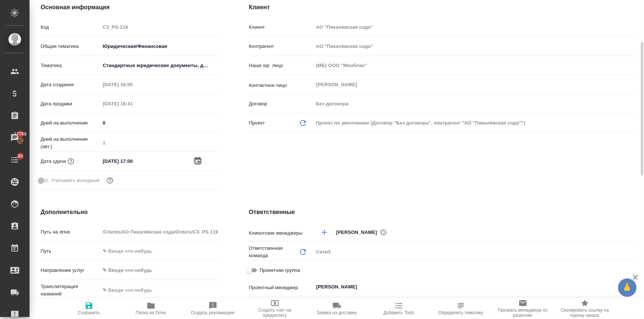
click at [195, 158] on icon "button" at bounding box center [197, 160] width 7 height 7
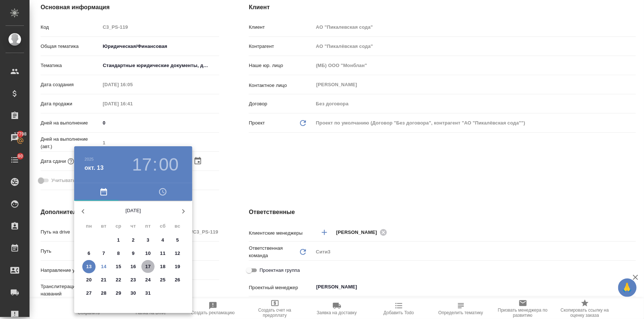
click at [148, 266] on p "17" at bounding box center [148, 266] width 6 height 7
type input "17.10.2025 17:00"
type textarea "x"
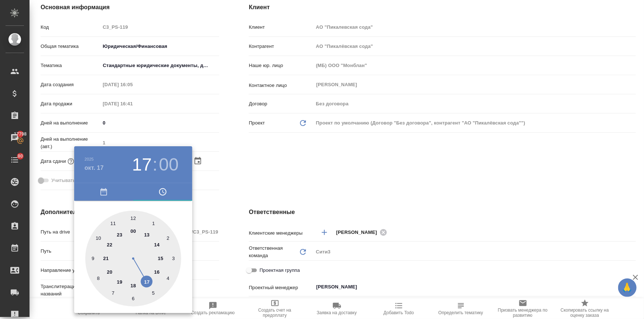
click at [224, 256] on div at bounding box center [322, 159] width 644 height 319
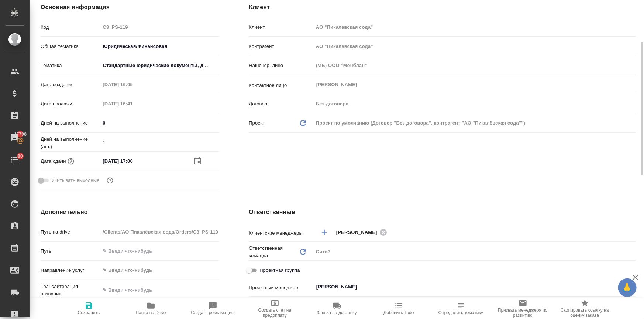
click at [93, 307] on icon "button" at bounding box center [88, 306] width 9 height 9
type textarea "x"
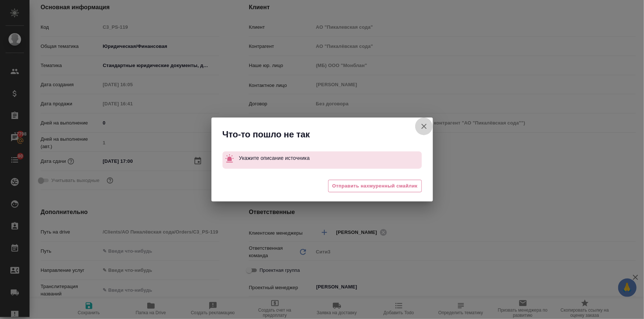
click at [424, 124] on icon "button" at bounding box center [423, 126] width 9 height 9
type textarea "x"
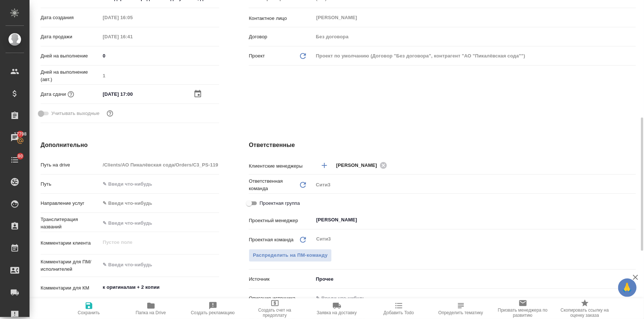
scroll to position [235, 0]
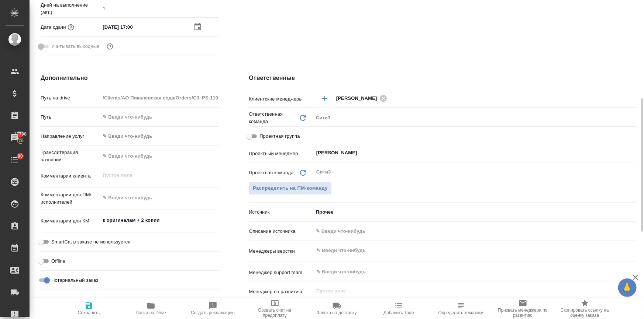
click at [322, 209] on body "🙏 .cls-1 fill:#fff; AWATERA Ilina Ekaterina Клиенты Спецификации Заказы 17798 Ч…" at bounding box center [322, 189] width 644 height 379
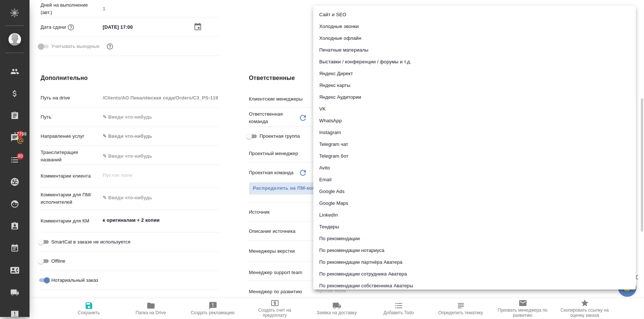
scroll to position [17, 0]
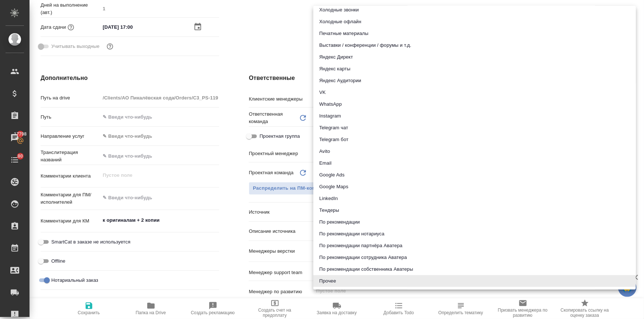
drag, startPoint x: 324, startPoint y: 166, endPoint x: 294, endPoint y: 177, distance: 32.2
click at [324, 166] on li "Email" at bounding box center [474, 163] width 322 height 12
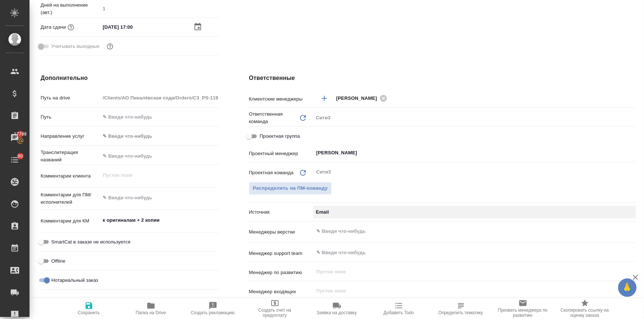
type textarea "x"
type input "emailAds"
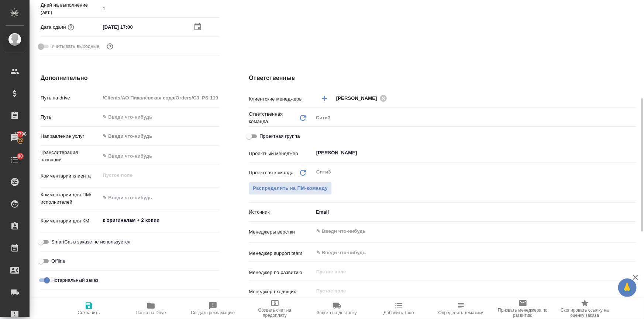
click at [88, 315] on span "Сохранить" at bounding box center [89, 313] width 22 height 5
type textarea "x"
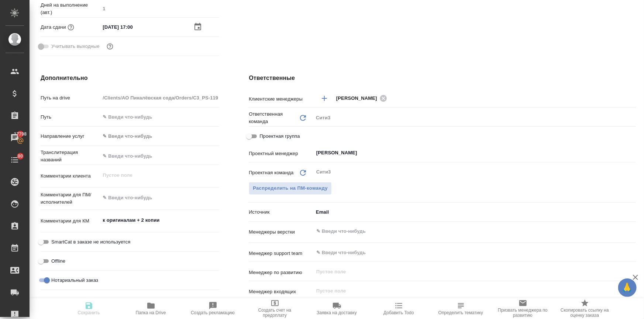
type textarea "x"
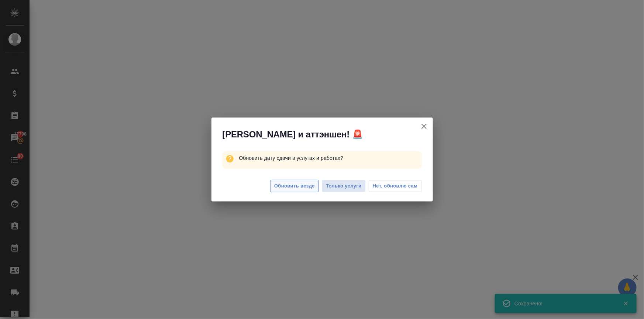
select select "RU"
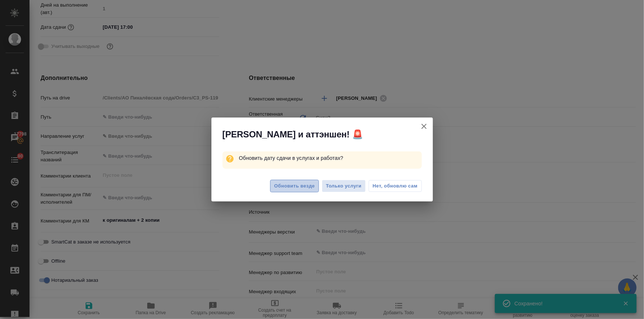
click at [290, 187] on span "Обновить везде" at bounding box center [294, 186] width 41 height 8
type textarea "x"
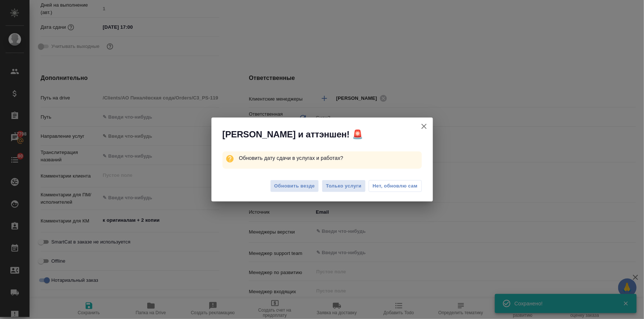
type textarea "x"
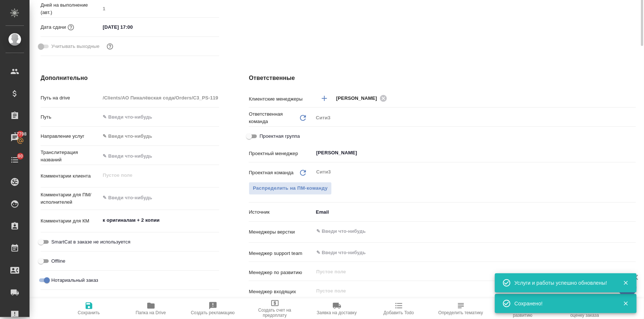
scroll to position [100, 0]
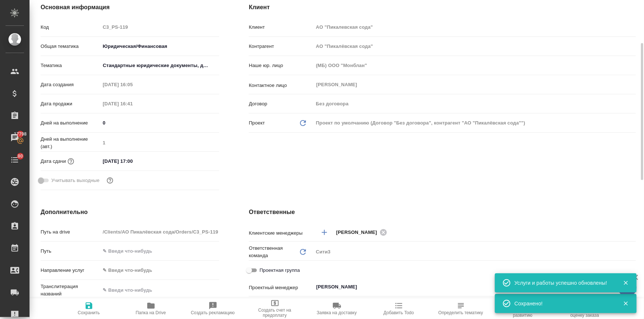
click at [148, 163] on input "17.10.2025 17:00" at bounding box center [132, 161] width 65 height 11
click at [196, 159] on icon "button" at bounding box center [197, 160] width 9 height 9
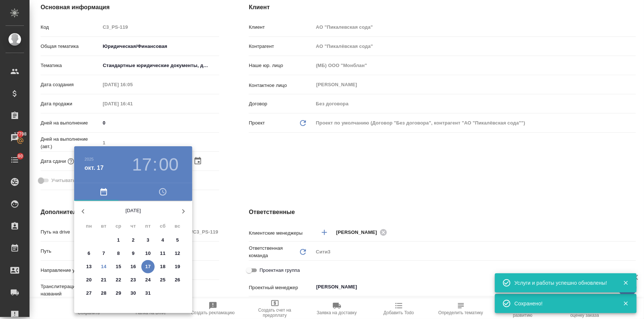
click at [214, 229] on div at bounding box center [322, 159] width 644 height 319
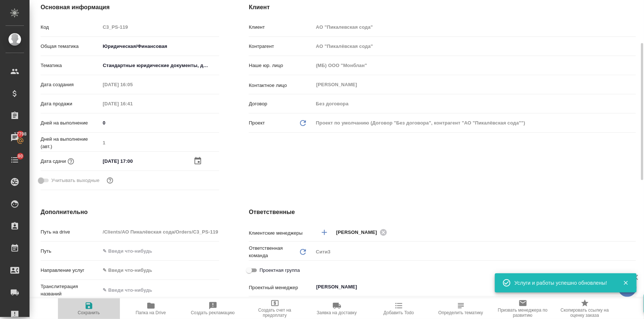
click at [93, 307] on span "Сохранить" at bounding box center [88, 309] width 53 height 14
type textarea "x"
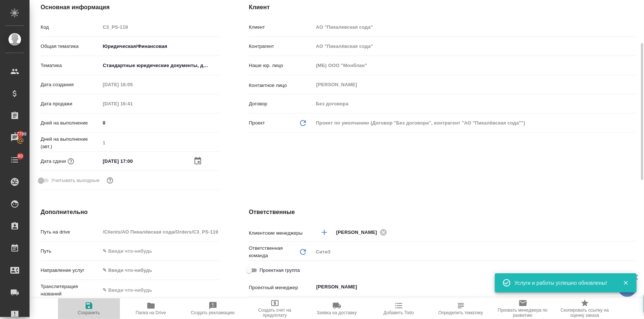
type textarea "x"
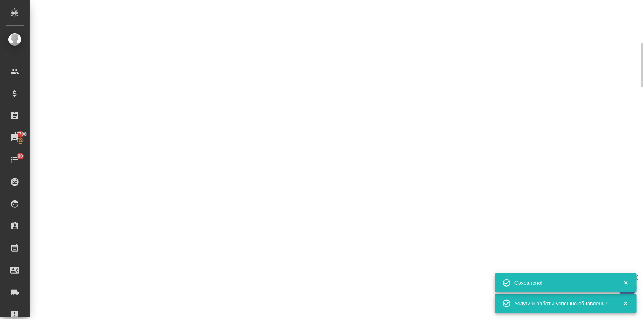
select select "RU"
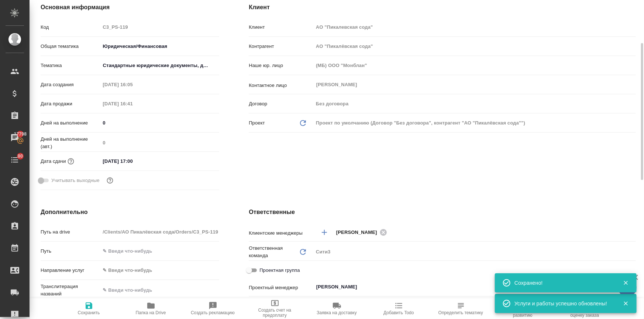
type textarea "x"
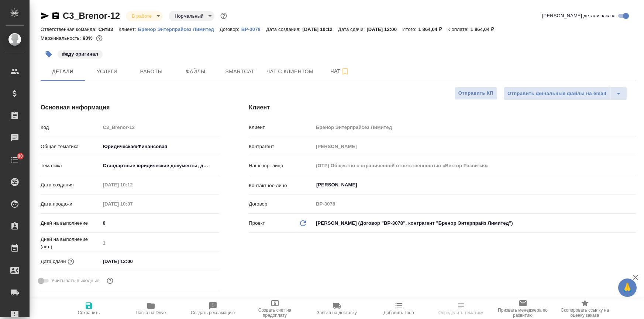
select select "RU"
type textarea "x"
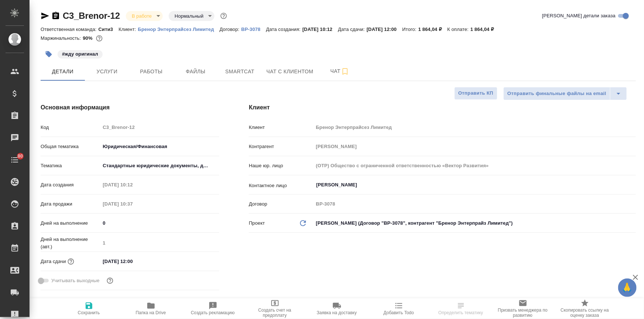
type textarea "x"
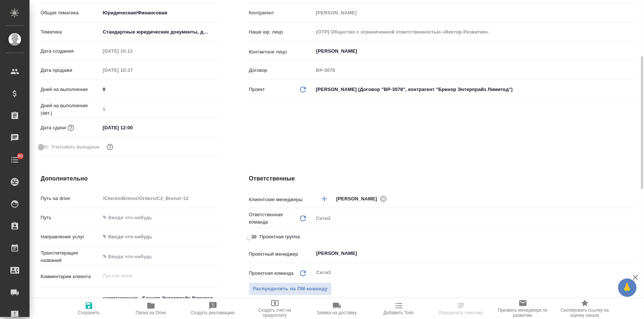
click at [157, 125] on input "[DATE] 12:00" at bounding box center [132, 127] width 65 height 11
click at [198, 125] on icon "button" at bounding box center [197, 126] width 7 height 7
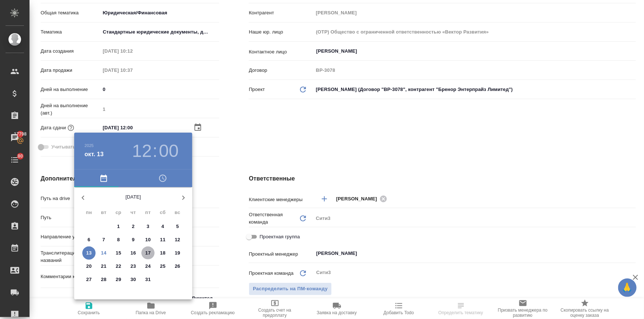
click at [146, 253] on p "17" at bounding box center [148, 253] width 6 height 7
type input "[DATE] 12:00"
type textarea "x"
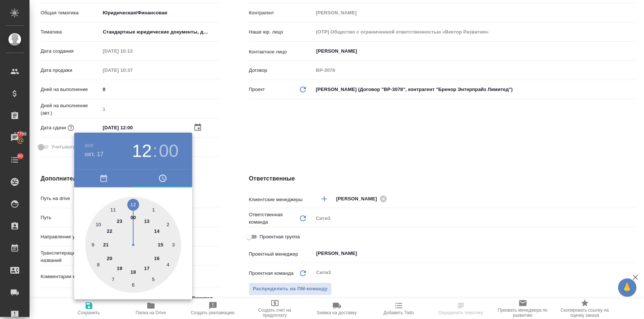
click at [236, 231] on div at bounding box center [322, 159] width 644 height 319
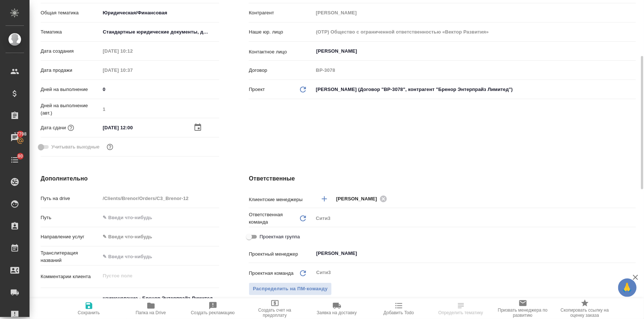
click at [96, 312] on span "Сохранить" at bounding box center [89, 313] width 22 height 5
type textarea "x"
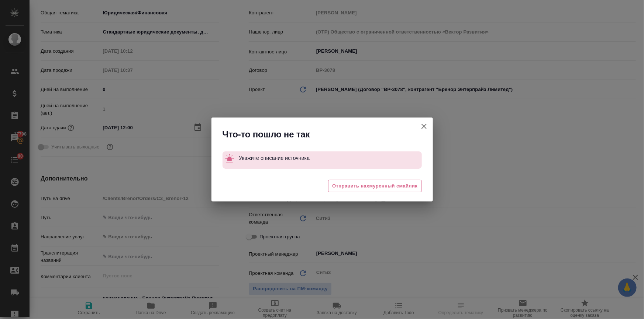
click at [420, 126] on icon "button" at bounding box center [423, 126] width 9 height 9
type textarea "x"
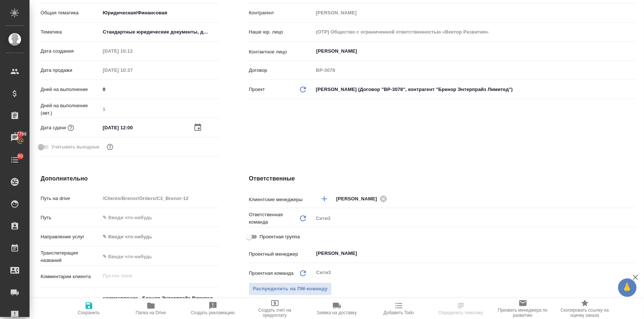
scroll to position [268, 0]
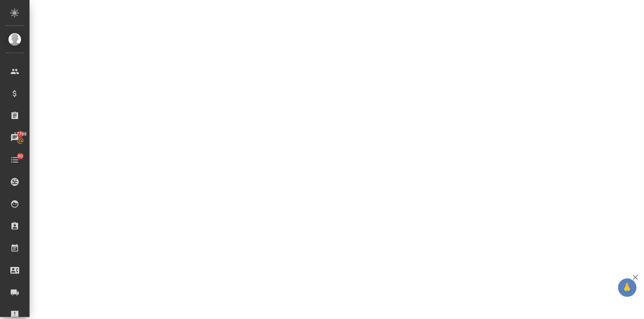
select select "RU"
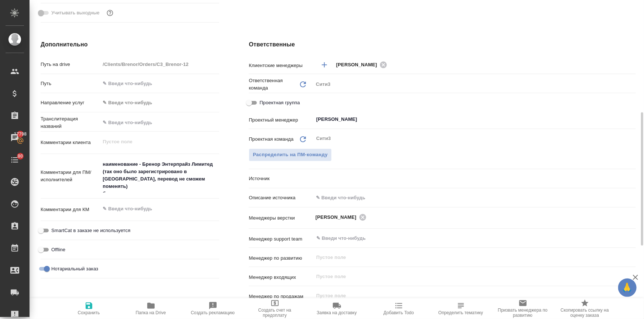
type textarea "x"
click at [324, 178] on body "🙏 .cls-1 fill:#fff; AWATERA Ilina Ekaterina Клиенты Спецификации Заказы 17798 Ч…" at bounding box center [322, 189] width 644 height 379
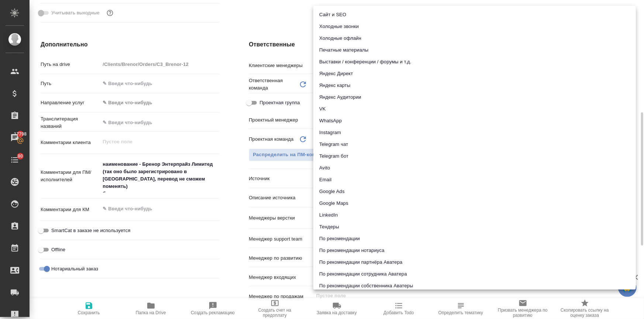
scroll to position [17, 0]
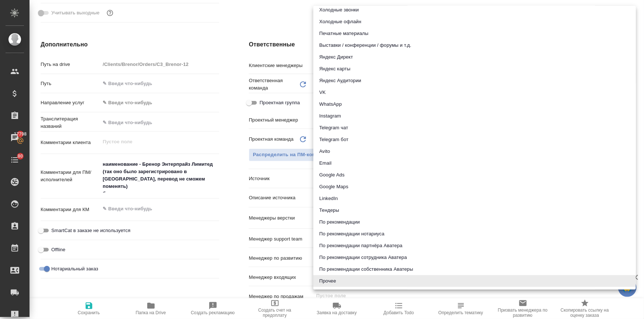
click at [327, 166] on li "Email" at bounding box center [474, 163] width 322 height 12
type textarea "x"
type input "emailAds"
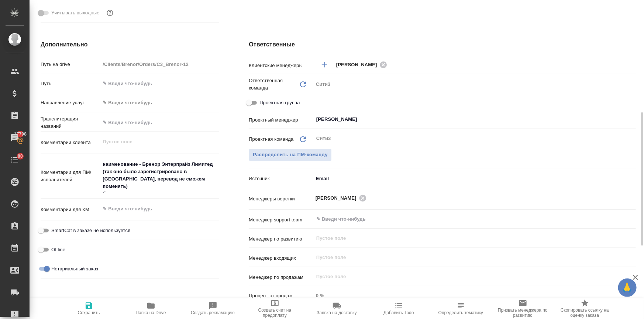
click at [92, 306] on span "Сохранить" at bounding box center [88, 309] width 53 height 14
type textarea "x"
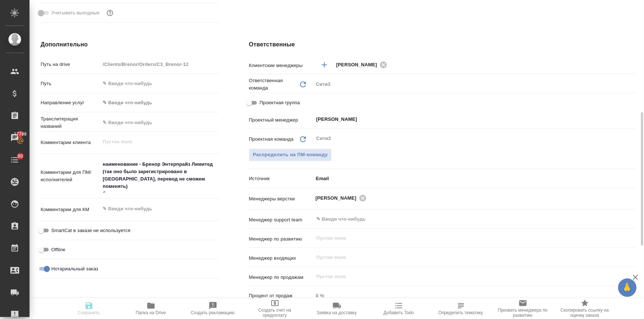
type textarea "x"
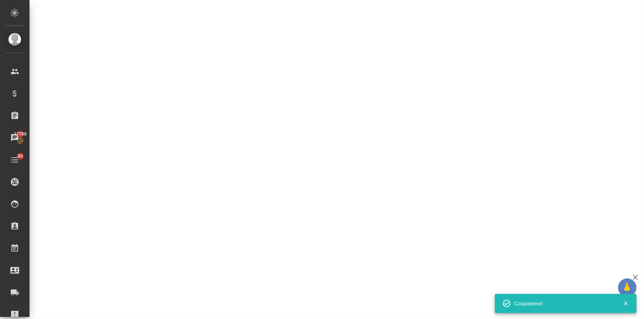
select select "RU"
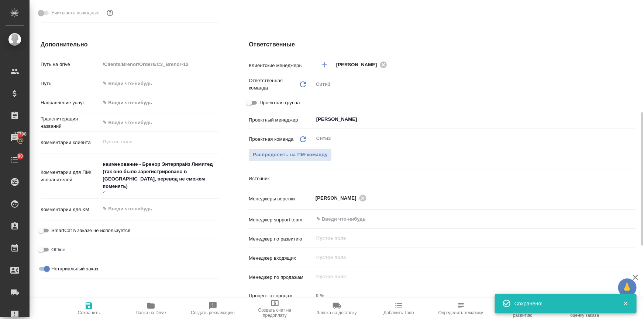
type textarea "x"
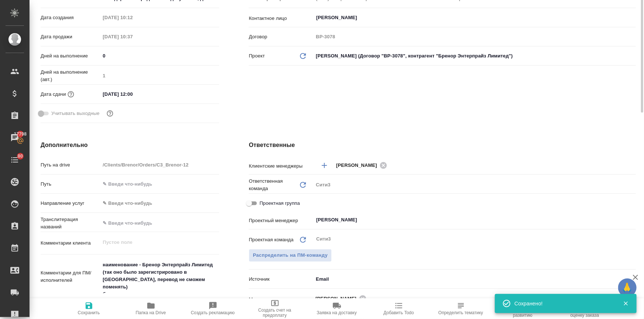
scroll to position [67, 0]
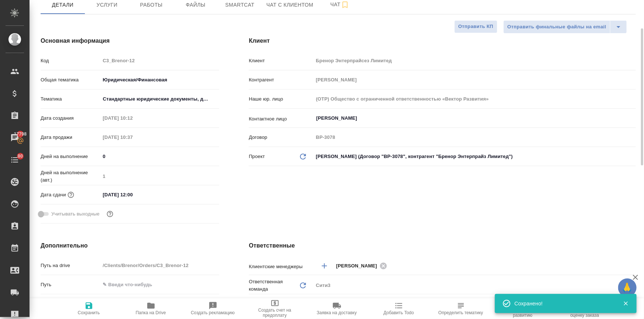
click at [145, 193] on input "13.10.2025 12:00" at bounding box center [132, 195] width 65 height 11
click at [195, 194] on icon "button" at bounding box center [197, 194] width 9 height 9
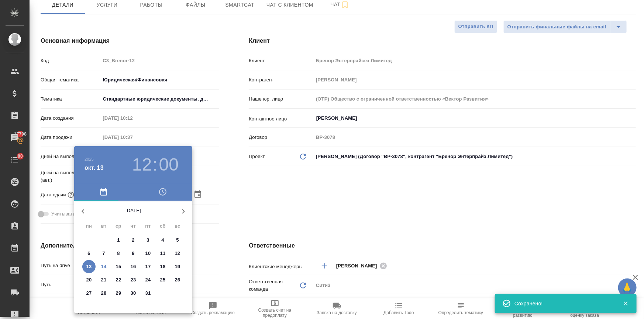
click at [142, 265] on span "17" at bounding box center [147, 266] width 13 height 7
type input "17.10.2025 12:00"
type textarea "x"
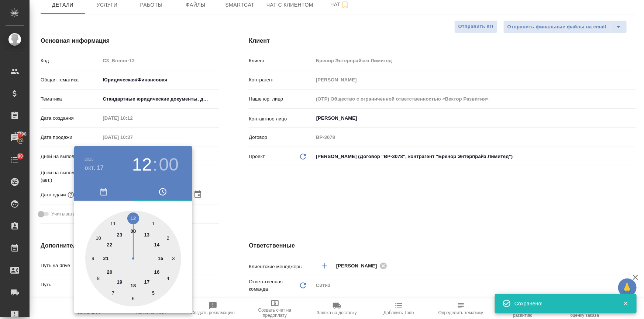
click at [231, 236] on div at bounding box center [322, 159] width 644 height 319
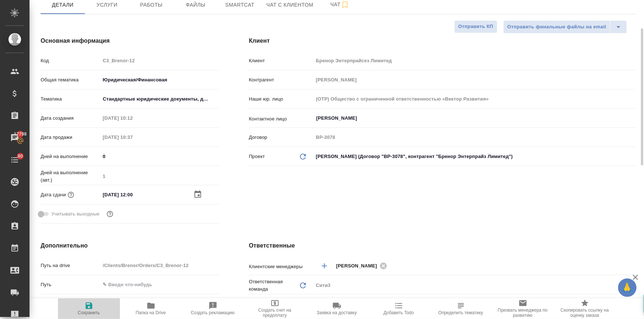
click at [91, 308] on icon "button" at bounding box center [88, 306] width 9 height 9
type textarea "x"
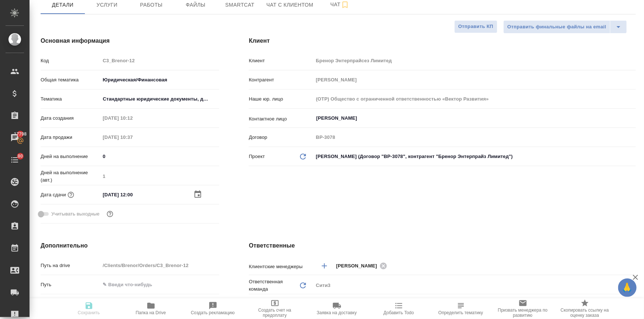
type textarea "x"
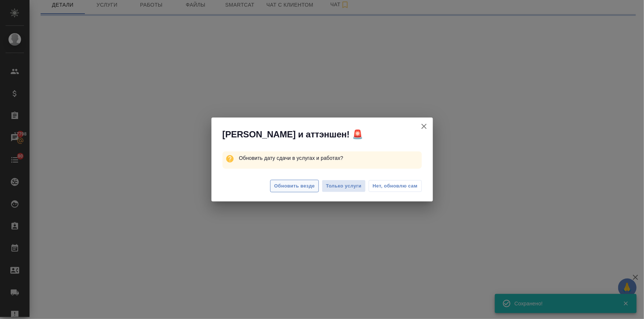
select select "RU"
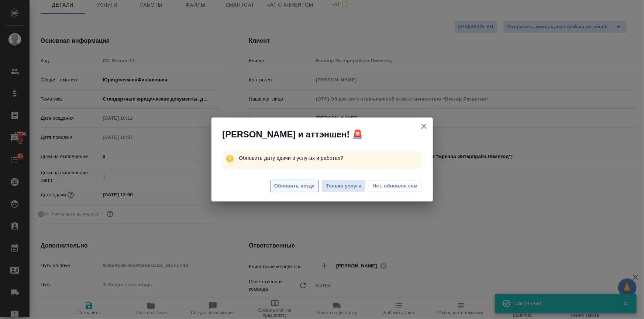
click at [293, 188] on span "Обновить везде" at bounding box center [294, 186] width 41 height 8
type textarea "x"
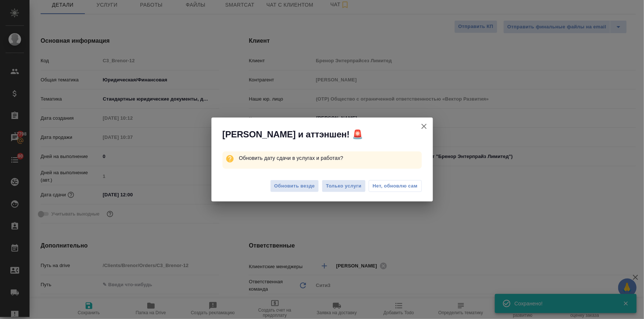
type textarea "x"
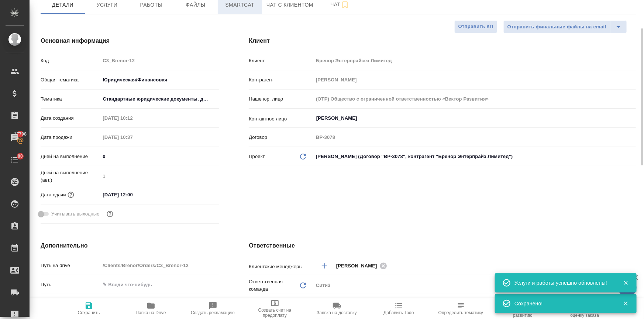
scroll to position [0, 0]
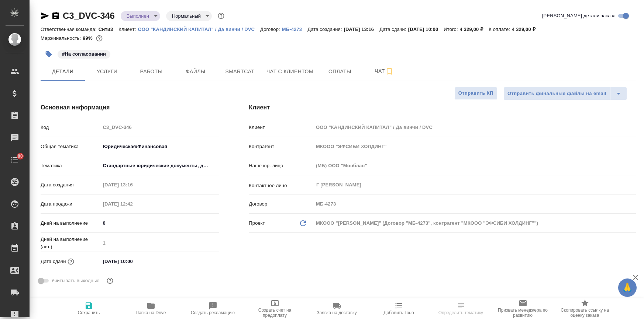
select select "RU"
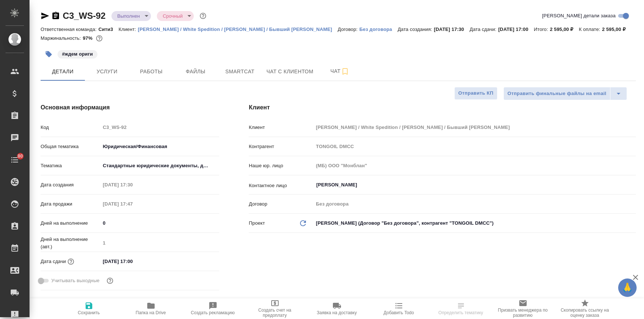
select select "RU"
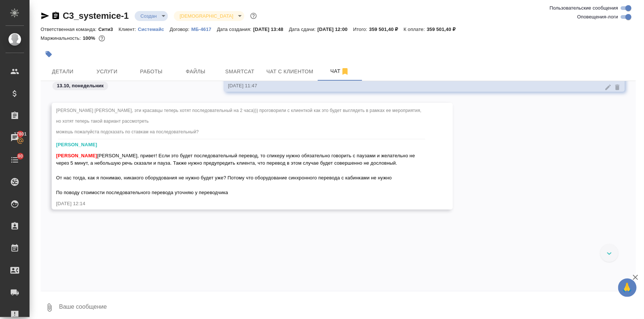
scroll to position [1763, 0]
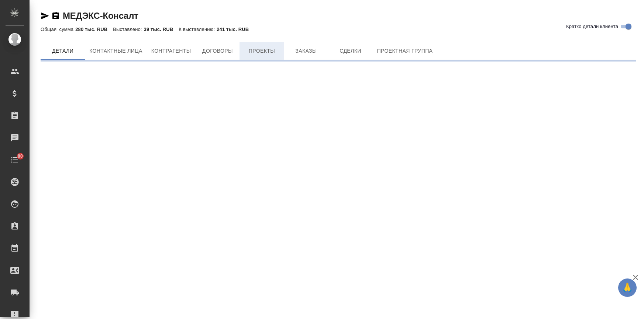
click at [304, 51] on span "Заказы" at bounding box center [305, 50] width 35 height 9
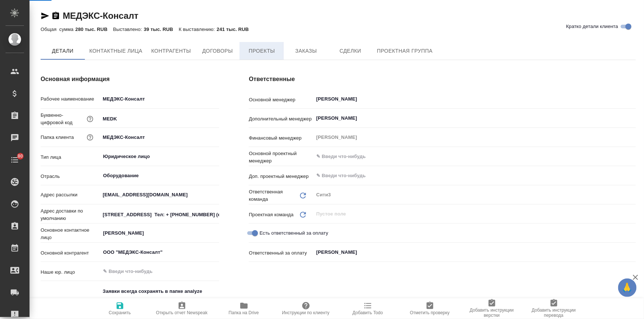
type textarea "x"
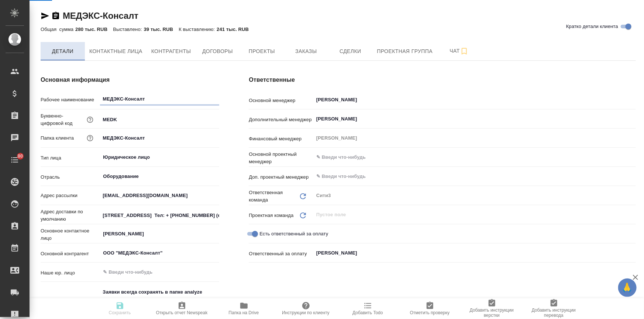
type textarea "x"
click at [292, 48] on span "Заказы" at bounding box center [305, 51] width 35 height 9
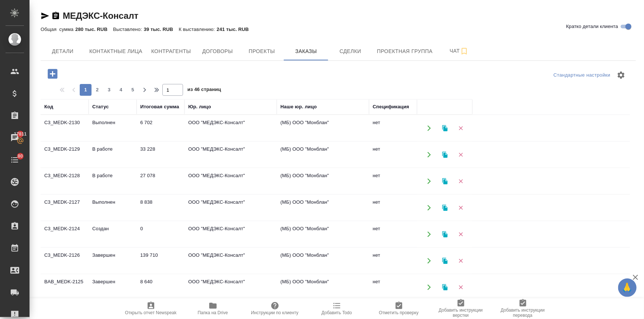
click at [49, 70] on icon "button" at bounding box center [53, 74] width 10 height 10
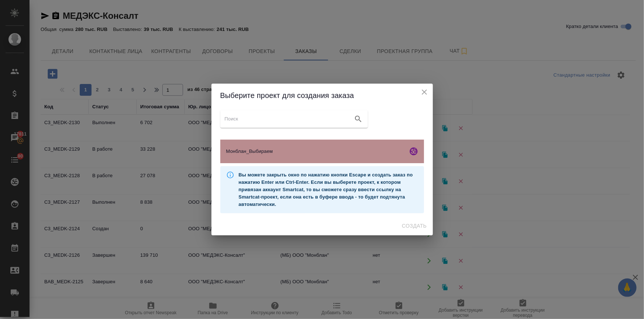
click at [254, 146] on div "Монблан_Выбираем" at bounding box center [322, 152] width 204 height 24
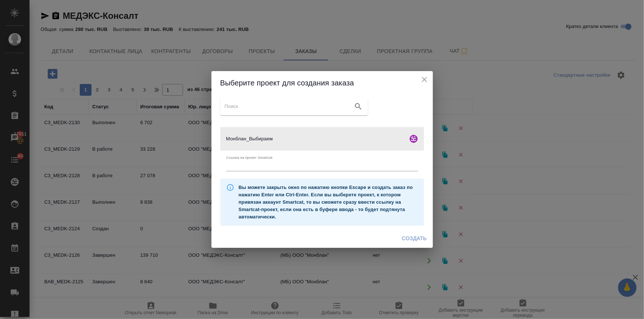
click at [409, 239] on span "Создать" at bounding box center [414, 238] width 25 height 9
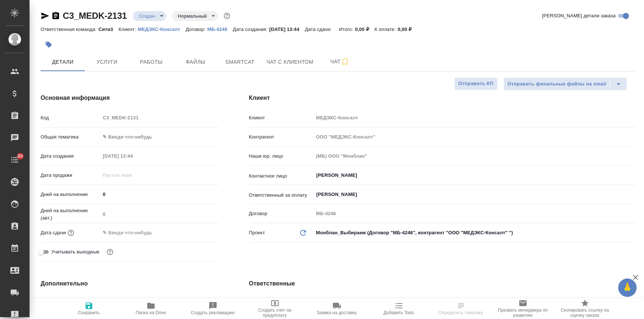
select select "RU"
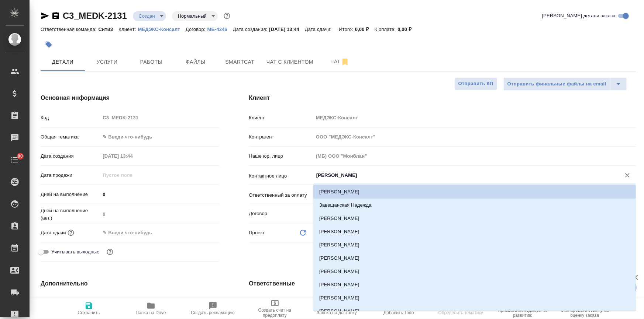
click at [342, 176] on input "[PERSON_NAME]" at bounding box center [461, 175] width 293 height 9
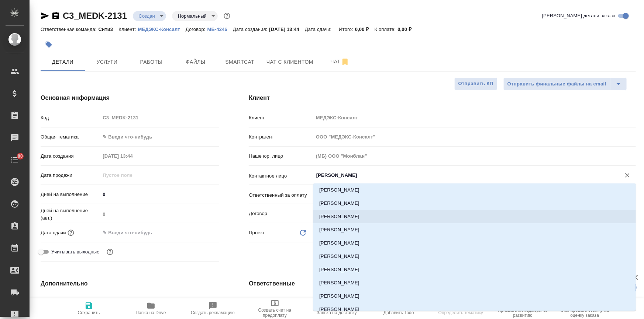
scroll to position [87, 0]
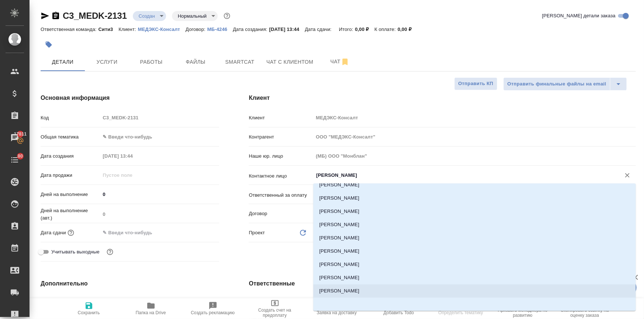
drag, startPoint x: 327, startPoint y: 291, endPoint x: 314, endPoint y: 291, distance: 13.3
click at [327, 292] on li "Шабалина Ольга" at bounding box center [474, 291] width 322 height 13
type input "Шабалина Ольга"
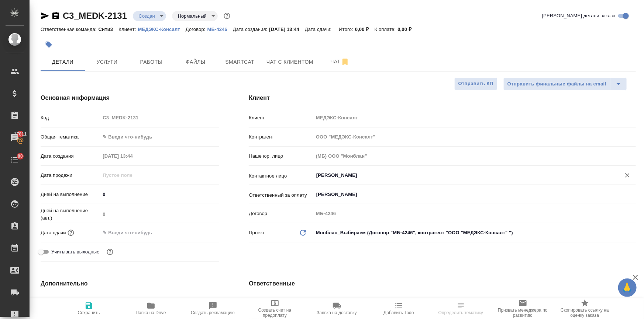
click at [131, 138] on body "🙏 .cls-1 fill:#fff; AWATERA Ilina Ekaterina Клиенты Спецификации Заказы 17811 Ч…" at bounding box center [322, 189] width 644 height 379
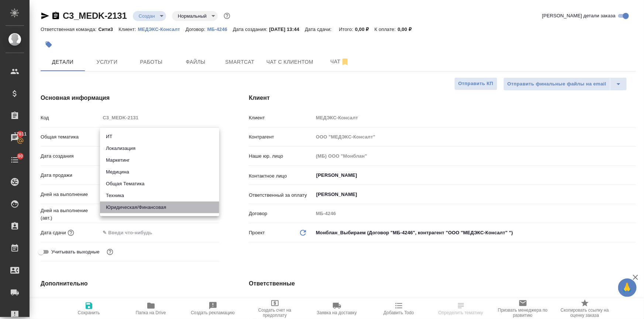
click at [133, 209] on li "Юридическая/Финансовая" at bounding box center [159, 208] width 119 height 12
type input "yr-fn"
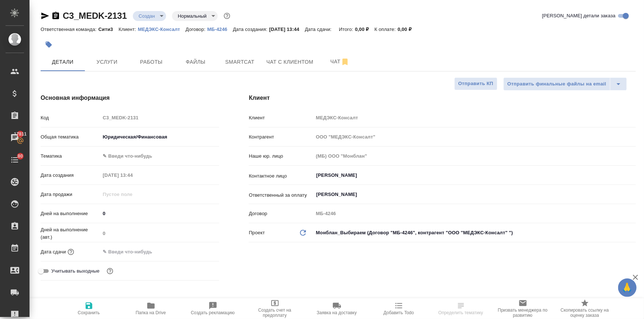
click at [128, 157] on body "🙏 .cls-1 fill:#fff; AWATERA Ilina Ekaterina Клиенты Спецификации Заказы 17811 Ч…" at bounding box center [322, 189] width 644 height 379
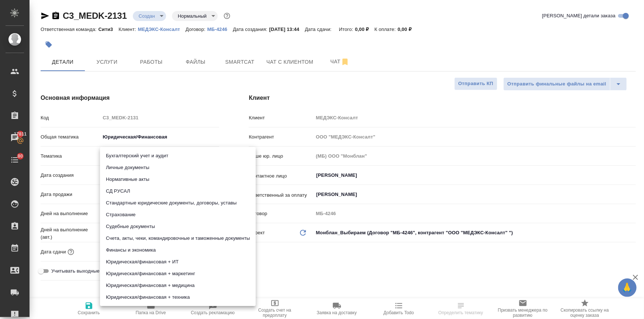
click at [147, 201] on li "Стандартные юридические документы, договоры, уставы" at bounding box center [178, 203] width 156 height 12
type input "5f647205b73bc97568ca66bf"
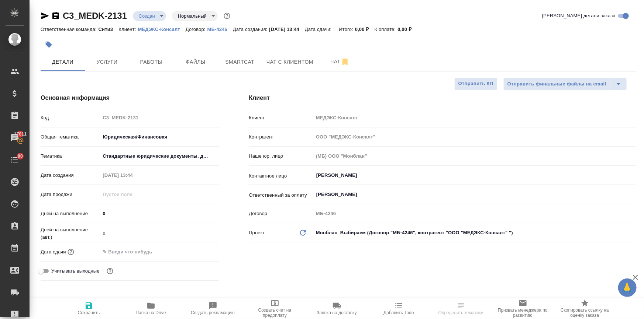
click at [115, 256] on input "text" at bounding box center [132, 252] width 65 height 11
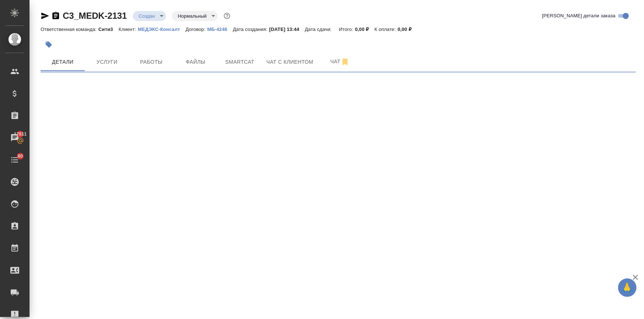
click at [199, 252] on div ".cls-1 fill:#fff; AWATERA Ilina Ekaterina Клиенты Спецификации Заказы 17811 Чат…" at bounding box center [322, 159] width 644 height 319
select select "RU"
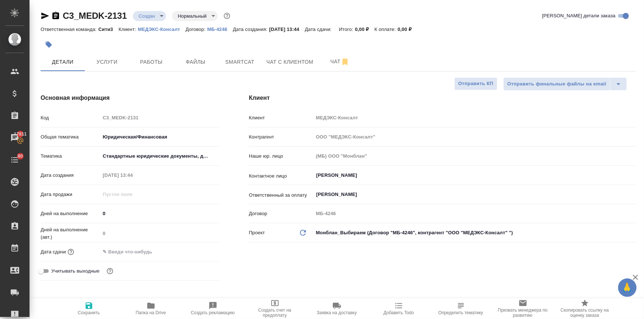
type textarea "x"
click at [179, 251] on div at bounding box center [159, 252] width 119 height 11
drag, startPoint x: 133, startPoint y: 250, endPoint x: 165, endPoint y: 257, distance: 32.4
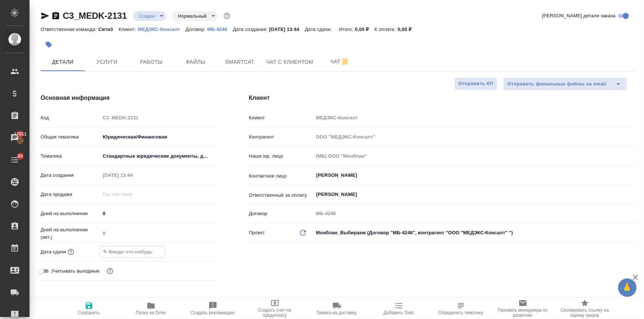
click at [133, 250] on input "text" at bounding box center [132, 252] width 65 height 11
click at [197, 250] on icon "button" at bounding box center [197, 251] width 9 height 9
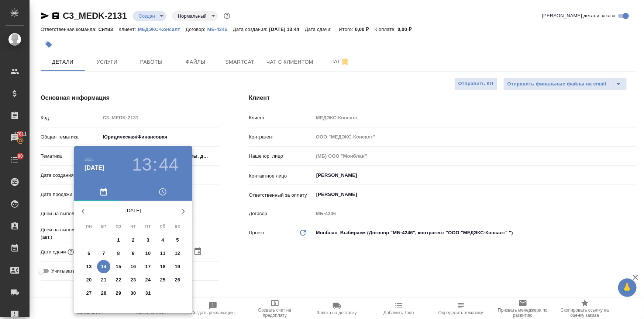
click at [122, 266] on span "15" at bounding box center [118, 266] width 13 height 7
type input "15.10.2025 13:44"
type textarea "x"
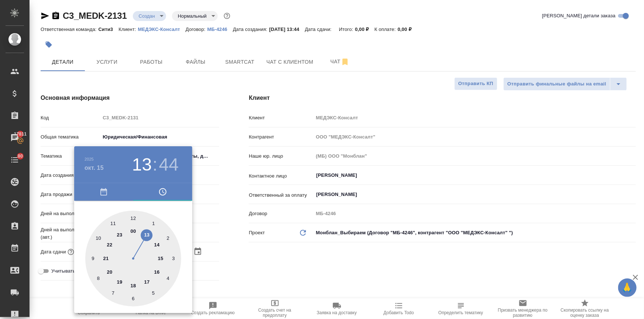
click at [132, 216] on div at bounding box center [133, 259] width 96 height 96
type input "15.10.2025 12:44"
type textarea "x"
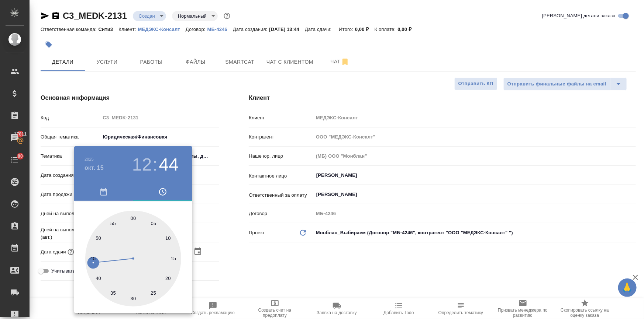
drag, startPoint x: 132, startPoint y: 216, endPoint x: 155, endPoint y: 223, distance: 23.6
click at [132, 216] on div at bounding box center [133, 259] width 96 height 96
type input "[DATE] 12:00"
type textarea "x"
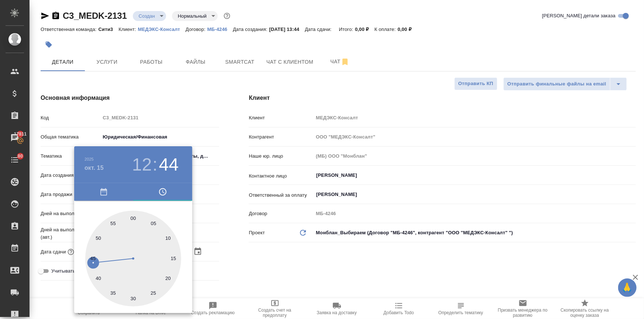
type textarea "x"
drag, startPoint x: 258, startPoint y: 269, endPoint x: 306, endPoint y: 206, distance: 79.4
click at [259, 269] on div at bounding box center [322, 159] width 644 height 319
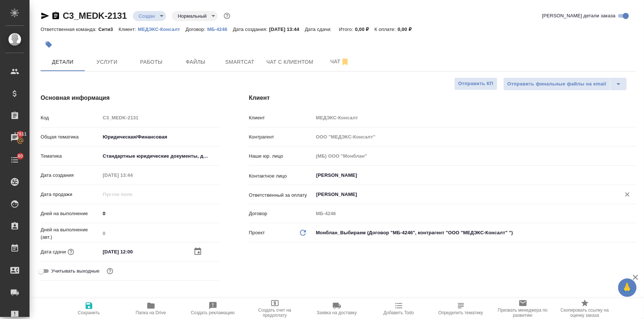
click at [327, 197] on input "Прокофьева Татьяна" at bounding box center [461, 194] width 293 height 9
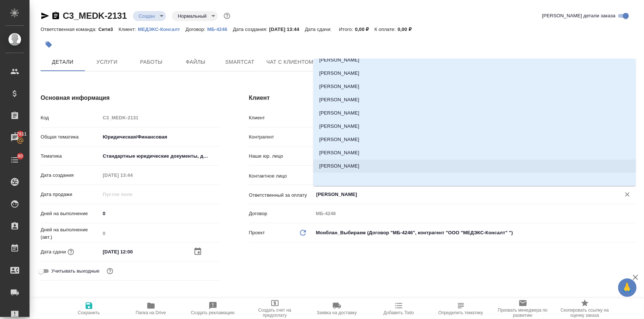
drag, startPoint x: 332, startPoint y: 168, endPoint x: 194, endPoint y: 233, distance: 151.8
click at [331, 169] on li "Шабалина Ольга" at bounding box center [474, 166] width 322 height 13
type input "Шабалина Ольга"
type textarea "x"
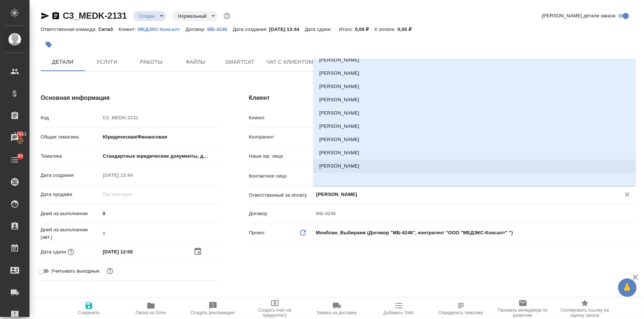
type textarea "x"
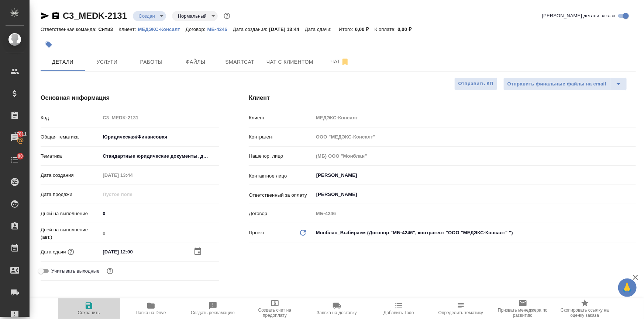
click at [81, 305] on span "Сохранить" at bounding box center [88, 309] width 53 height 14
type textarea "x"
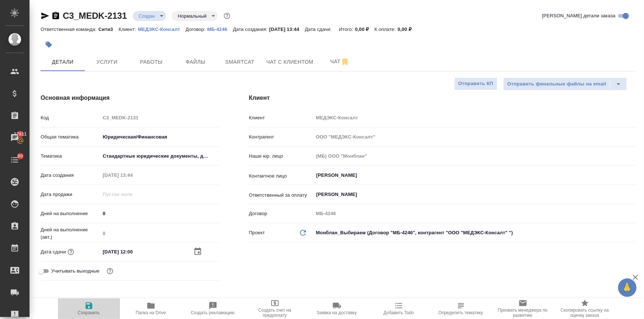
type textarea "x"
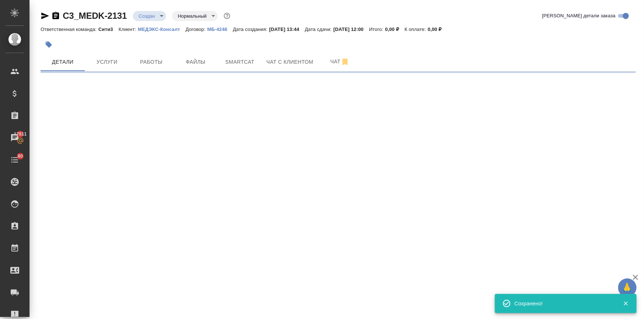
select select "RU"
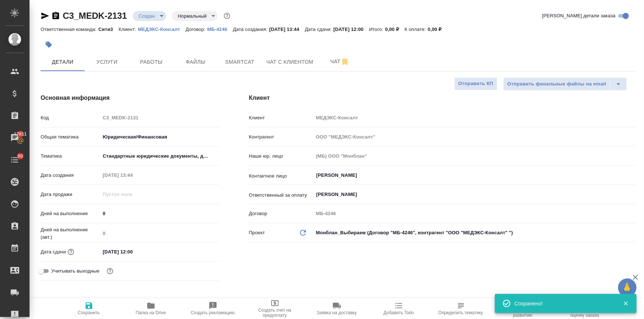
type textarea "x"
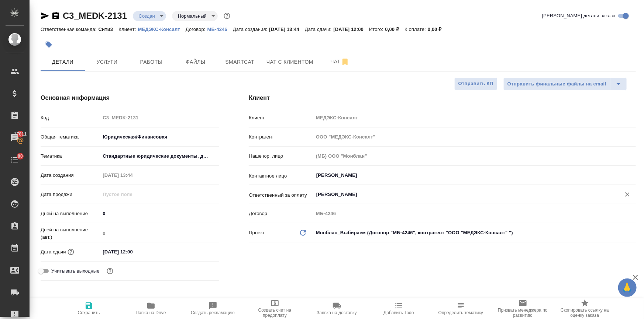
click at [327, 191] on input "Шабалина Ольга" at bounding box center [461, 194] width 293 height 9
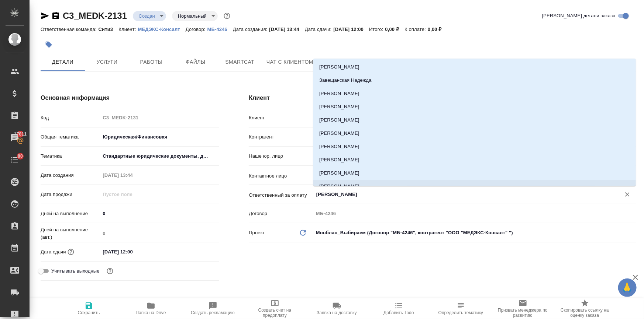
scroll to position [0, 0]
click at [345, 69] on li "Прокофьева Татьяна" at bounding box center [474, 66] width 322 height 13
type input "Прокофьева Татьяна"
type textarea "x"
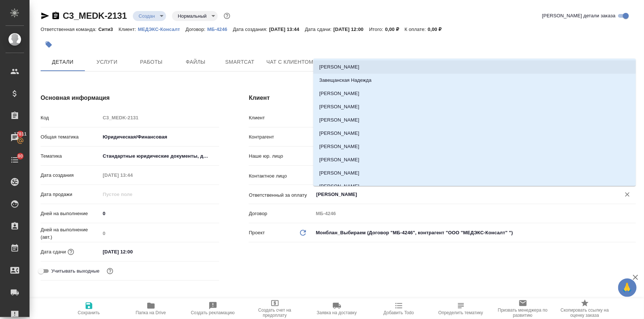
type textarea "x"
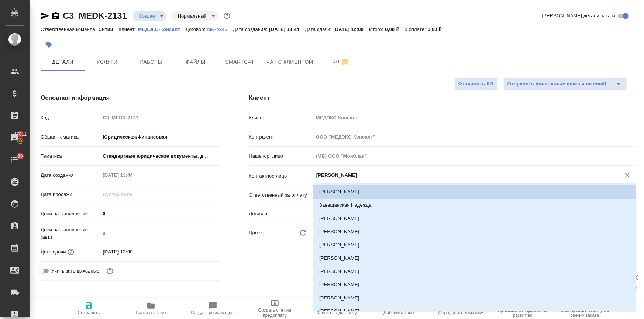
click at [336, 172] on input "Прокофьева Татьяна" at bounding box center [461, 175] width 293 height 9
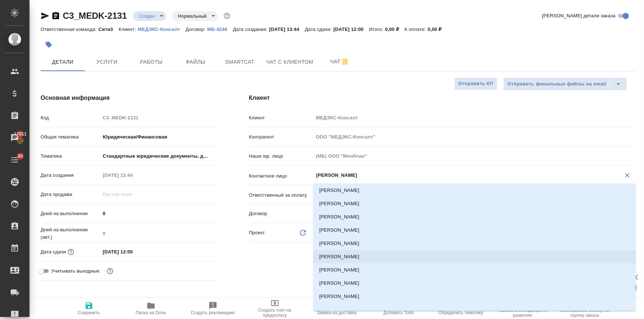
scroll to position [87, 0]
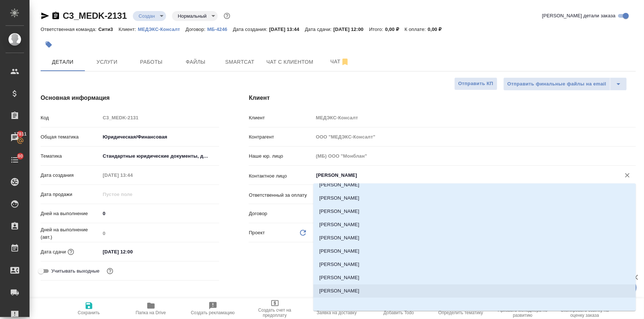
click at [339, 294] on li "Шабалина Ольга" at bounding box center [474, 291] width 322 height 13
type input "Шабалина Ольга"
type textarea "x"
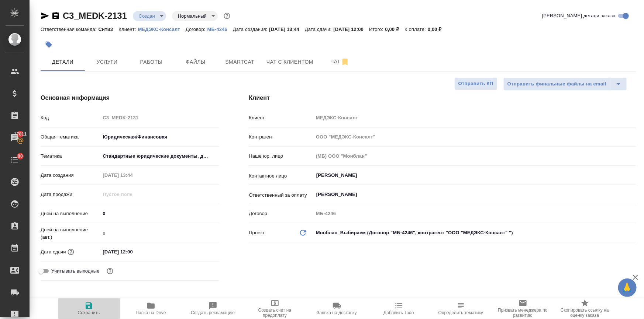
click at [89, 311] on span "Сохранить" at bounding box center [89, 313] width 22 height 5
type textarea "x"
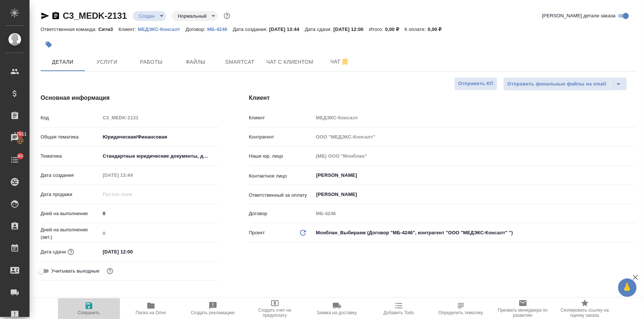
type textarea "x"
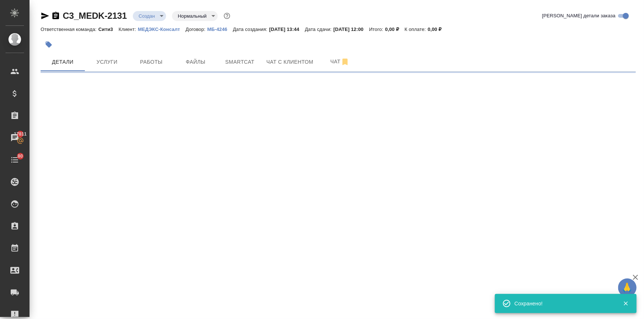
type input "holyTrinity"
select select "RU"
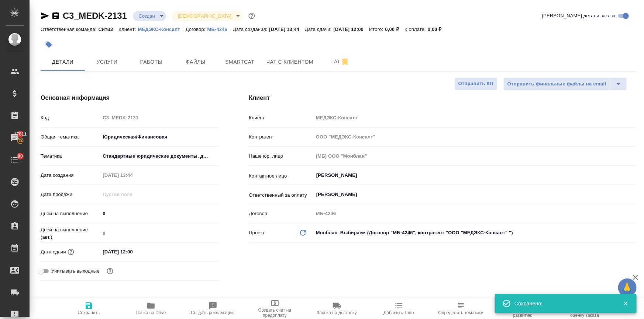
type textarea "x"
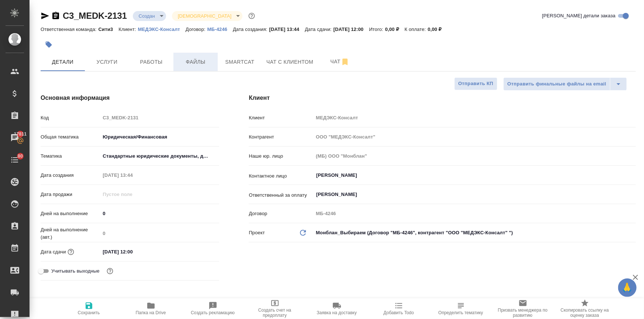
click at [192, 64] on span "Файлы" at bounding box center [195, 62] width 35 height 9
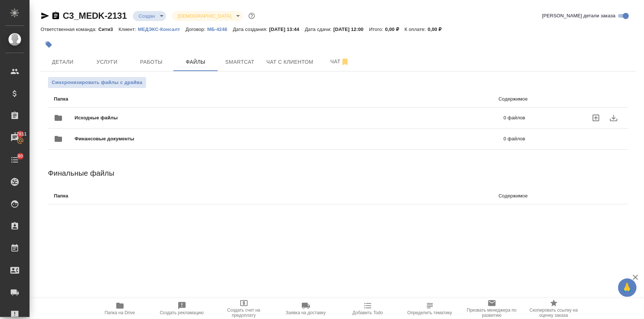
click at [115, 113] on div "Исходные файлы 0 файлов" at bounding box center [289, 118] width 471 height 18
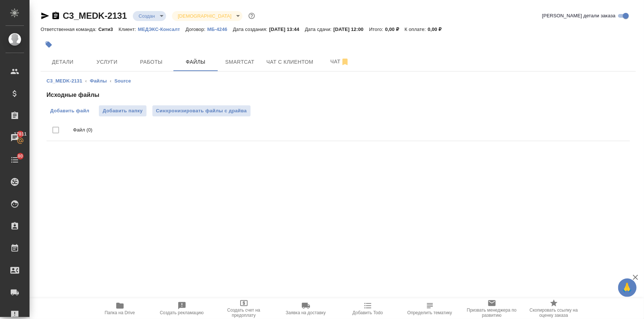
click at [85, 111] on span "Добавить файл" at bounding box center [69, 110] width 39 height 7
click at [0, 0] on input "Добавить файл" at bounding box center [0, 0] width 0 height 0
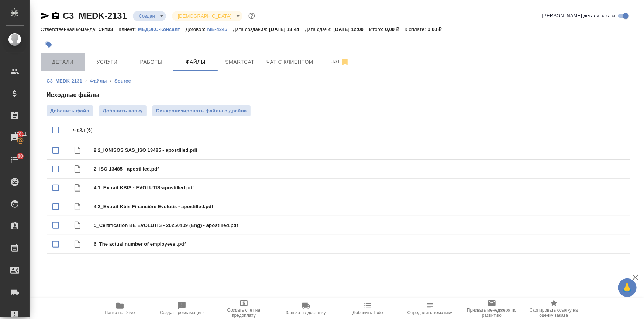
click at [71, 62] on span "Детали" at bounding box center [62, 62] width 35 height 9
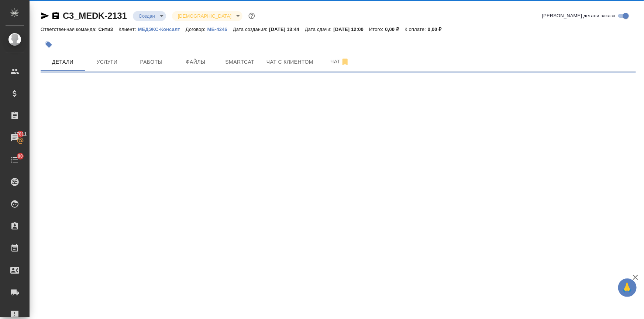
select select "RU"
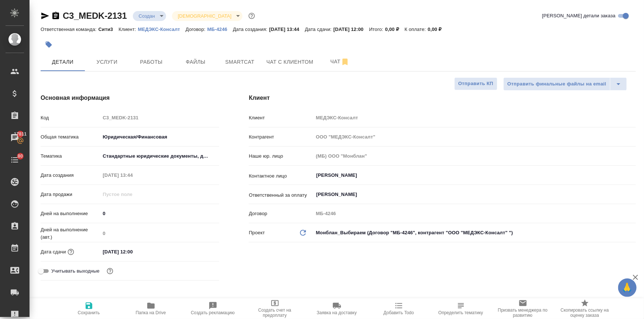
type textarea "x"
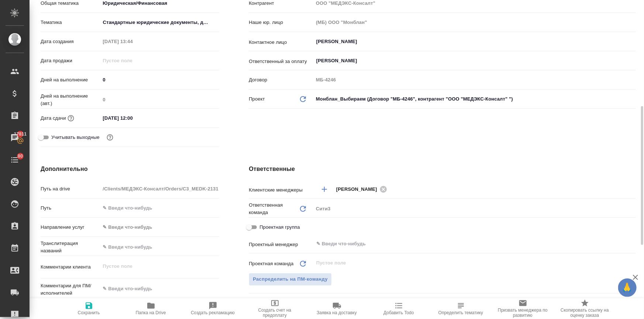
scroll to position [235, 0]
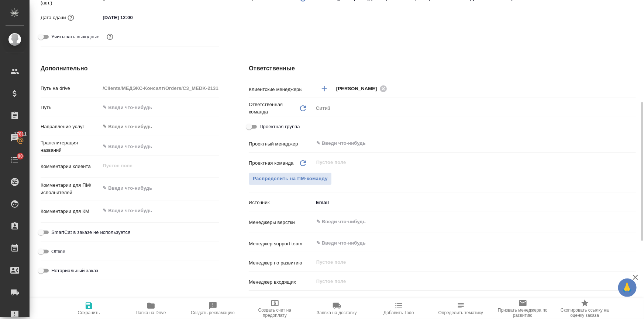
type textarea "x"
click at [125, 187] on textarea at bounding box center [159, 188] width 119 height 13
paste textarea "EVOLUTIS SAS "ЭВОЛЮТИС САС""
type textarea "EVOLUTIS SAS "ЭВОЛЮТИС САС""
type textarea "x"
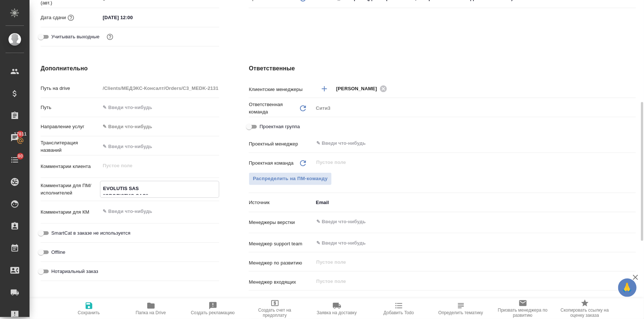
type textarea "x"
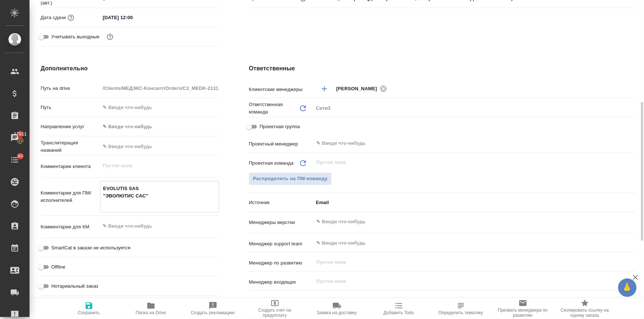
type textarea "EVOLUTIS SAS "ЭВОЛЮТИС САС""
type textarea "x"
click at [39, 286] on input "Нотариальный заказ" at bounding box center [41, 286] width 27 height 9
checkbox input "true"
type textarea "x"
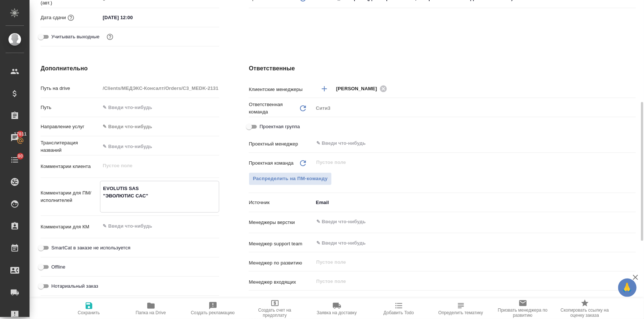
type textarea "x"
click at [329, 221] on input "text" at bounding box center [461, 222] width 293 height 9
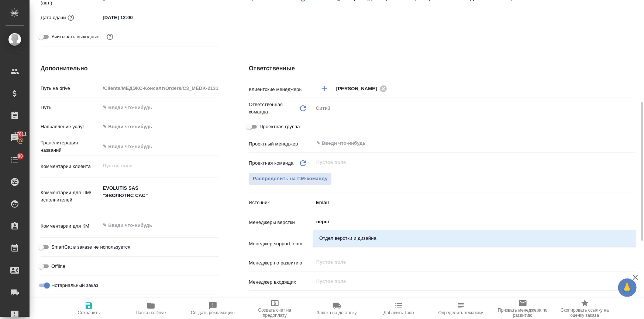
type input "верстк"
click at [338, 239] on li "Отдел верстки и дизайна" at bounding box center [474, 238] width 322 height 13
type textarea "x"
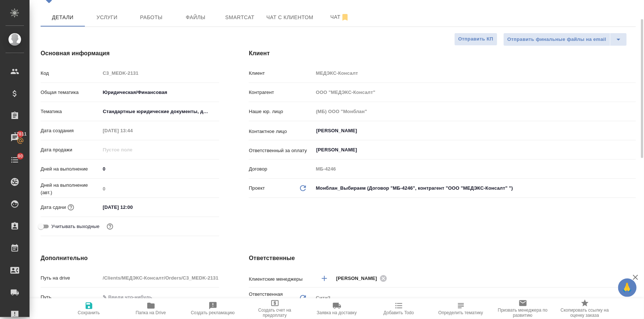
scroll to position [0, 0]
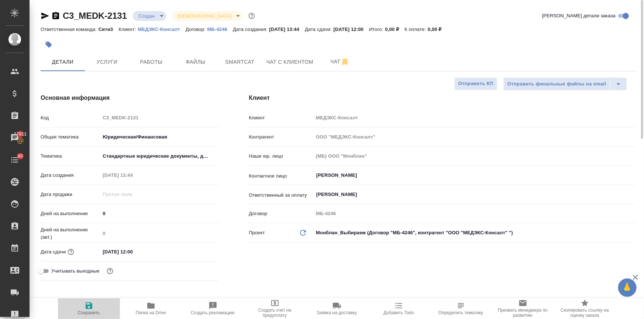
click at [83, 308] on span "Сохранить" at bounding box center [88, 309] width 53 height 14
type textarea "x"
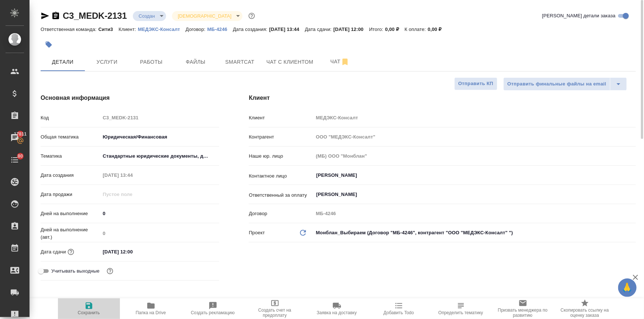
type textarea "x"
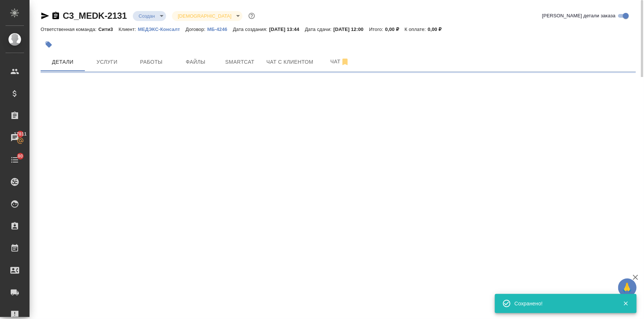
select select "RU"
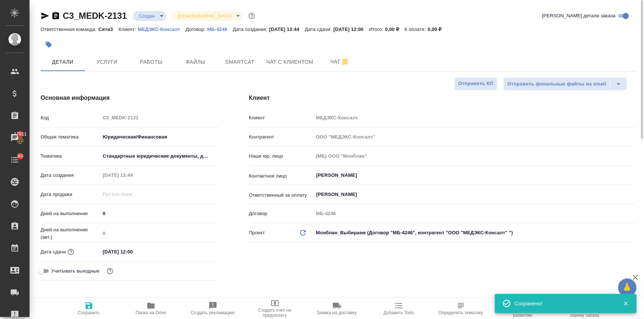
type textarea "x"
click at [146, 17] on body "🙏 .cls-1 fill:#fff; AWATERA Ilina Ekaterina Клиенты Спецификации Заказы 17811 Ч…" at bounding box center [322, 189] width 644 height 379
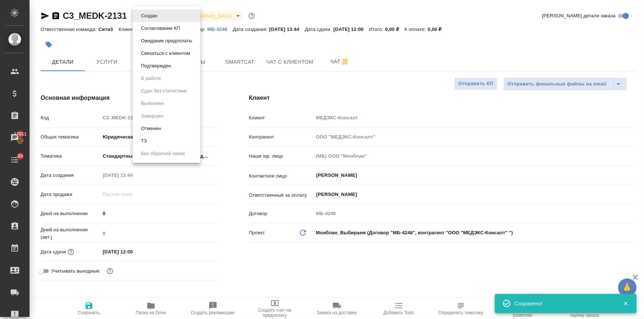
click at [148, 140] on button "ТЗ" at bounding box center [144, 141] width 10 height 8
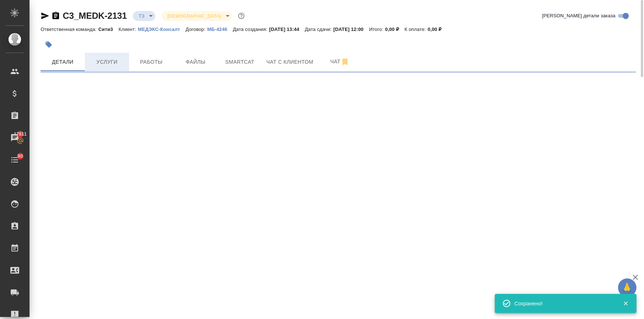
select select "RU"
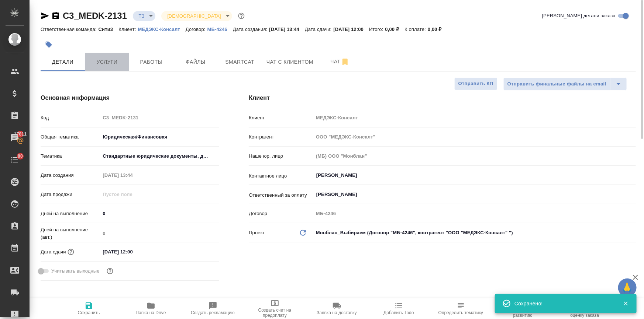
click at [92, 55] on button "Услуги" at bounding box center [107, 62] width 44 height 18
type textarea "x"
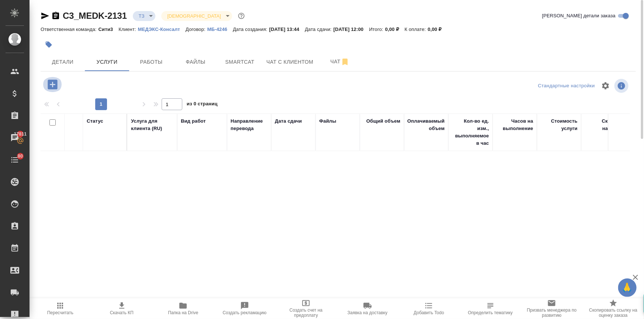
click at [49, 83] on icon "button" at bounding box center [53, 85] width 10 height 10
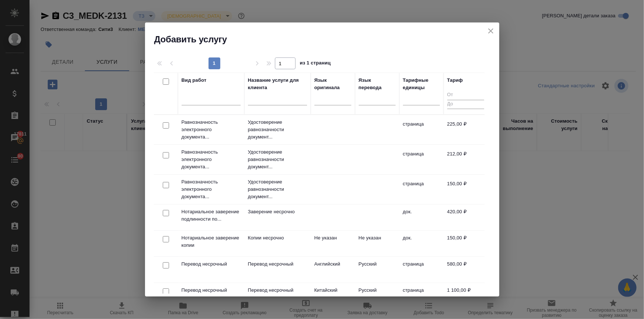
click at [164, 263] on input "checkbox" at bounding box center [166, 266] width 6 height 6
checkbox input "true"
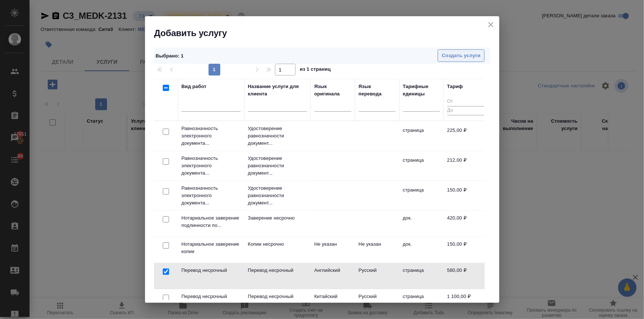
click at [454, 56] on span "Создать услуги" at bounding box center [460, 56] width 39 height 8
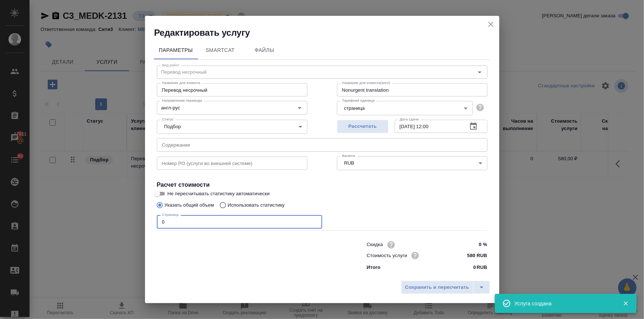
drag, startPoint x: 167, startPoint y: 218, endPoint x: 152, endPoint y: 222, distance: 16.5
click at [152, 222] on div "Параметры SmartCat Файлы Вид работ Перевод несрочный Вид работ Название для кли…" at bounding box center [322, 158] width 354 height 239
type input "1"
click at [435, 292] on span "Сохранить и пересчитать" at bounding box center [437, 288] width 64 height 8
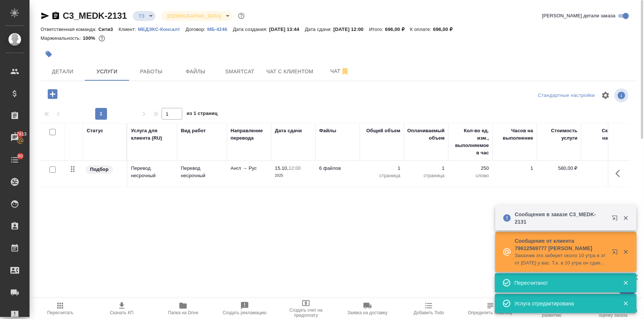
click at [55, 91] on icon "button" at bounding box center [53, 94] width 10 height 10
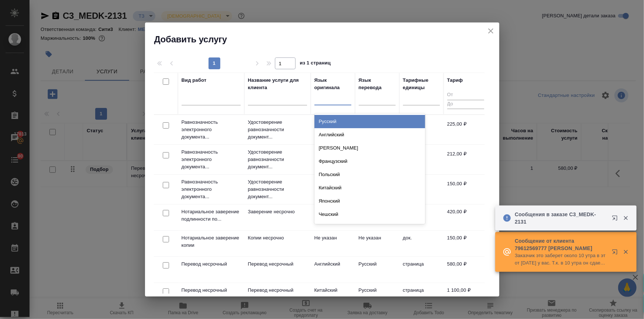
click at [332, 97] on div at bounding box center [332, 98] width 37 height 11
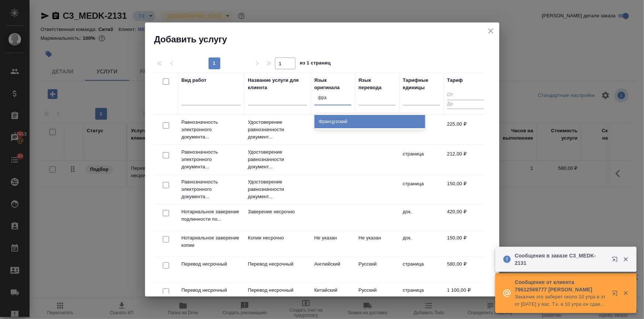
type input "фран"
click at [335, 120] on div "Французский" at bounding box center [369, 121] width 111 height 13
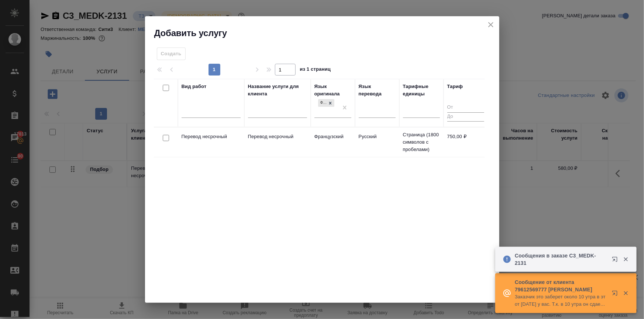
click at [165, 136] on input "checkbox" at bounding box center [166, 138] width 6 height 6
checkbox input "true"
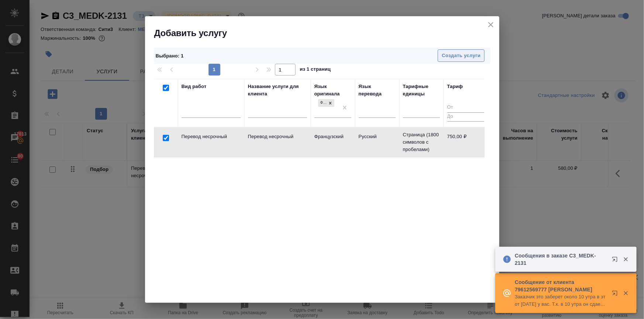
click at [454, 53] on span "Создать услуги" at bounding box center [460, 56] width 39 height 8
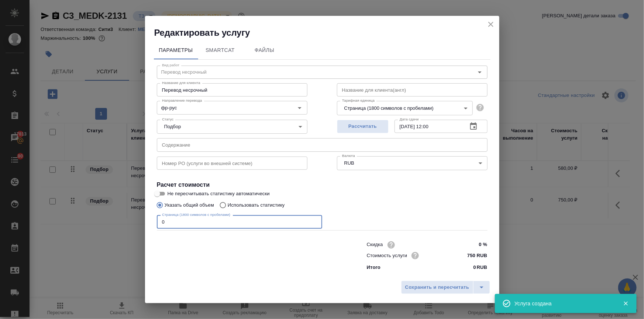
drag, startPoint x: 164, startPoint y: 224, endPoint x: 153, endPoint y: 224, distance: 11.1
click at [153, 224] on div "Параметры SmartCat Файлы Вид работ Перевод несрочный Вид работ Название для кли…" at bounding box center [322, 158] width 354 height 239
type input "1"
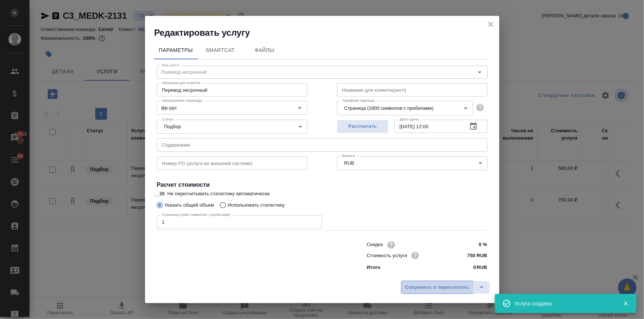
click at [422, 288] on span "Сохранить и пересчитать" at bounding box center [437, 288] width 64 height 8
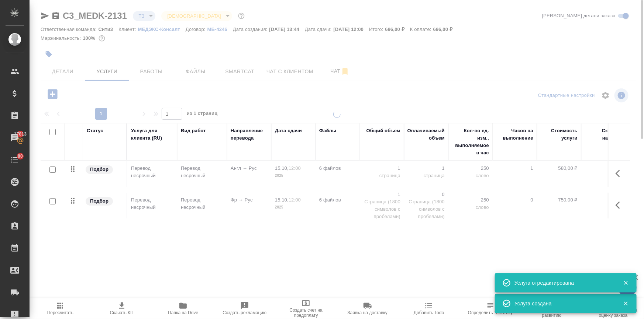
type input "new"
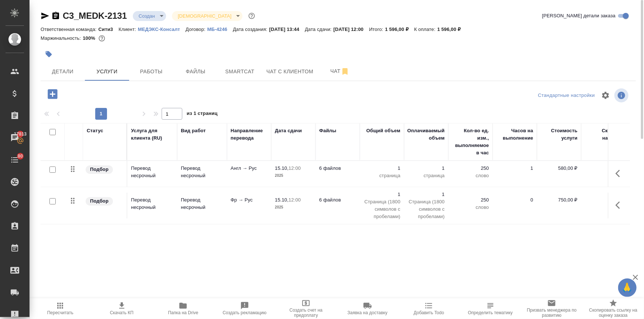
click at [50, 92] on icon "button" at bounding box center [53, 94] width 10 height 10
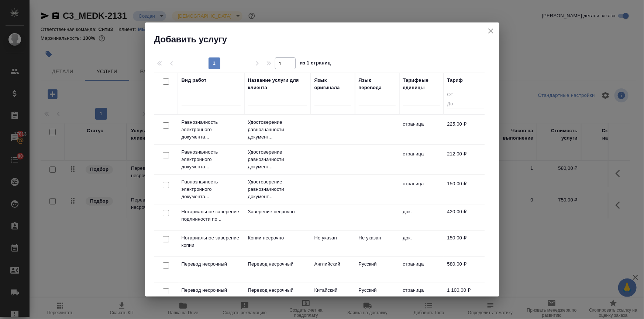
click at [163, 212] on input "checkbox" at bounding box center [166, 213] width 6 height 6
checkbox input "true"
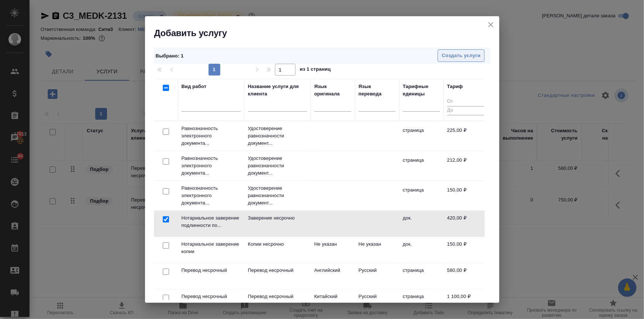
click at [466, 52] on span "Создать услуги" at bounding box center [460, 56] width 39 height 8
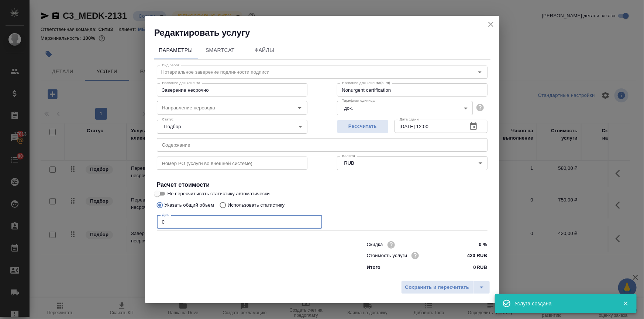
drag, startPoint x: 166, startPoint y: 221, endPoint x: 147, endPoint y: 229, distance: 20.5
click at [147, 228] on div "Параметры SmartCat Файлы Вид работ Нотариальное заверение подлинности подписи В…" at bounding box center [322, 158] width 354 height 239
type input "6"
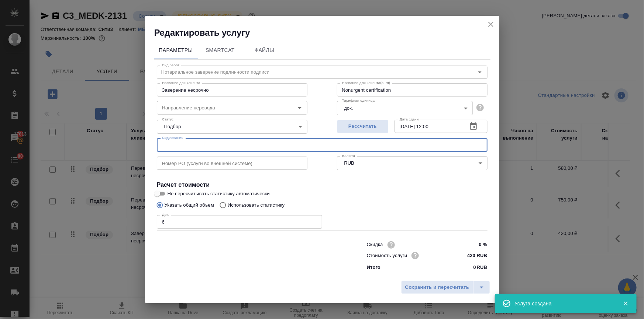
click at [167, 144] on input "text" at bounding box center [322, 144] width 330 height 13
paste input "EVOLUTIS - Инспектирование 1. 2.2_IONISOS SAS_ISO 13485 – apostilled (перевод +…"
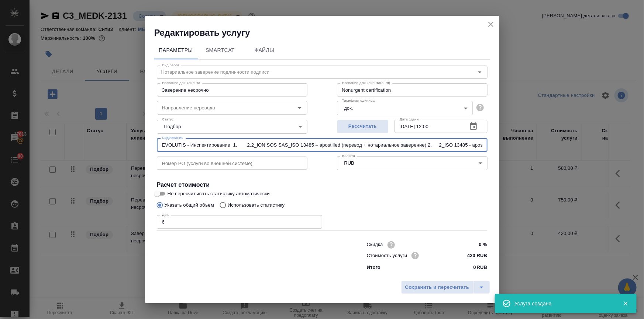
scroll to position [0, 794]
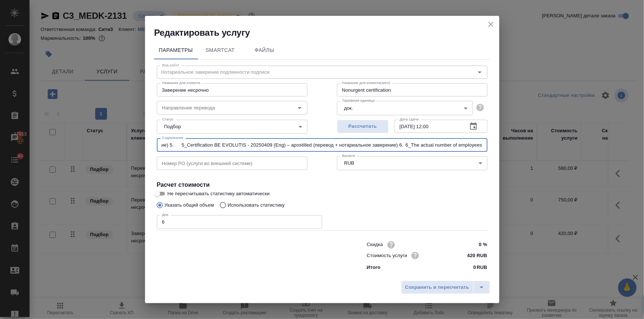
click at [402, 145] on input "EVOLUTIS - Инспектирование 1. 2.2_IONISOS SAS_ISO 13485 – apostilled (перевод +…" at bounding box center [322, 144] width 330 height 13
drag, startPoint x: 477, startPoint y: 144, endPoint x: 496, endPoint y: 147, distance: 19.0
click at [496, 147] on div "Параметры SmartCat Файлы Вид работ Нотариальное заверение подлинности подписи В…" at bounding box center [322, 158] width 354 height 239
click at [403, 144] on input "EVOLUTIS - Инспектирование 1. 2.2_IONISOS SAS_ISO 13485 – apostilled (перевод +…" at bounding box center [322, 144] width 330 height 13
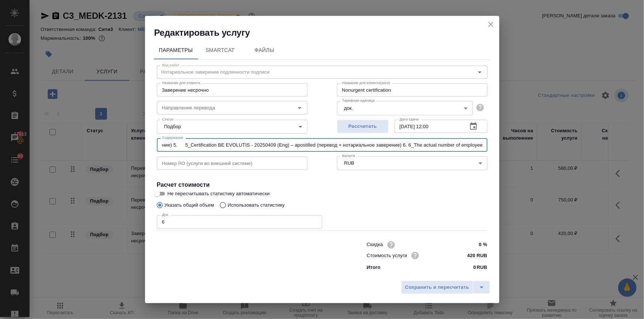
drag, startPoint x: 395, startPoint y: 145, endPoint x: 311, endPoint y: 146, distance: 84.1
click at [311, 146] on input "EVOLUTIS - Инспектирование 1. 2.2_IONISOS SAS_ISO 13485 – apostilled (перевод +…" at bounding box center [322, 144] width 330 height 13
click at [264, 145] on input "EVOLUTIS - Инспектирование 1. 2.2_IONISOS SAS_ISO 13485 – apostilled (перевод +…" at bounding box center [322, 144] width 330 height 13
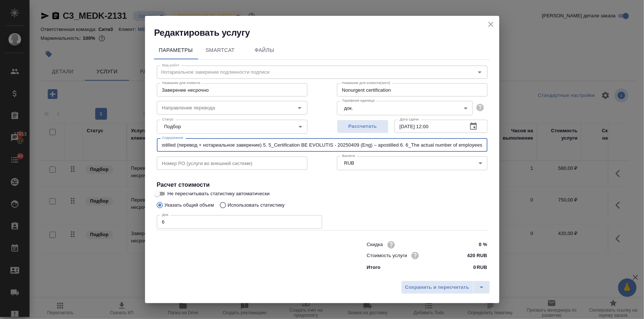
drag, startPoint x: 261, startPoint y: 143, endPoint x: 176, endPoint y: 144, distance: 85.2
click at [176, 144] on input "EVOLUTIS - Инспектирование 1. 2.2_IONISOS SAS_ISO 13485 – apostilled (перевод +…" at bounding box center [322, 144] width 330 height 13
drag, startPoint x: 246, startPoint y: 147, endPoint x: 192, endPoint y: 147, distance: 54.2
click at [192, 147] on input "EVOLUTIS - Инспектирование 1. 2.2_IONISOS SAS_ISO 13485 – apostilled (перевод +…" at bounding box center [322, 144] width 330 height 13
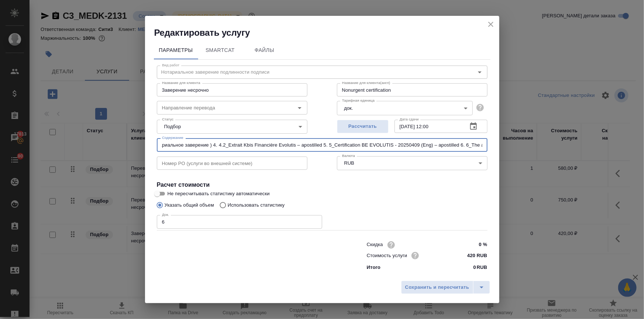
click at [216, 146] on input "EVOLUTIS - Инспектирование 1. 2.2_IONISOS SAS_ISO 13485 – apostilled (перевод +…" at bounding box center [322, 144] width 330 height 13
drag, startPoint x: 207, startPoint y: 144, endPoint x: 218, endPoint y: 148, distance: 12.1
click at [218, 148] on input "EVOLUTIS - Инспектирование 1. 2.2_IONISOS SAS_ISO 13485 – apostilled (перевод +…" at bounding box center [322, 144] width 330 height 13
click at [255, 143] on input "EVOLUTIS - Инспектирование 1. 2.2_IONISOS SAS_ISO 13485 – apostilled (перевод +…" at bounding box center [322, 144] width 330 height 13
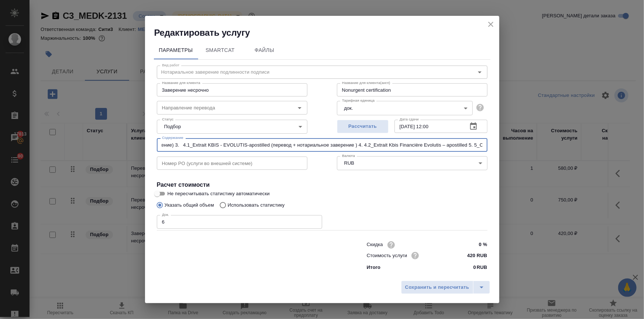
drag, startPoint x: 350, startPoint y: 145, endPoint x: 263, endPoint y: 149, distance: 87.1
click at [263, 149] on input "EVOLUTIS - Инспектирование 1. 2.2_IONISOS SAS_ISO 13485 – apostilled (перевод +…" at bounding box center [322, 144] width 330 height 13
click at [174, 144] on input "EVOLUTIS - Инспектирование 1. 2.2_IONISOS SAS_ISO 13485 – apostilled (перевод +…" at bounding box center [322, 144] width 330 height 13
drag, startPoint x: 185, startPoint y: 145, endPoint x: 198, endPoint y: 145, distance: 12.5
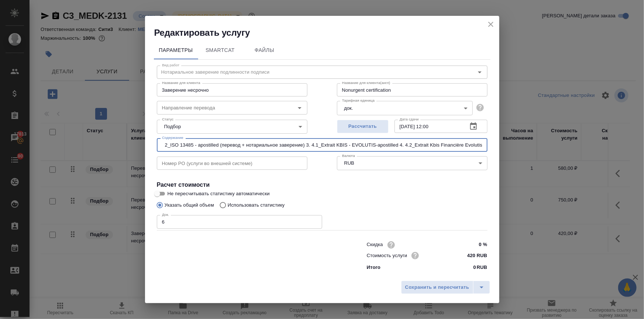
click at [192, 146] on input "EVOLUTIS - Инспектирование 1. 2.2_IONISOS SAS_ISO 13485 – apostilled (перевод +…" at bounding box center [322, 144] width 330 height 13
click at [273, 143] on input "EVOLUTIS - Инспектирование 1. 2.2_IONISOS SAS_ISO 13485 – apostilled (перевод +…" at bounding box center [322, 144] width 330 height 13
drag, startPoint x: 293, startPoint y: 146, endPoint x: 207, endPoint y: 148, distance: 85.9
click at [207, 148] on input "EVOLUTIS - Инспектирование 1. 2.2_IONISOS SAS_ISO 13485 – apostilled (перевод +…" at bounding box center [322, 144] width 330 height 13
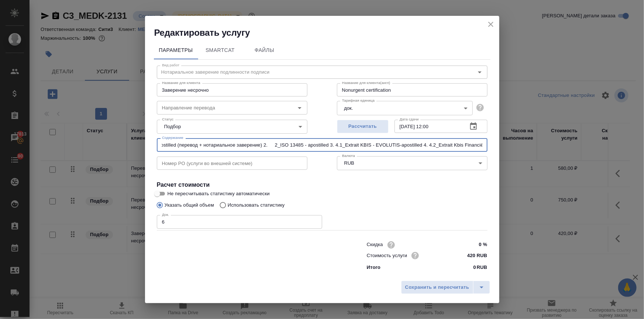
drag, startPoint x: 202, startPoint y: 146, endPoint x: 248, endPoint y: 143, distance: 45.8
click at [216, 145] on input "EVOLUTIS - Инспектирование 1. 2.2_IONISOS SAS_ISO 13485 – apostilled (перевод +…" at bounding box center [322, 144] width 330 height 13
click at [257, 141] on input "EVOLUTIS - Инспектирование 1. 2.2_IONISOS SAS_ISO 13485 – apostilled (перевод +…" at bounding box center [322, 144] width 330 height 13
drag, startPoint x: 254, startPoint y: 144, endPoint x: 170, endPoint y: 148, distance: 84.9
click at [170, 148] on input "EVOLUTIS - Инспектирование 1. 2.2_IONISOS SAS_ISO 13485 – apostilled (перевод +…" at bounding box center [322, 144] width 330 height 13
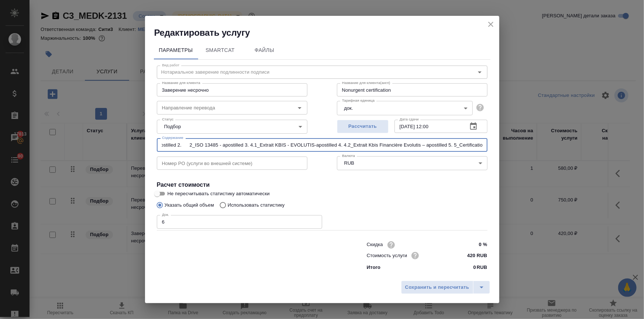
click at [184, 144] on input "EVOLUTIS - Инспектирование 1. 2.2_IONISOS SAS_ISO 13485 – apostilled 2. 2_ISO 1…" at bounding box center [322, 144] width 330 height 13
drag, startPoint x: 204, startPoint y: 146, endPoint x: 237, endPoint y: 149, distance: 33.3
click at [232, 149] on input "EVOLUTIS - Инспектирование 1. 2.2_IONISOS SAS_ISO 13485 – apostilled 2. 2_ISO 1…" at bounding box center [322, 144] width 330 height 13
click at [240, 146] on input "EVOLUTIS - Инспектирование 1. 2.2_IONISOS SAS_ISO 13485 – apostilled 2. 2_ISO 1…" at bounding box center [322, 144] width 330 height 13
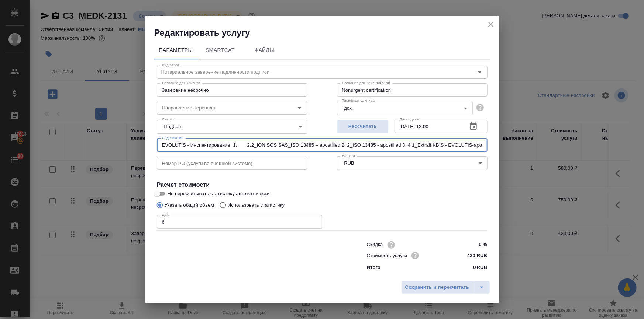
drag, startPoint x: 161, startPoint y: 143, endPoint x: 53, endPoint y: 141, distance: 107.7
click at [53, 141] on div "Редактировать услугу Параметры SmartCat Файлы Вид работ Нотариальное заверение …" at bounding box center [322, 159] width 644 height 319
click at [224, 144] on input "EVOLUTIS - Инспектирование 1. 2.2_IONISOS SAS_ISO 13485 – apostilled 2. 2_ISO 1…" at bounding box center [322, 144] width 330 height 13
drag, startPoint x: 160, startPoint y: 144, endPoint x: 523, endPoint y: 158, distance: 363.9
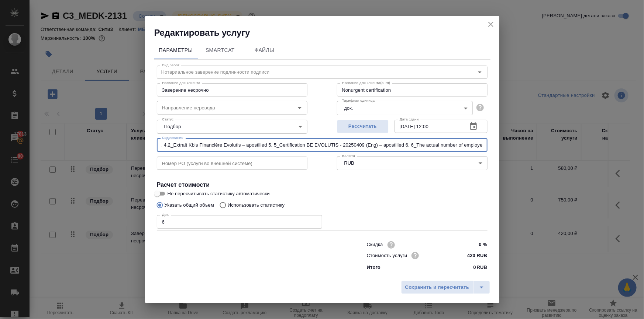
click at [523, 158] on div "Редактировать услугу Параметры SmartCat Файлы Вид работ Нотариальное заверение …" at bounding box center [322, 159] width 644 height 319
type input "EVOLUTIS - Инспектирование 1. 2.2_IONISOS SAS_ISO 13485 – apostilled 2. 2_ISO 1…"
click at [444, 281] on button "Сохранить и пересчитать" at bounding box center [437, 287] width 72 height 13
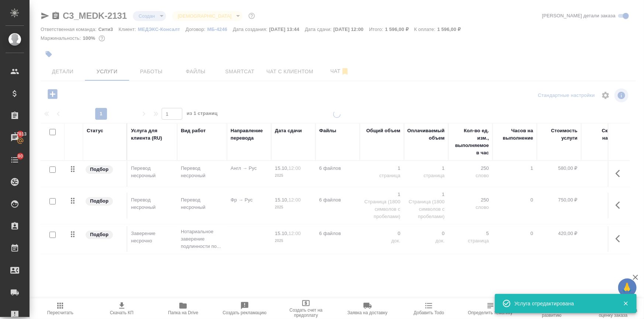
click at [446, 284] on div at bounding box center [337, 206] width 614 height 190
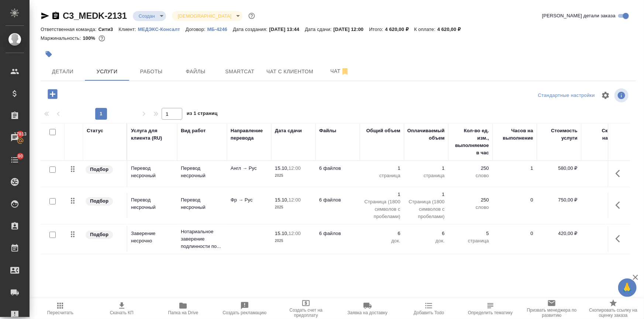
click at [269, 203] on td "Фр → Рус" at bounding box center [249, 206] width 44 height 26
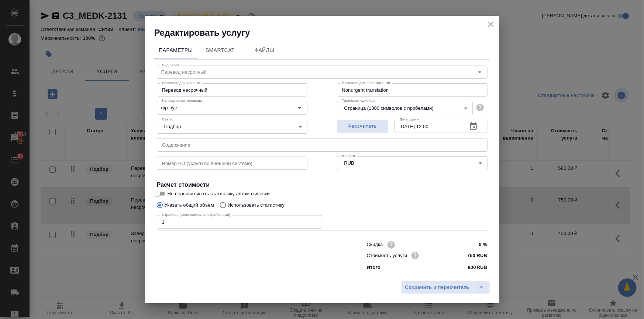
click at [200, 142] on input "text" at bounding box center [322, 144] width 330 height 13
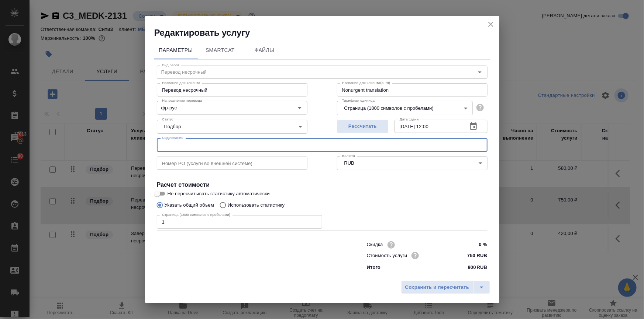
paste input "EVOLUTIS - Инспектирование 1. 2.2_IONISOS SAS_ISO 13485 – apostilled 2. 2_ISO 1…"
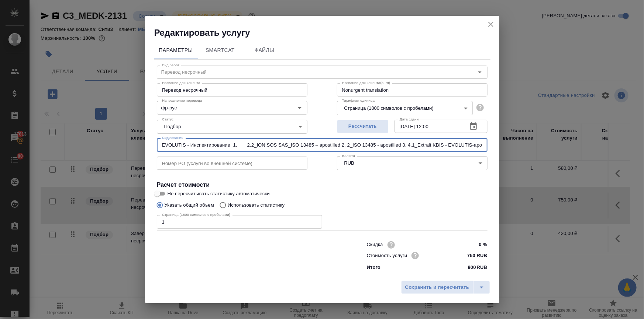
scroll to position [0, 337]
type input "EVOLUTIS - Инспектирование 1. 2.2_IONISOS SAS_ISO 13485 – apostilled 2. 2_ISO 1…"
click at [418, 290] on span "Сохранить и пересчитать" at bounding box center [437, 288] width 64 height 8
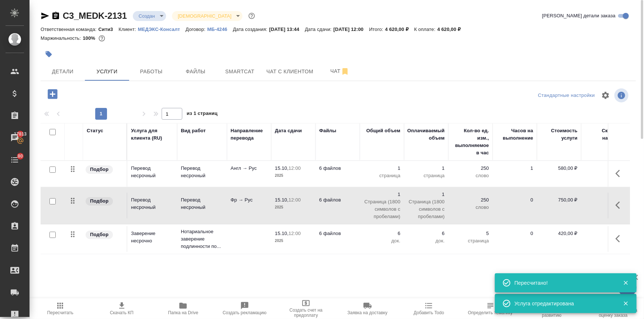
click at [247, 174] on td "Англ → Рус" at bounding box center [249, 174] width 44 height 26
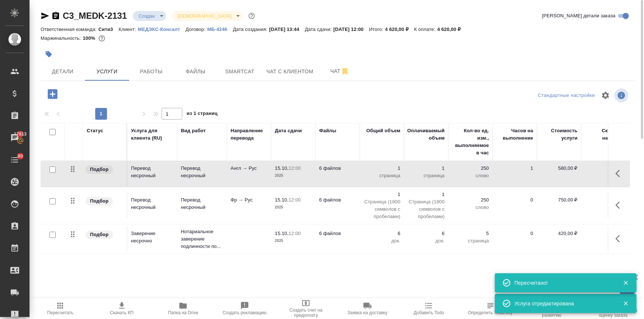
click at [247, 174] on td "Англ → Рус" at bounding box center [249, 174] width 44 height 26
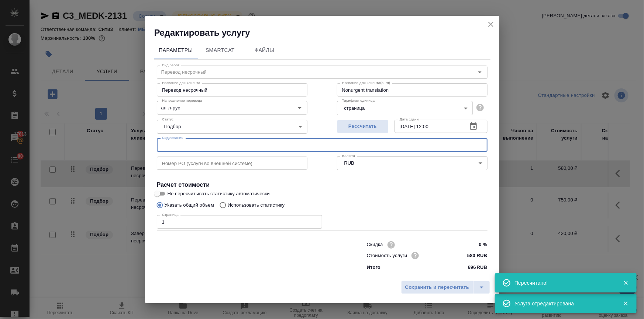
click at [205, 143] on input "text" at bounding box center [322, 144] width 330 height 13
paste input "EVOLUTIS - Инспектирование 1. 2.2_IONISOS SAS_ISO 13485 – apostilled 2. 2_ISO 1…"
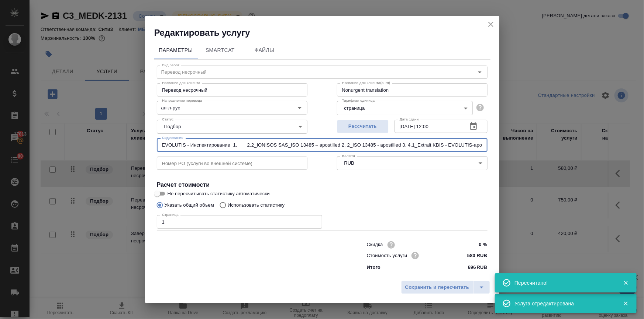
scroll to position [0, 337]
type input "EVOLUTIS - Инспектирование 1. 2.2_IONISOS SAS_ISO 13485 – apostilled 2. 2_ISO 1…"
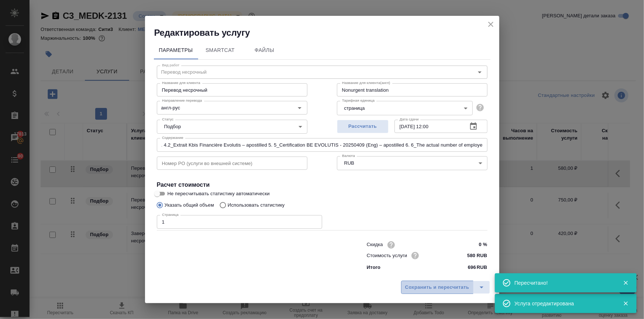
click at [422, 288] on span "Сохранить и пересчитать" at bounding box center [437, 288] width 64 height 8
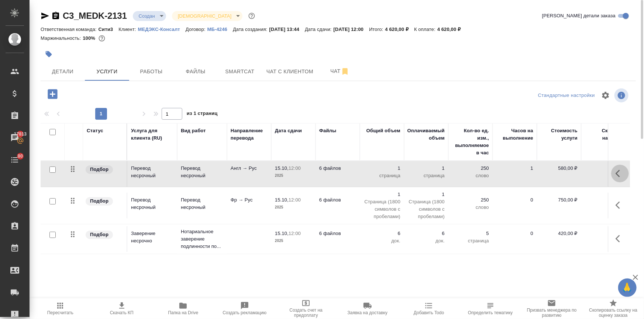
click at [618, 176] on icon "button" at bounding box center [617, 173] width 4 height 7
click at [576, 174] on icon "button" at bounding box center [578, 173] width 7 height 7
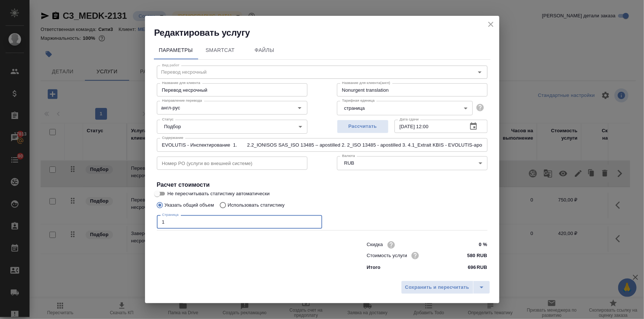
drag, startPoint x: 155, startPoint y: 220, endPoint x: 121, endPoint y: 222, distance: 34.4
click at [121, 222] on div "Редактировать услугу Параметры SmartCat Файлы Вид работ Перевод несрочный Вид р…" at bounding box center [322, 159] width 644 height 319
drag, startPoint x: 169, startPoint y: 236, endPoint x: 137, endPoint y: 226, distance: 33.7
click at [137, 226] on div "Редактировать услугу Параметры SmartCat Файлы Вид работ Перевод несрочный Вид р…" at bounding box center [322, 159] width 644 height 319
drag, startPoint x: 174, startPoint y: 221, endPoint x: 132, endPoint y: 224, distance: 42.5
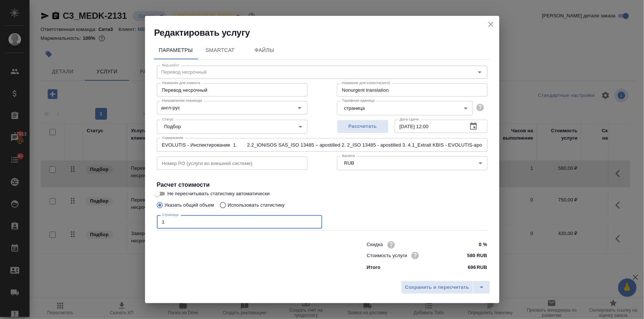
click at [133, 224] on div "Редактировать услугу Параметры SmartCat Файлы Вид работ Перевод несрочный Вид р…" at bounding box center [322, 159] width 644 height 319
type input "5"
click at [410, 284] on span "Сохранить и пересчитать" at bounding box center [437, 288] width 64 height 8
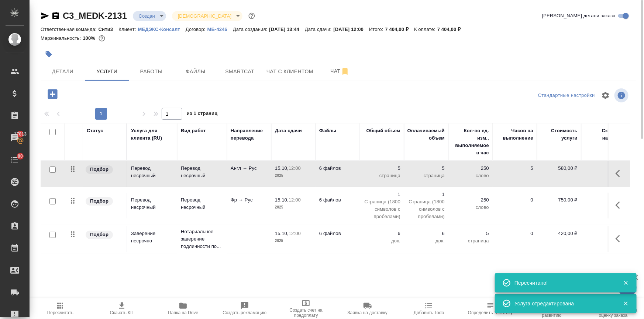
click at [620, 203] on icon "button" at bounding box center [619, 205] width 9 height 9
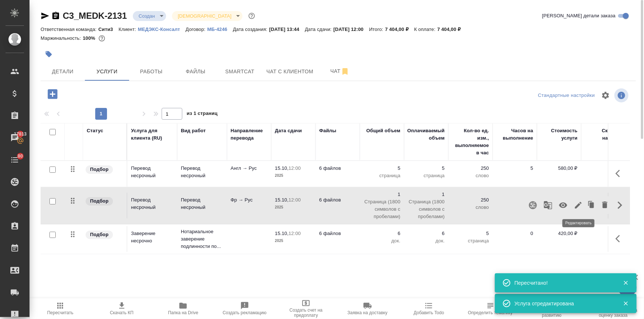
click at [580, 203] on icon "button" at bounding box center [578, 205] width 7 height 7
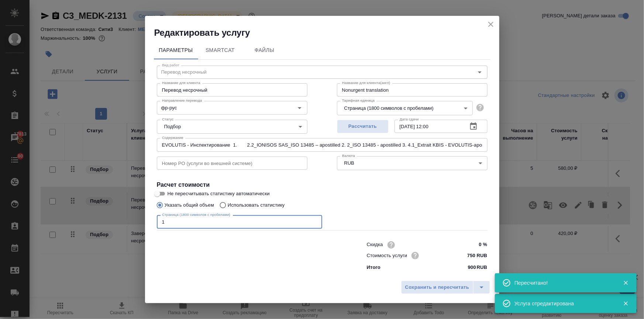
drag, startPoint x: 178, startPoint y: 224, endPoint x: 155, endPoint y: 224, distance: 23.6
click at [155, 224] on div "Вид работ Перевод несрочный Вид работ Название для клиента Перевод несрочный На…" at bounding box center [322, 167] width 336 height 215
type input "7"
click at [443, 289] on span "Сохранить и пересчитать" at bounding box center [437, 288] width 64 height 8
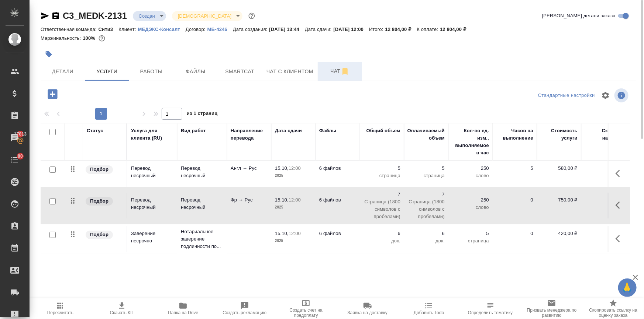
click at [325, 72] on span "Чат" at bounding box center [339, 71] width 35 height 9
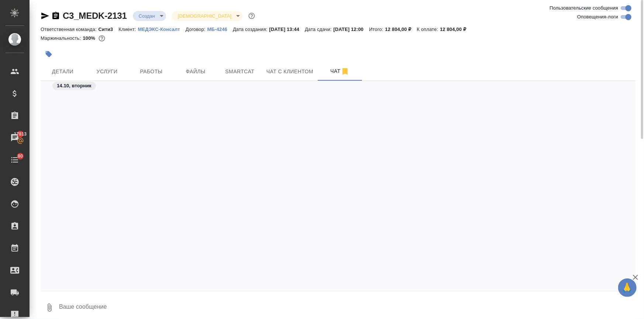
scroll to position [221, 0]
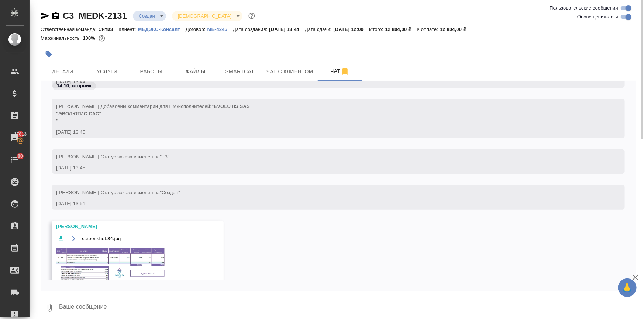
click at [100, 256] on img at bounding box center [111, 265] width 111 height 37
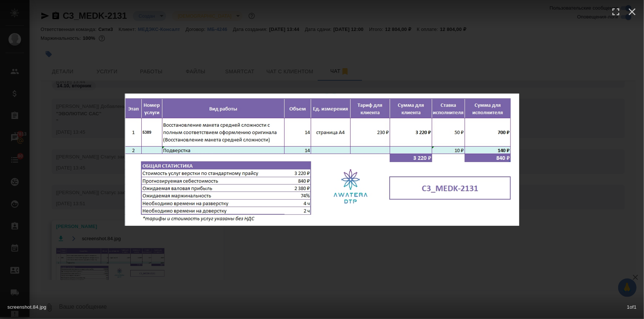
click at [240, 249] on div "screenshot.84.jpg 1 of 1" at bounding box center [322, 159] width 644 height 319
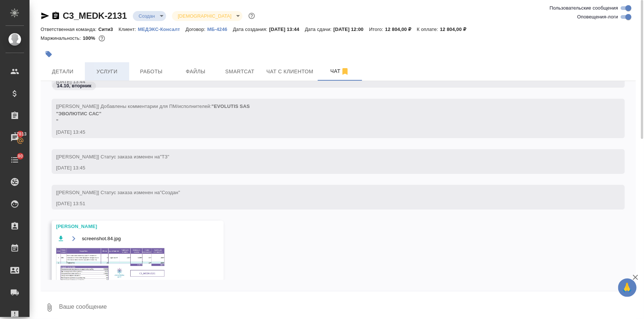
click at [98, 69] on span "Услуги" at bounding box center [106, 71] width 35 height 9
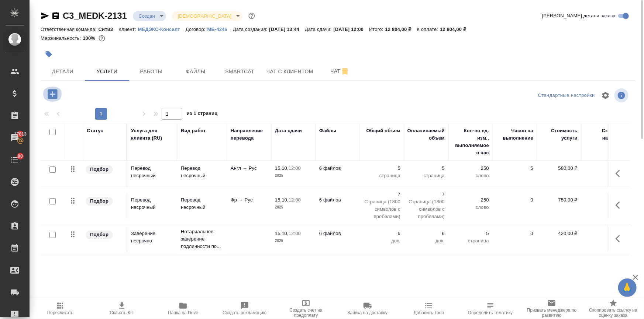
click at [55, 92] on icon "button" at bounding box center [53, 94] width 10 height 10
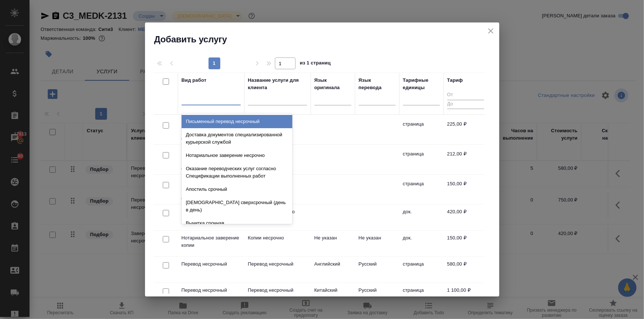
click at [212, 101] on div at bounding box center [210, 98] width 59 height 11
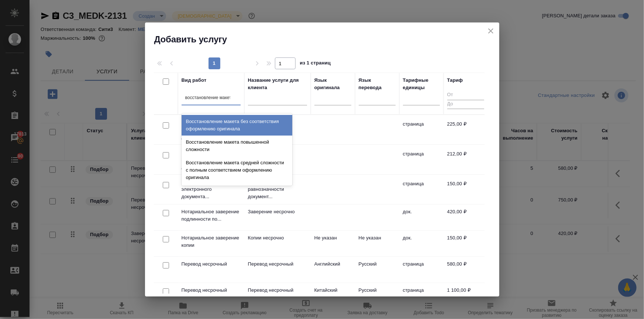
type input "восстановление макета"
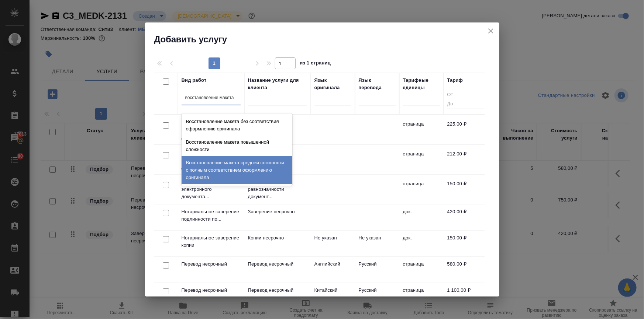
click at [244, 170] on div "Восстановление макета средней сложности с полным соответствием оформлению ориги…" at bounding box center [236, 170] width 111 height 28
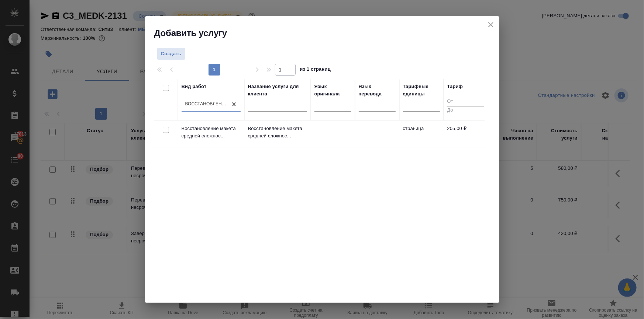
click at [164, 131] on input "checkbox" at bounding box center [166, 130] width 6 height 6
checkbox input "true"
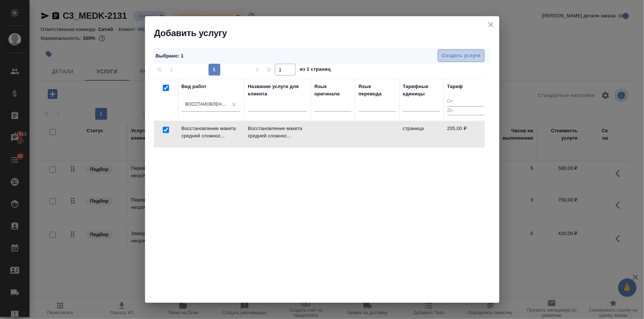
click at [460, 53] on span "Создать услуги" at bounding box center [460, 56] width 39 height 8
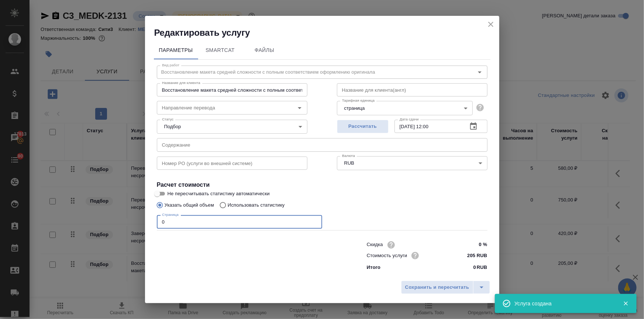
drag, startPoint x: 164, startPoint y: 224, endPoint x: 153, endPoint y: 223, distance: 11.1
click at [153, 223] on div "Параметры SmartCat Файлы Вид работ Восстановление макета средней сложности с по…" at bounding box center [322, 158] width 354 height 239
type input "14"
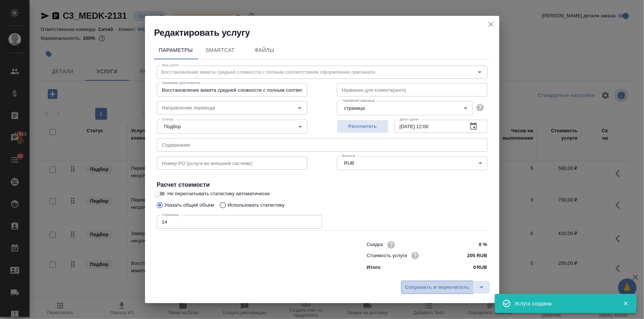
click at [427, 288] on span "Сохранить и пересчитать" at bounding box center [437, 288] width 64 height 8
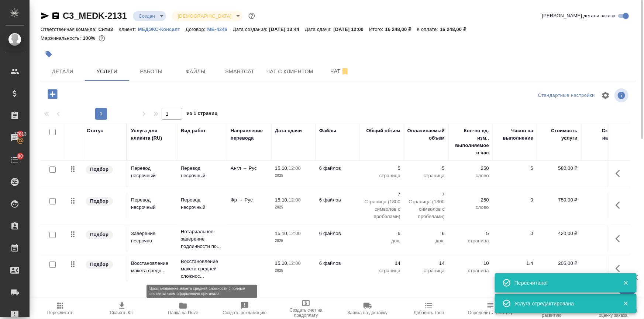
click at [227, 260] on td at bounding box center [249, 269] width 44 height 26
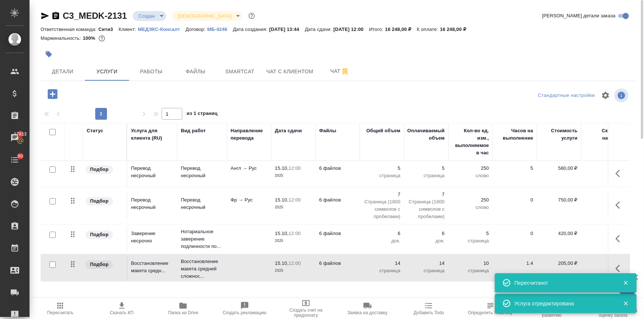
click at [227, 260] on td at bounding box center [249, 269] width 44 height 26
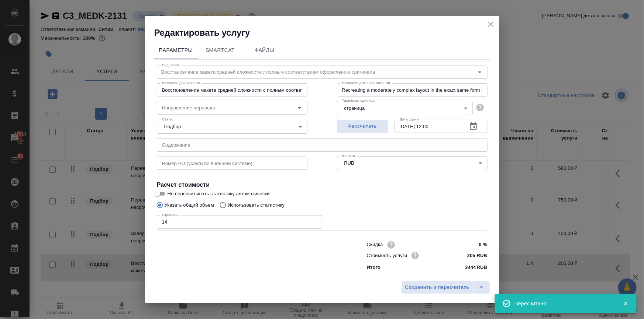
click at [490, 18] on div "Редактировать услугу" at bounding box center [322, 27] width 354 height 23
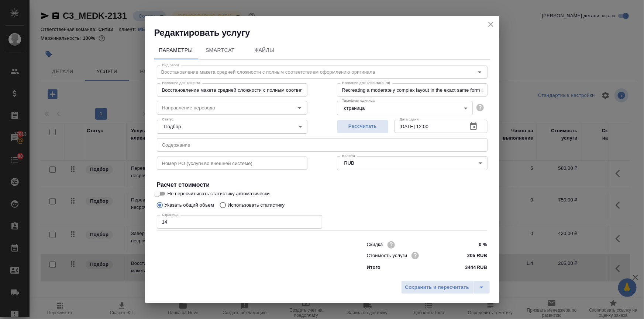
click at [493, 24] on icon "close" at bounding box center [490, 24] width 9 height 9
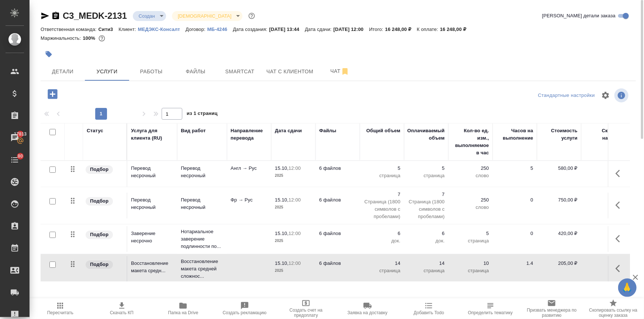
click at [239, 232] on td at bounding box center [249, 239] width 44 height 26
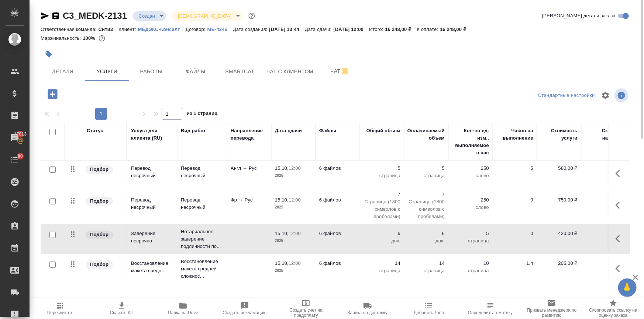
click at [239, 232] on td at bounding box center [249, 239] width 44 height 26
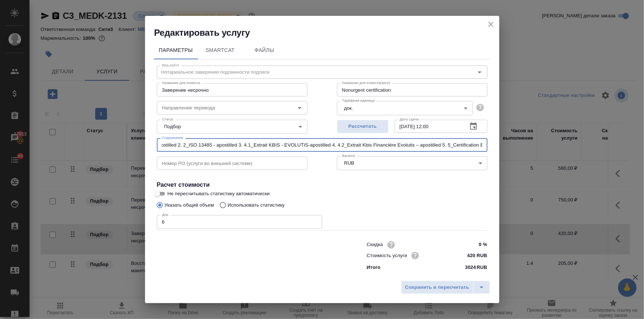
scroll to position [0, 337]
drag, startPoint x: 167, startPoint y: 143, endPoint x: 516, endPoint y: 152, distance: 349.0
click at [498, 141] on div "Параметры SmartCat Файлы Вид работ Нотариальное заверение подлинности подписи В…" at bounding box center [322, 158] width 354 height 239
click at [451, 288] on span "Сохранить и пересчитать" at bounding box center [437, 288] width 64 height 8
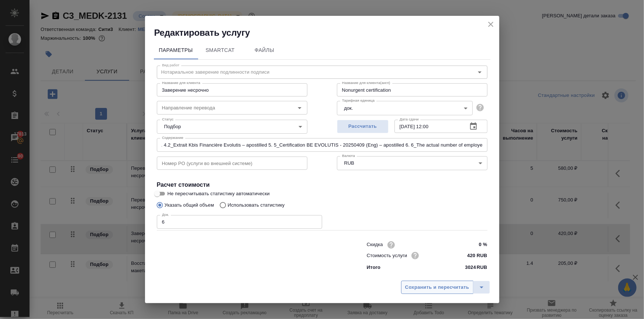
scroll to position [0, 0]
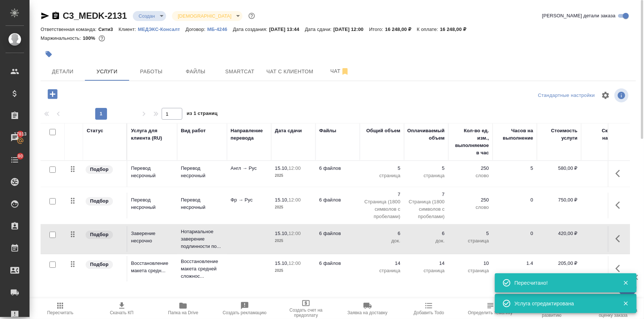
click at [244, 268] on td at bounding box center [249, 269] width 44 height 26
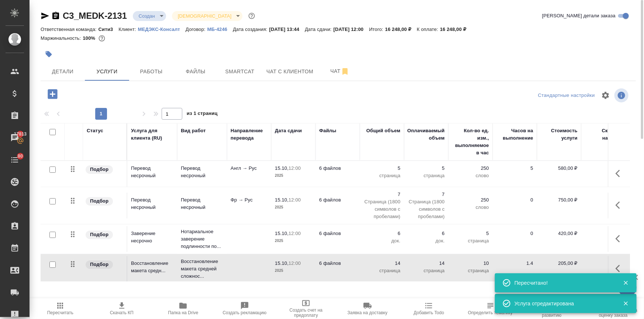
click at [244, 268] on td at bounding box center [249, 269] width 44 height 26
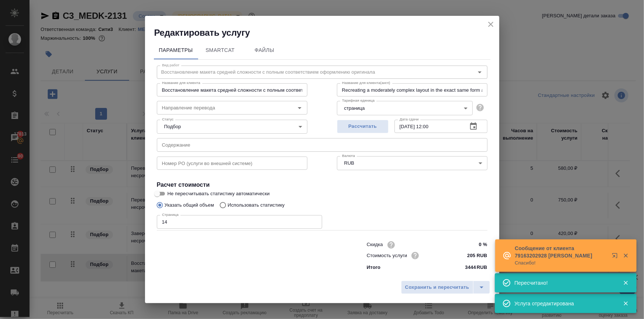
click at [212, 145] on input "text" at bounding box center [322, 144] width 330 height 13
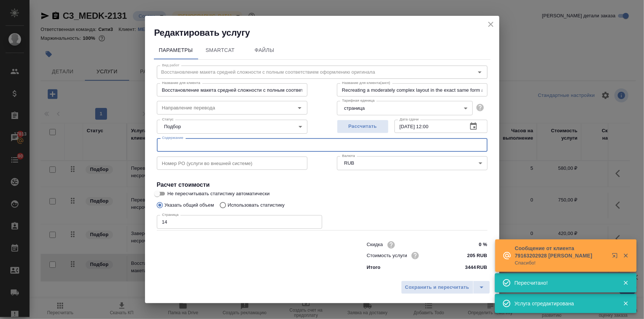
paste input "EVOLUTIS - Инспектирование 1. 2.2_IONISOS SAS_ISO 13485 – apostilled 2. 2_ISO 1…"
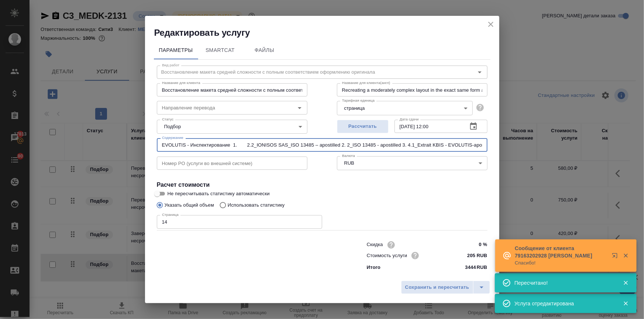
scroll to position [0, 337]
type input "EVOLUTIS - Инспектирование 1. 2.2_IONISOS SAS_ISO 13485 – apostilled 2. 2_ISO 1…"
click at [424, 287] on span "Сохранить и пересчитать" at bounding box center [437, 288] width 64 height 8
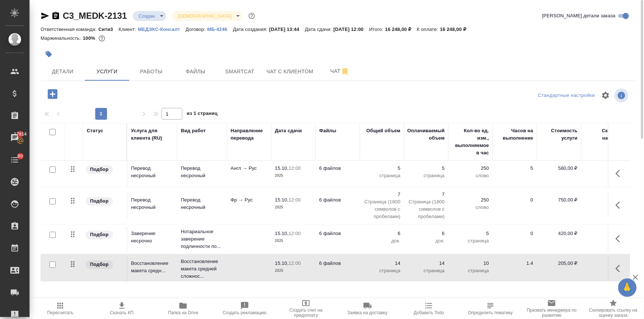
click at [59, 317] on button "Пересчитать" at bounding box center [61, 309] width 62 height 21
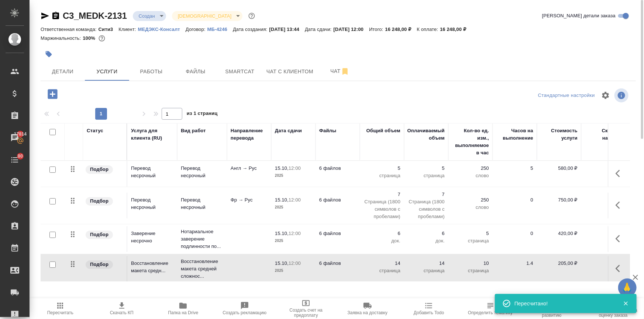
click at [124, 311] on span "Скачать КП" at bounding box center [122, 313] width 24 height 5
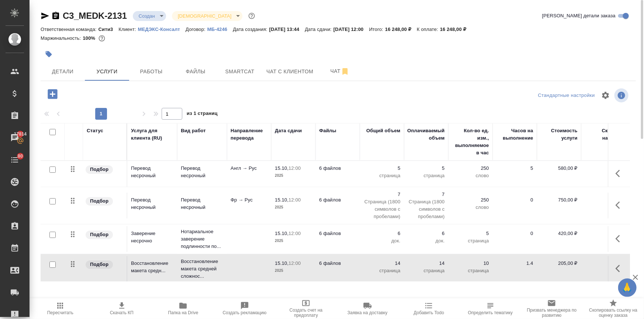
click at [60, 316] on button "Пересчитать" at bounding box center [61, 309] width 62 height 21
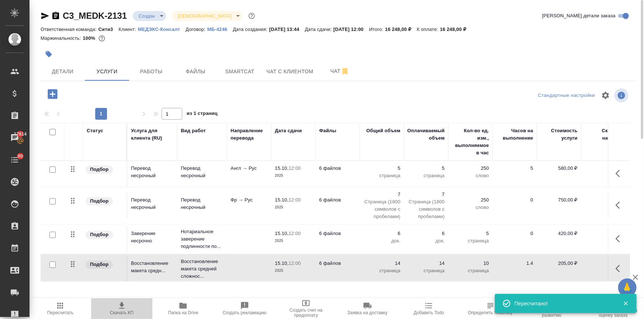
click at [124, 308] on icon "button" at bounding box center [121, 306] width 9 height 9
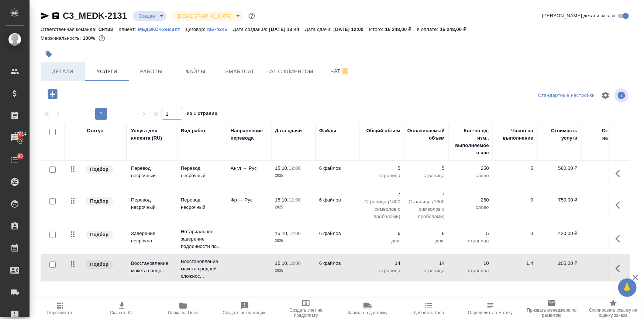
click at [73, 77] on button "Детали" at bounding box center [63, 71] width 44 height 18
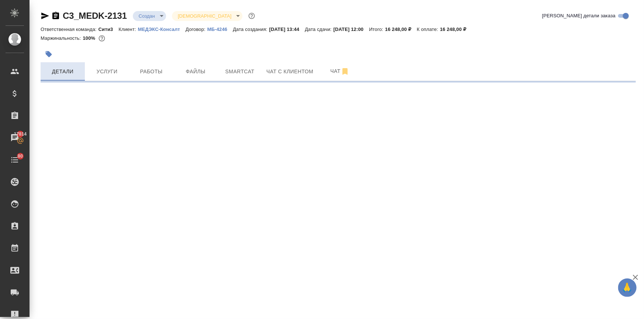
select select "RU"
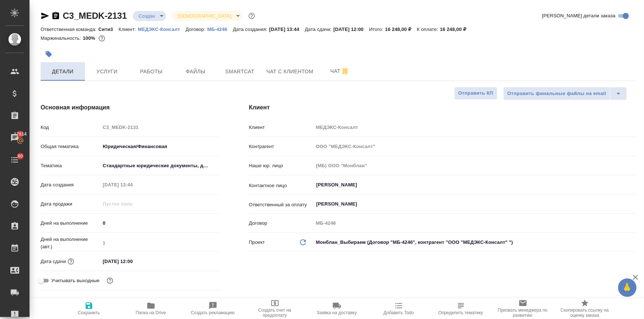
type textarea "x"
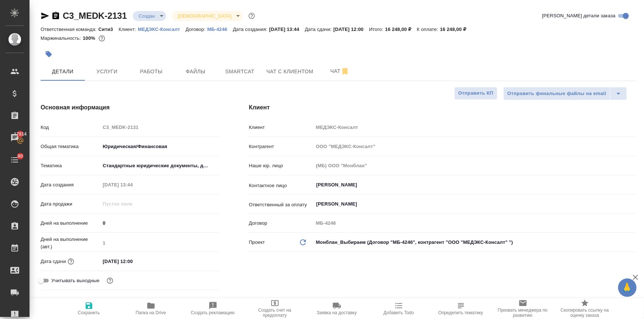
type textarea "x"
drag, startPoint x: 129, startPoint y: 16, endPoint x: 61, endPoint y: 20, distance: 68.3
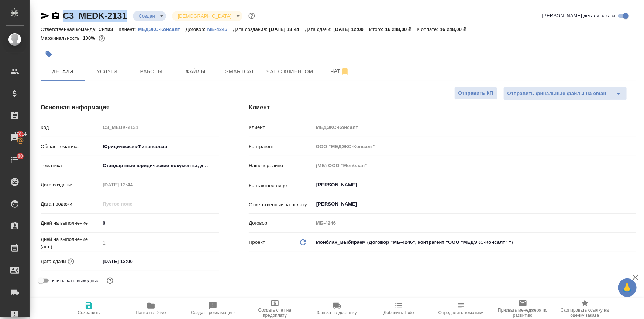
click at [61, 20] on div "C3_MEDK-2131 Создан new Святая троица holyTrinity" at bounding box center [149, 16] width 216 height 12
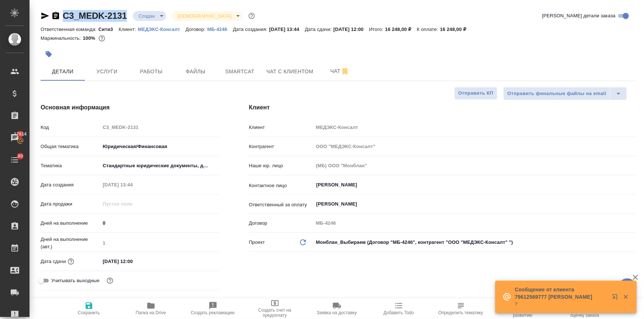
copy link "C3_MEDK-2131"
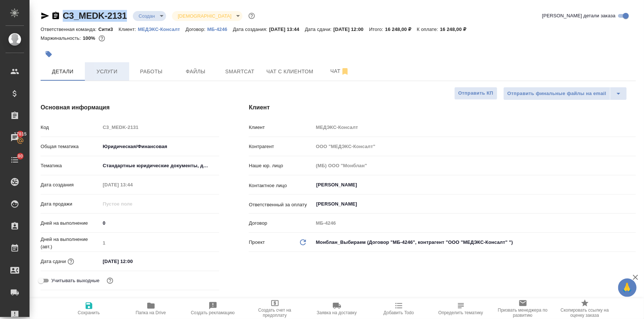
click at [96, 72] on span "Услуги" at bounding box center [106, 71] width 35 height 9
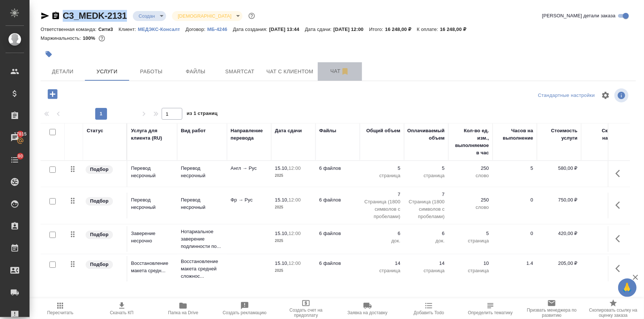
click at [335, 69] on span "Чат" at bounding box center [339, 71] width 35 height 9
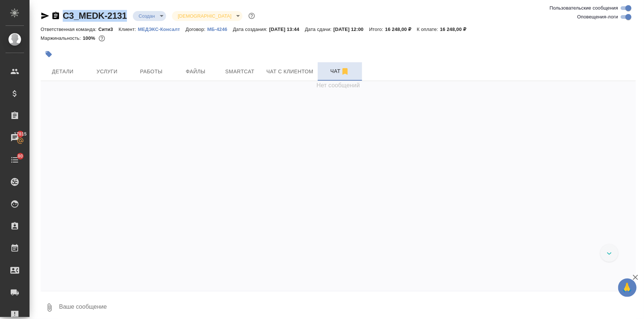
scroll to position [221, 0]
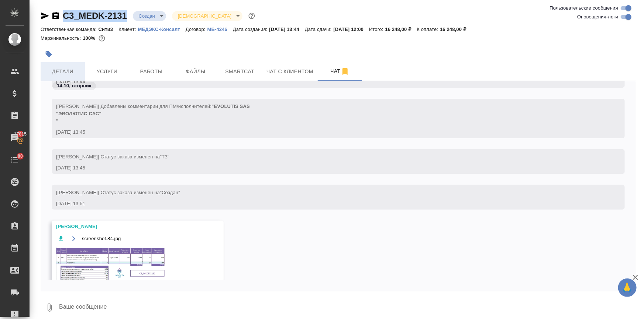
click at [62, 70] on span "Детали" at bounding box center [62, 71] width 35 height 9
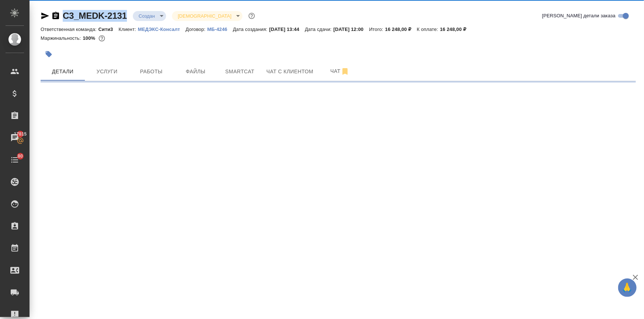
select select "RU"
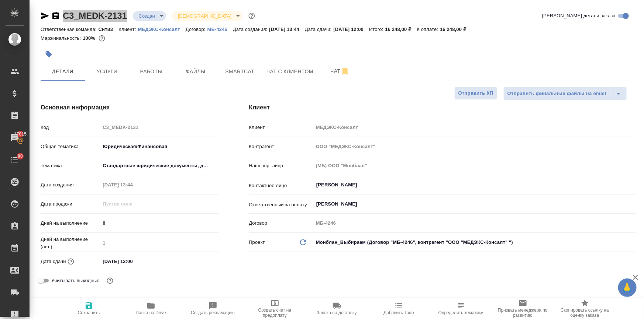
type textarea "x"
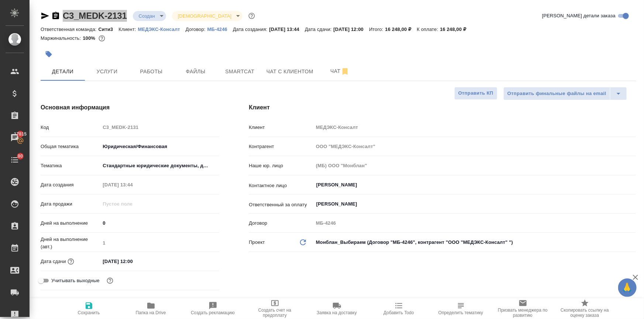
type textarea "x"
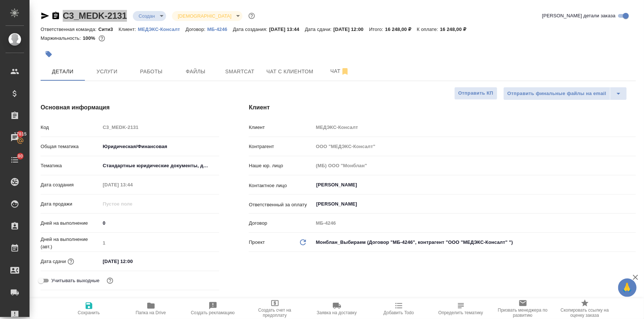
type textarea "x"
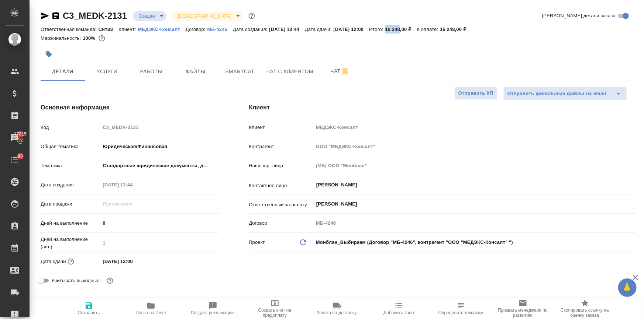
drag, startPoint x: 403, startPoint y: 28, endPoint x: 418, endPoint y: 29, distance: 15.2
click at [418, 29] on div "Ответственная команда: Сити3 Клиент: МЕДЭКС-Консалт Договор: МБ-4246 Дата созда…" at bounding box center [338, 29] width 595 height 9
copy p "16 248"
type textarea "x"
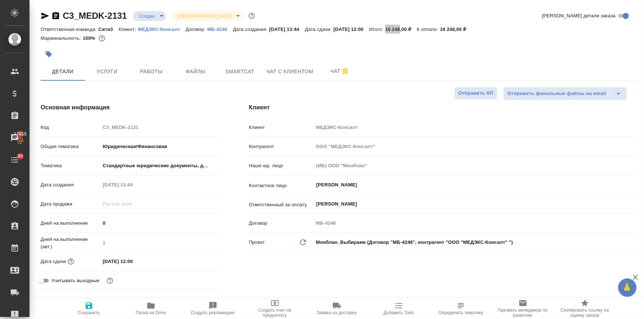
type textarea "x"
select select "RU"
click at [52, 58] on icon "button" at bounding box center [48, 54] width 7 height 7
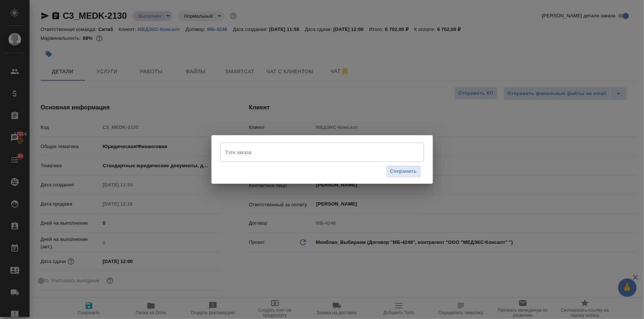
click at [249, 153] on input "Тэги заказа" at bounding box center [314, 152] width 183 height 13
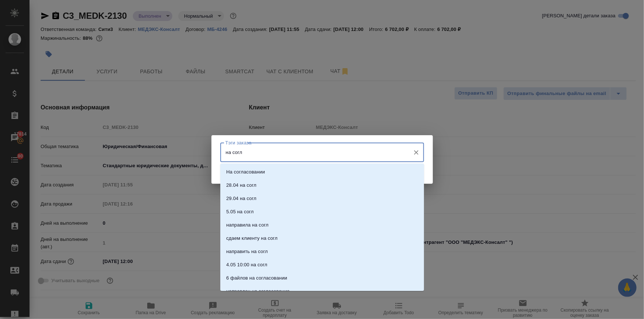
type input "на согла"
click at [250, 173] on p "На согласовании" at bounding box center [245, 172] width 39 height 7
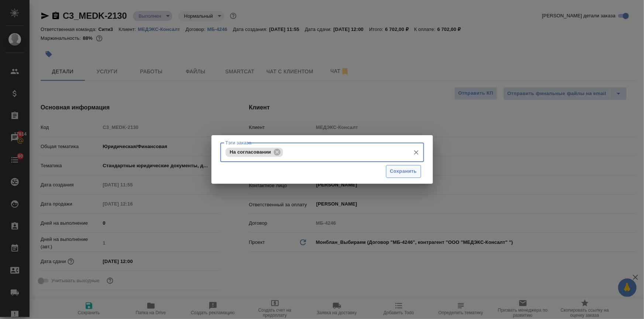
click at [409, 167] on span "Сохранить" at bounding box center [403, 171] width 27 height 8
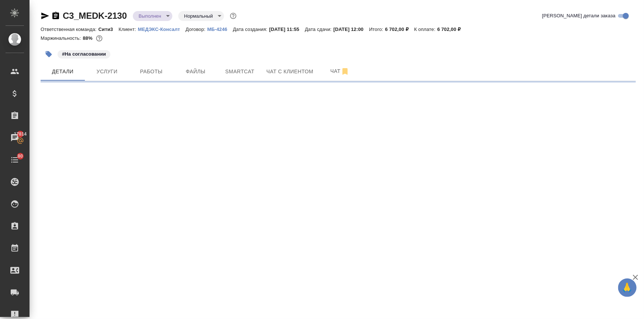
select select "RU"
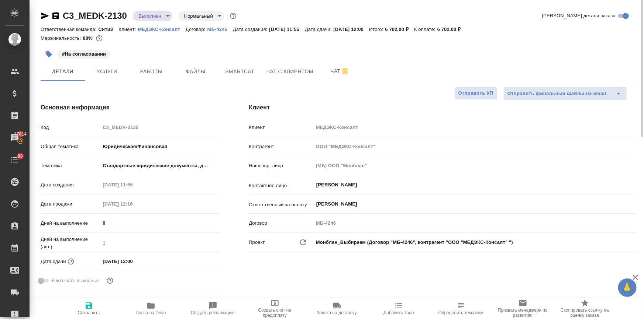
type textarea "x"
click at [148, 257] on input "[DATE] 12:00" at bounding box center [132, 261] width 65 height 11
click at [195, 260] on icon "button" at bounding box center [197, 260] width 7 height 7
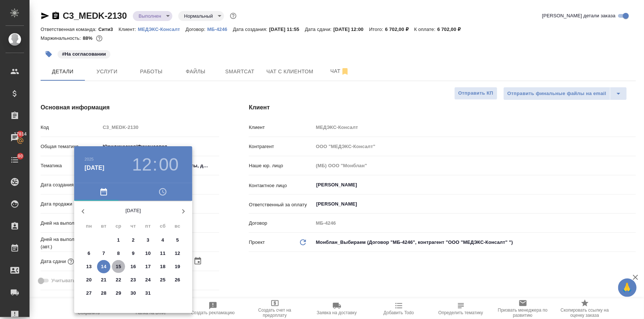
click at [120, 268] on p "15" at bounding box center [119, 266] width 6 height 7
type input "[DATE] 12:00"
type textarea "x"
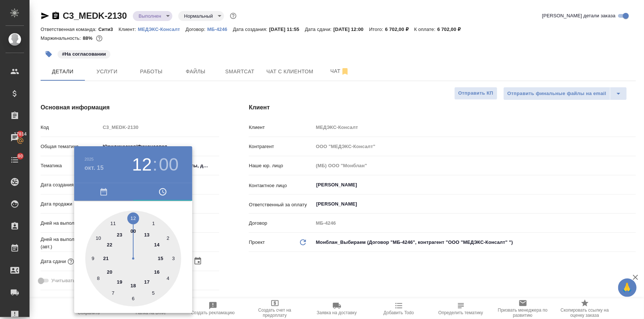
drag, startPoint x: 258, startPoint y: 273, endPoint x: 135, endPoint y: 284, distance: 123.3
click at [255, 273] on div at bounding box center [322, 159] width 644 height 319
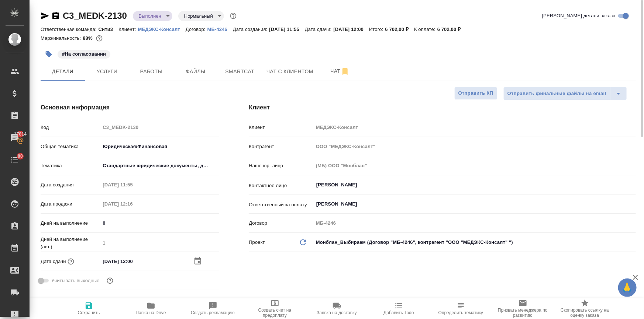
click at [101, 305] on span "Сохранить" at bounding box center [88, 309] width 53 height 14
type textarea "x"
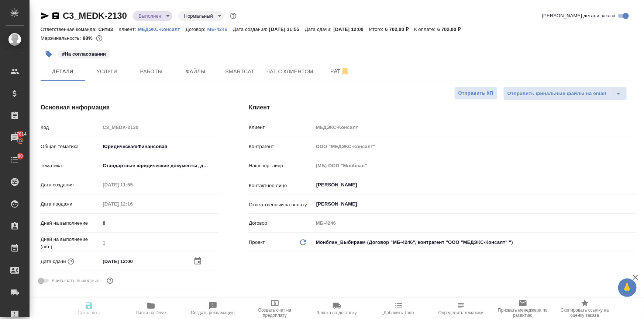
type textarea "x"
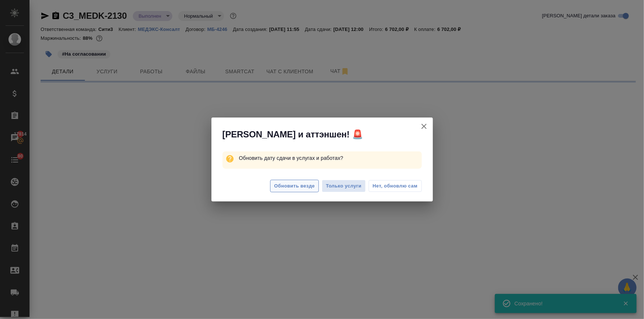
click at [296, 183] on span "Обновить везде" at bounding box center [294, 186] width 41 height 8
select select "RU"
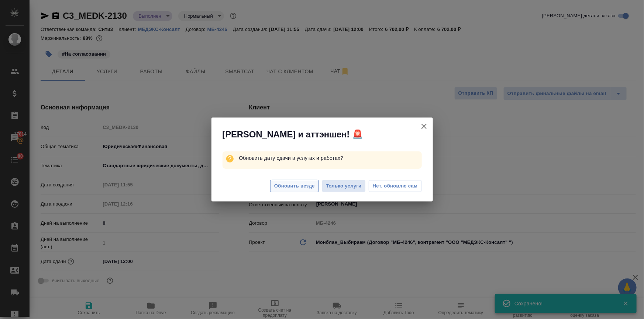
type textarea "x"
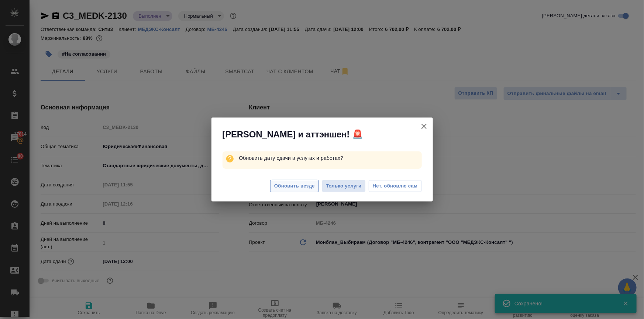
type textarea "x"
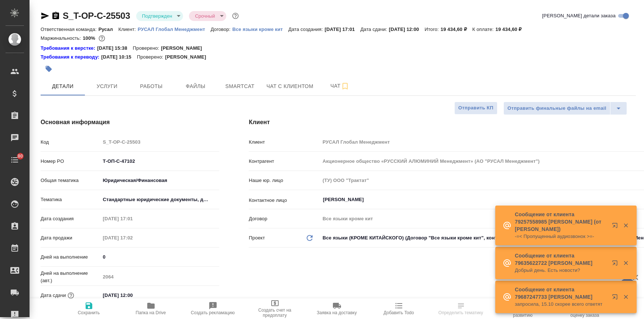
select select "RU"
click at [267, 268] on div "[PERSON_NAME] Глобал Менеджмент Контрагент Акционерное общество «РУССКИЙ АЛЮМИН…" at bounding box center [442, 222] width 416 height 239
click at [144, 309] on span "Папка на Drive" at bounding box center [150, 309] width 53 height 14
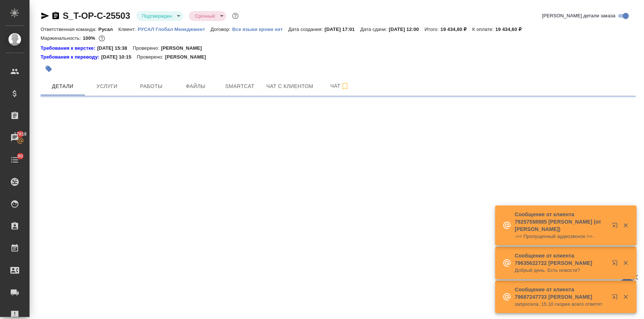
select select "RU"
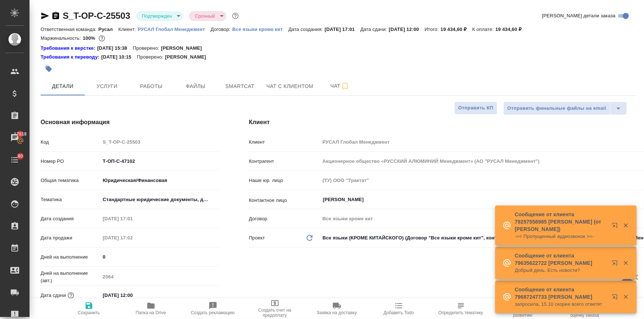
type textarea "x"
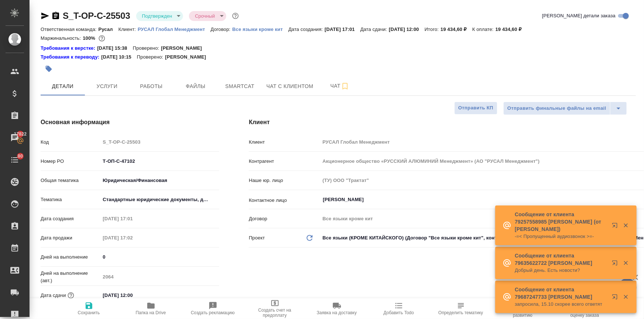
type textarea "x"
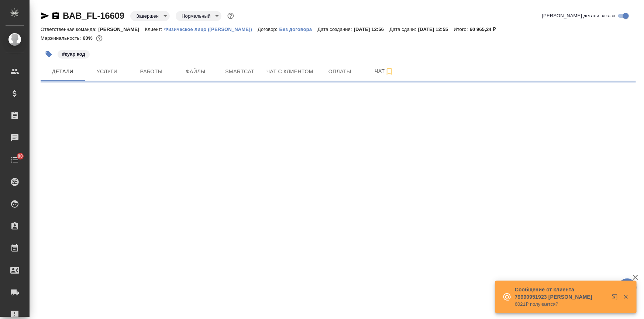
select select "RU"
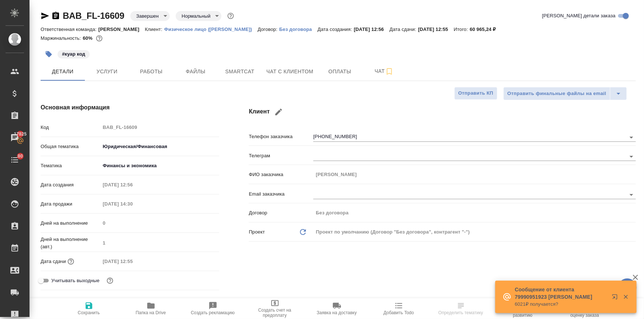
type textarea "x"
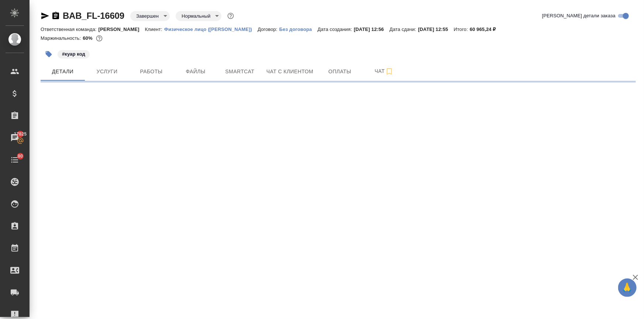
select select "RU"
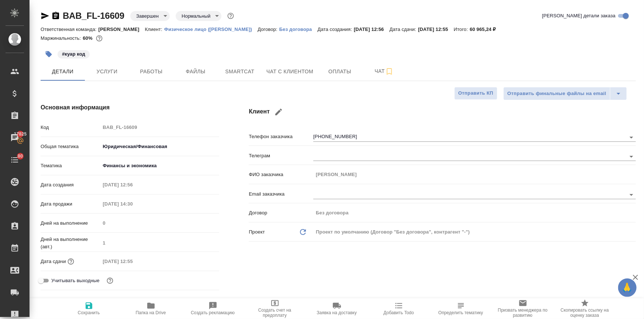
type textarea "x"
click at [111, 70] on span "Услуги" at bounding box center [106, 71] width 35 height 9
